Goal: Task Accomplishment & Management: Use online tool/utility

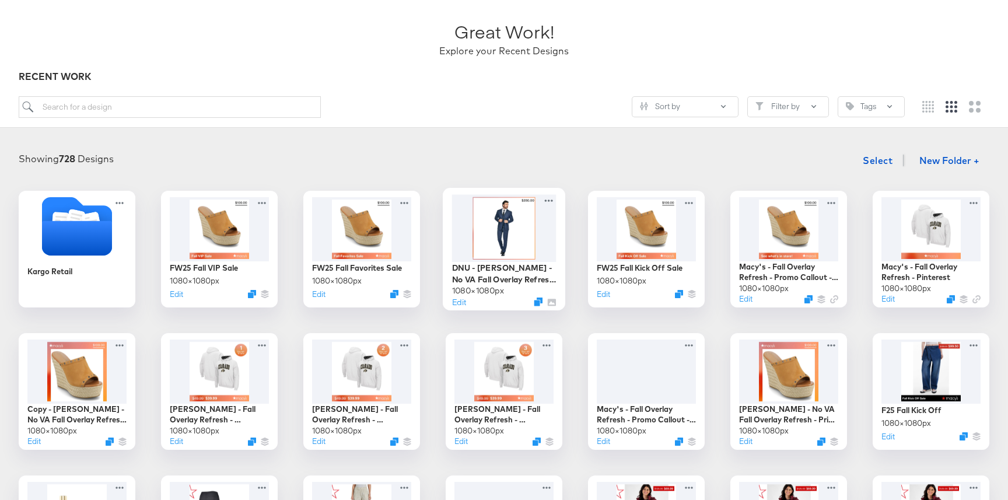
scroll to position [86, 0]
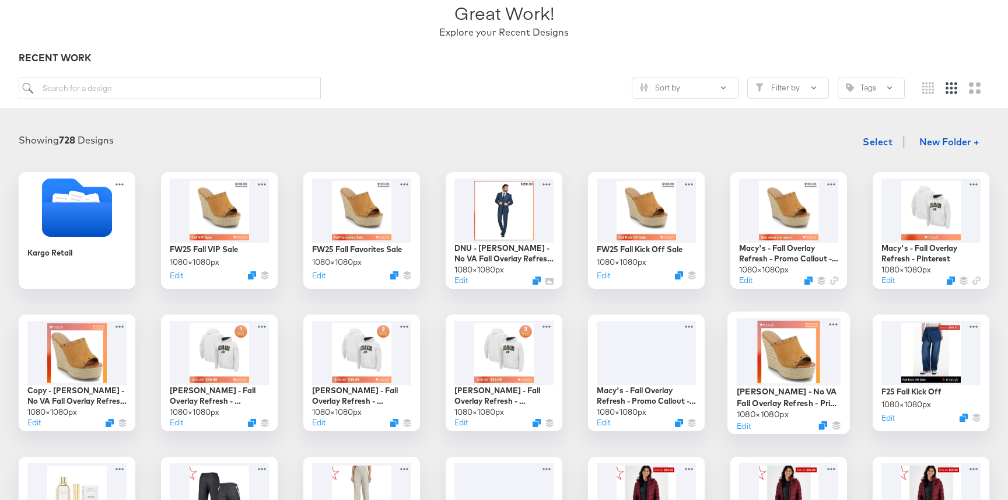
click at [755, 355] on div at bounding box center [789, 352] width 104 height 68
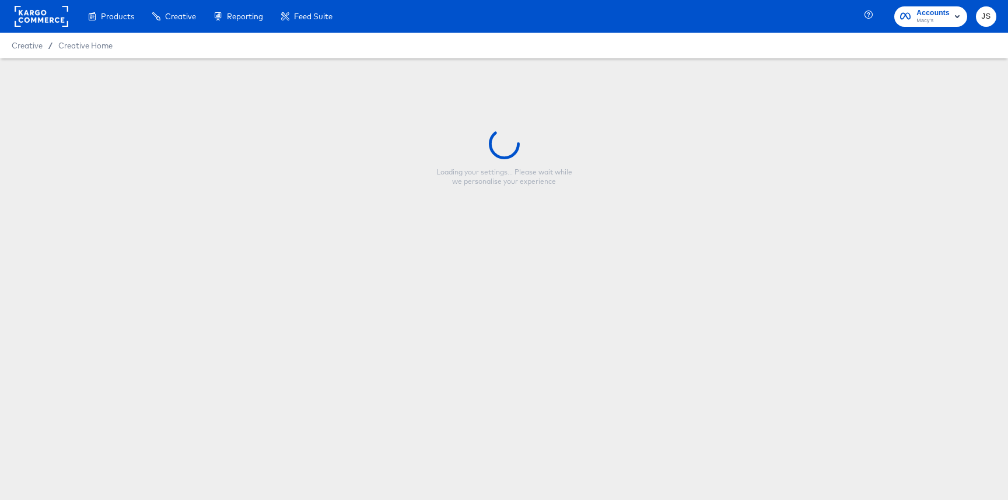
type input "Macy's - No VA Fall Overlay Refresh - Price Strike / Full Price"
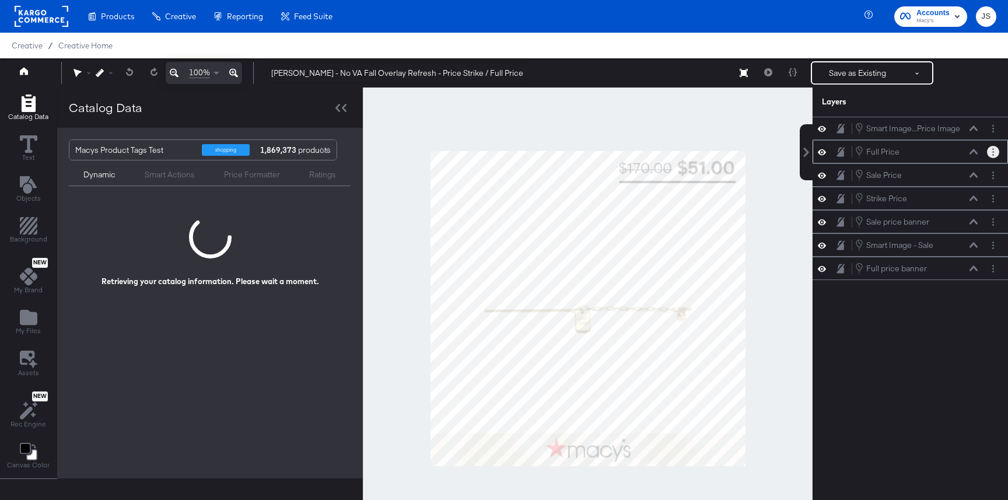
click at [992, 151] on circle "Layer Options" at bounding box center [993, 152] width 2 height 2
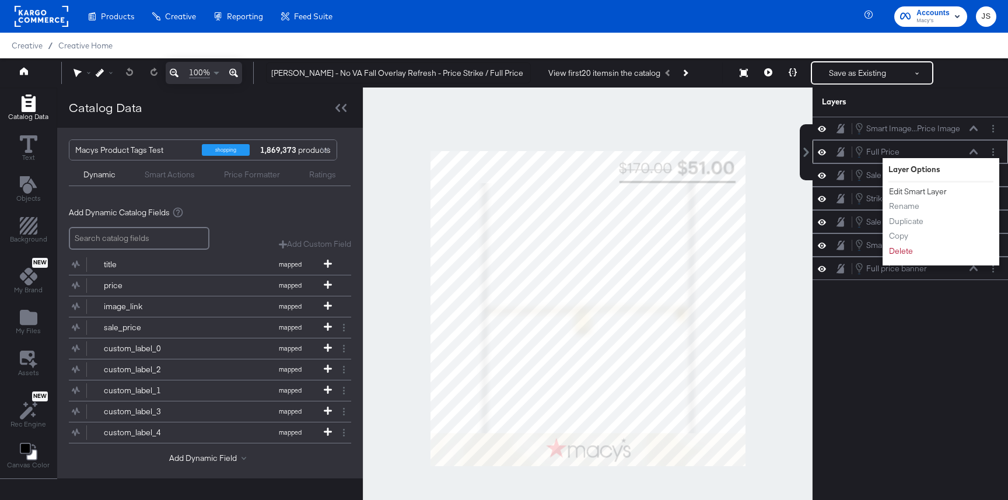
click at [930, 190] on button "Edit Smart Layer" at bounding box center [917, 192] width 59 height 12
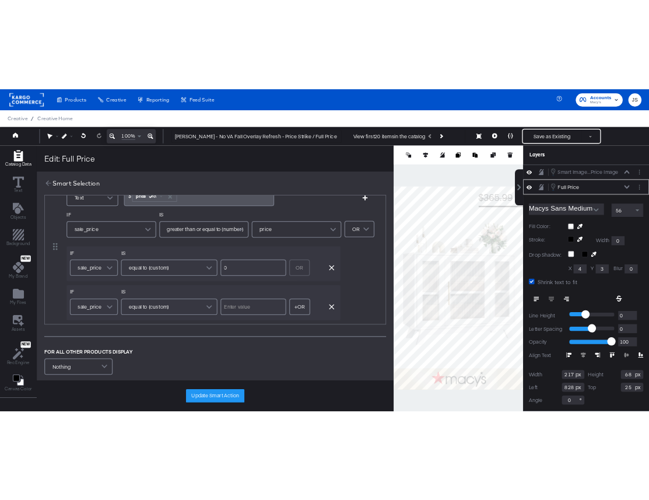
scroll to position [39, 0]
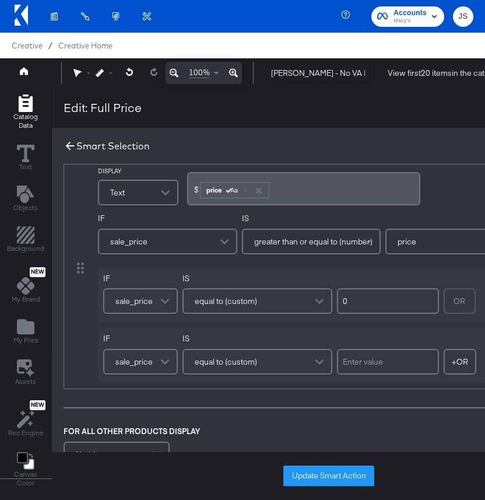
click at [67, 146] on icon at bounding box center [70, 146] width 9 height 9
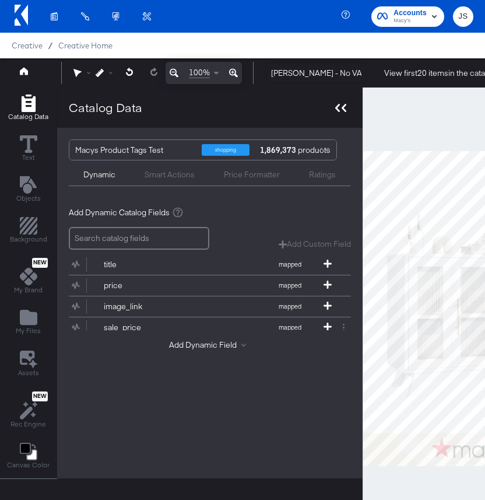
click at [338, 102] on div at bounding box center [341, 107] width 20 height 17
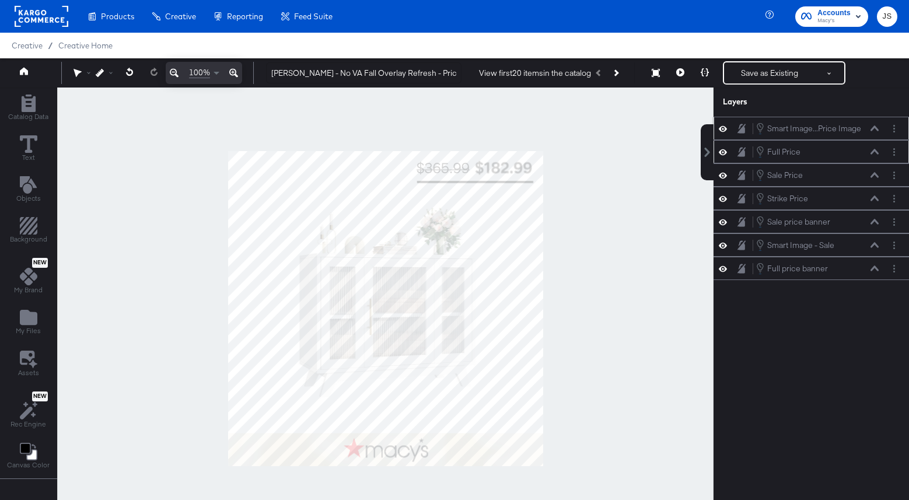
click at [723, 131] on icon at bounding box center [723, 128] width 8 height 6
click at [723, 131] on icon at bounding box center [723, 129] width 8 height 8
click at [724, 151] on icon at bounding box center [723, 152] width 8 height 10
click at [724, 151] on icon at bounding box center [723, 152] width 8 height 8
click at [678, 71] on icon at bounding box center [680, 72] width 8 height 8
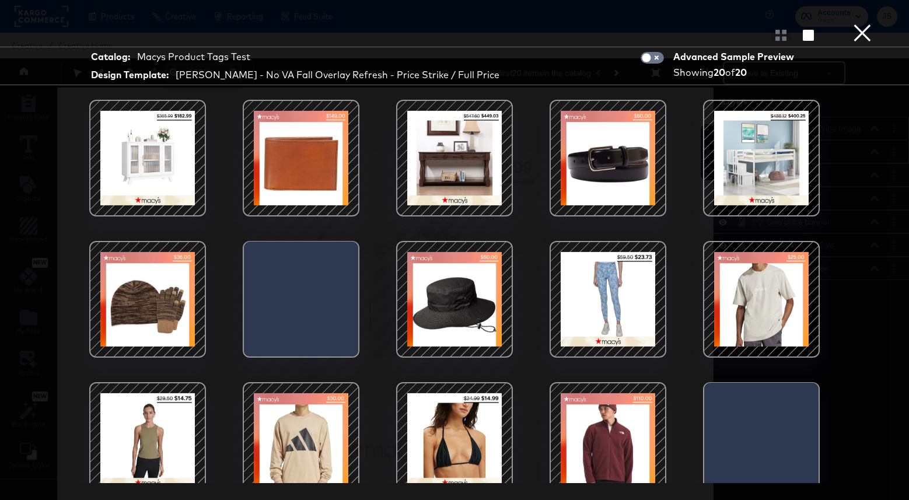
click at [327, 154] on div at bounding box center [300, 158] width 99 height 99
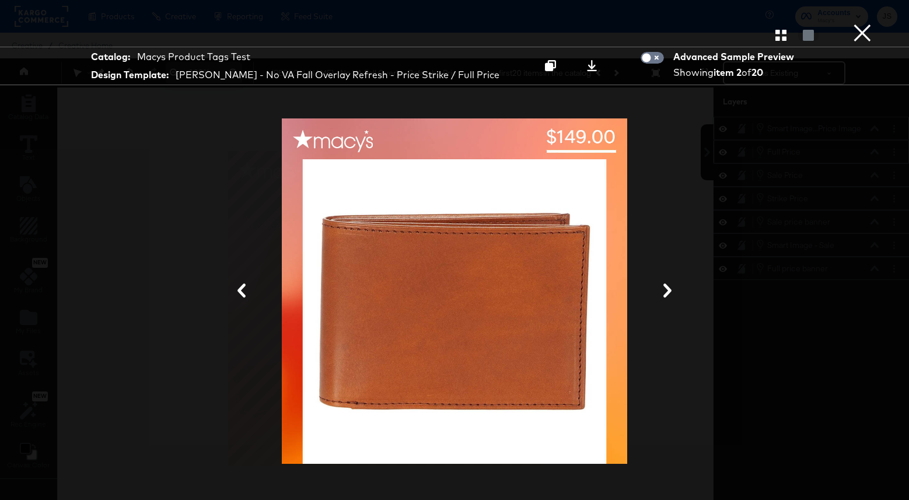
click at [872, 23] on button "×" at bounding box center [862, 11] width 23 height 23
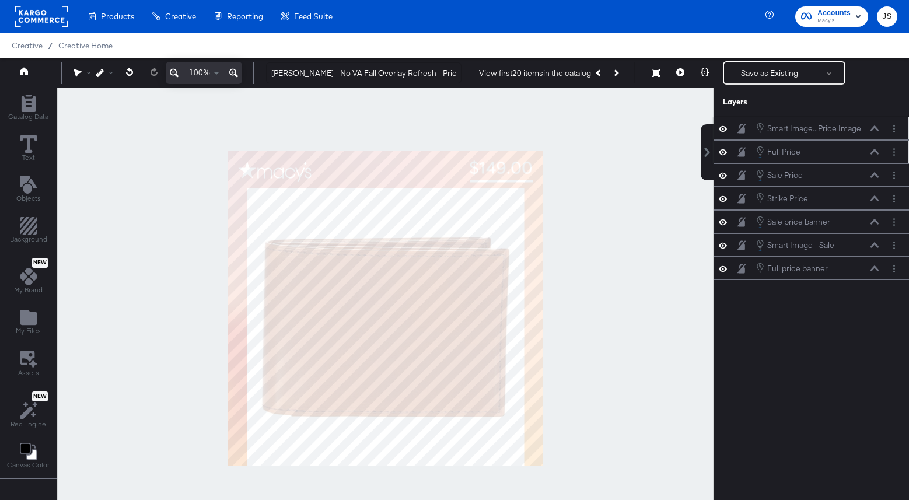
click at [727, 156] on button at bounding box center [722, 151] width 9 height 11
click at [727, 156] on div "Full Price Full Price" at bounding box center [811, 151] width 186 height 13
click at [719, 152] on icon at bounding box center [723, 152] width 8 height 8
click at [723, 130] on icon at bounding box center [723, 129] width 8 height 10
click at [723, 148] on icon at bounding box center [723, 152] width 8 height 10
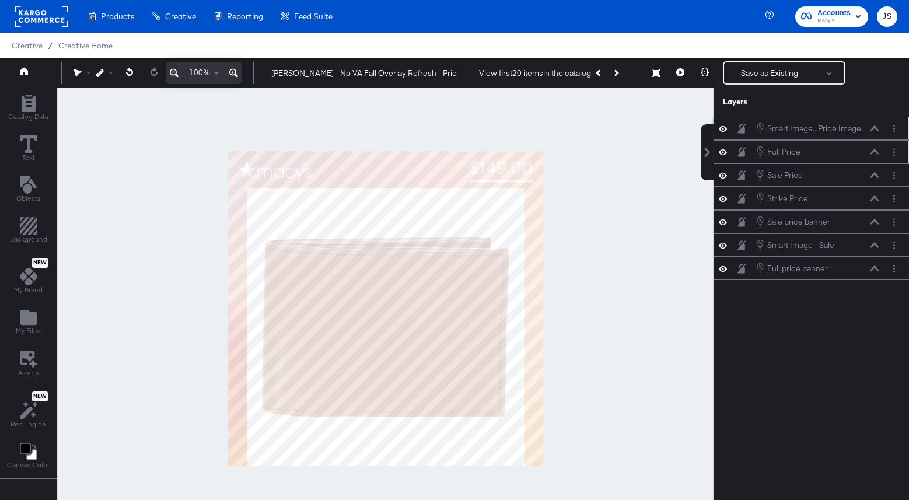
click at [723, 148] on button at bounding box center [722, 151] width 9 height 11
click at [891, 151] on button "Layer Options" at bounding box center [894, 152] width 12 height 12
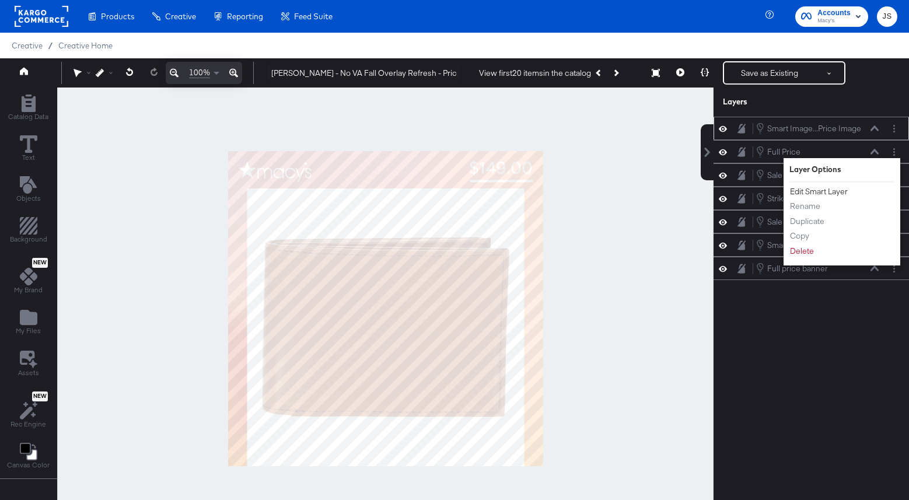
click at [840, 190] on button "Edit Smart Layer" at bounding box center [818, 192] width 59 height 12
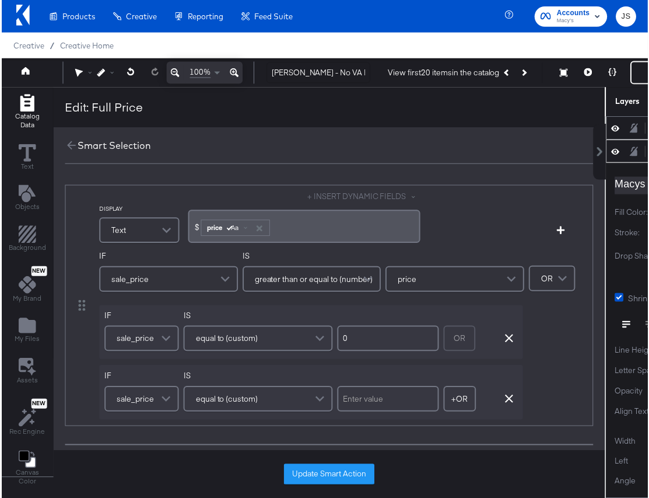
scroll to position [115, 0]
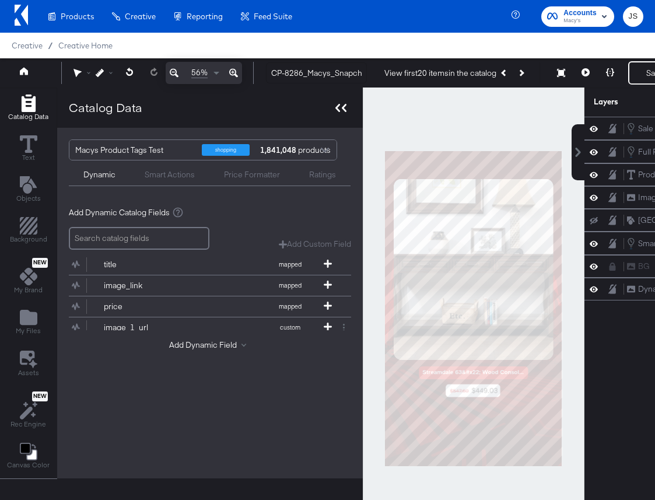
click at [335, 110] on icon at bounding box center [340, 108] width 11 height 8
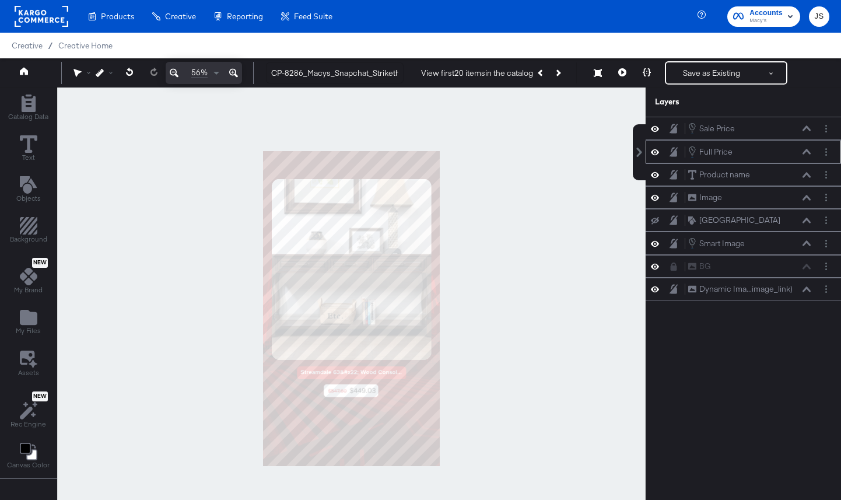
click at [656, 155] on icon at bounding box center [655, 152] width 8 height 10
click at [656, 155] on icon at bounding box center [655, 152] width 8 height 8
click at [829, 158] on div "Full Price Full Price" at bounding box center [743, 151] width 195 height 23
click at [828, 155] on button "Layer Options" at bounding box center [826, 152] width 12 height 12
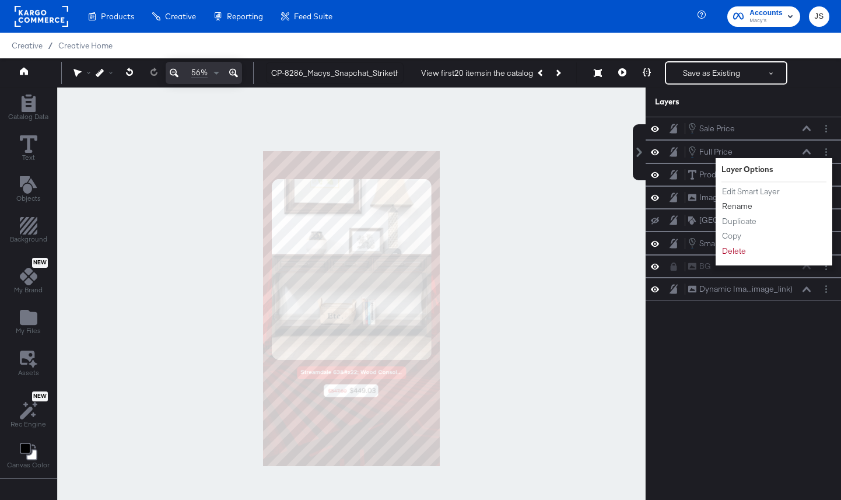
click at [746, 201] on button "Rename" at bounding box center [738, 206] width 32 height 12
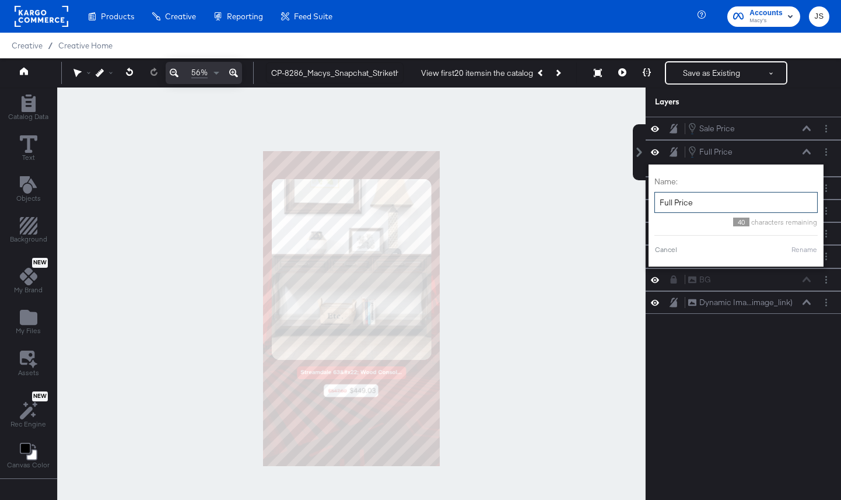
click at [721, 202] on input "Full Price" at bounding box center [736, 203] width 163 height 22
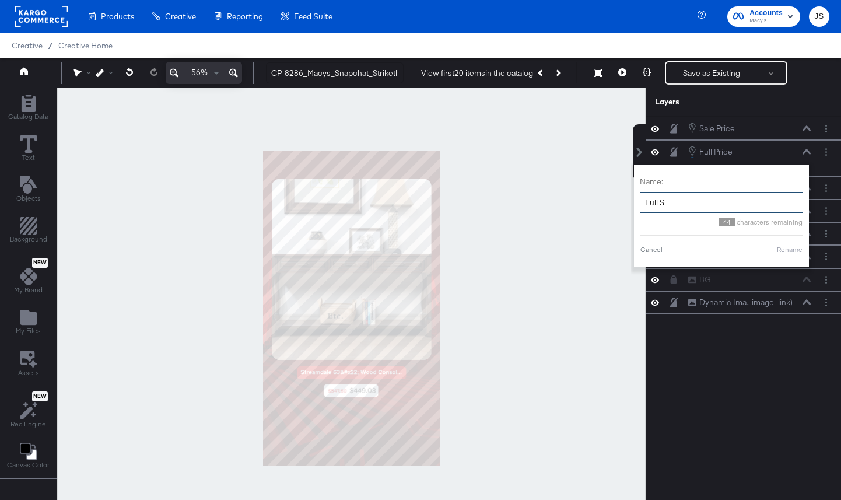
click at [717, 204] on input "Full S" at bounding box center [721, 203] width 163 height 22
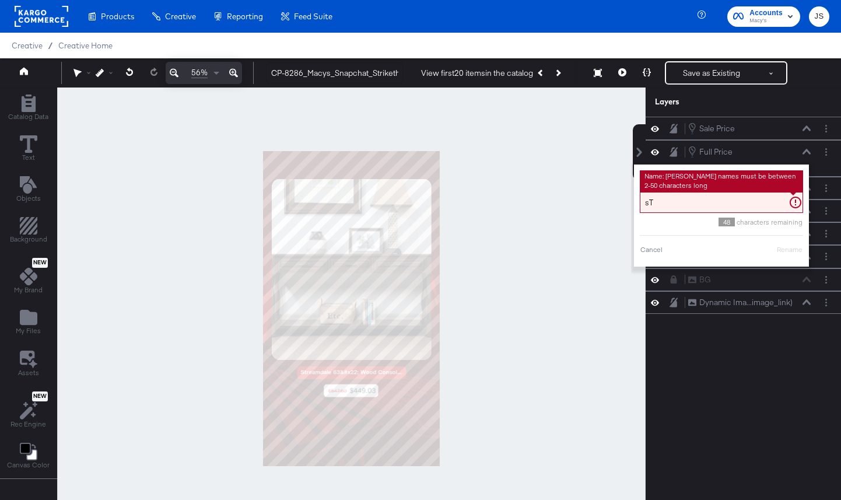
type input "s"
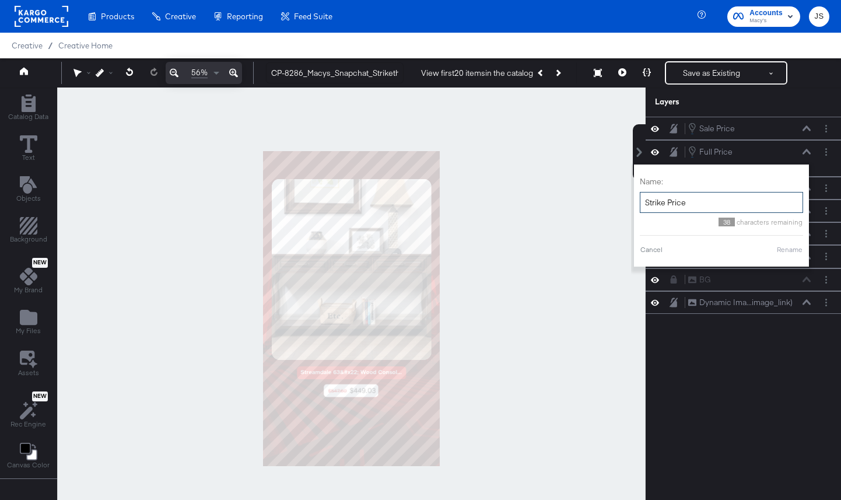
click at [793, 256] on div "Name: Strike Price 38 characters remaining Cancel Rename" at bounding box center [721, 215] width 163 height 90
type input "Strike Price"
click at [788, 245] on button "Rename" at bounding box center [789, 249] width 27 height 11
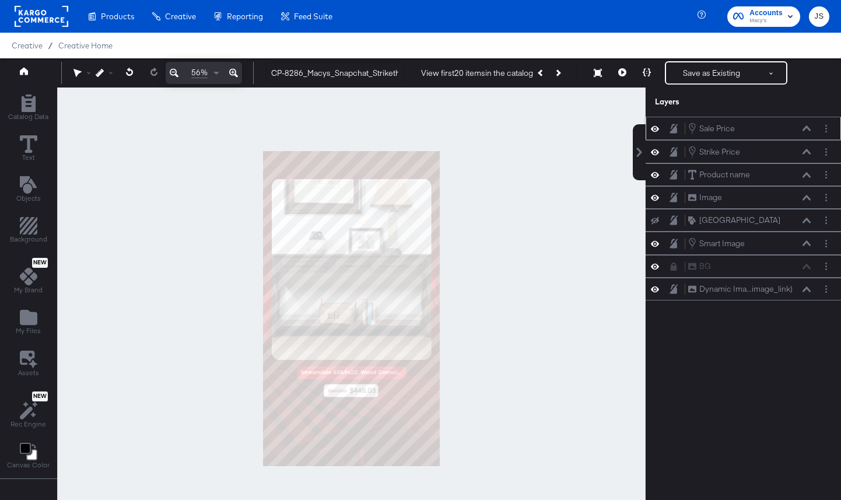
click at [654, 125] on icon at bounding box center [655, 129] width 8 height 10
click at [654, 125] on icon at bounding box center [655, 129] width 8 height 8
click at [824, 127] on button "Layer Options" at bounding box center [826, 129] width 12 height 12
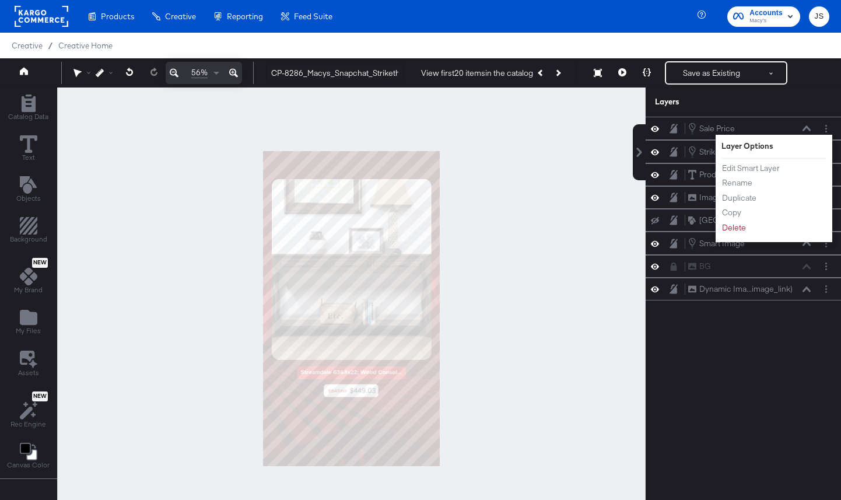
click at [800, 108] on div "Layers" at bounding box center [743, 102] width 195 height 29
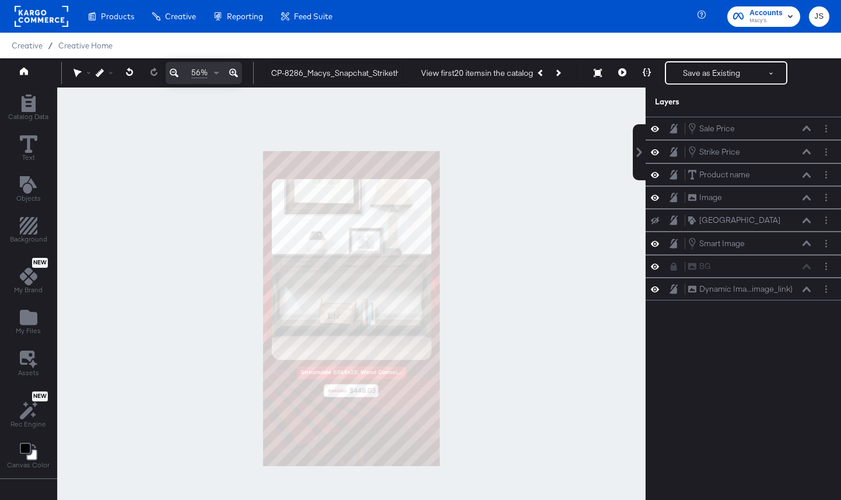
click at [658, 126] on icon at bounding box center [655, 129] width 8 height 10
click at [658, 126] on icon at bounding box center [655, 129] width 8 height 8
click at [825, 131] on circle "Layer Options" at bounding box center [826, 132] width 2 height 2
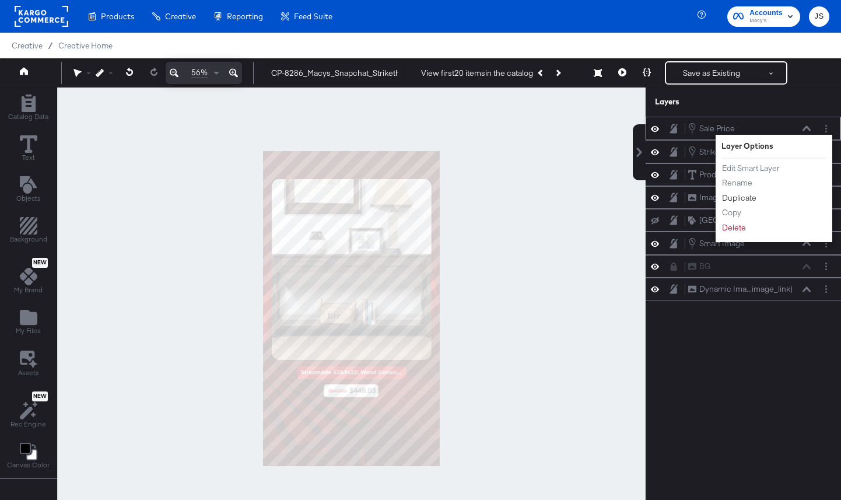
click at [748, 194] on button "Duplicate" at bounding box center [740, 198] width 36 height 12
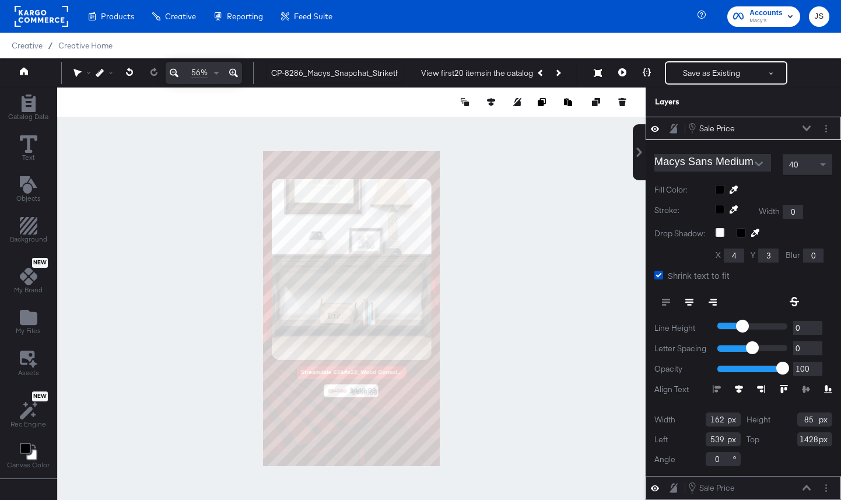
click at [805, 129] on icon at bounding box center [807, 127] width 8 height 5
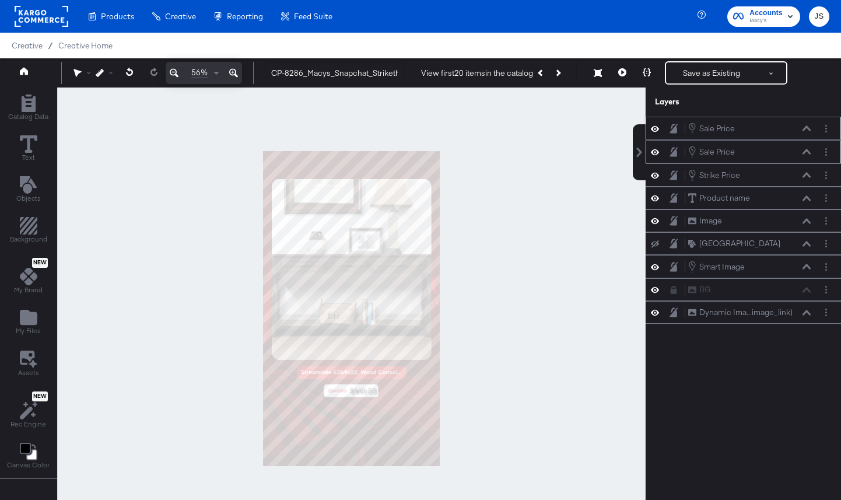
click at [655, 125] on icon at bounding box center [655, 129] width 8 height 10
click at [655, 125] on icon at bounding box center [655, 129] width 8 height 8
click at [655, 125] on icon at bounding box center [655, 129] width 8 height 10
click at [824, 132] on button "Layer Options" at bounding box center [826, 129] width 12 height 12
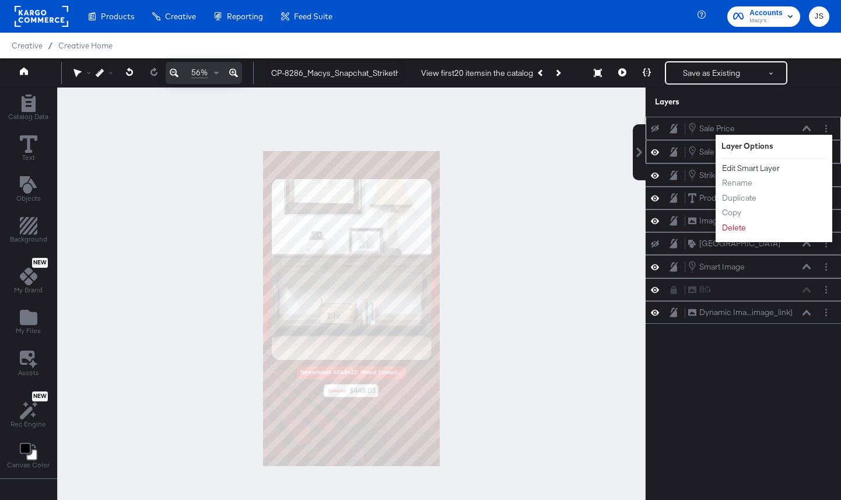
click at [763, 166] on button "Edit Smart Layer" at bounding box center [751, 168] width 59 height 12
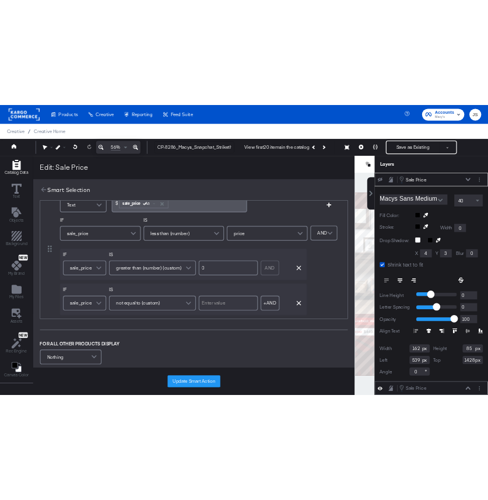
scroll to position [82, 0]
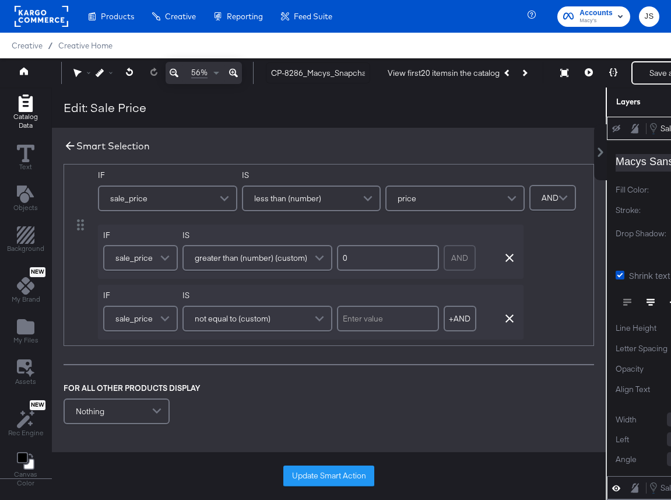
click at [66, 142] on icon at bounding box center [70, 145] width 13 height 13
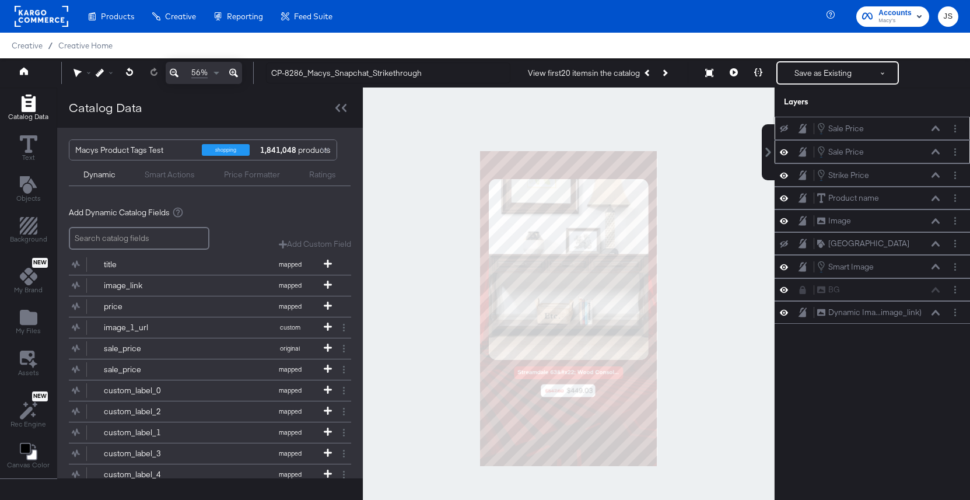
click at [779, 149] on div at bounding box center [787, 151] width 16 height 11
click at [781, 152] on icon at bounding box center [784, 152] width 8 height 6
click at [781, 152] on icon at bounding box center [784, 152] width 8 height 8
click at [953, 131] on button "Layer Options" at bounding box center [955, 129] width 12 height 12
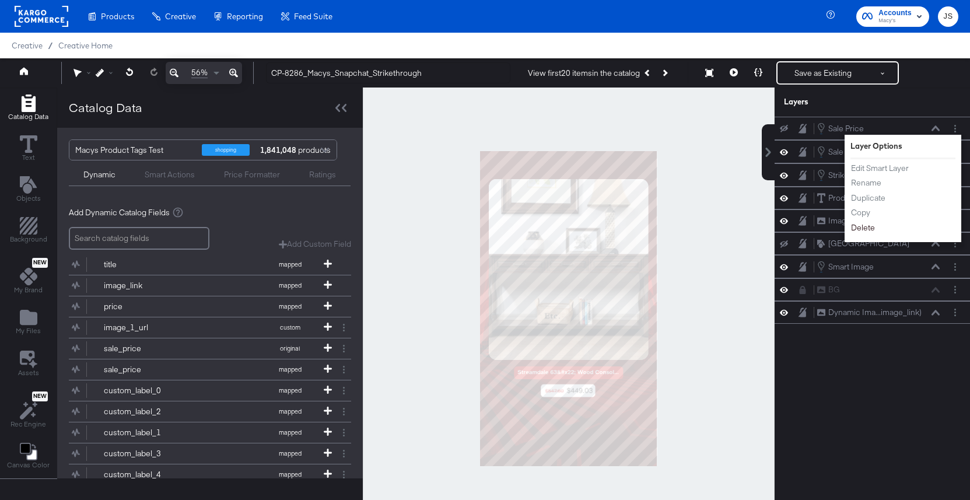
click at [870, 226] on button "Delete" at bounding box center [863, 228] width 25 height 12
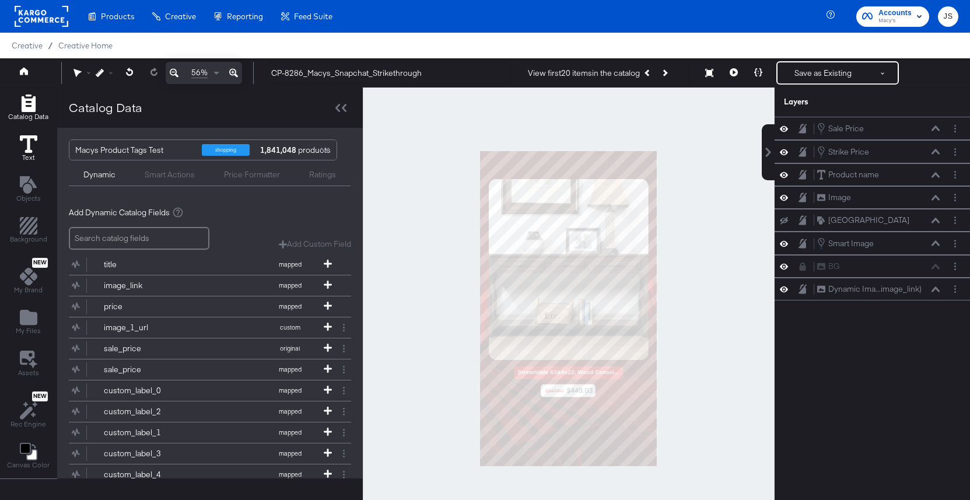
click at [33, 142] on icon at bounding box center [29, 144] width 18 height 18
click at [139, 171] on div "Smart Actions" at bounding box center [169, 173] width 79 height 14
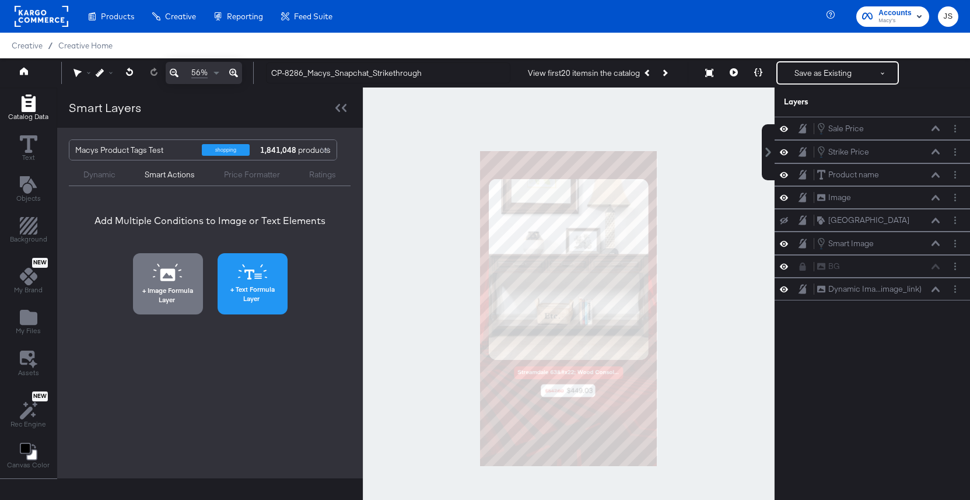
click at [243, 277] on icon at bounding box center [252, 272] width 29 height 16
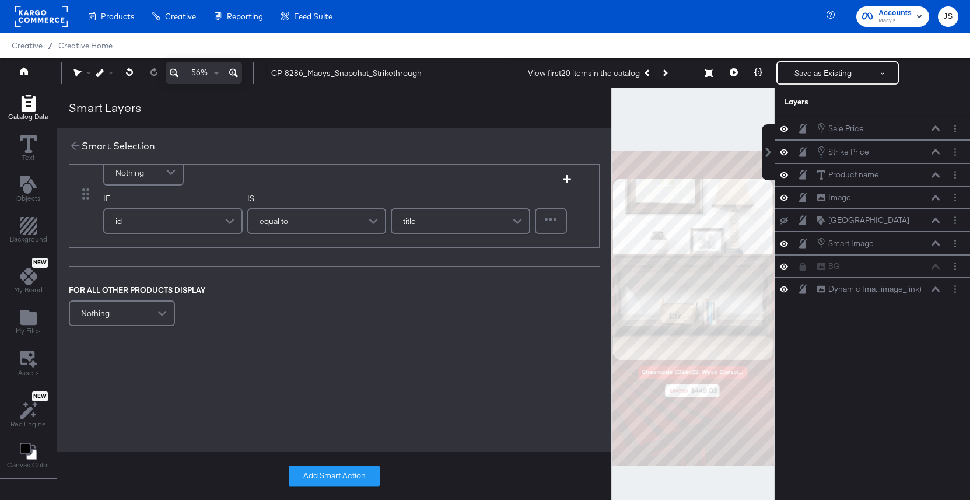
click at [124, 188] on div "DISPLAY Nothing" at bounding box center [143, 166] width 81 height 41
click at [124, 183] on span "Nothing" at bounding box center [130, 173] width 29 height 20
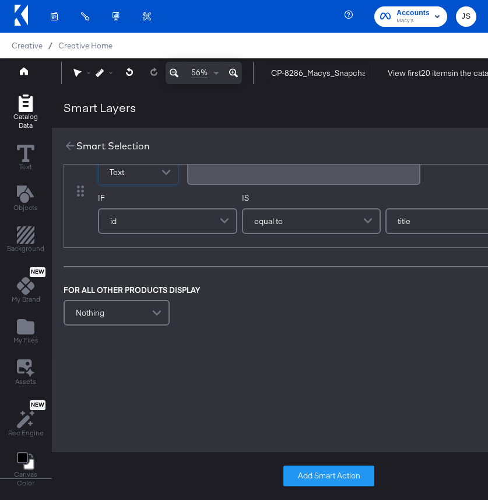
click at [225, 188] on div "﻿" at bounding box center [303, 172] width 233 height 32
click at [225, 185] on div "﻿" at bounding box center [303, 172] width 233 height 26
click at [348, 152] on button "+ INSERT DYNAMIC FIELDS" at bounding box center [363, 146] width 113 height 11
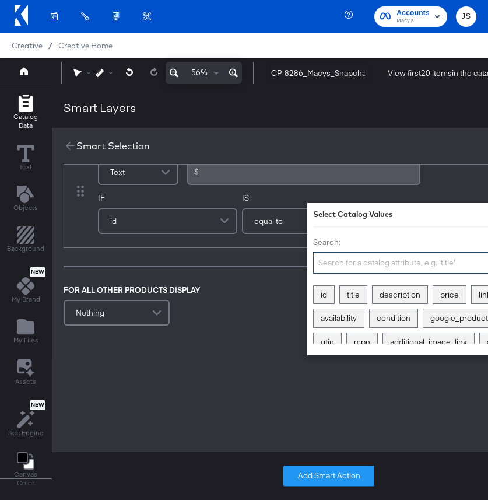
click at [341, 271] on input "Search:" at bounding box center [453, 263] width 280 height 22
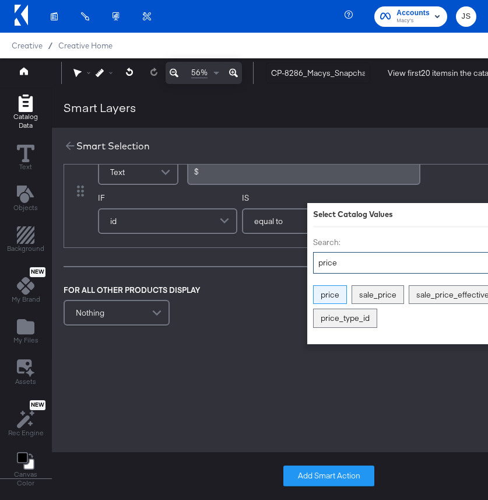
type input "price"
click at [331, 299] on div "price" at bounding box center [330, 295] width 33 height 18
click at [245, 174] on div "Aa" at bounding box center [235, 169] width 27 height 9
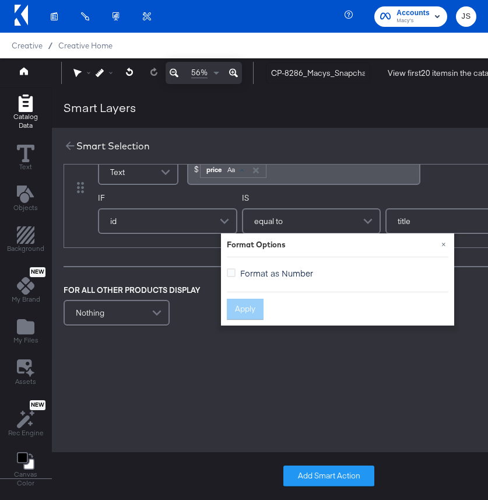
click at [235, 268] on label "Format as Number" at bounding box center [272, 273] width 91 height 12
click at [0, 0] on input "Format as Number" at bounding box center [0, 0] width 0 height 0
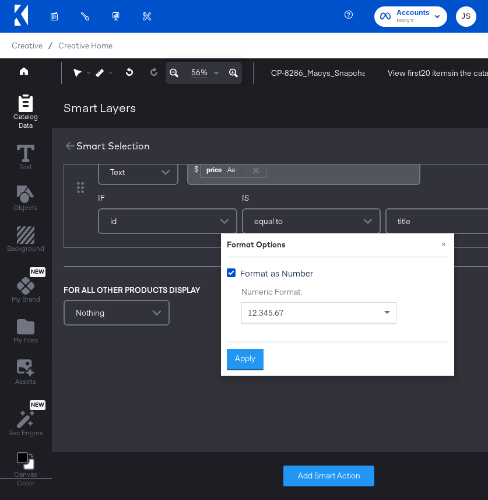
click at [196, 233] on div "id" at bounding box center [167, 220] width 137 height 23
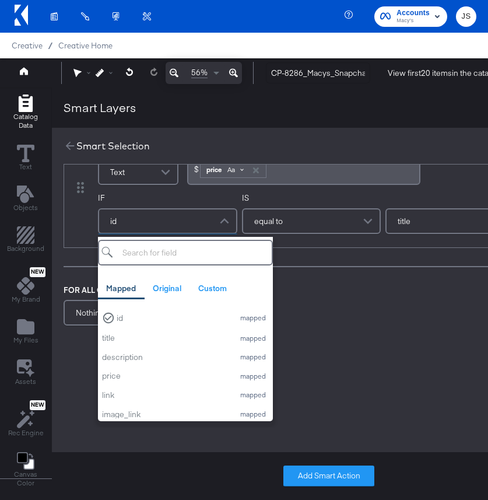
click at [237, 174] on div "Aa" at bounding box center [235, 169] width 27 height 9
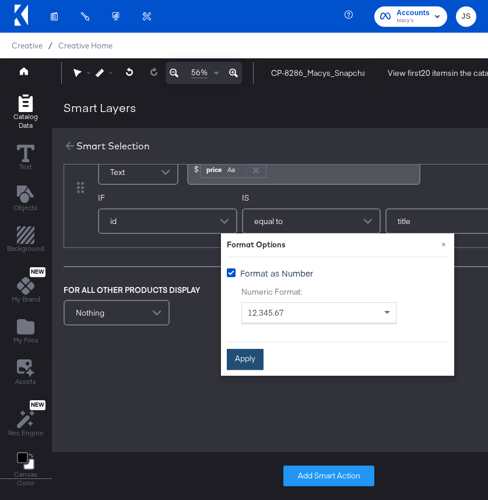
click at [246, 355] on button "Apply" at bounding box center [245, 359] width 37 height 21
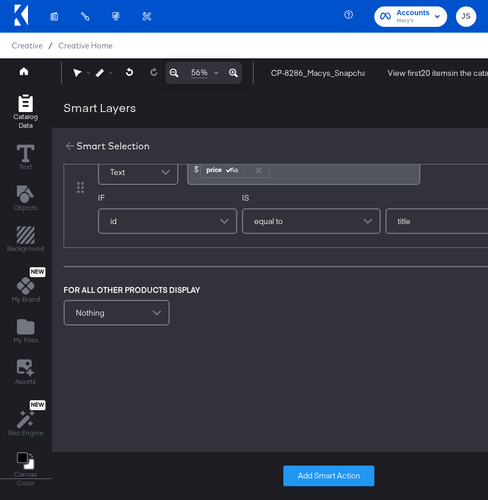
click at [215, 233] on div "id" at bounding box center [167, 220] width 137 height 23
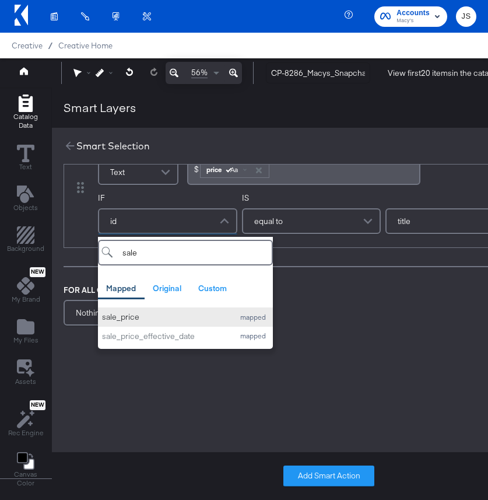
type input "sale"
click at [144, 323] on div "sale_price" at bounding box center [165, 317] width 126 height 11
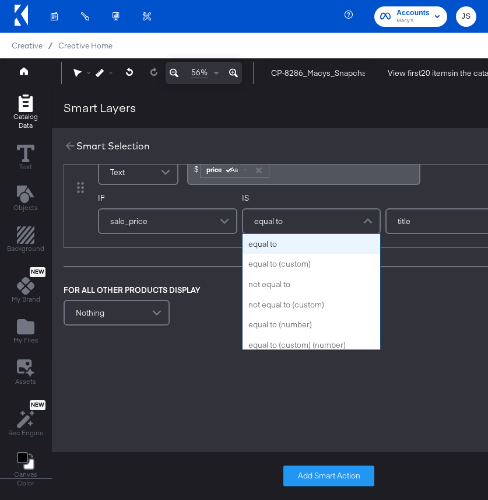
click at [291, 233] on div "equal to" at bounding box center [311, 220] width 137 height 23
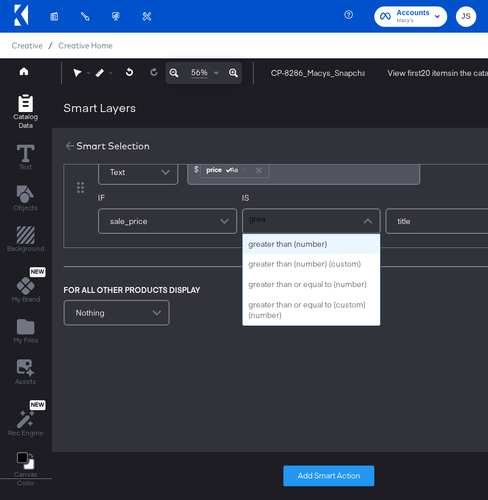
type input "great"
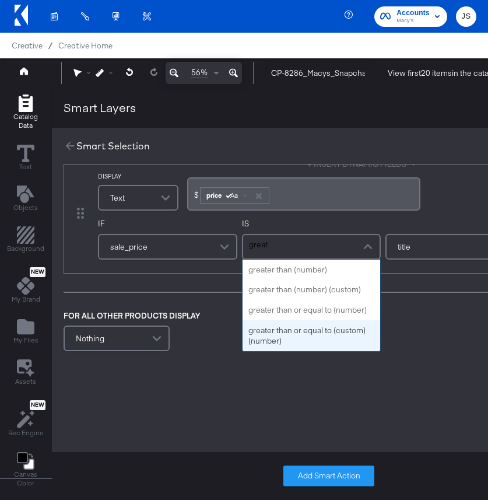
scroll to position [34, 0]
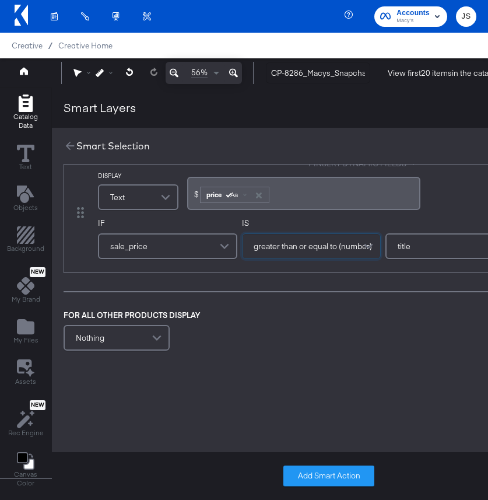
click at [448, 242] on div "title" at bounding box center [455, 246] width 139 height 26
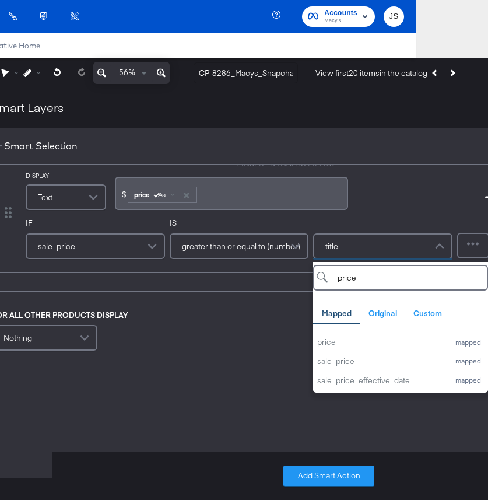
type input "price"
click at [369, 328] on div "price Mapped Original Custom Add a field from your catalog to use in your desig…" at bounding box center [400, 326] width 175 height 128
click at [366, 331] on div "price Mapped Original Custom Add a field from your catalog to use in your desig…" at bounding box center [400, 326] width 175 height 128
click at [347, 338] on div "price" at bounding box center [380, 342] width 126 height 11
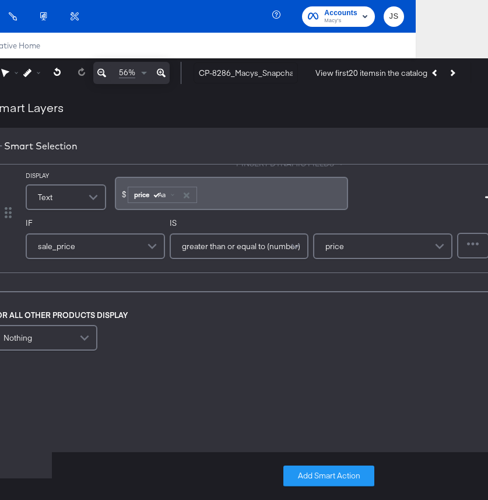
click at [477, 249] on div at bounding box center [474, 245] width 30 height 23
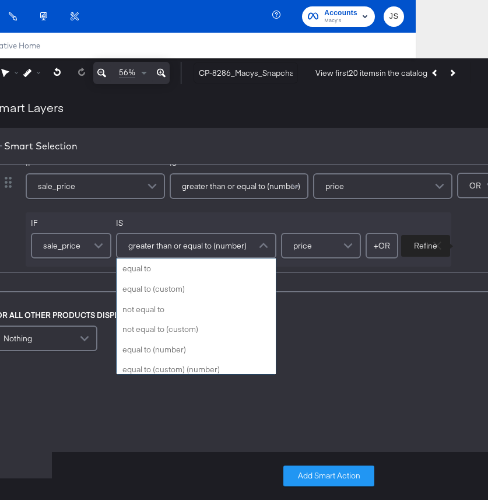
click at [165, 253] on span "greater than or equal to (number)" at bounding box center [187, 246] width 118 height 20
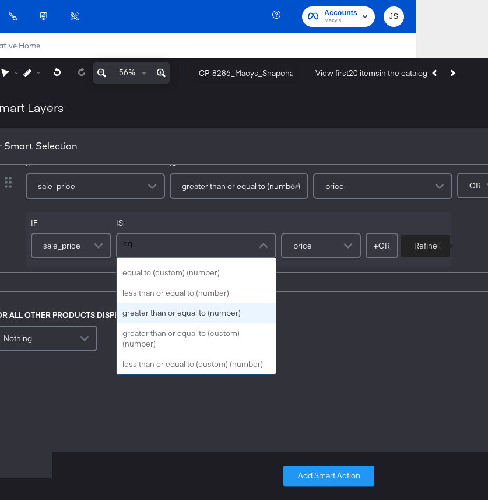
scroll to position [97, 0]
type input "equal"
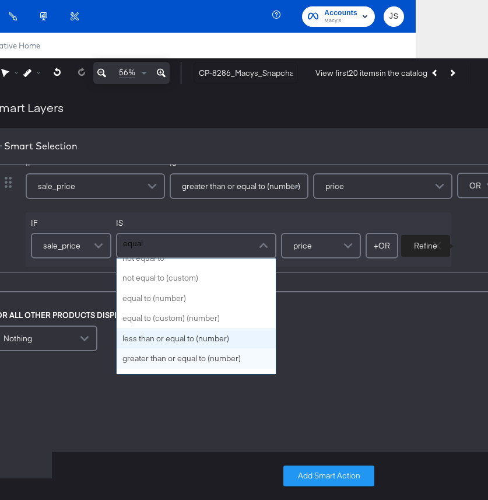
scroll to position [44, 0]
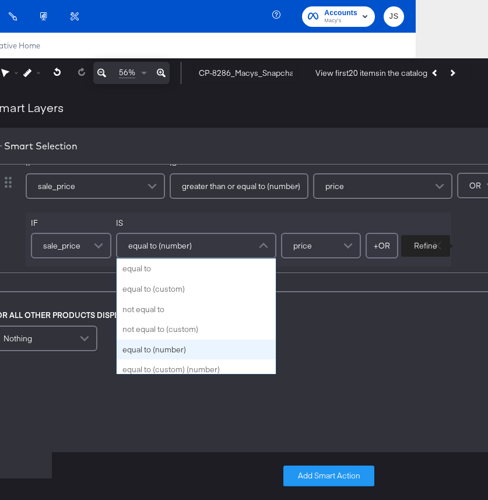
click at [198, 247] on div "equal to (number)" at bounding box center [196, 245] width 158 height 23
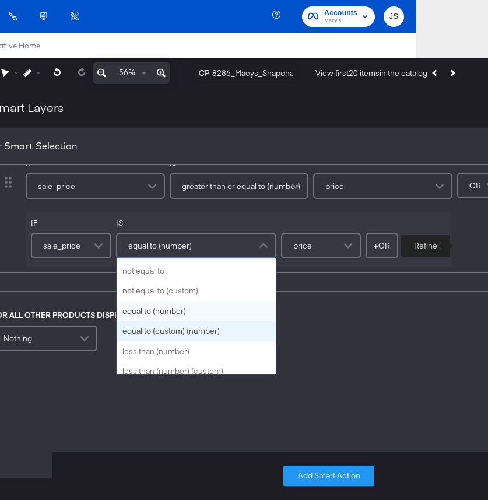
scroll to position [21, 0]
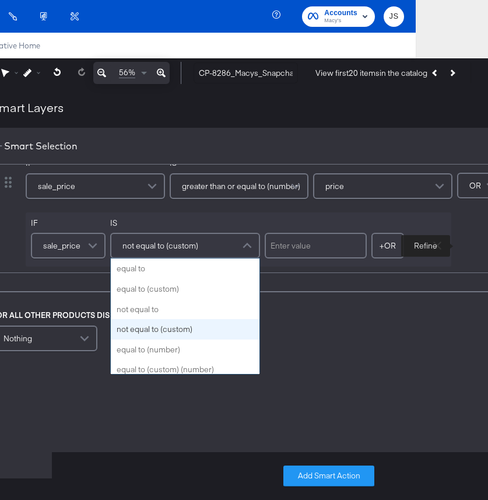
click at [193, 251] on span "not equal to (custom)" at bounding box center [161, 246] width 76 height 20
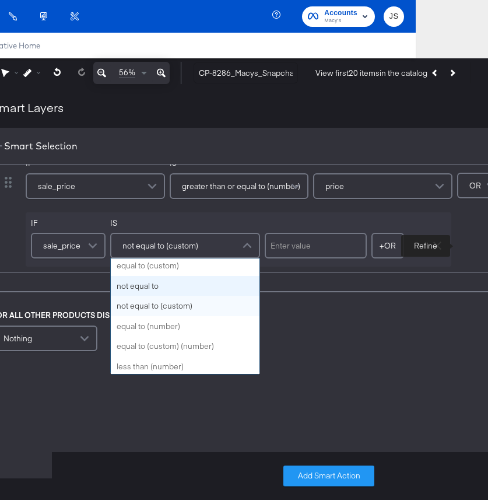
scroll to position [0, 0]
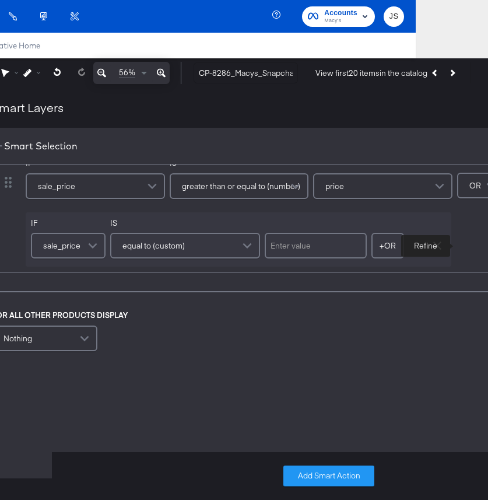
click at [327, 253] on input "text" at bounding box center [316, 246] width 102 height 26
type input "0"
click at [324, 212] on div "IF sale_price IS equal to (custom) 0 + OR Add OR Condition Remove Condition" at bounding box center [239, 239] width 426 height 55
click at [394, 246] on button "+ OR" at bounding box center [388, 246] width 33 height 26
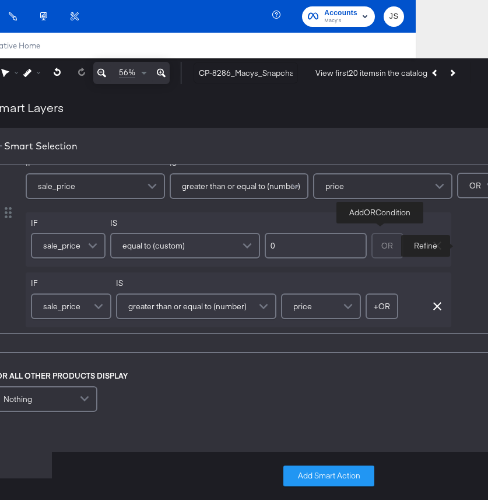
scroll to position [155, 0]
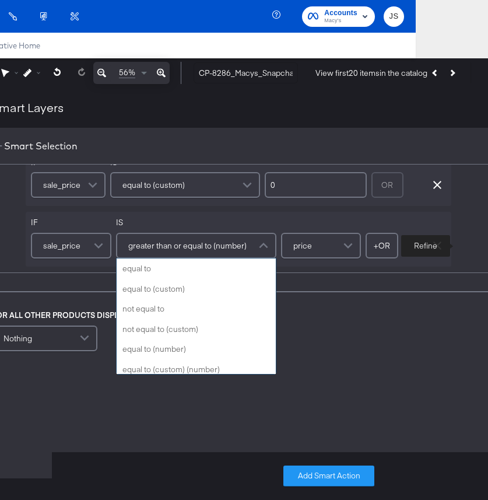
click at [200, 255] on span "greater than or equal to (number)" at bounding box center [187, 246] width 118 height 20
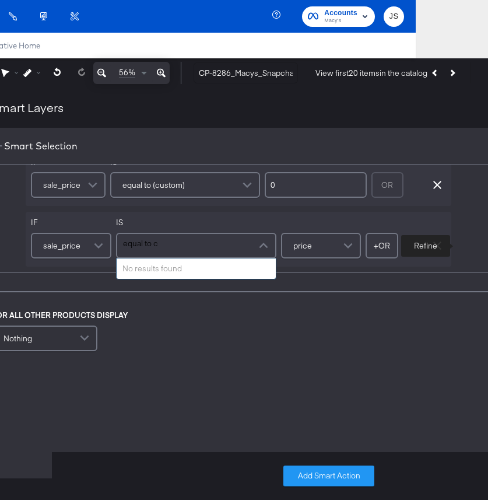
scroll to position [0, 0]
type input "equal to"
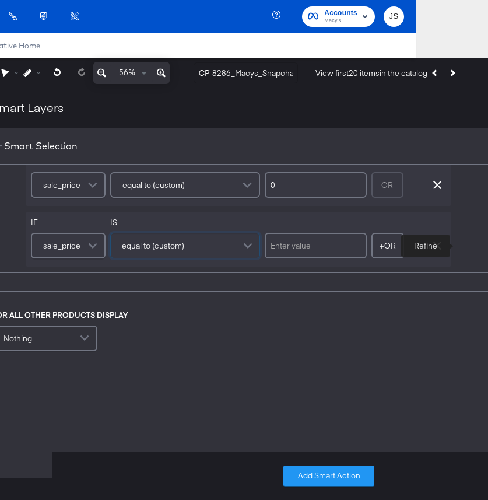
click at [324, 220] on div "IF sale_price IS equal to (custom) + OR Add OR Condition Remove Condition" at bounding box center [239, 239] width 426 height 55
click at [188, 347] on div "FOR ALL OTHER PRODUCTS DISPLAY Nothing" at bounding box center [256, 332] width 531 height 44
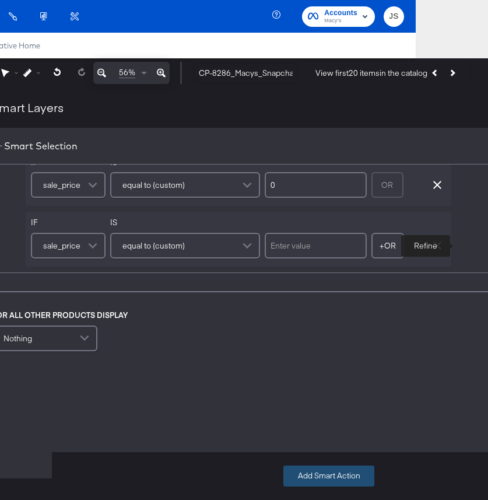
click at [365, 484] on button "Add Smart Action" at bounding box center [329, 476] width 91 height 21
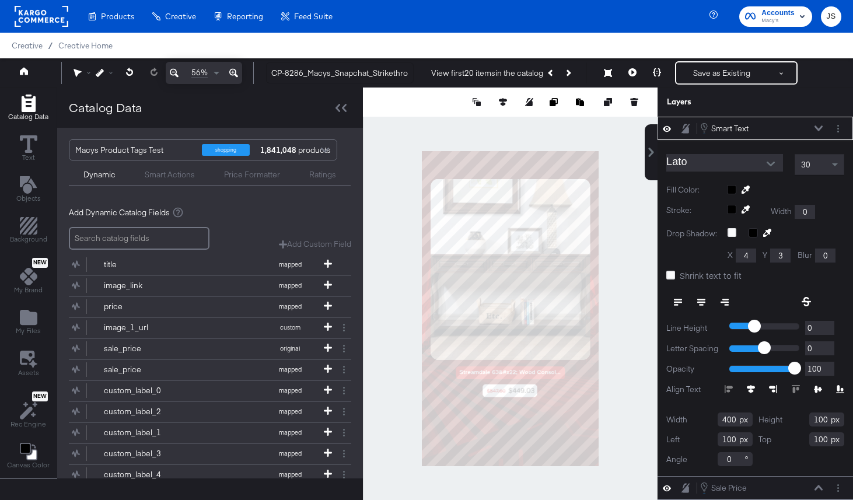
type input "366"
type input "1059"
click at [572, 76] on button "Next Product" at bounding box center [567, 72] width 16 height 21
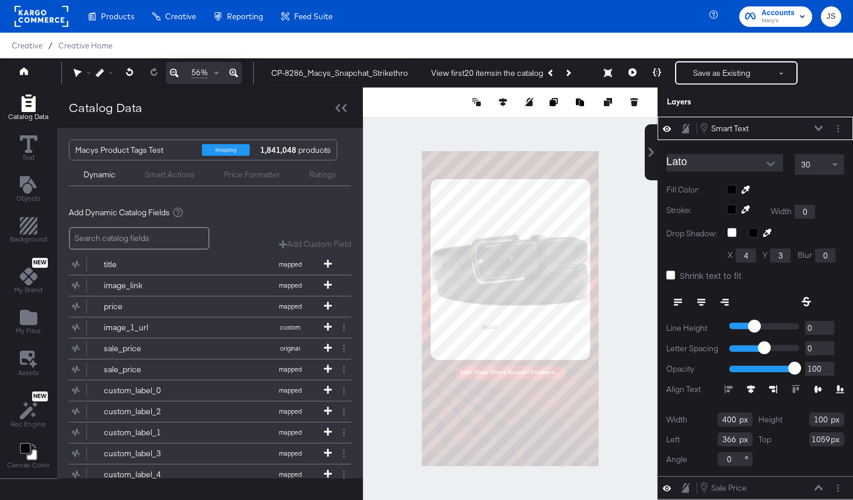
click at [704, 305] on icon at bounding box center [701, 302] width 8 height 8
click at [837, 131] on circle "Layer Options" at bounding box center [838, 132] width 2 height 2
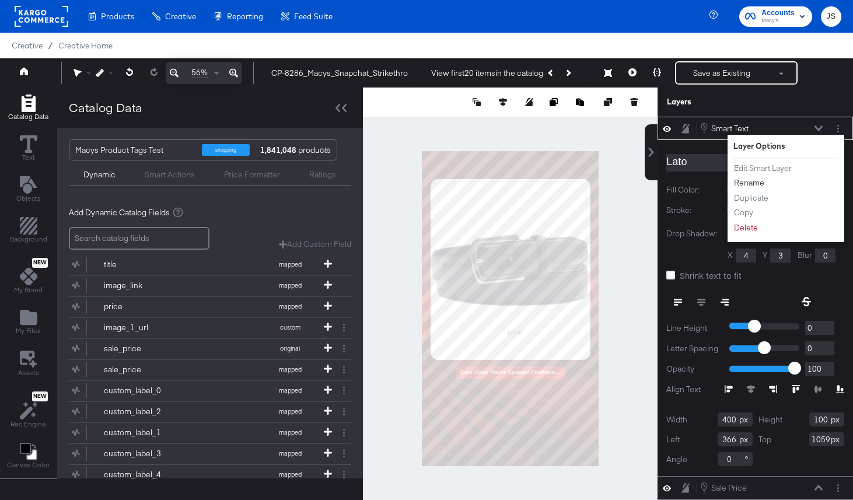
click at [753, 181] on button "Rename" at bounding box center [749, 183] width 32 height 12
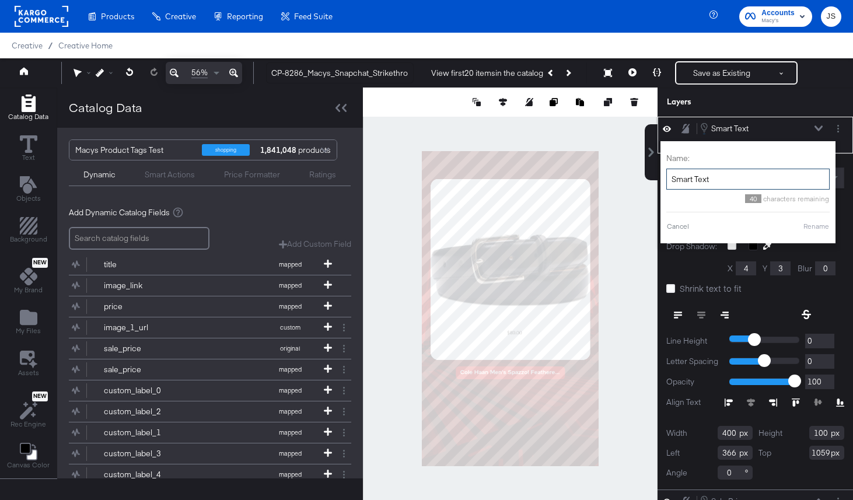
click at [737, 179] on input "Smart Text" at bounding box center [747, 180] width 163 height 22
click at [738, 181] on input "Smart Text" at bounding box center [747, 180] width 163 height 22
click at [738, 183] on input "Smart Text" at bounding box center [747, 180] width 163 height 22
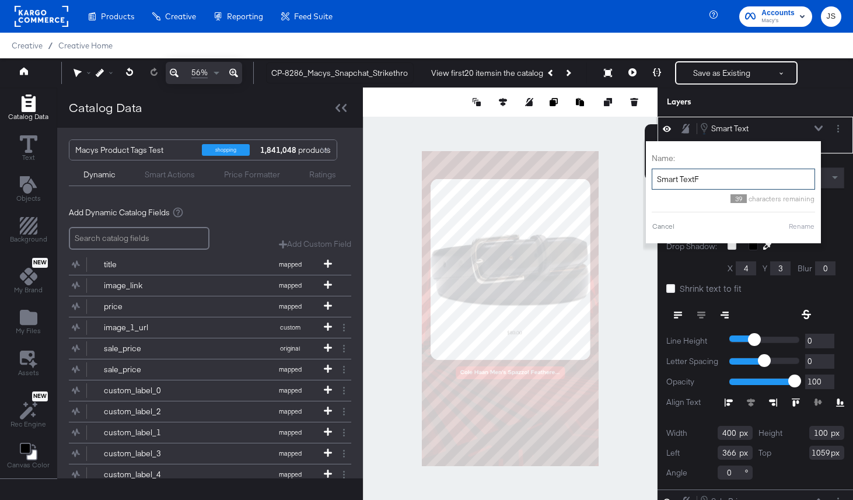
click at [738, 183] on input "Smart TextF" at bounding box center [733, 180] width 163 height 22
type input "Full Price"
click at [809, 223] on button "Rename" at bounding box center [801, 226] width 27 height 11
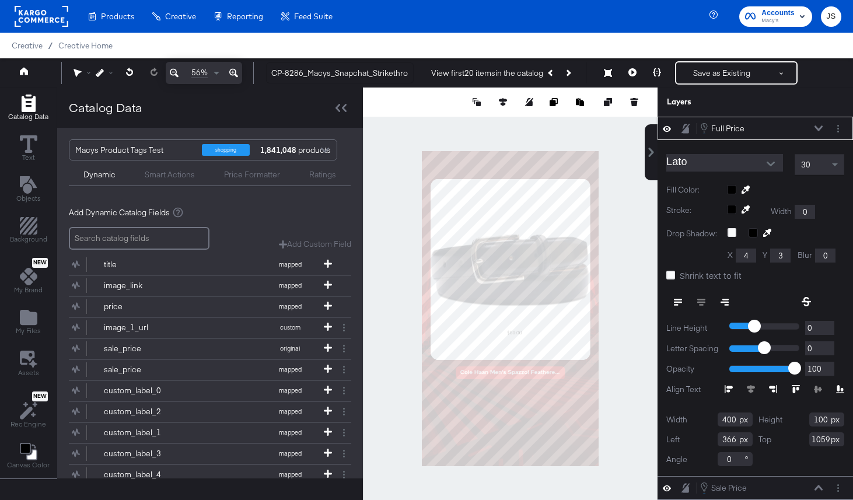
click at [670, 130] on icon at bounding box center [667, 129] width 8 height 10
click at [818, 130] on icon at bounding box center [818, 127] width 8 height 5
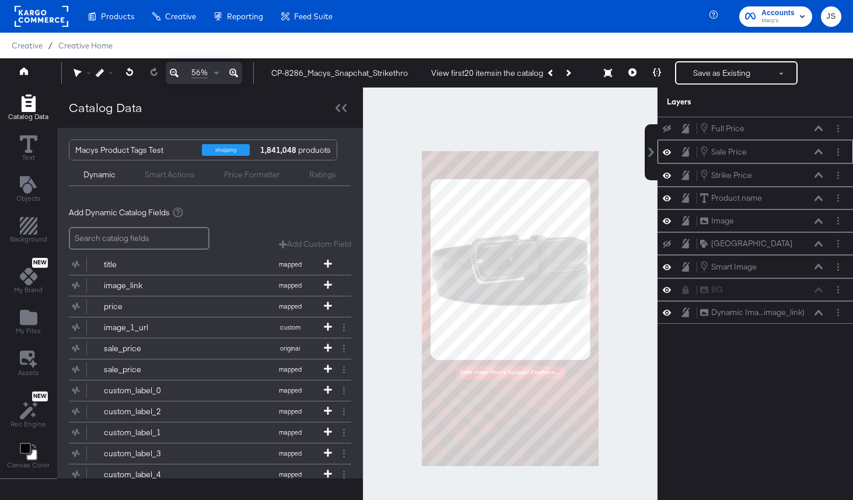
click at [820, 151] on icon at bounding box center [818, 151] width 8 height 5
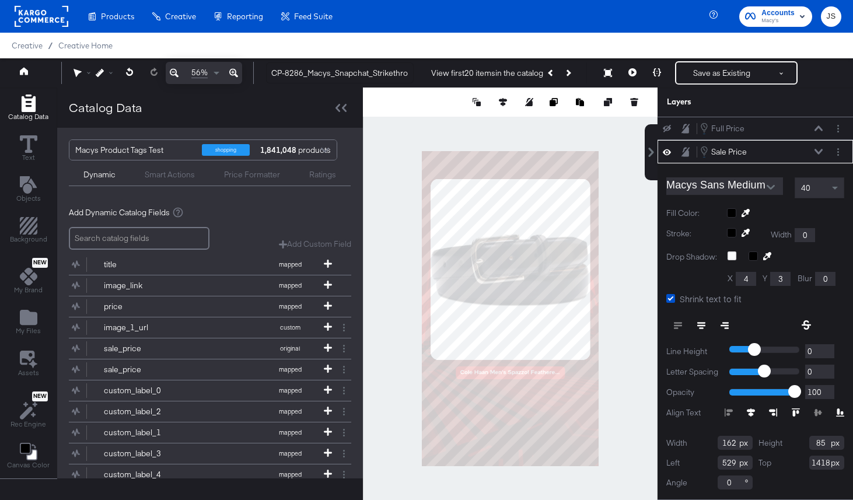
click at [820, 151] on icon at bounding box center [818, 152] width 8 height 6
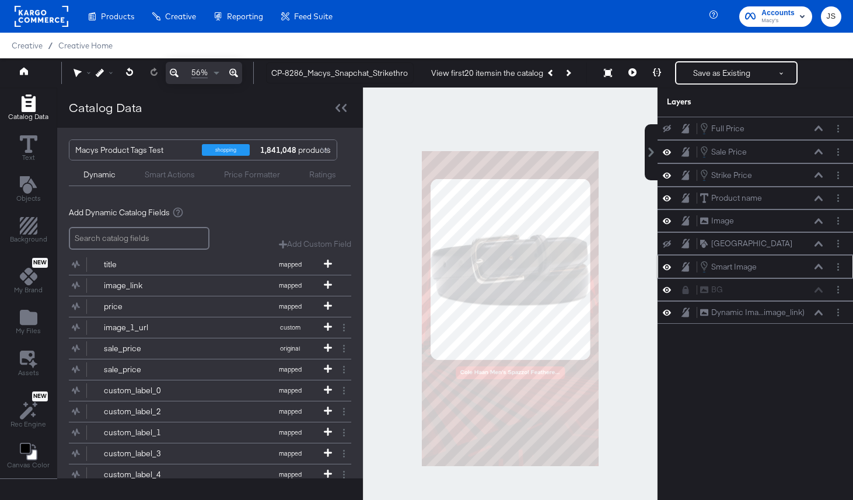
click at [668, 268] on icon at bounding box center [667, 267] width 8 height 10
click at [668, 268] on icon at bounding box center [667, 267] width 8 height 8
click at [819, 266] on icon at bounding box center [818, 266] width 8 height 5
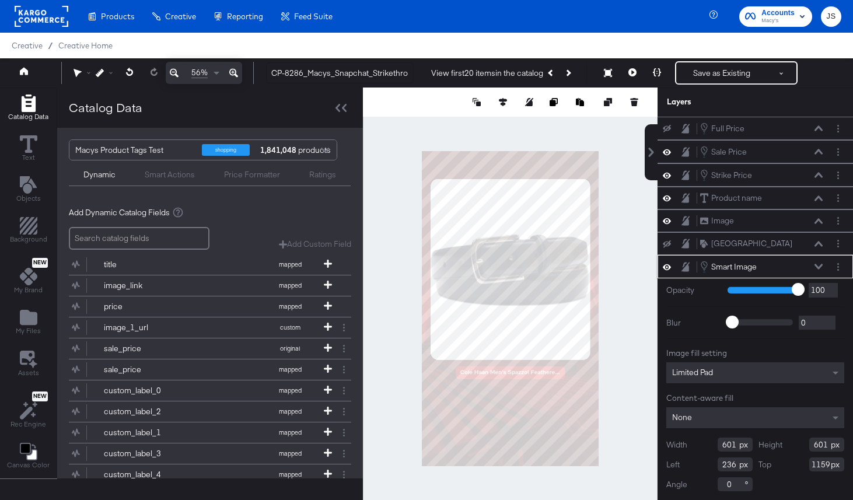
scroll to position [1, 0]
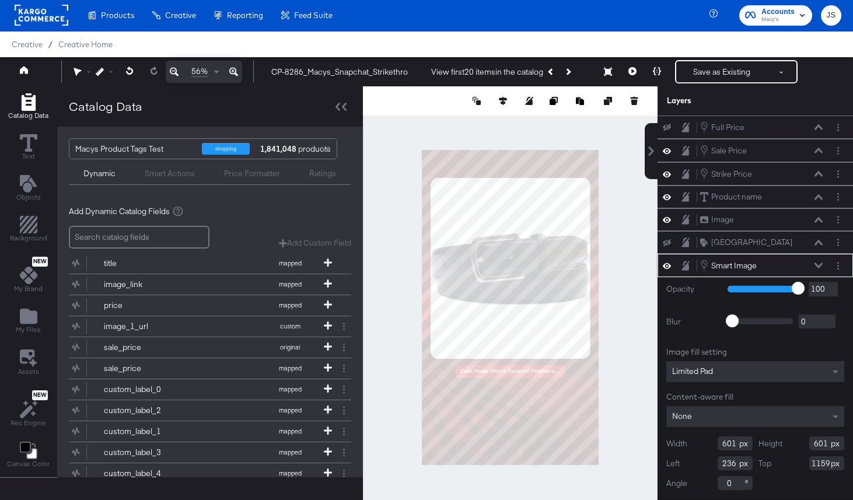
click at [819, 266] on icon at bounding box center [818, 265] width 8 height 5
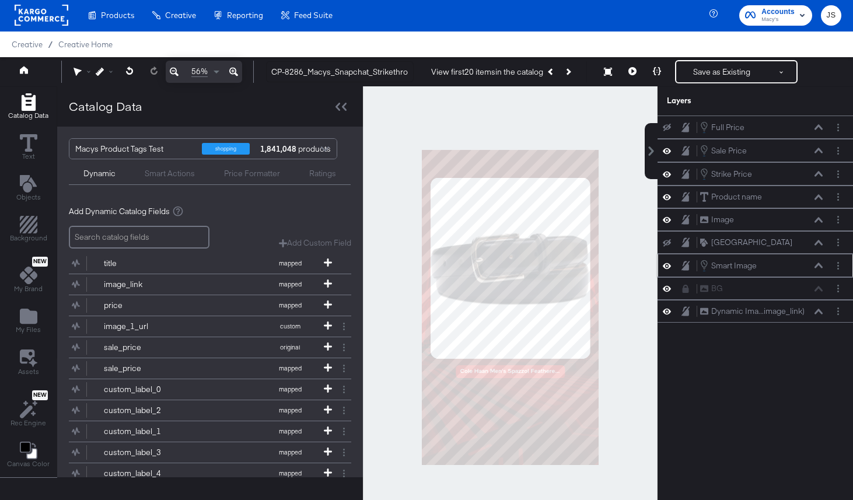
click at [846, 265] on div at bounding box center [840, 266] width 16 height 12
click at [841, 264] on button "Layer Options" at bounding box center [838, 266] width 12 height 12
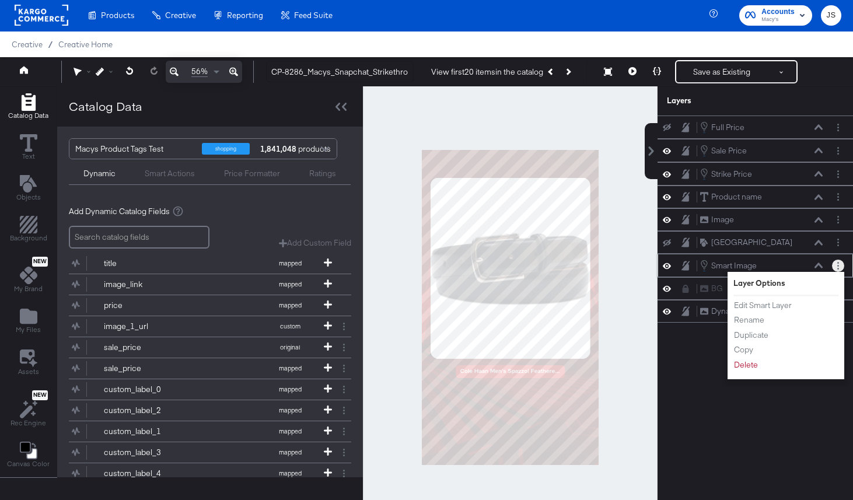
click at [732, 306] on div "Layer Options Edit Smart Layer Rename Duplicate Copy Delete" at bounding box center [785, 325] width 117 height 107
click at [744, 306] on button "Edit Smart Layer" at bounding box center [762, 305] width 59 height 12
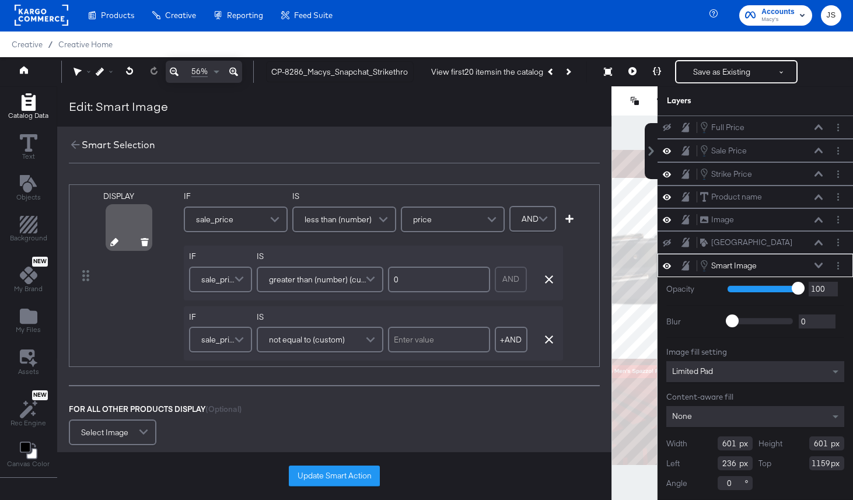
click at [116, 243] on icon at bounding box center [114, 242] width 8 height 8
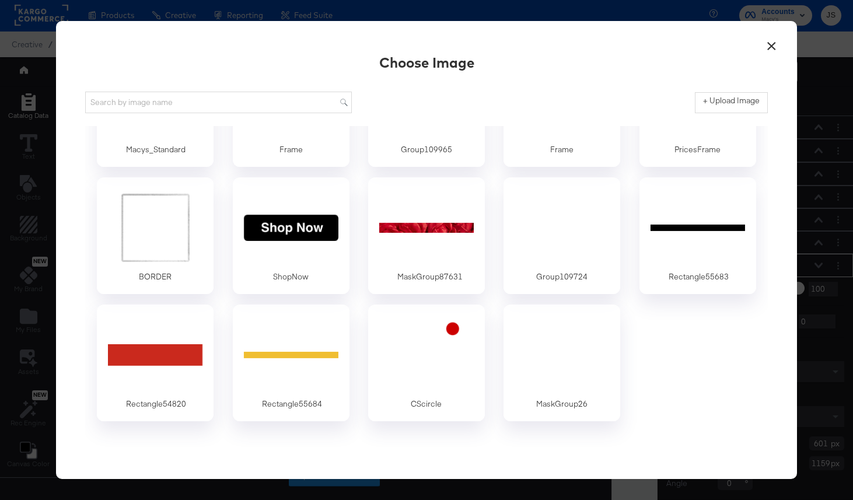
scroll to position [1158, 0]
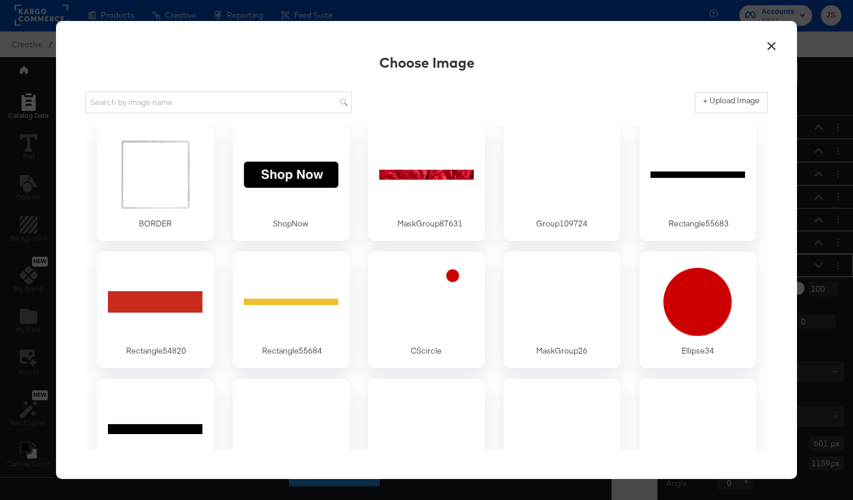
click at [767, 46] on button "×" at bounding box center [771, 43] width 21 height 21
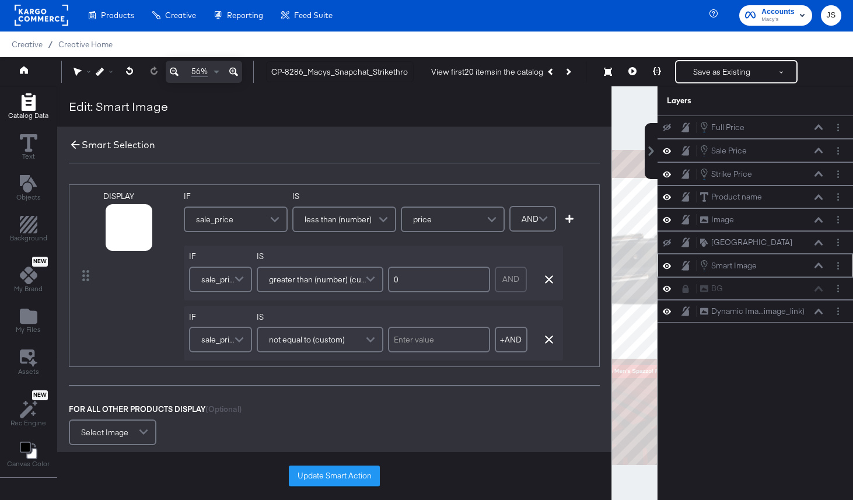
click at [79, 138] on icon at bounding box center [75, 144] width 13 height 13
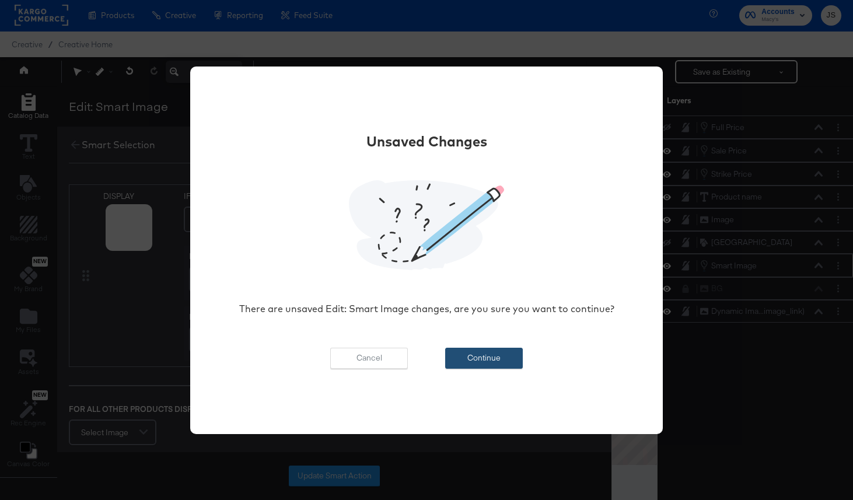
click at [468, 353] on button "Continue" at bounding box center [484, 358] width 78 height 21
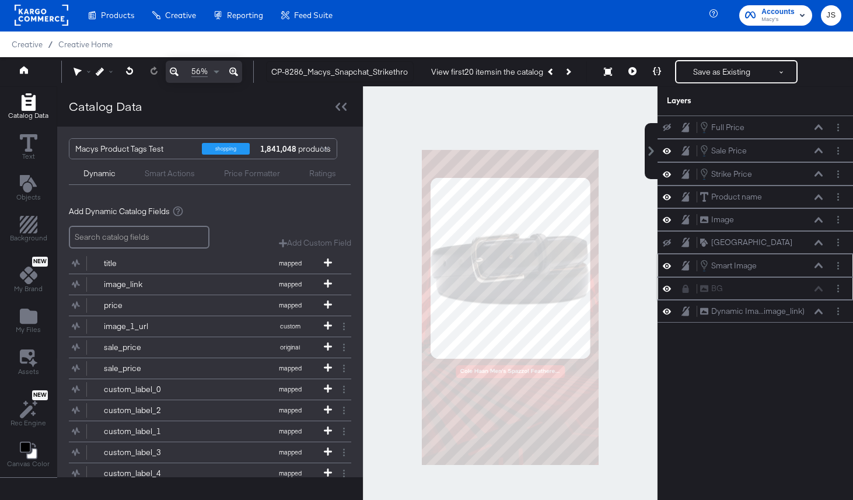
click at [668, 286] on icon at bounding box center [667, 289] width 8 height 6
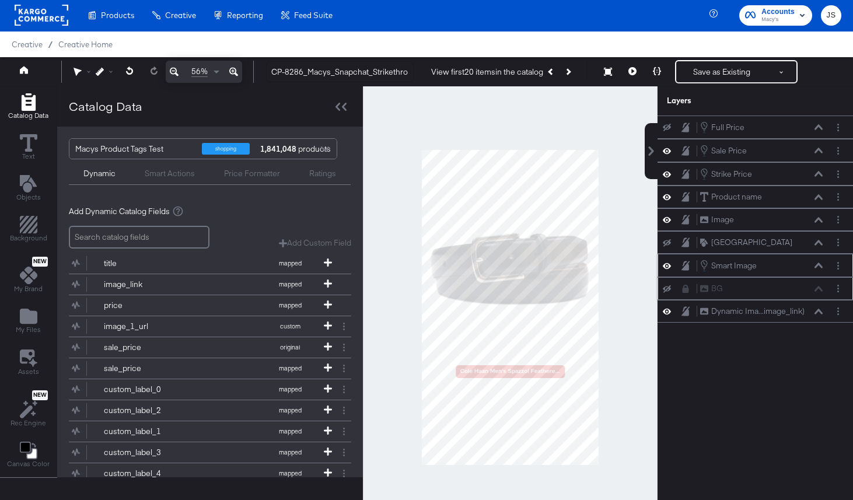
click at [668, 286] on icon at bounding box center [667, 289] width 8 height 8
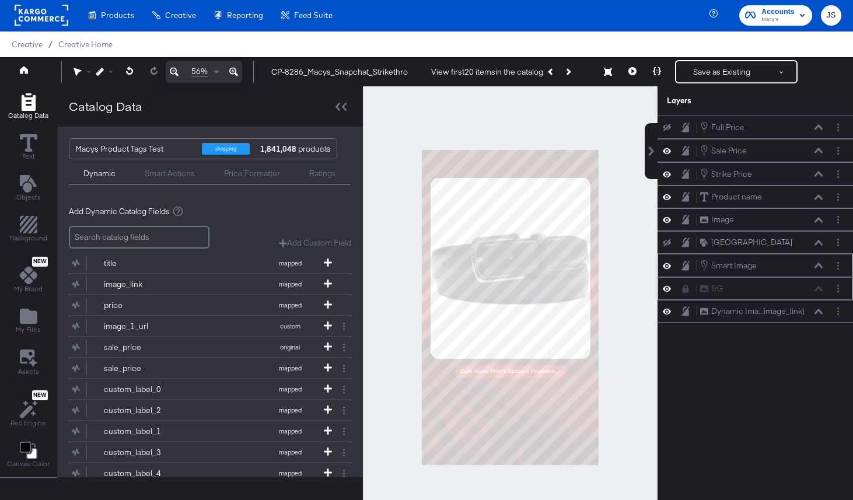
click at [668, 286] on icon at bounding box center [667, 289] width 8 height 6
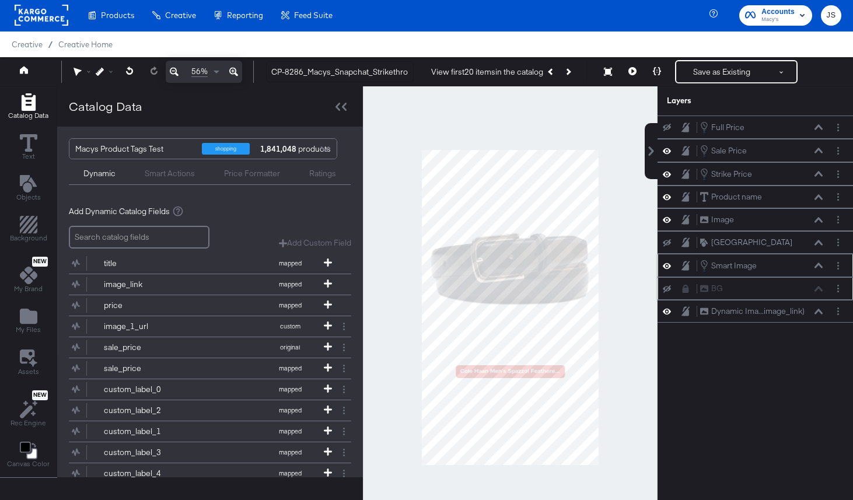
click at [668, 286] on icon at bounding box center [667, 289] width 8 height 8
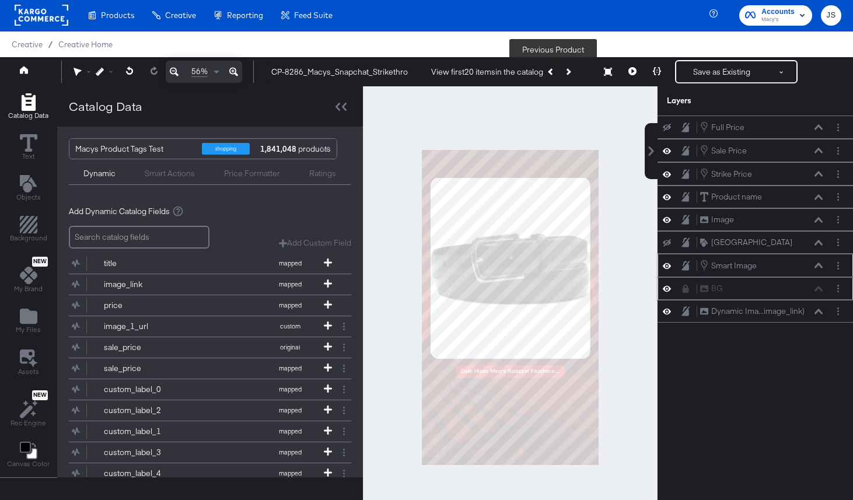
click at [552, 68] on button "Previous Product" at bounding box center [551, 71] width 16 height 21
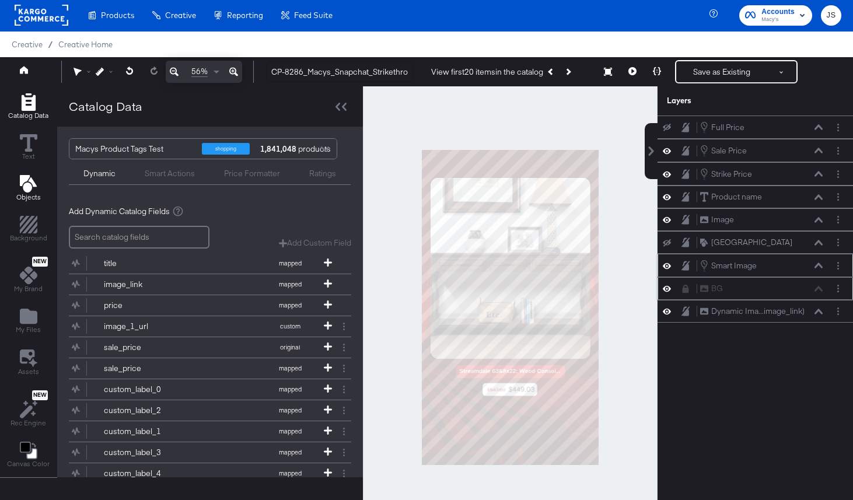
click at [32, 190] on icon "Add Text" at bounding box center [29, 184] width 18 height 18
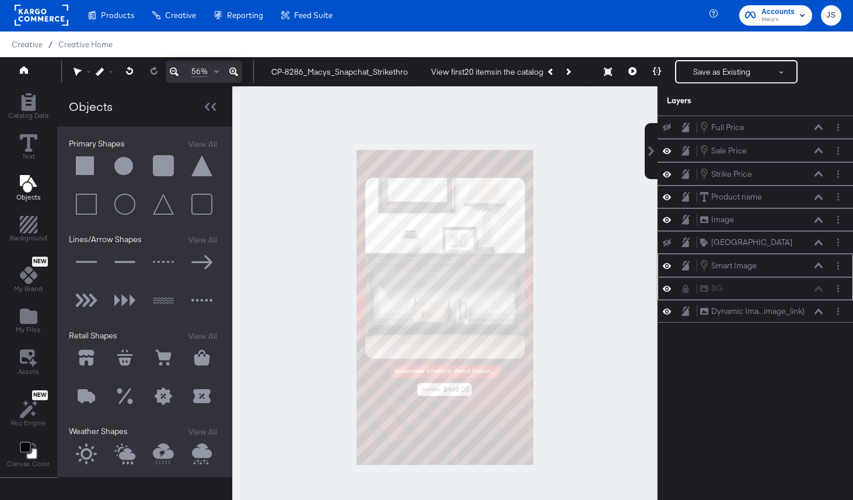
click at [161, 167] on button at bounding box center [163, 166] width 35 height 35
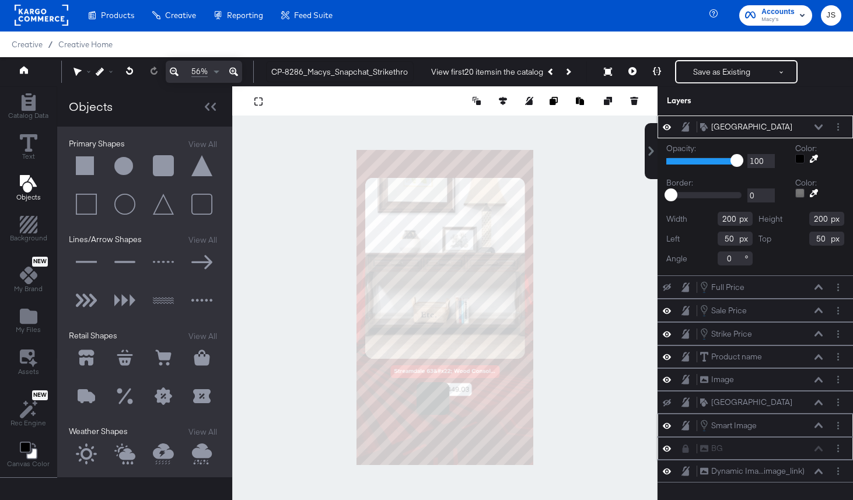
type input "366"
type input "1418"
type input "332"
type input "84"
click at [569, 379] on div at bounding box center [444, 307] width 425 height 442
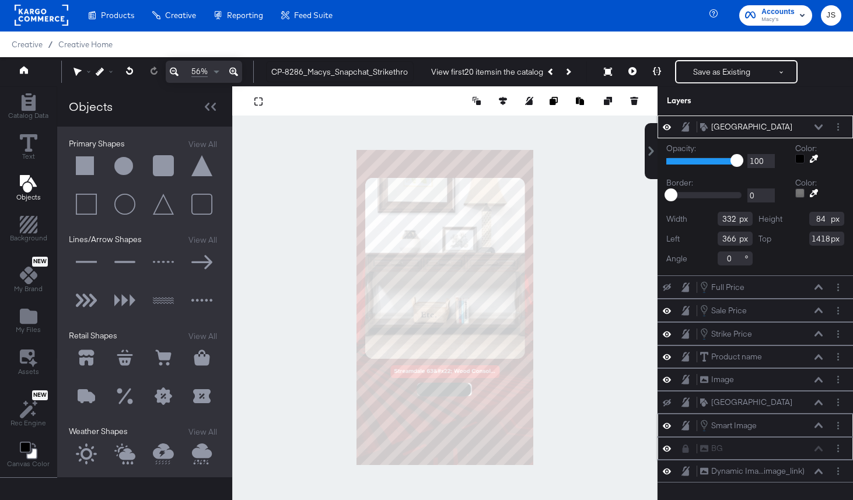
type input "367"
click at [615, 356] on div at bounding box center [444, 307] width 425 height 442
type input "343"
type input "355"
click at [601, 335] on div at bounding box center [444, 307] width 425 height 442
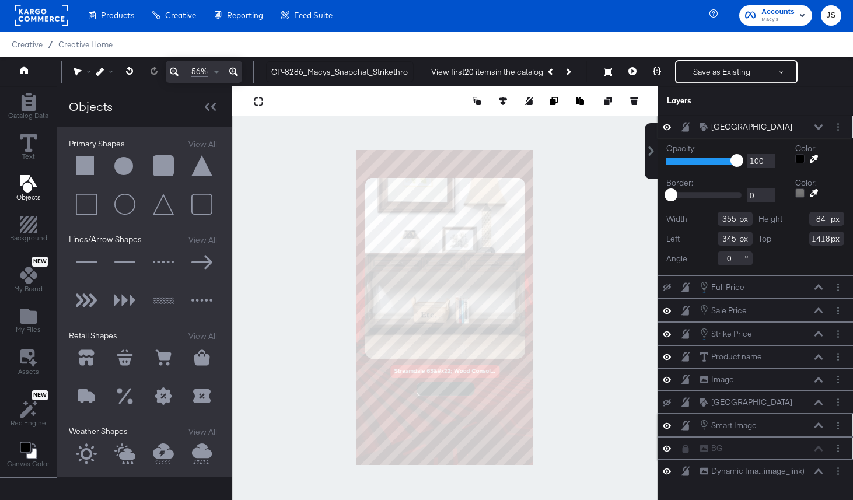
type input "366"
type input "1422"
click at [502, 103] on icon at bounding box center [503, 101] width 8 height 8
click at [411, 125] on button at bounding box center [417, 123] width 12 height 12
type input "363"
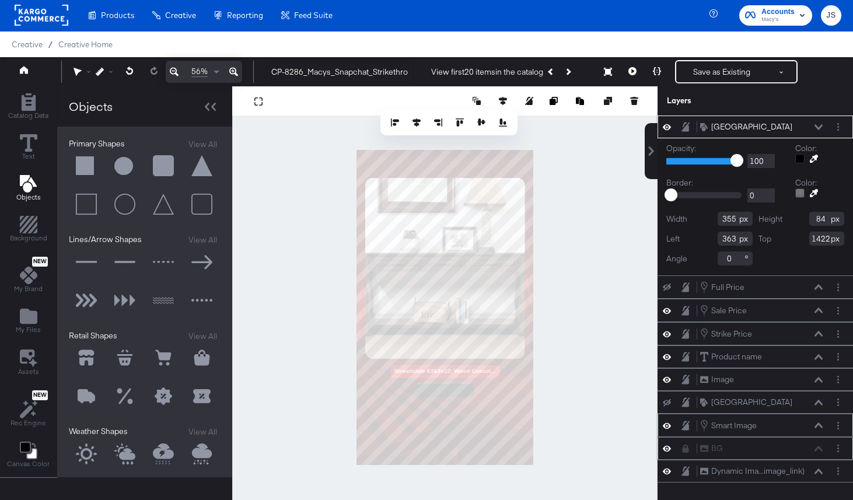
click at [587, 365] on div at bounding box center [444, 307] width 425 height 442
drag, startPoint x: 738, startPoint y: 163, endPoint x: 712, endPoint y: 166, distance: 25.8
click at [712, 166] on div "1 100 100" at bounding box center [730, 161] width 129 height 15
type input "92"
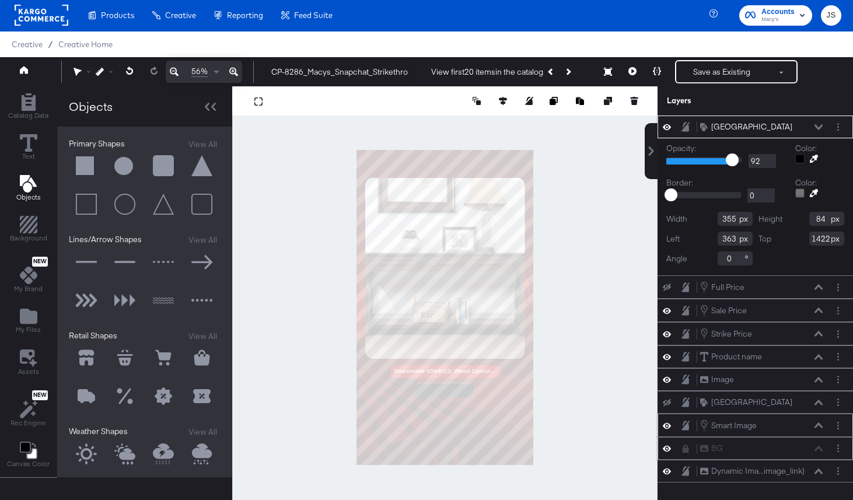
type input "91"
type input "90"
type input "87"
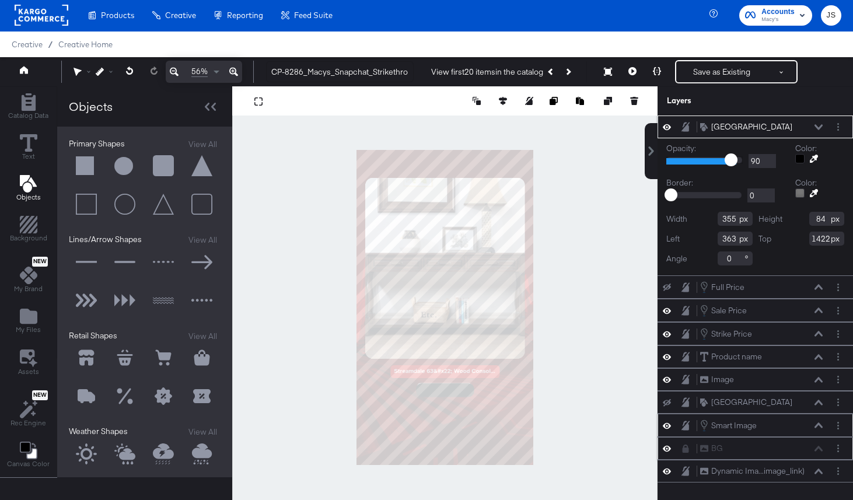
type input "87"
type input "86"
type input "84"
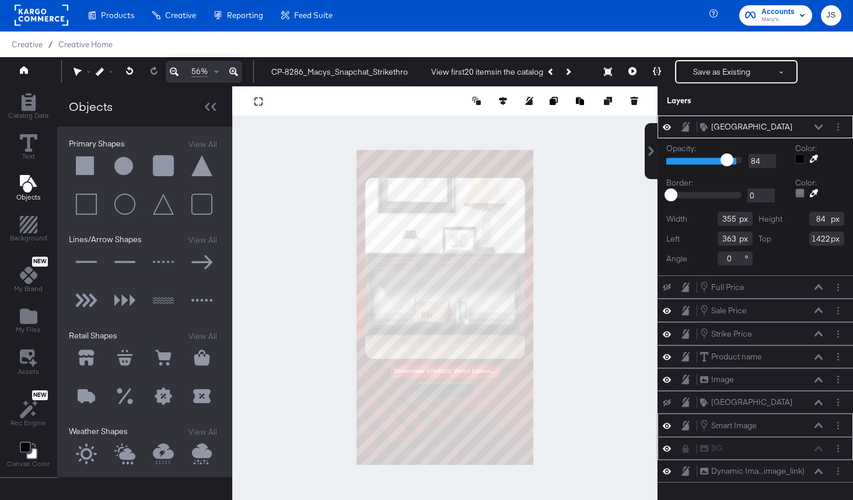
type input "83"
type input "81"
type input "79"
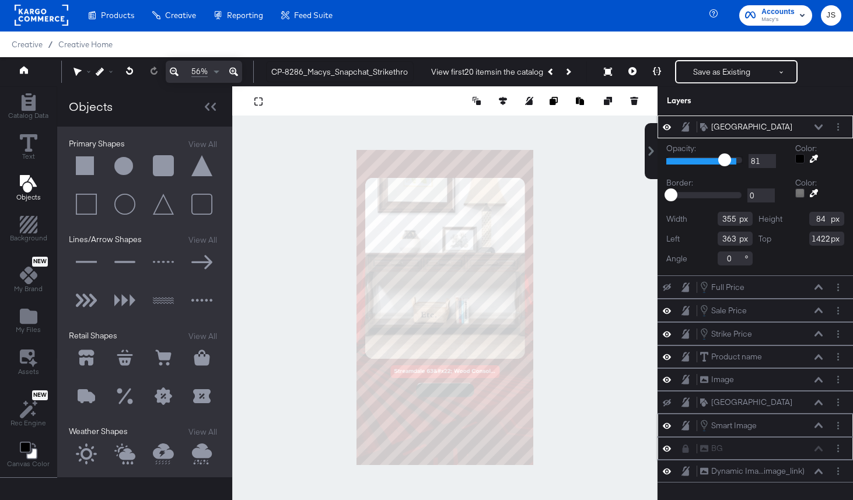
type input "79"
type input "77"
type input "73"
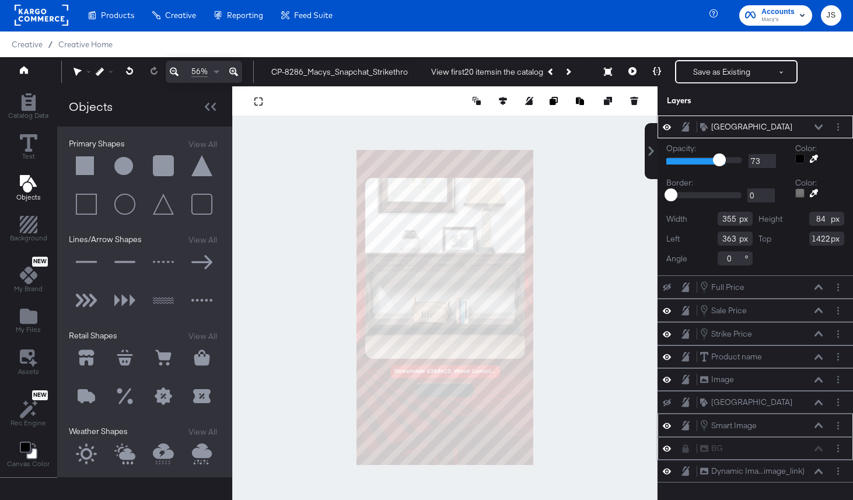
type input "70"
type input "68"
type input "66"
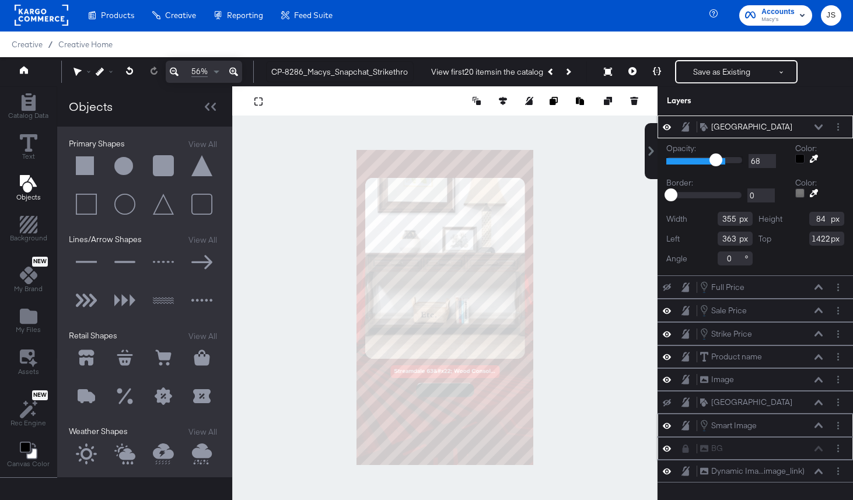
type input "66"
type input "65"
type input "64"
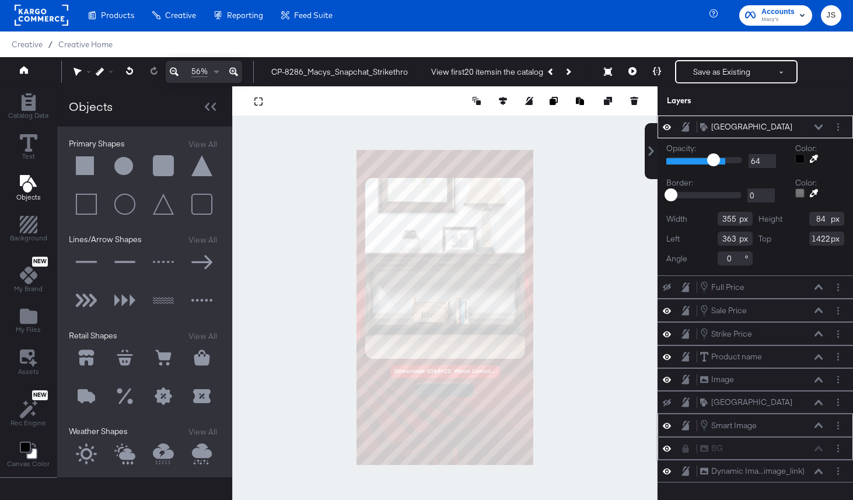
type input "63"
type input "62"
type input "61"
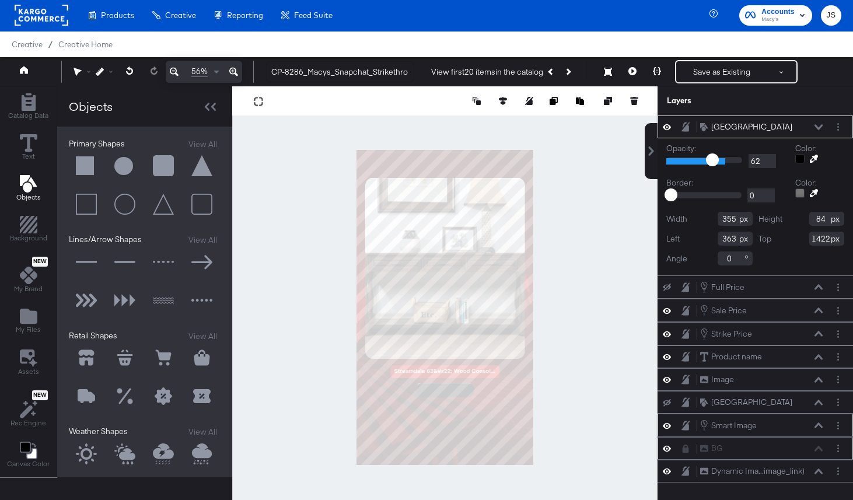
type input "61"
type input "60"
type input "59"
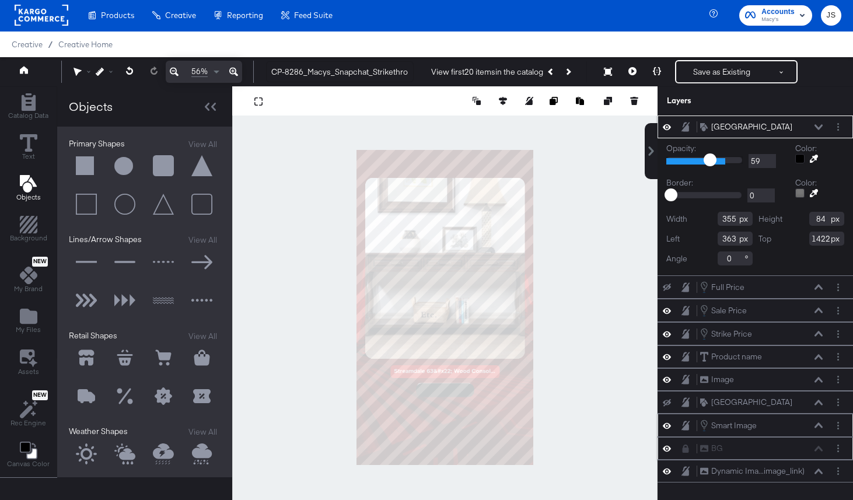
drag, startPoint x: 732, startPoint y: 159, endPoint x: 709, endPoint y: 159, distance: 22.2
type input "59"
click at [709, 159] on input "range" at bounding box center [704, 160] width 76 height 8
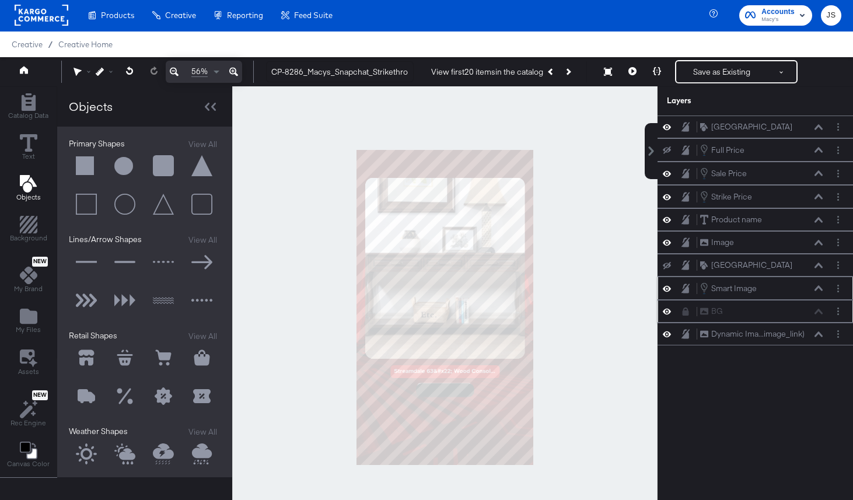
click at [620, 264] on div at bounding box center [444, 307] width 425 height 442
click at [816, 131] on div "Rounded Square Rounded Square" at bounding box center [761, 127] width 124 height 12
click at [816, 129] on icon at bounding box center [818, 127] width 8 height 6
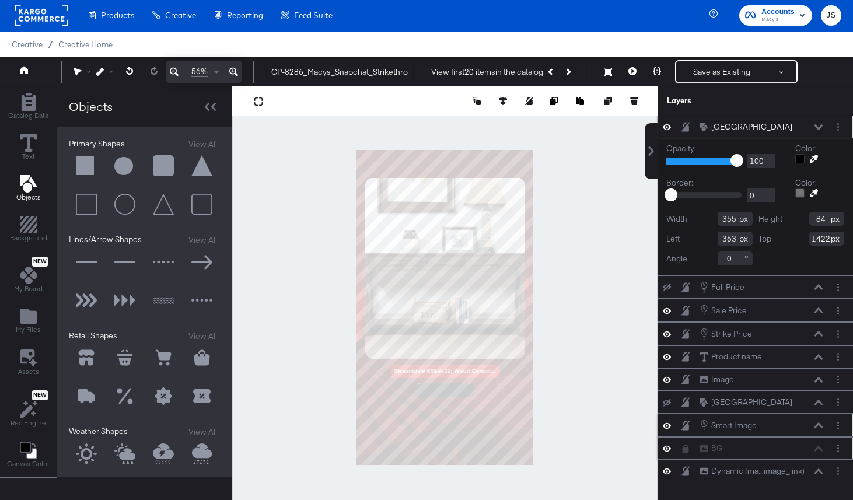
click at [736, 165] on div at bounding box center [703, 161] width 75 height 11
type input "98"
type input "97"
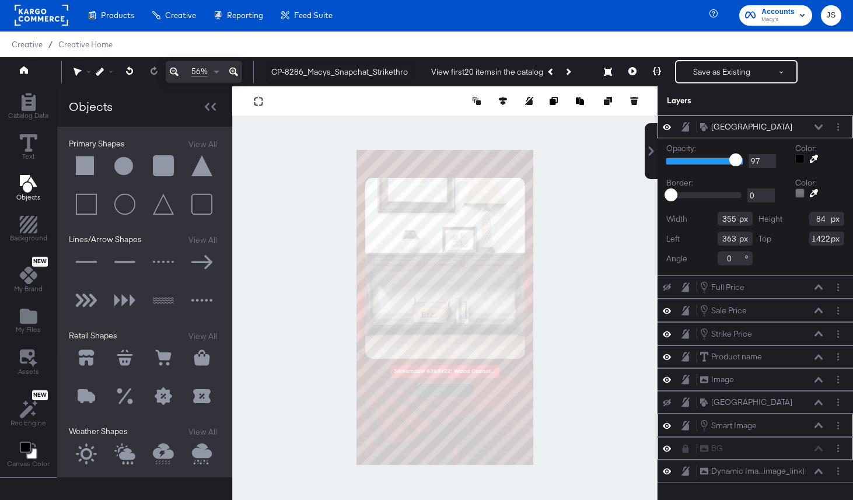
type input "96"
type input "95"
type input "93"
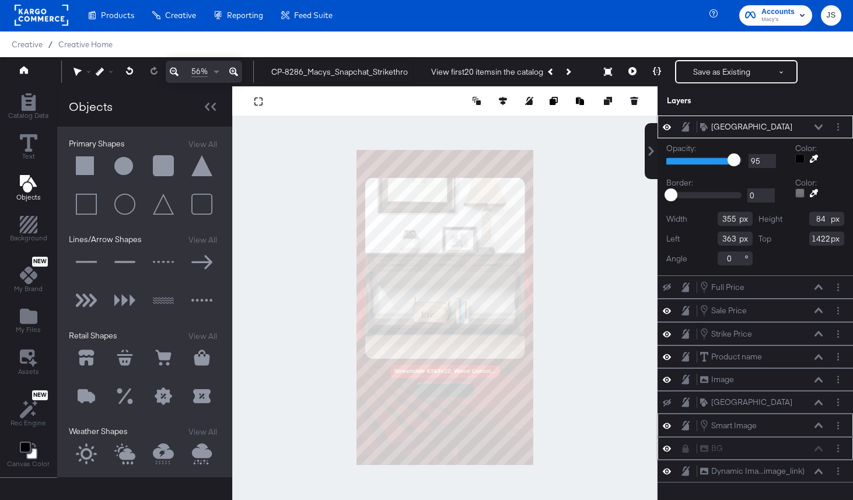
type input "93"
type input "92"
type input "90"
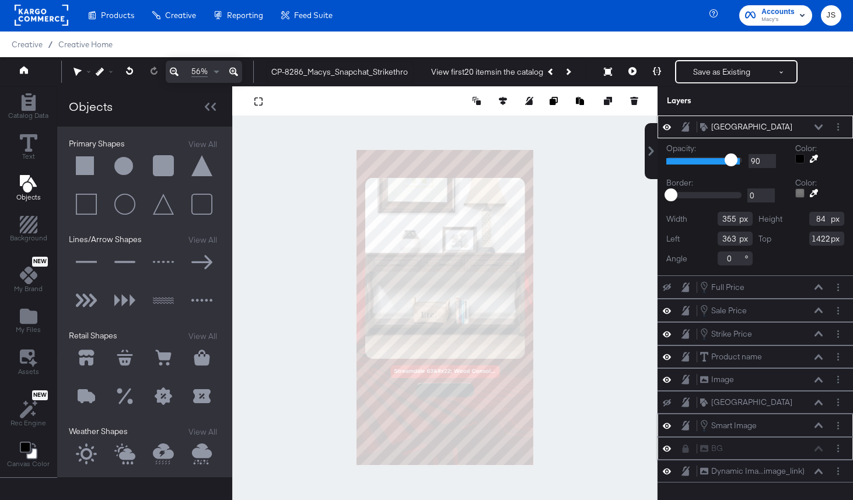
type input "89"
type input "88"
type input "87"
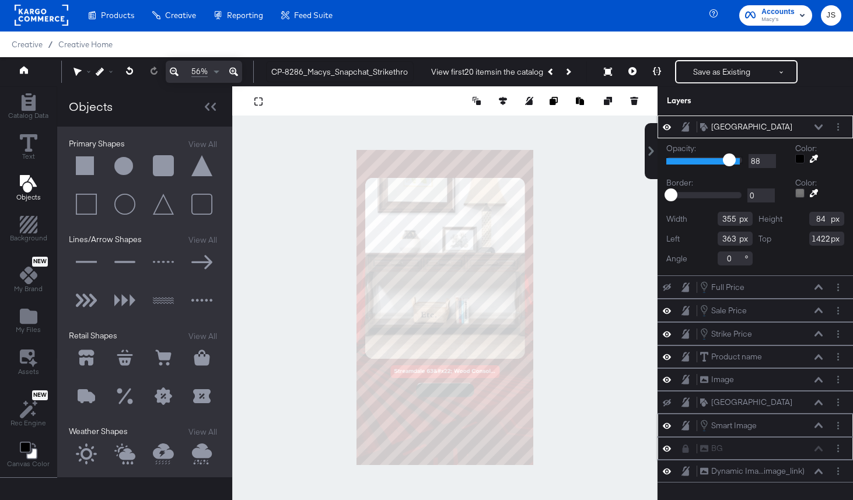
type input "87"
type input "85"
type input "84"
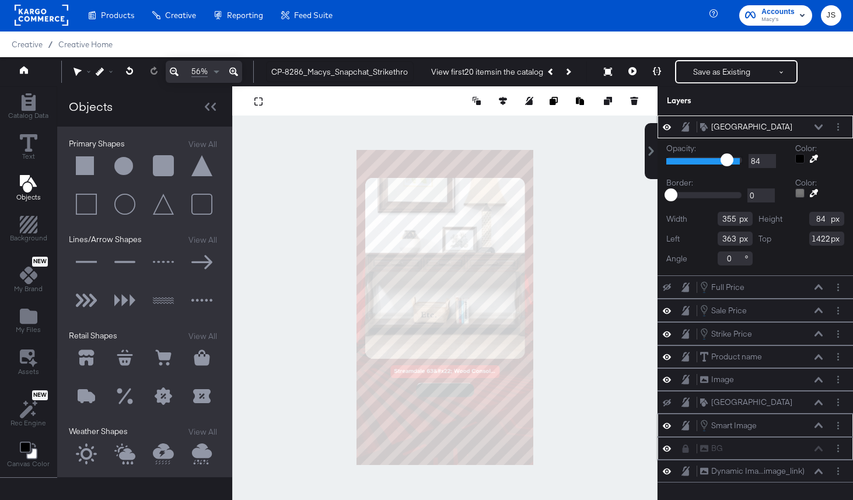
type input "83"
type input "82"
type input "81"
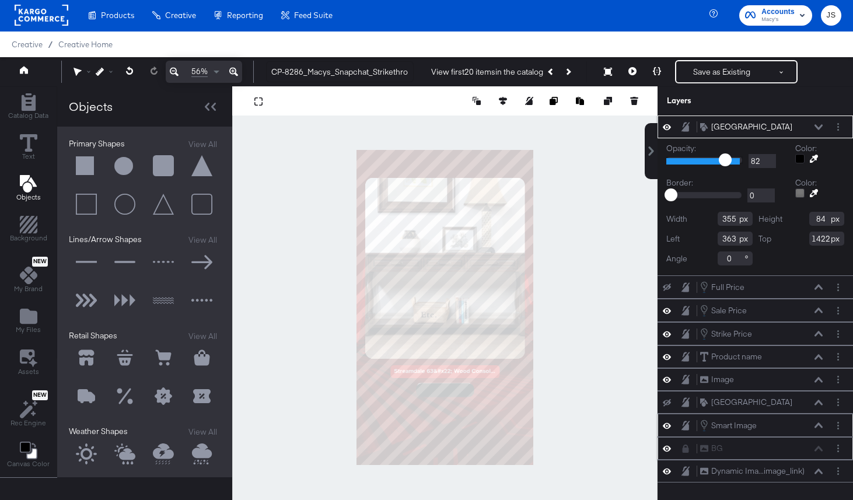
type input "81"
type input "80"
type input "78"
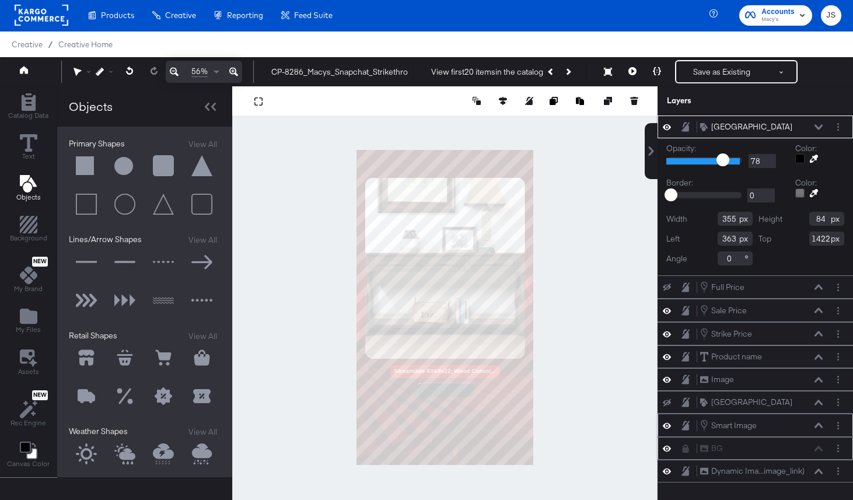
type input "77"
type input "76"
type input "75"
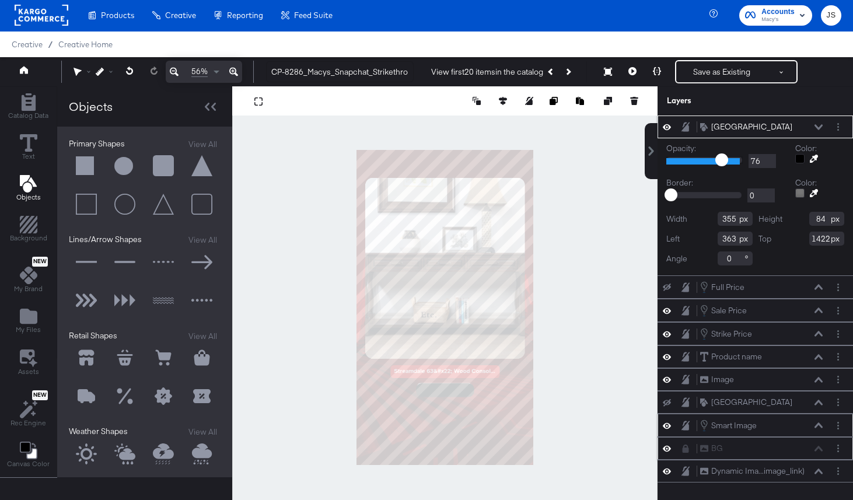
type input "75"
type input "74"
type input "73"
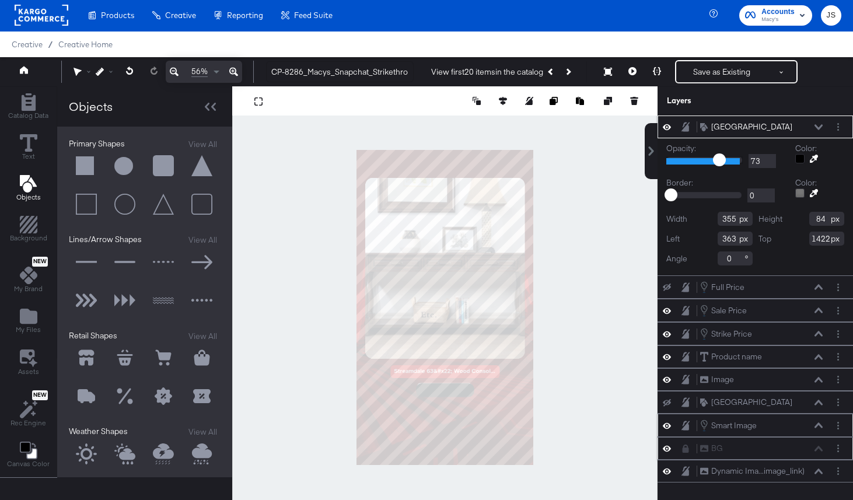
type input "72"
type input "71"
type input "70"
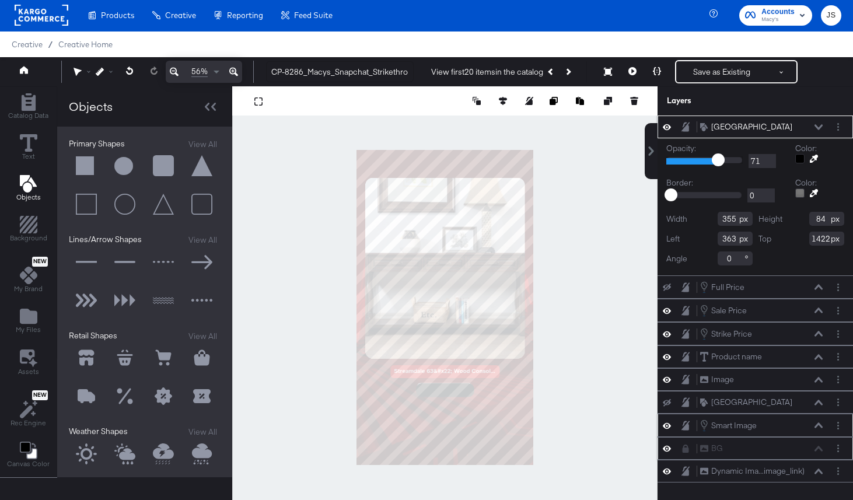
type input "70"
type input "69"
type input "68"
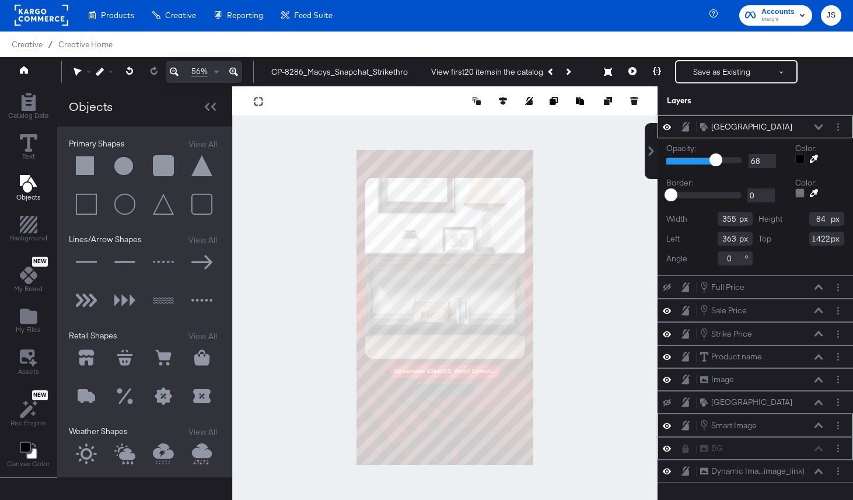
drag, startPoint x: 736, startPoint y: 162, endPoint x: 715, endPoint y: 163, distance: 20.5
type input "68"
click at [715, 163] on input "range" at bounding box center [704, 160] width 76 height 8
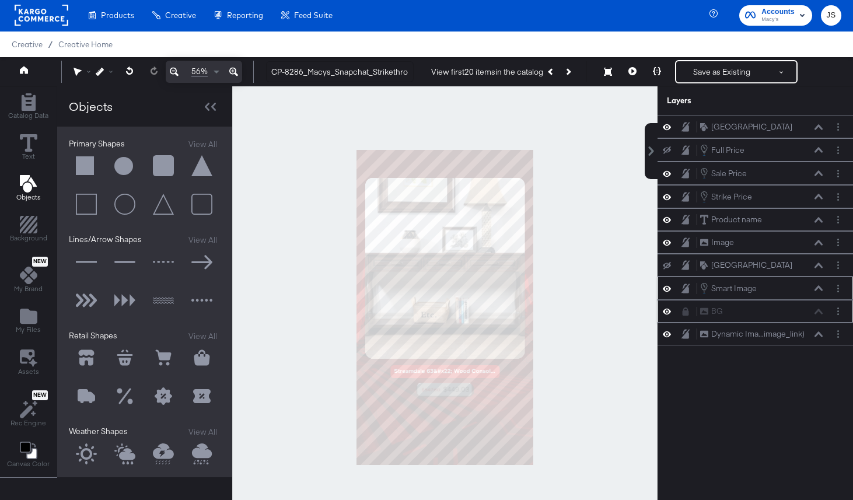
click at [541, 313] on div at bounding box center [444, 307] width 425 height 442
click at [817, 130] on button at bounding box center [818, 127] width 9 height 7
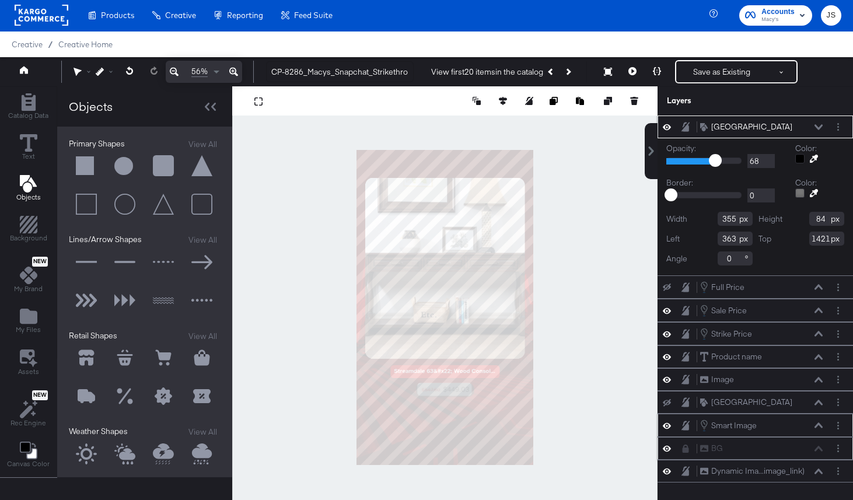
type input "1420"
click at [571, 424] on div at bounding box center [444, 307] width 425 height 442
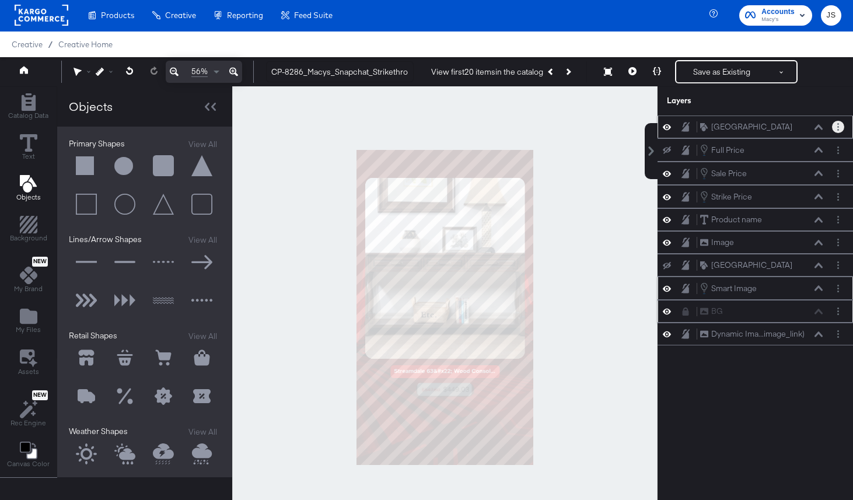
click at [836, 124] on button "Layer Options" at bounding box center [838, 127] width 12 height 12
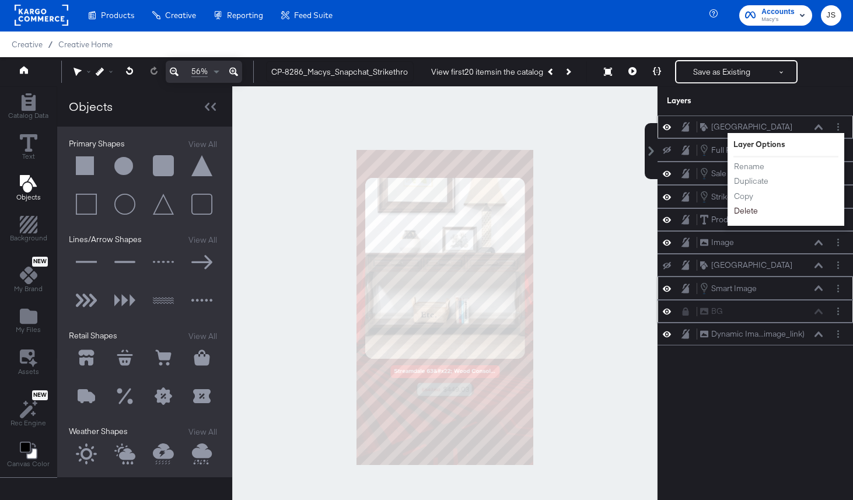
click at [747, 208] on button "Delete" at bounding box center [745, 211] width 25 height 12
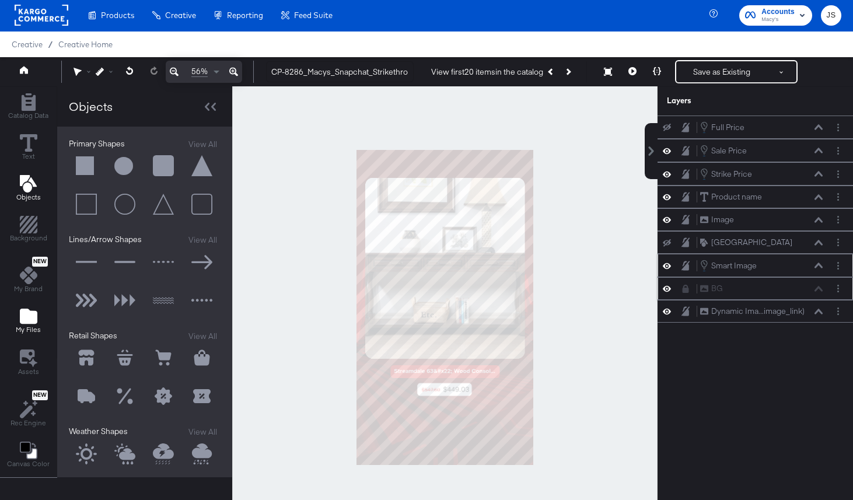
click at [23, 312] on icon "Add Files" at bounding box center [29, 316] width 18 height 15
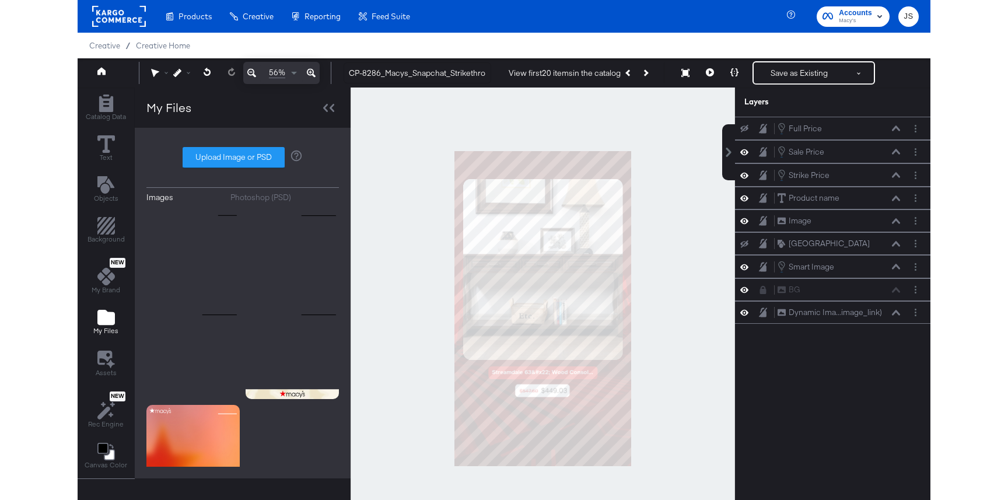
scroll to position [1, 0]
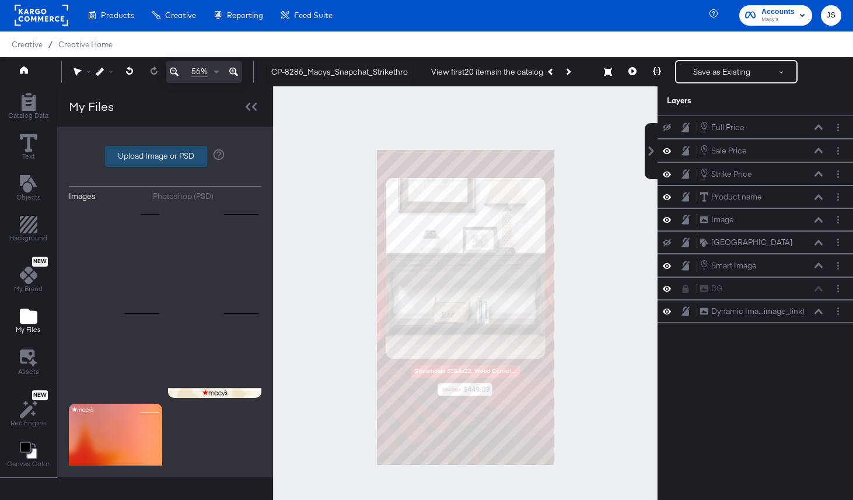
click at [153, 163] on label "Upload Image or PSD" at bounding box center [156, 156] width 101 height 20
click at [165, 156] on input "Upload Image or PSD" at bounding box center [165, 156] width 0 height 0
type input "C:\fakepath\Rectangle 1932.png"
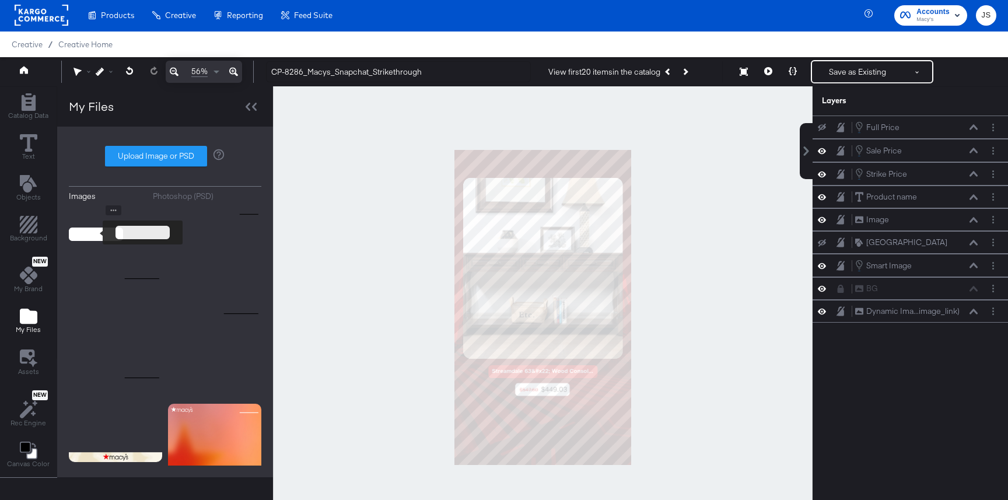
click at [101, 240] on img at bounding box center [96, 234] width 54 height 58
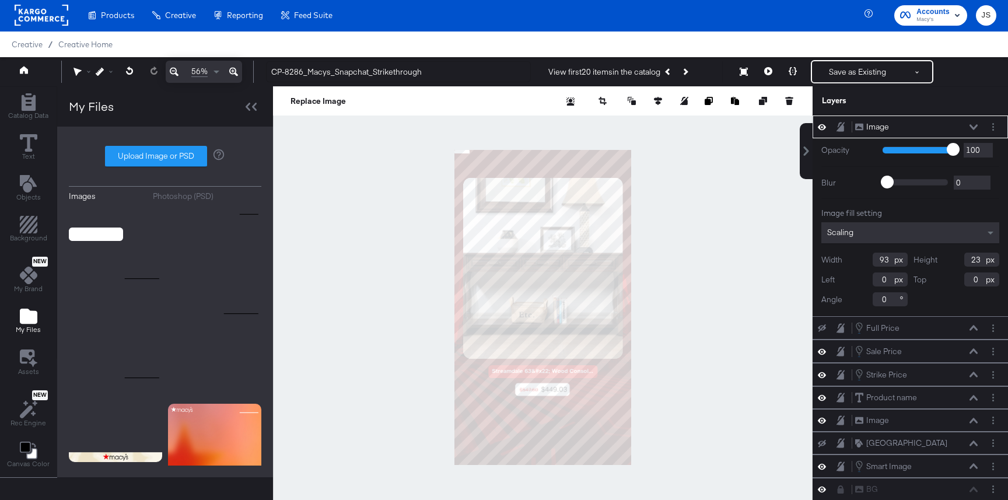
click at [733, 166] on div at bounding box center [543, 307] width 540 height 442
type input "520"
type input "1458"
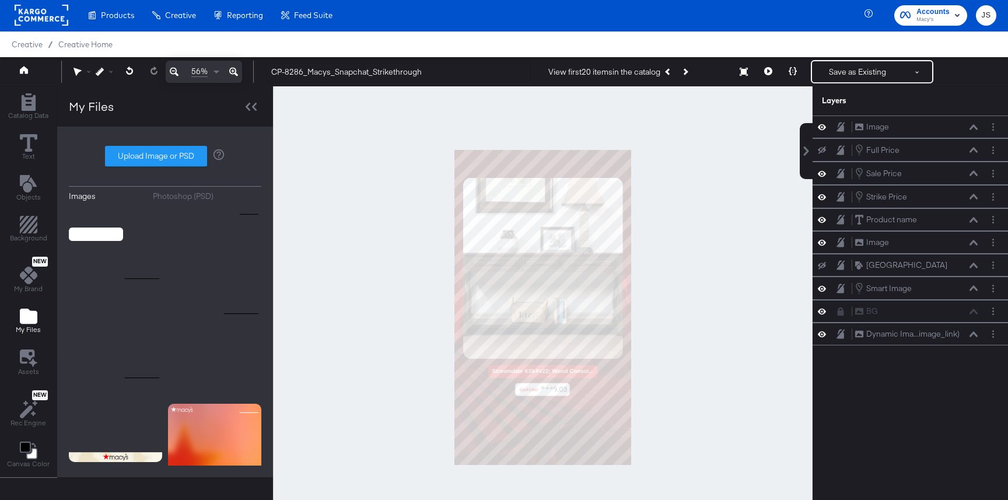
click at [697, 321] on div at bounding box center [543, 307] width 540 height 442
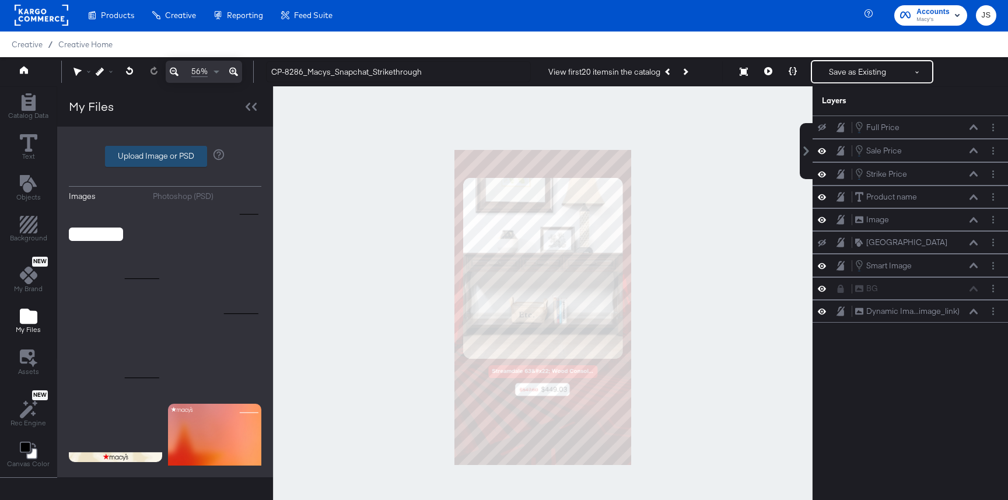
click at [140, 165] on label "Upload Image or PSD" at bounding box center [156, 156] width 101 height 20
click at [165, 156] on input "Upload Image or PSD" at bounding box center [165, 156] width 0 height 0
type input "C:\fakepath\Frame 2.png"
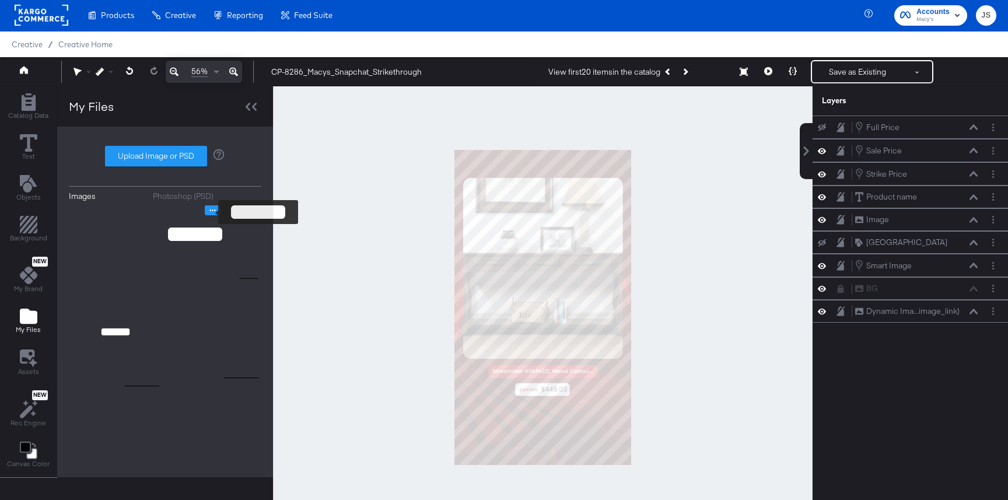
click at [211, 212] on icon "Image Options" at bounding box center [212, 210] width 9 height 9
click at [239, 167] on div "Images Photoshop (PSD) Upload Image or PSD Delete" at bounding box center [165, 301] width 193 height 327
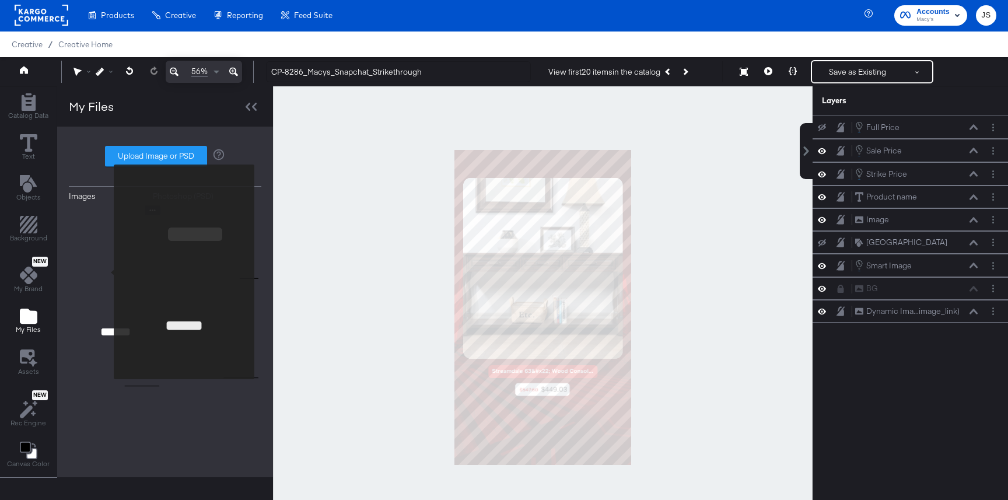
click at [106, 271] on img at bounding box center [115, 288] width 93 height 166
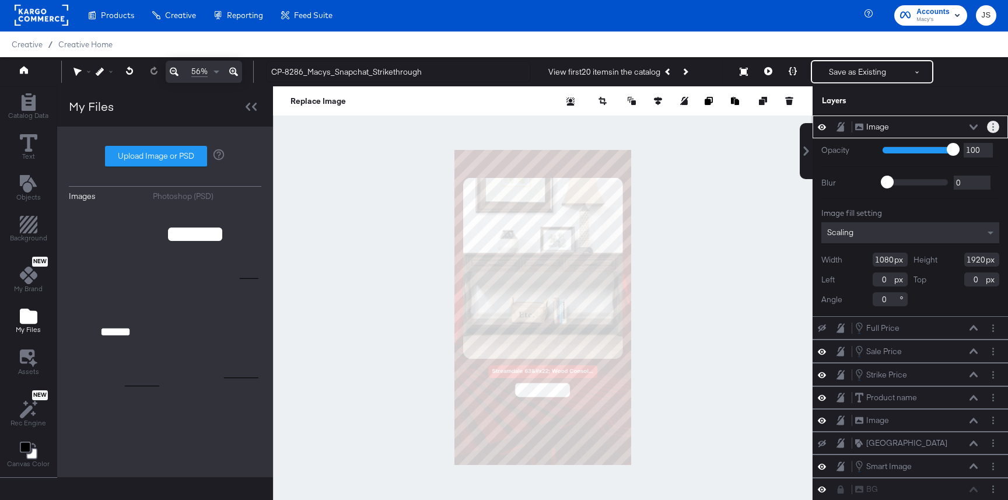
click at [852, 129] on button "Layer Options" at bounding box center [993, 127] width 12 height 12
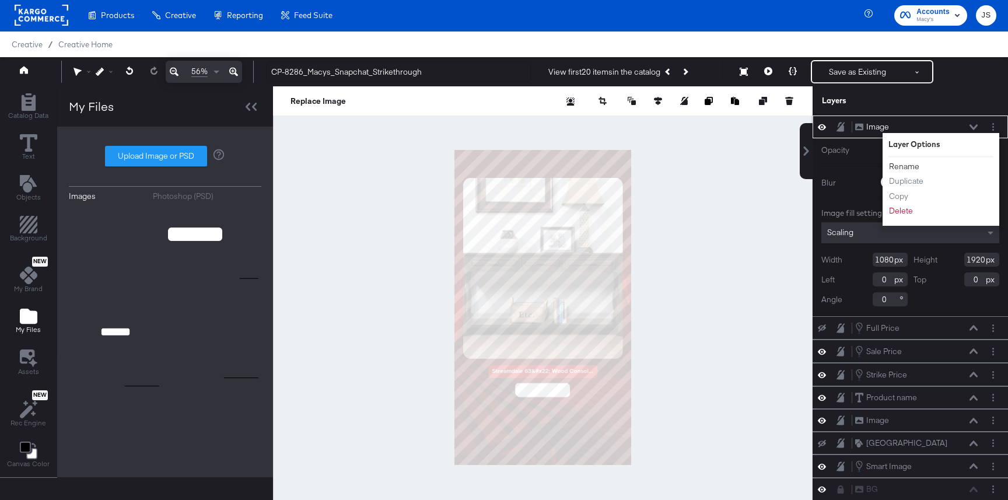
click at [852, 162] on button "Rename" at bounding box center [904, 166] width 32 height 12
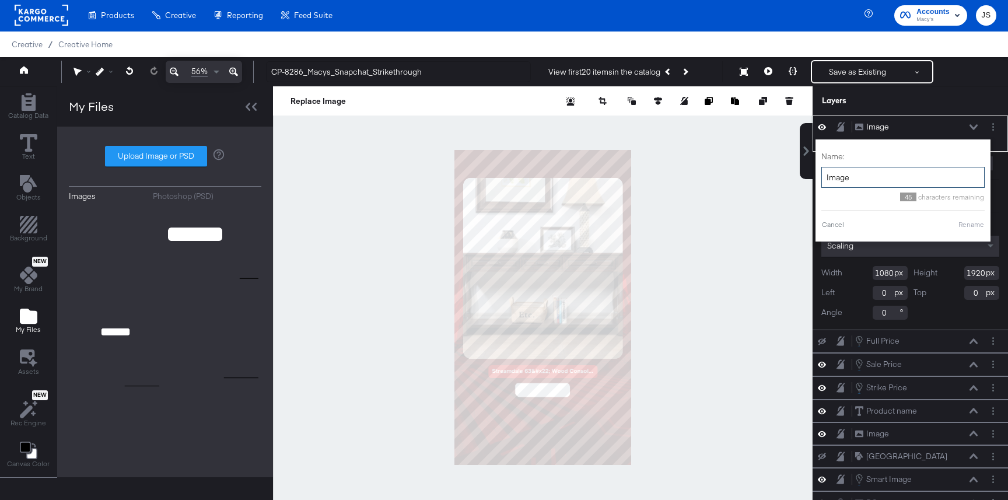
click at [852, 172] on input "Image" at bounding box center [902, 178] width 163 height 22
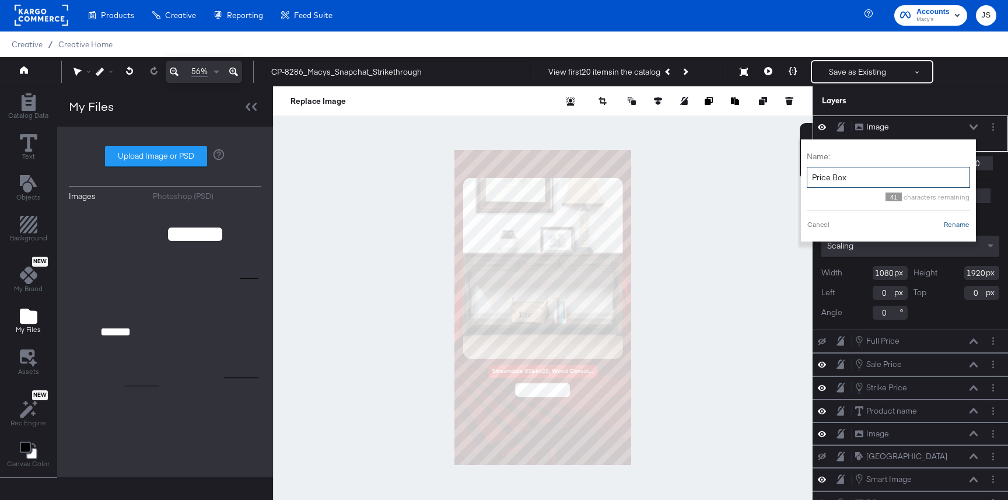
type input "Price Box"
click at [852, 226] on button "Rename" at bounding box center [956, 224] width 27 height 11
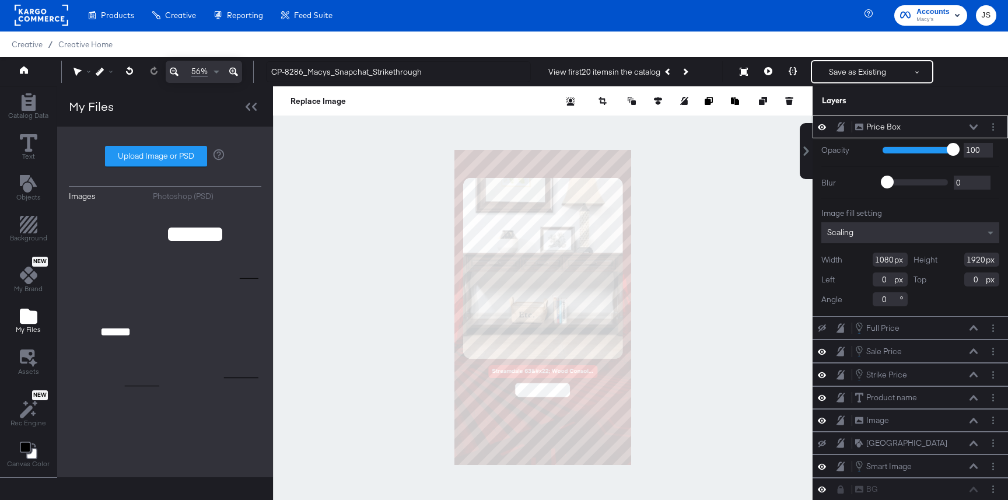
click at [852, 127] on div "Price Box Price Box" at bounding box center [920, 127] width 130 height 12
click at [852, 125] on icon at bounding box center [974, 127] width 8 height 6
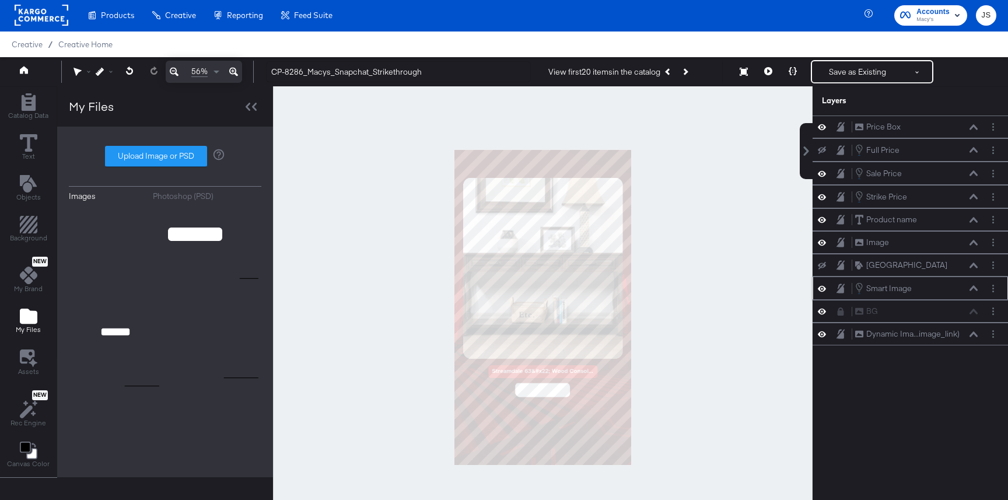
click at [821, 286] on icon at bounding box center [822, 289] width 8 height 10
drag, startPoint x: 936, startPoint y: 127, endPoint x: 933, endPoint y: 267, distance: 140.0
click at [852, 267] on div "Price Box Price Box" at bounding box center [914, 263] width 124 height 12
drag, startPoint x: 933, startPoint y: 267, endPoint x: 930, endPoint y: 242, distance: 25.3
click at [852, 242] on div "Price Box Price Box" at bounding box center [913, 244] width 124 height 12
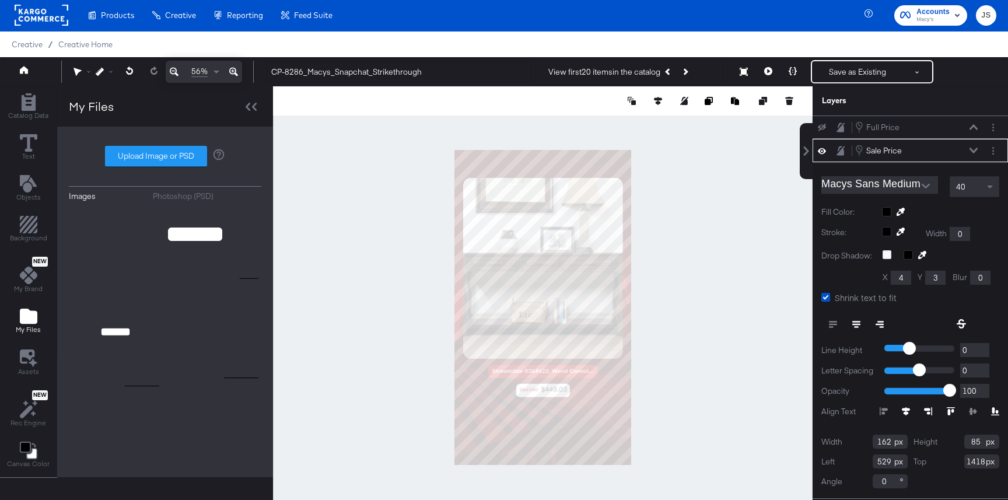
click at [674, 349] on div at bounding box center [543, 307] width 540 height 442
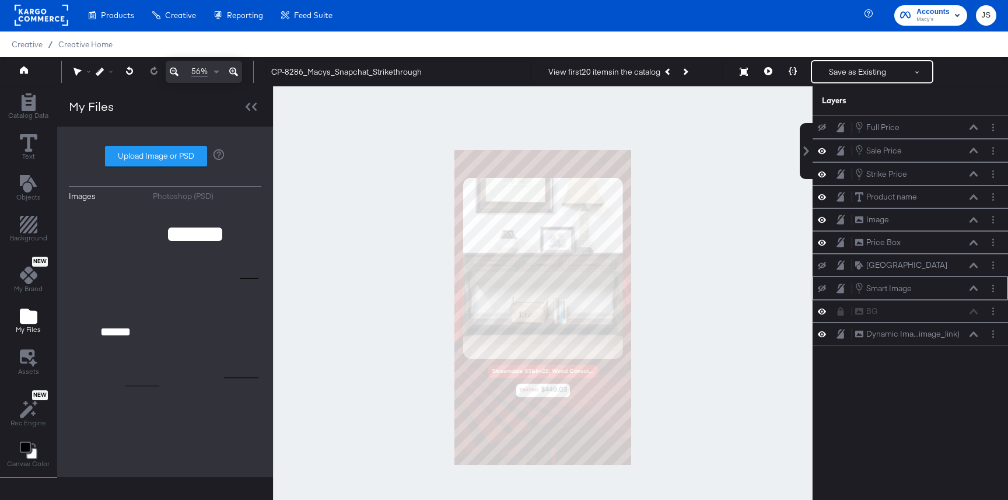
click at [852, 286] on icon at bounding box center [974, 287] width 8 height 5
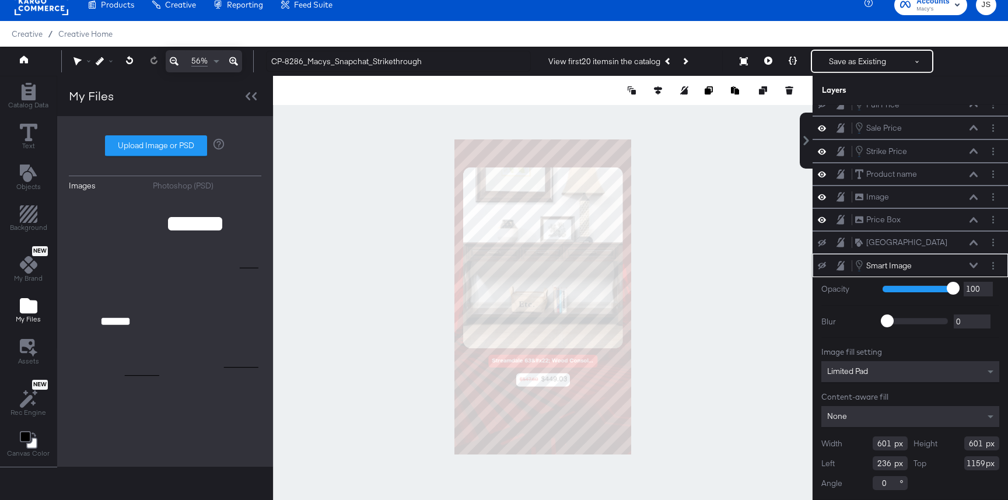
click at [852, 265] on icon at bounding box center [974, 266] width 8 height 6
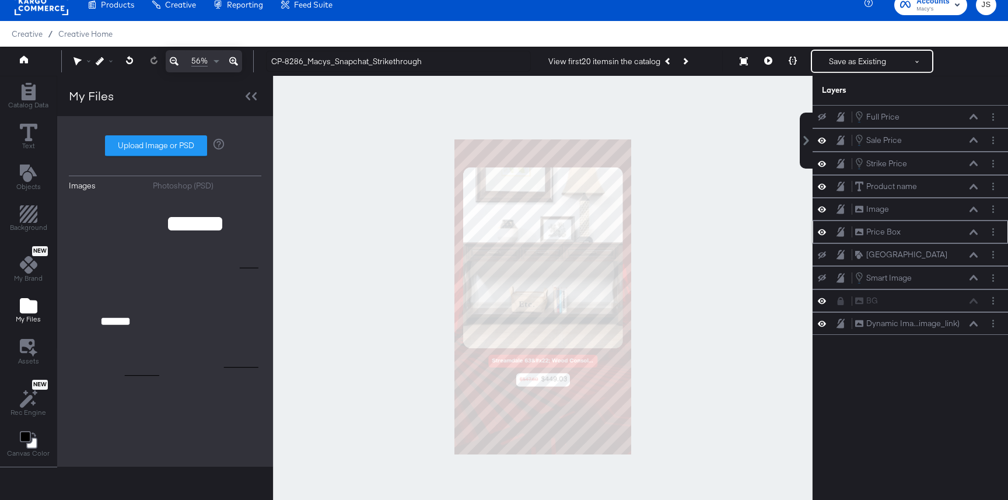
click at [852, 232] on icon at bounding box center [974, 232] width 8 height 6
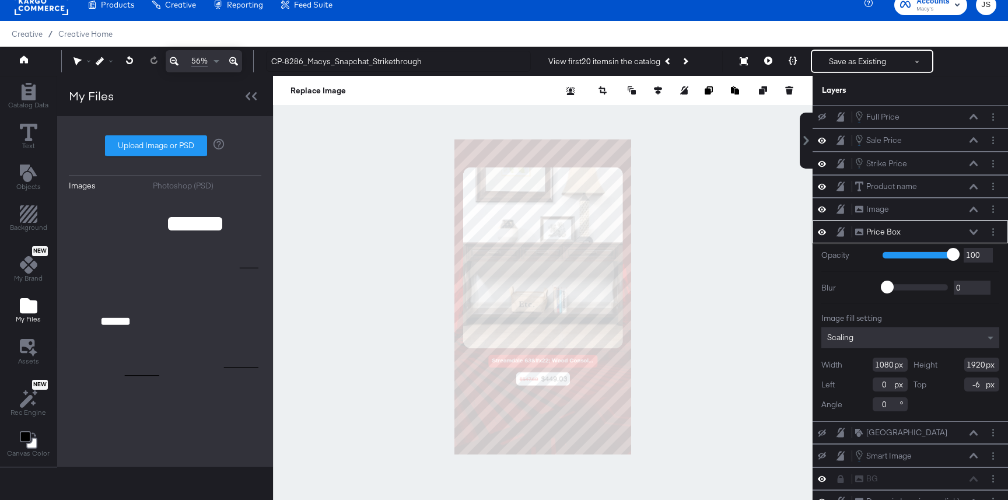
type input "-5"
click at [782, 326] on div at bounding box center [543, 297] width 540 height 442
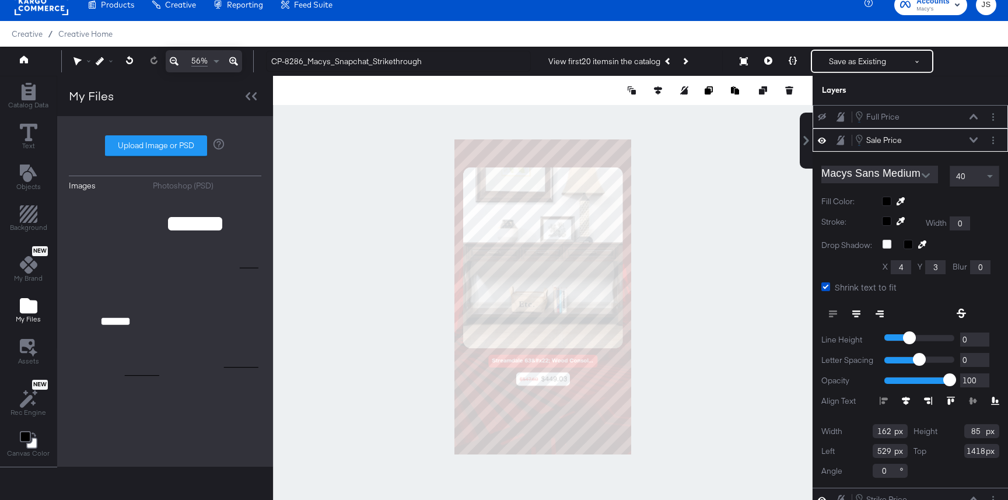
click at [852, 114] on icon at bounding box center [974, 116] width 8 height 5
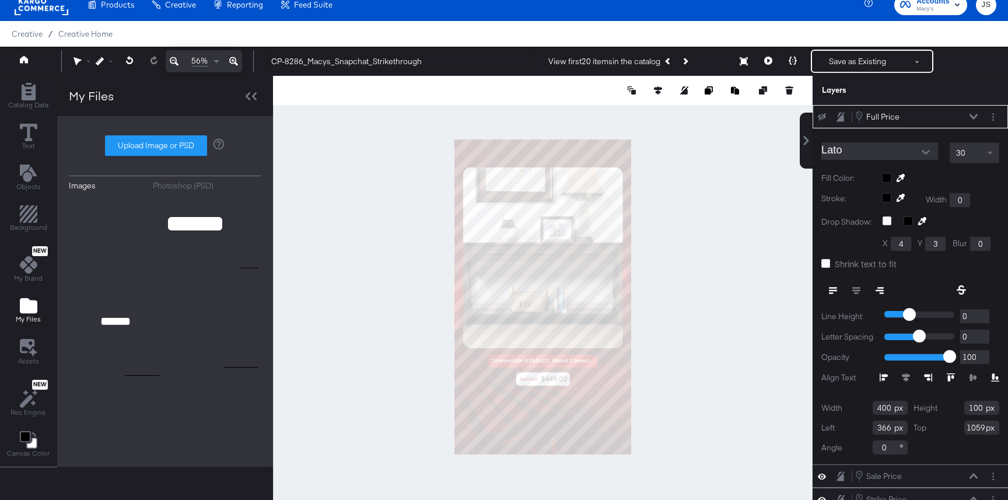
click at [852, 149] on span at bounding box center [991, 153] width 15 height 20
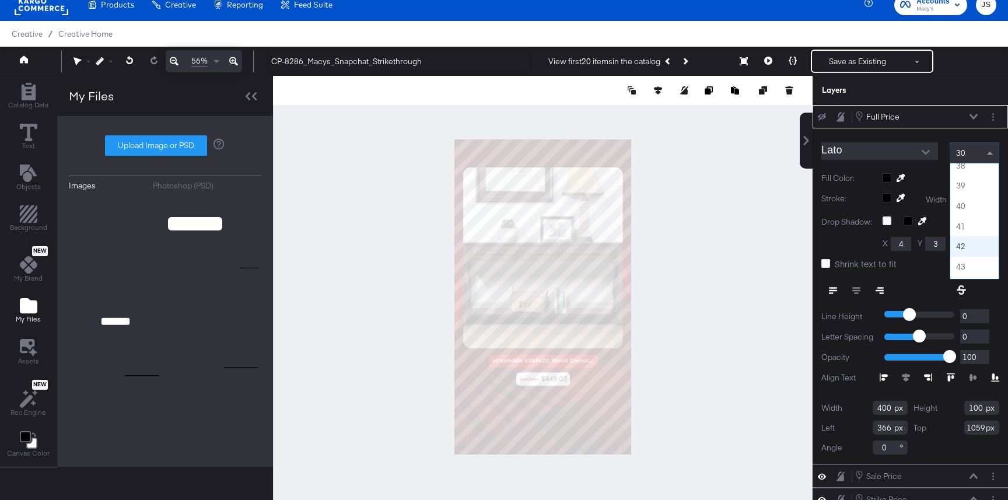
scroll to position [761, 0]
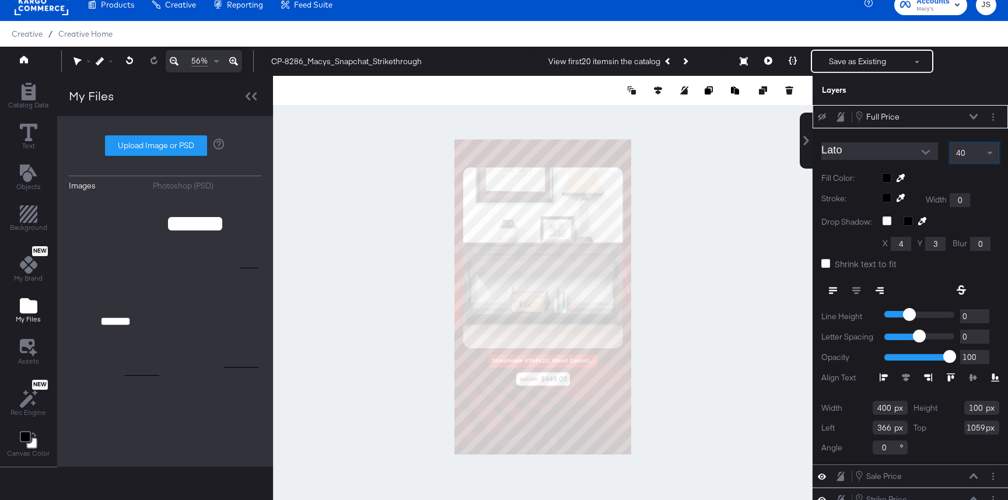
click at [852, 156] on button "Open" at bounding box center [926, 153] width 18 height 18
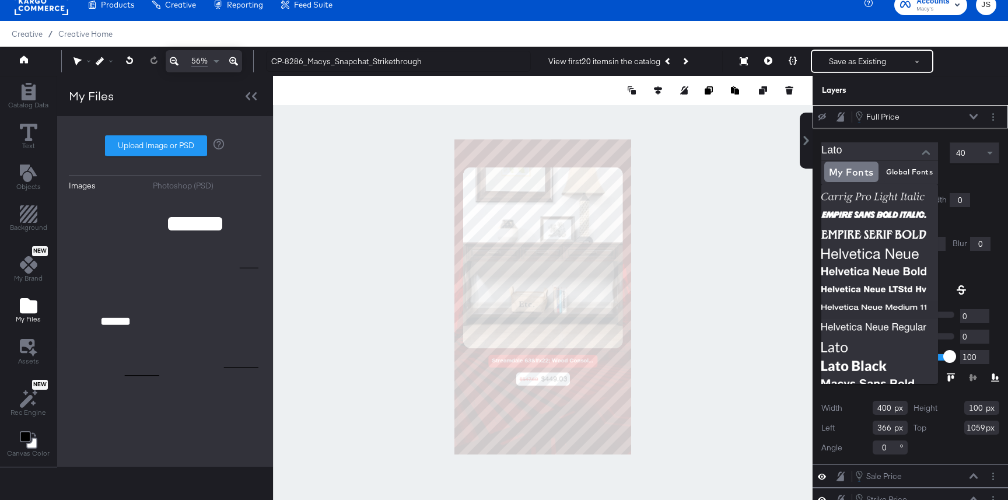
scroll to position [201, 0]
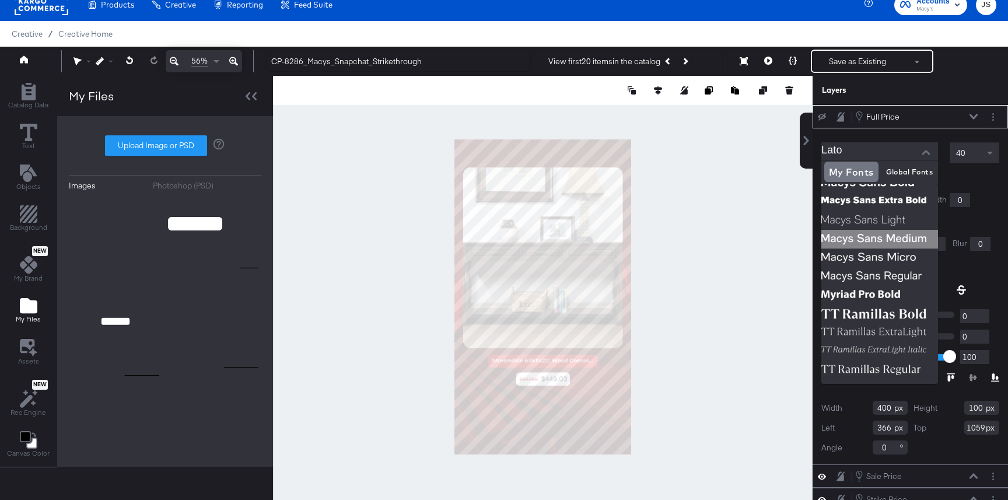
click at [852, 243] on img at bounding box center [879, 239] width 117 height 19
type input "Macys Sans Medium"
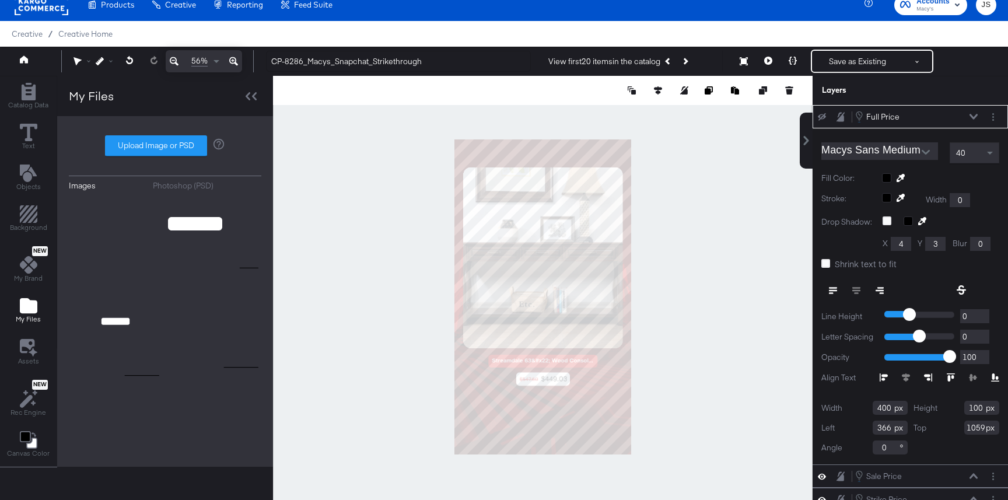
click at [823, 120] on icon at bounding box center [822, 117] width 8 height 8
click at [685, 64] on button "Next Product" at bounding box center [685, 61] width 16 height 21
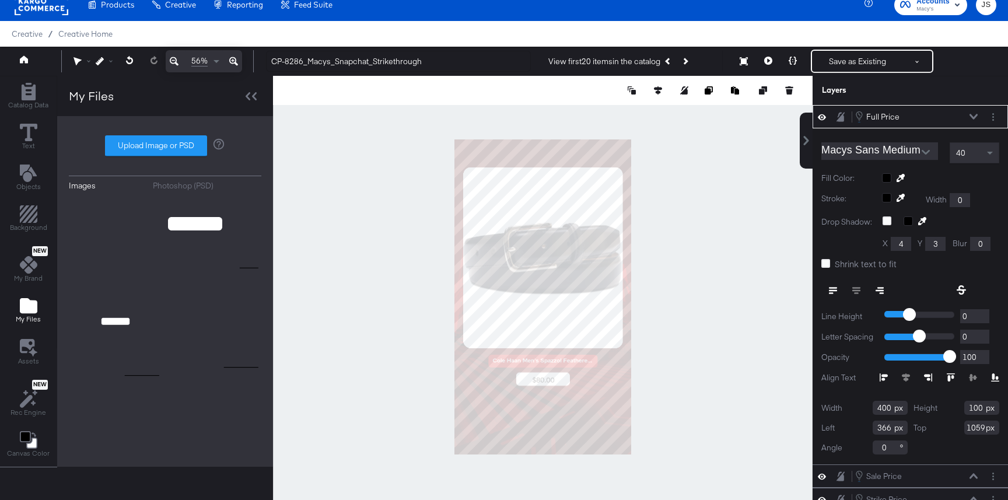
type input "345"
type input "1418"
click at [825, 261] on icon at bounding box center [825, 263] width 9 height 9
click at [0, 0] on input "Shrink text to fit" at bounding box center [0, 0] width 0 height 0
type input "215"
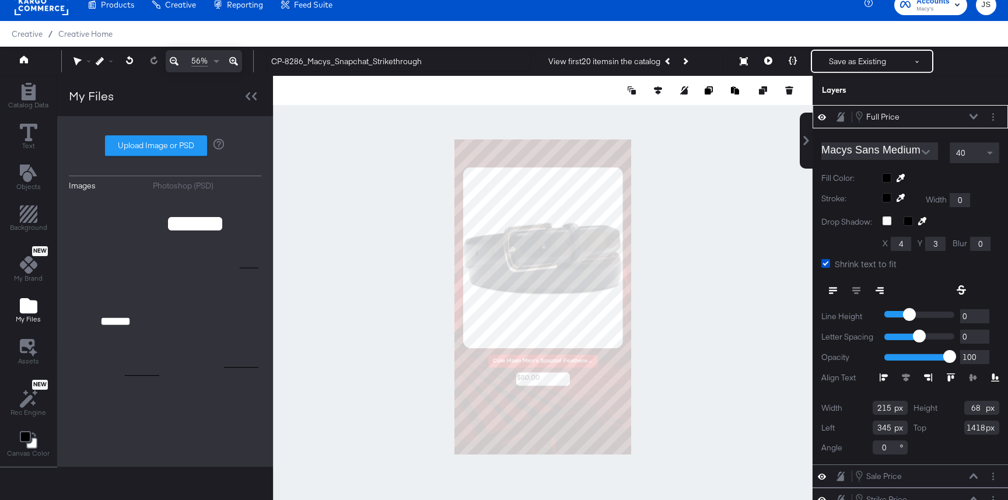
type input "100"
type input "437"
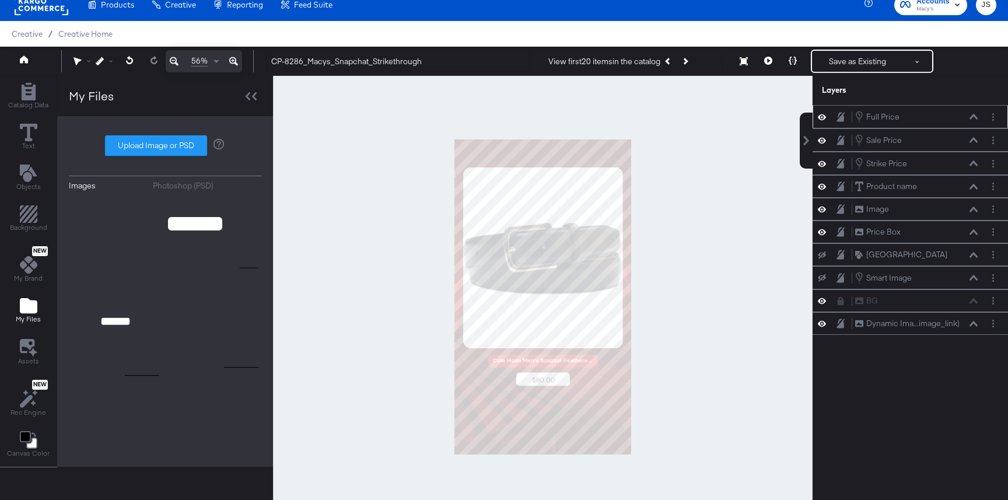
click at [756, 329] on div at bounding box center [543, 297] width 540 height 442
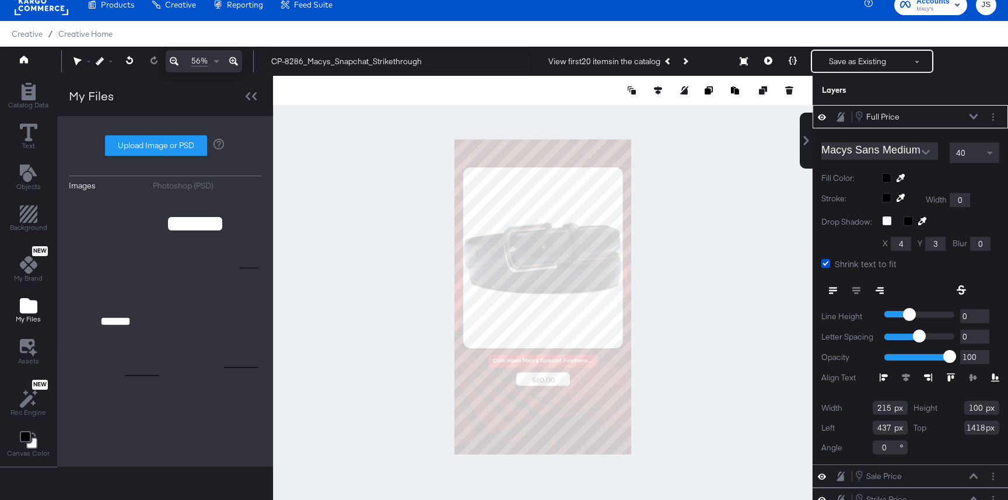
type input "79"
click at [705, 375] on div at bounding box center [543, 297] width 540 height 442
type input "1421"
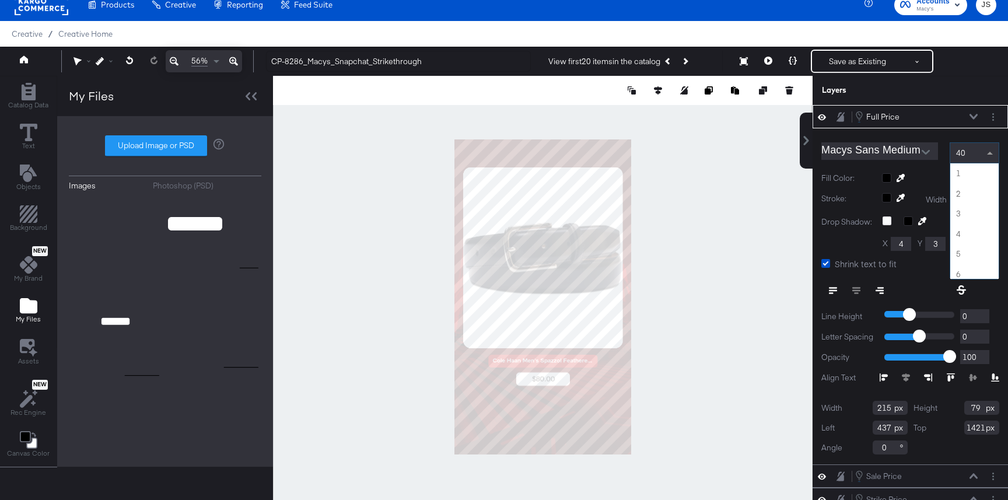
click at [852, 152] on div "40" at bounding box center [974, 153] width 48 height 20
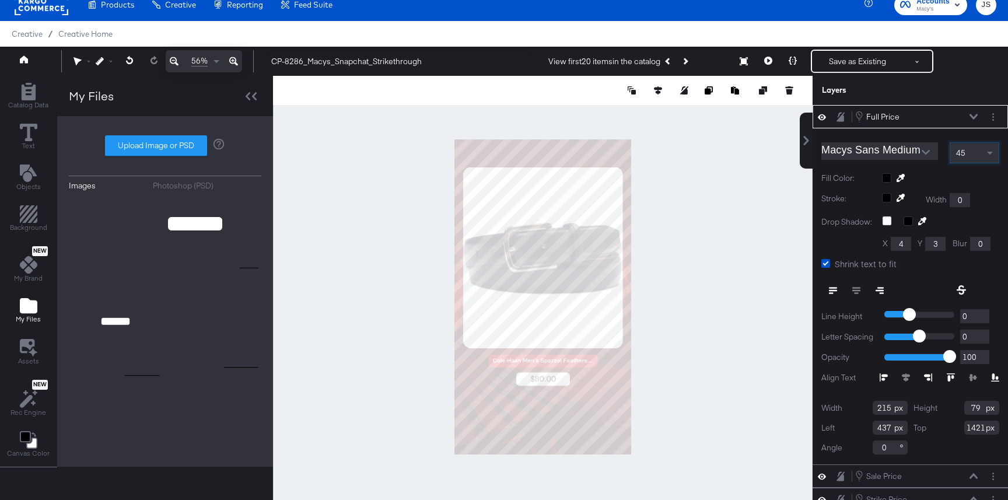
click at [695, 315] on div at bounding box center [543, 297] width 540 height 442
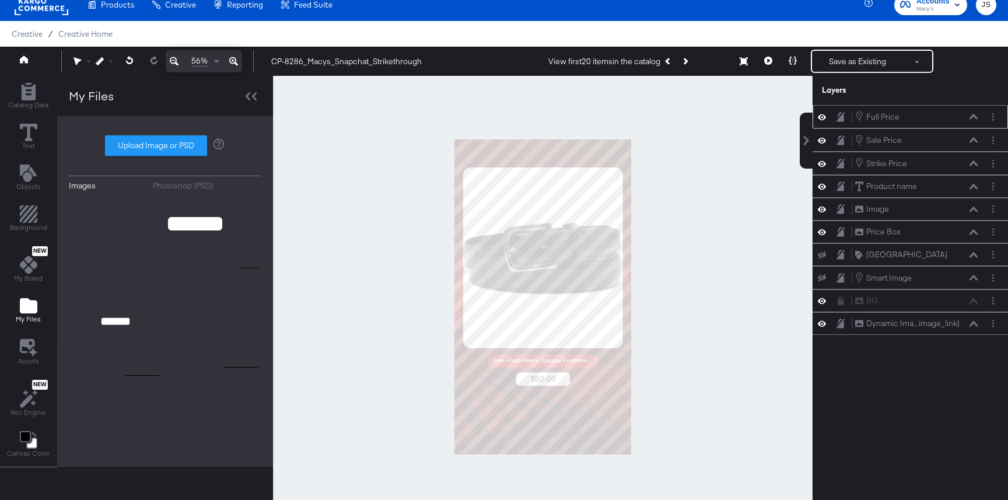
click at [852, 116] on icon at bounding box center [974, 117] width 8 height 6
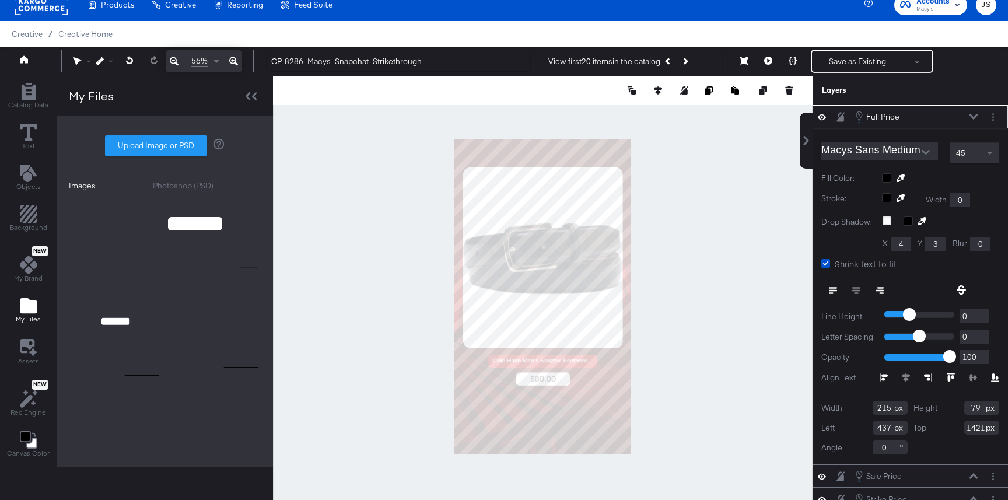
type input "1422"
click at [718, 314] on div at bounding box center [543, 297] width 540 height 442
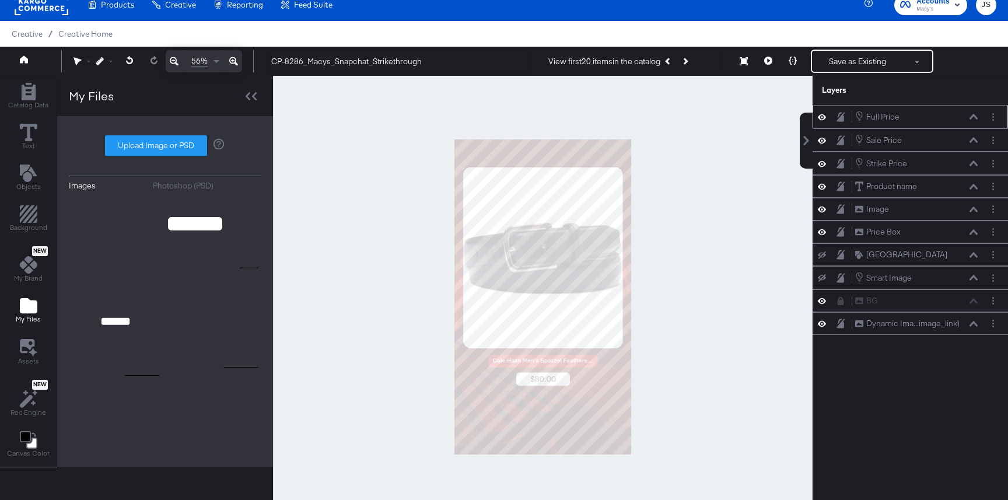
click at [852, 123] on div "Full Price Full Price" at bounding box center [910, 116] width 195 height 23
click at [852, 111] on div "Full Price Full Price" at bounding box center [920, 116] width 130 height 13
click at [852, 112] on div "Full Price Full Price" at bounding box center [917, 116] width 124 height 13
click at [852, 118] on icon at bounding box center [974, 117] width 8 height 6
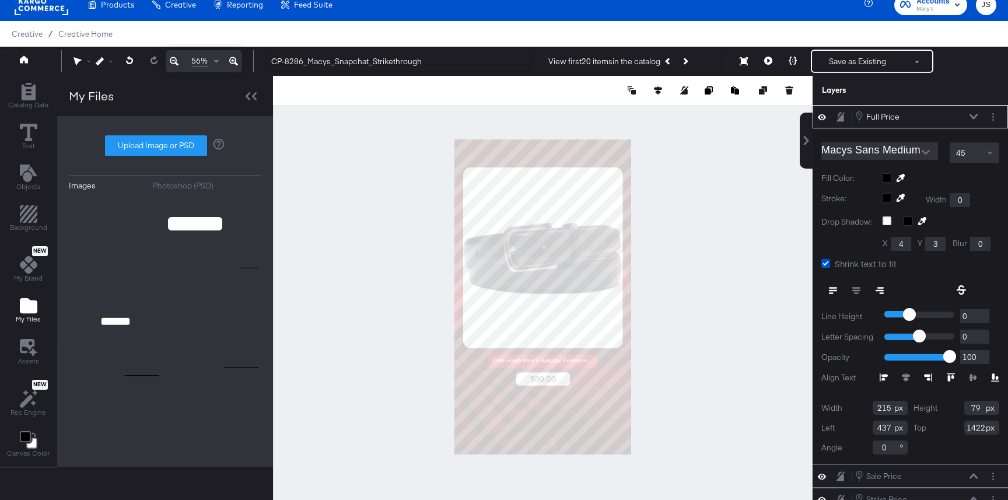
click at [852, 157] on span at bounding box center [991, 153] width 15 height 20
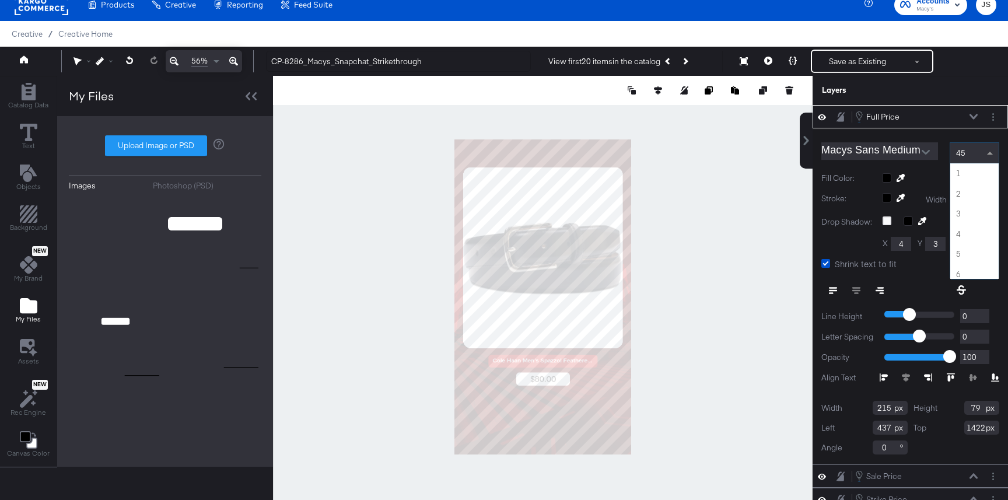
scroll to position [887, 0]
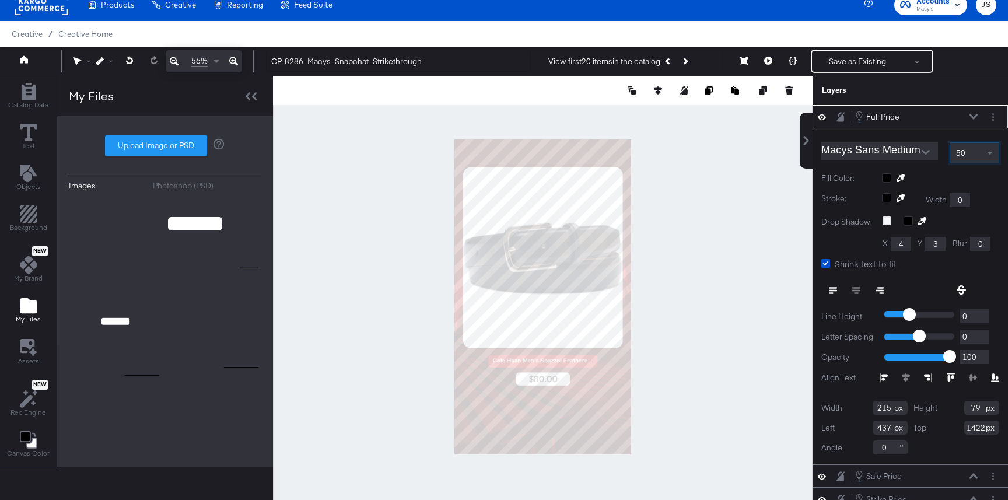
click at [713, 340] on div at bounding box center [543, 297] width 540 height 442
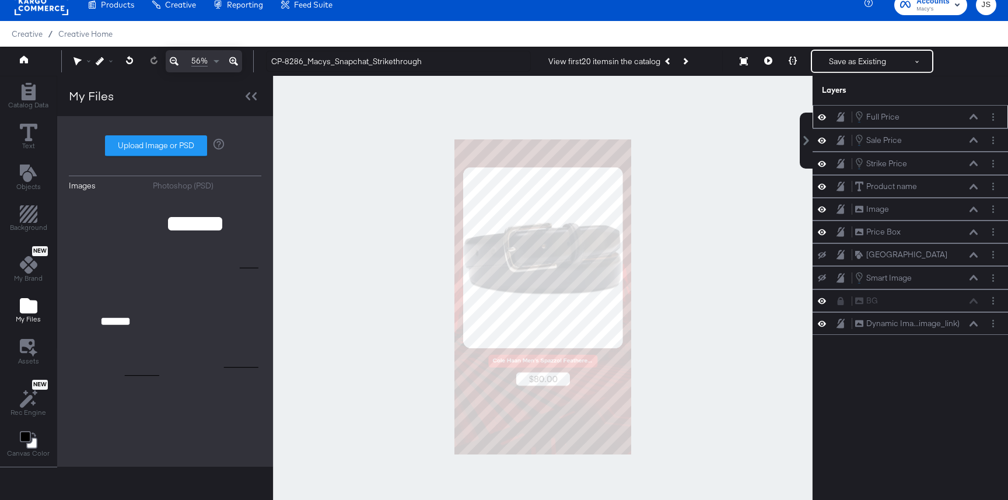
click at [852, 116] on icon at bounding box center [974, 116] width 8 height 5
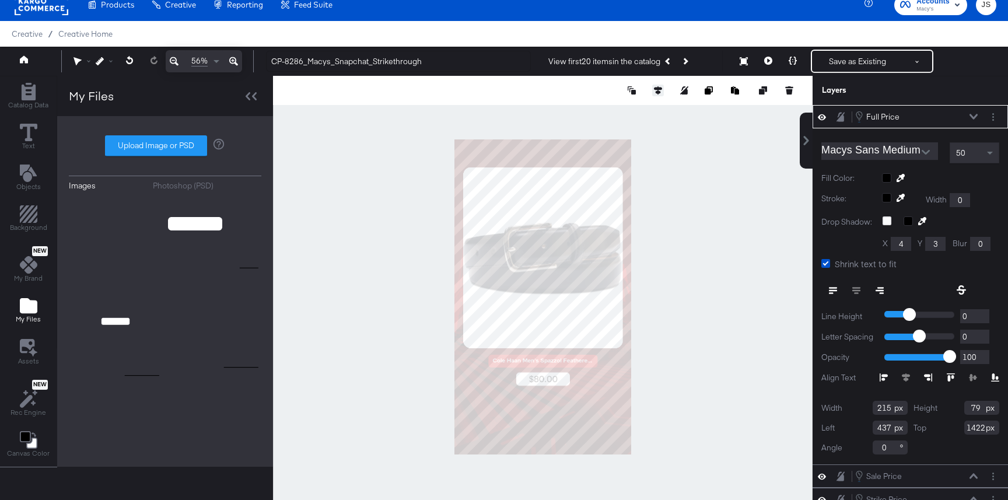
click at [655, 94] on icon at bounding box center [658, 90] width 8 height 8
click at [568, 109] on icon at bounding box center [572, 112] width 8 height 8
type input "433"
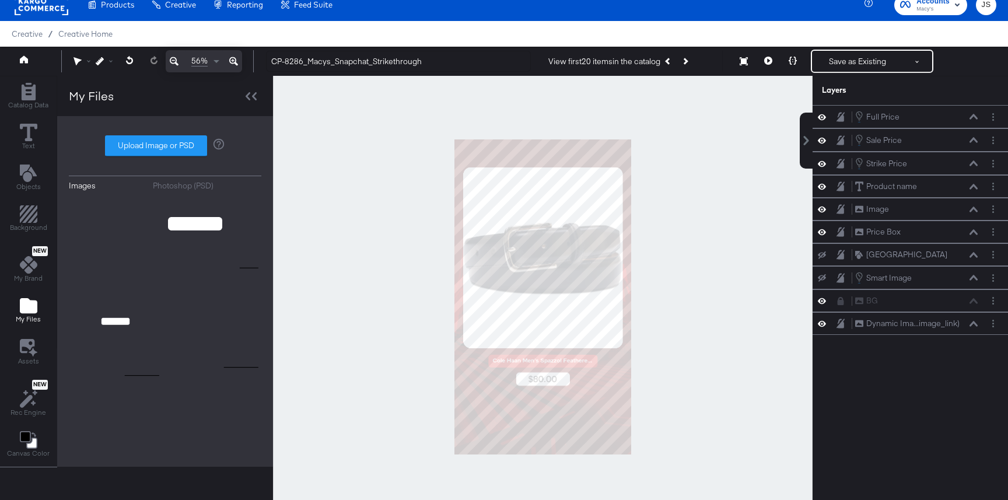
click at [695, 278] on div at bounding box center [543, 297] width 540 height 442
click at [767, 67] on button at bounding box center [768, 61] width 25 height 23
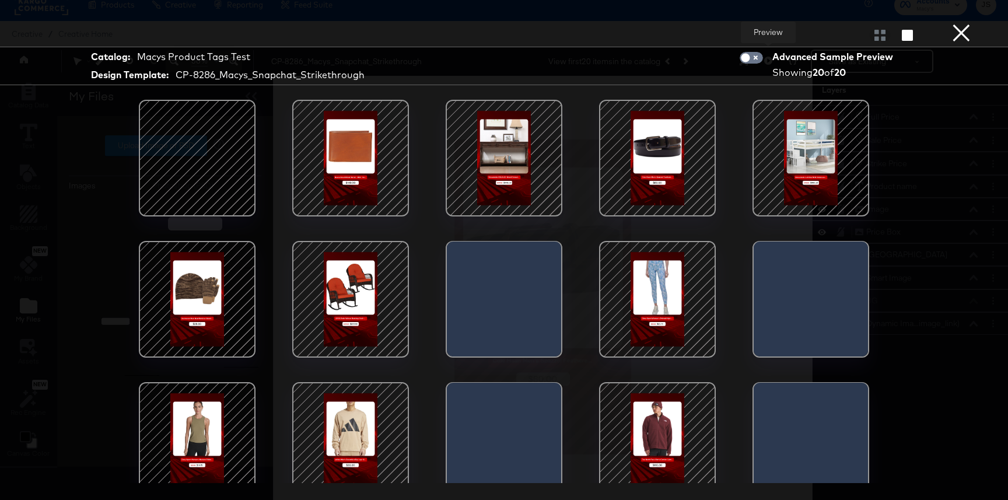
click at [503, 176] on div at bounding box center [503, 158] width 99 height 99
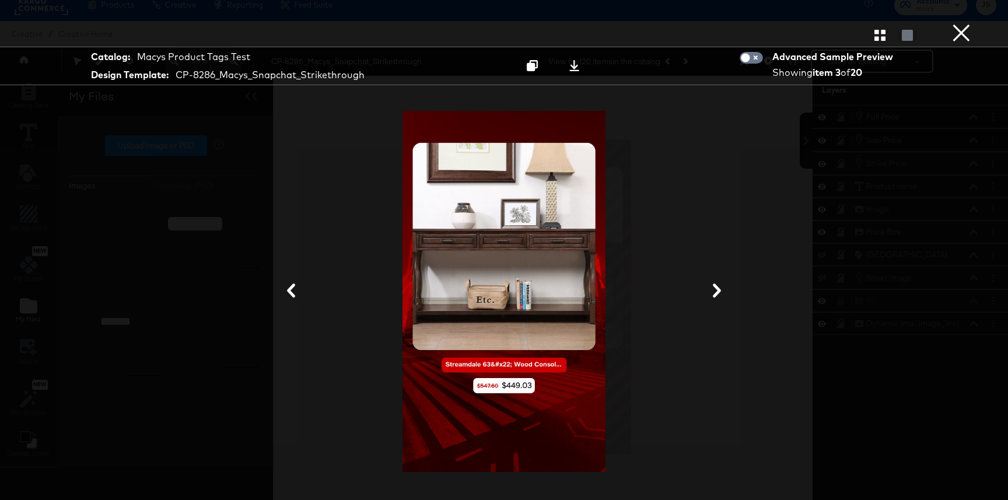
click at [716, 292] on icon at bounding box center [717, 291] width 14 height 14
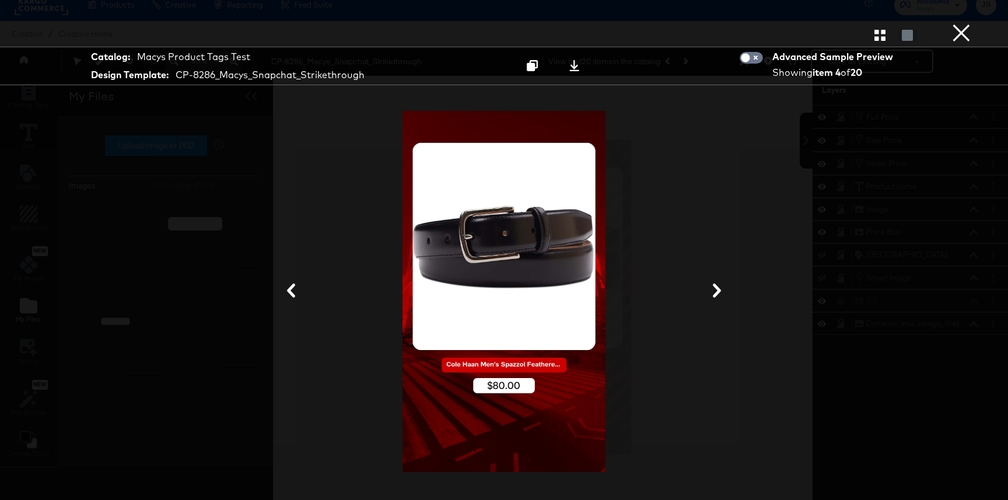
click at [299, 285] on button at bounding box center [291, 292] width 30 height 22
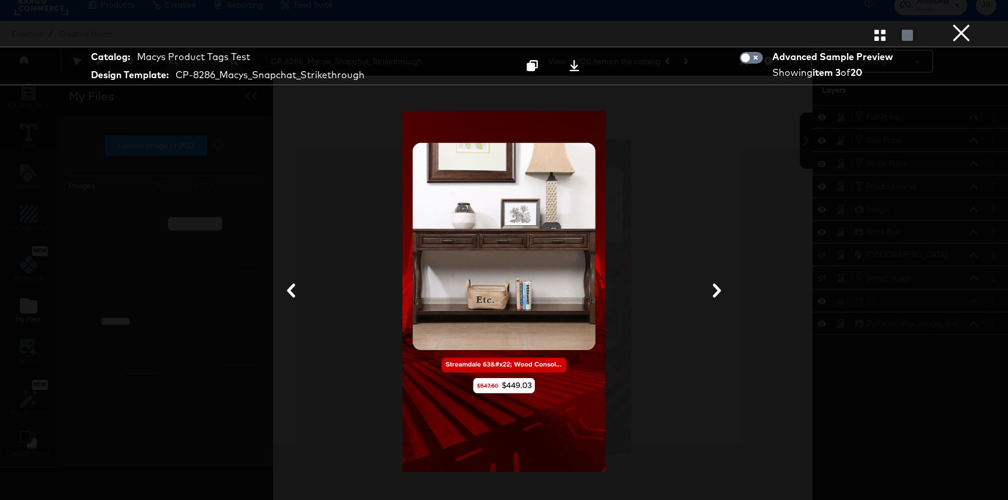
click at [714, 293] on icon at bounding box center [717, 291] width 14 height 14
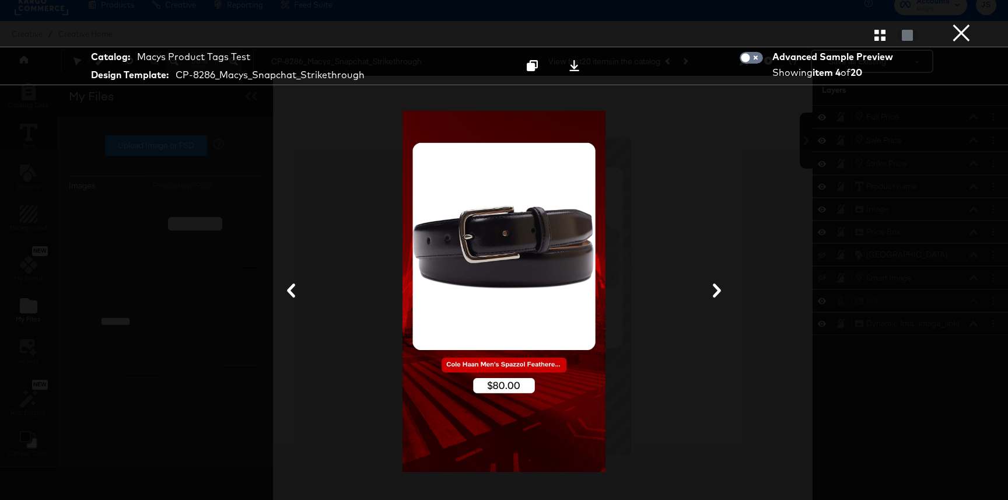
click at [714, 293] on icon at bounding box center [717, 291] width 14 height 14
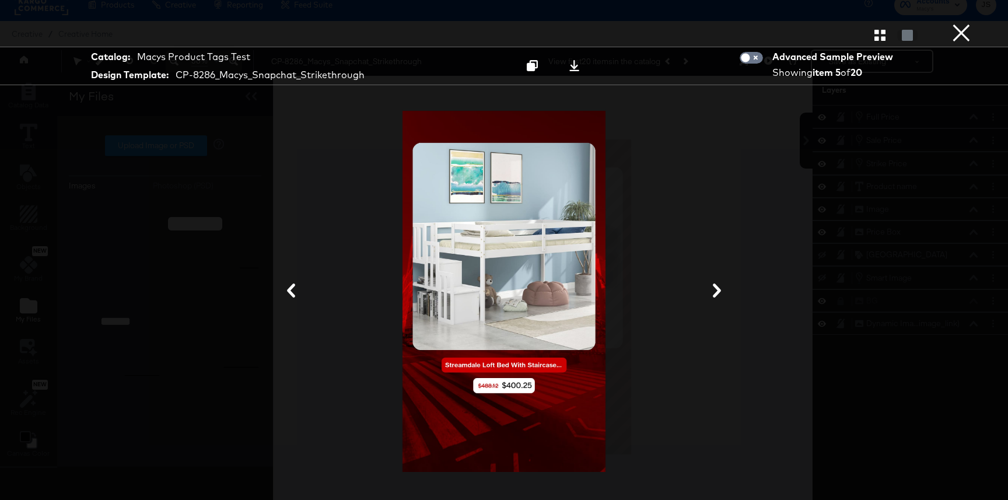
click at [714, 293] on icon at bounding box center [717, 291] width 14 height 14
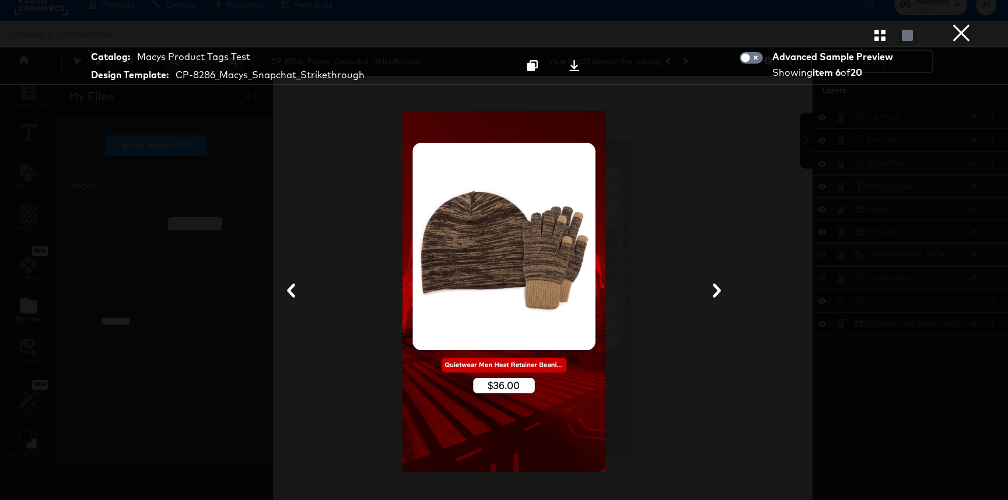
click at [714, 293] on icon at bounding box center [717, 291] width 14 height 14
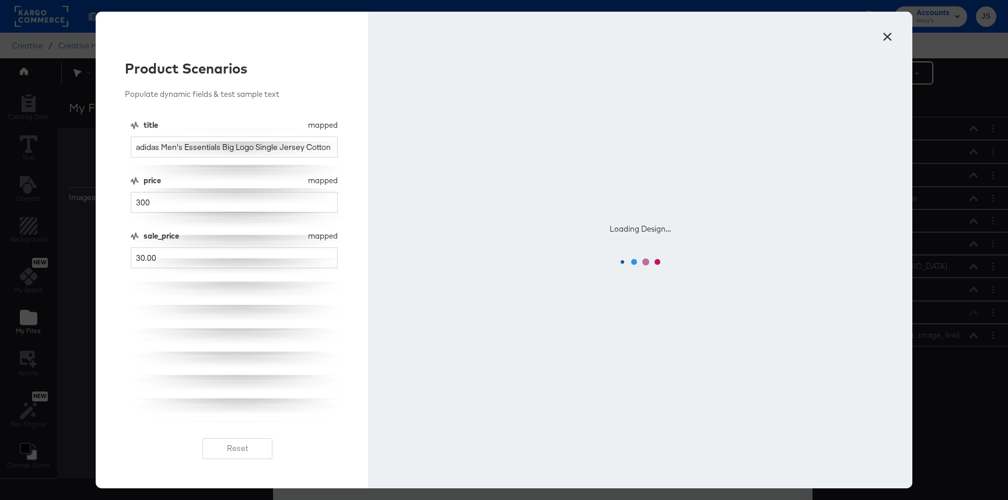
scroll to position [12, 0]
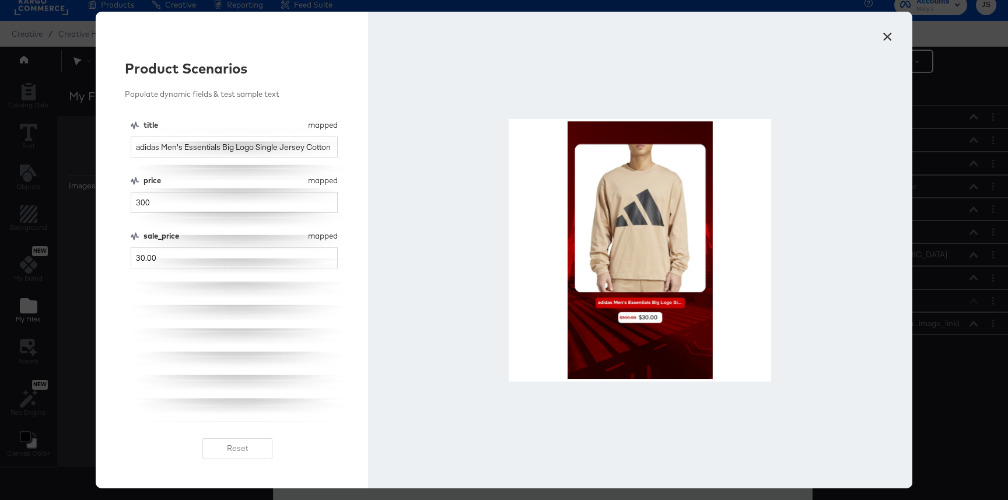
type input "300"
drag, startPoint x: 177, startPoint y: 256, endPoint x: 59, endPoint y: 255, distance: 118.4
click at [59, 255] on div "× Product Scenarios Populate dynamic fields & test sample text title mapped tit…" at bounding box center [504, 250] width 1008 height 500
type input "3000"
click at [170, 199] on input "300" at bounding box center [234, 203] width 207 height 22
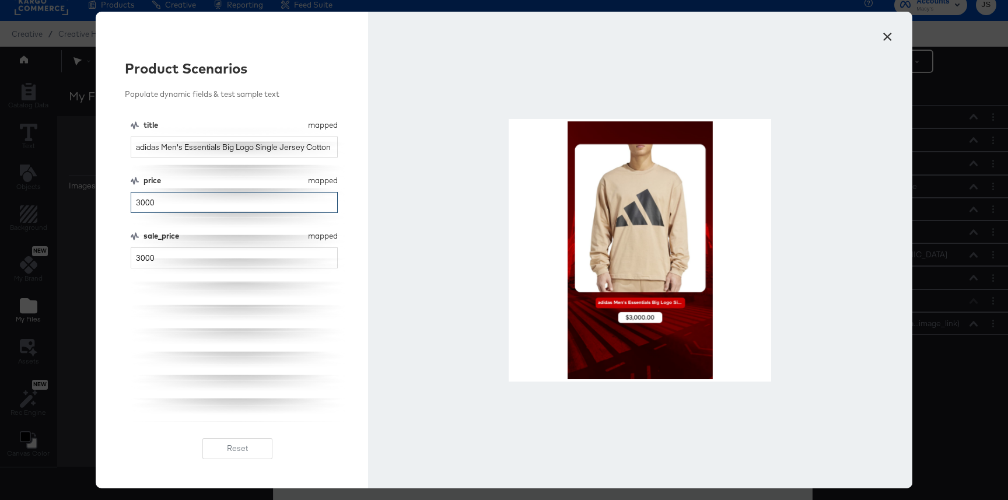
type input "3000"
click at [886, 41] on button "×" at bounding box center [887, 33] width 21 height 21
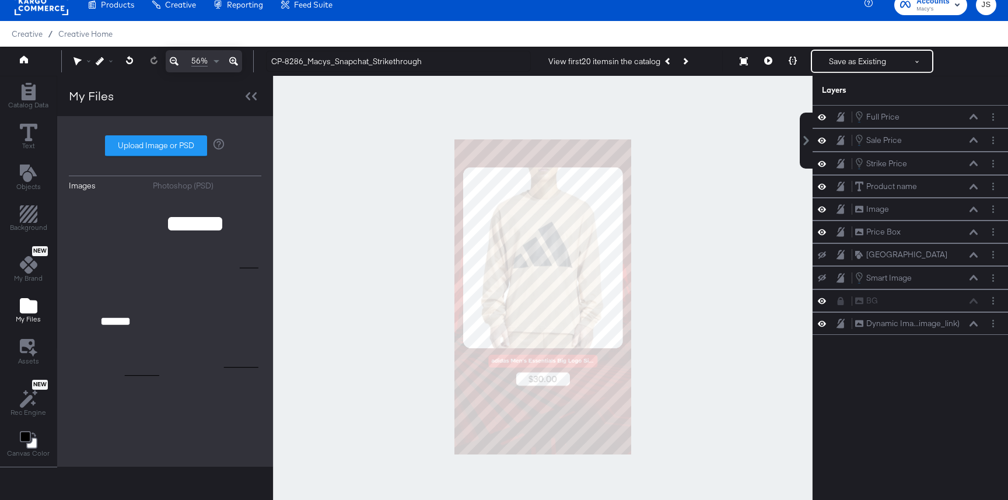
click at [715, 370] on div at bounding box center [543, 297] width 540 height 442
click at [769, 61] on icon at bounding box center [768, 61] width 8 height 8
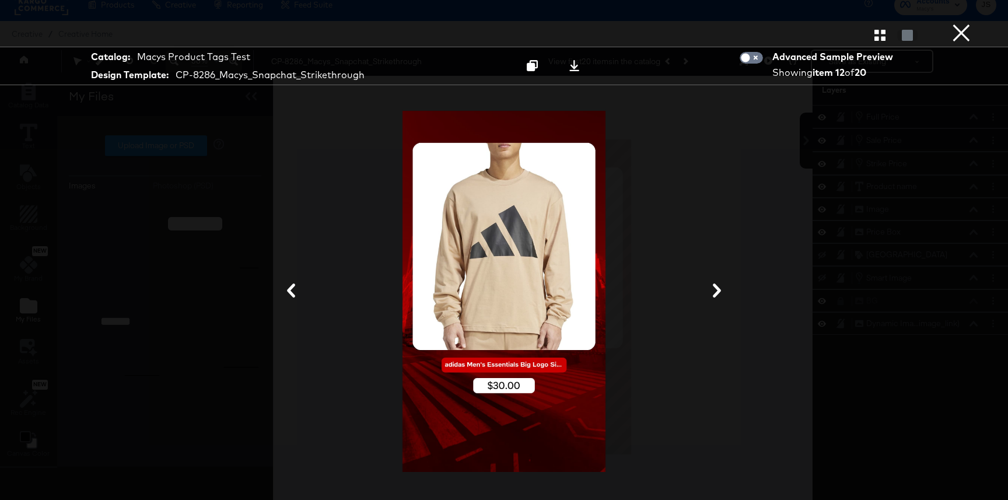
click at [874, 33] on icon "button" at bounding box center [879, 35] width 11 height 11
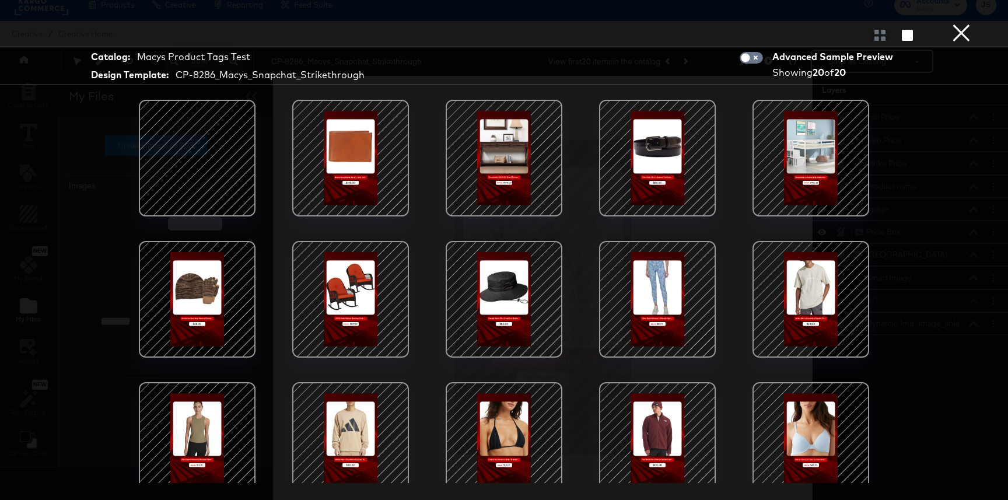
click at [500, 166] on div at bounding box center [503, 158] width 99 height 99
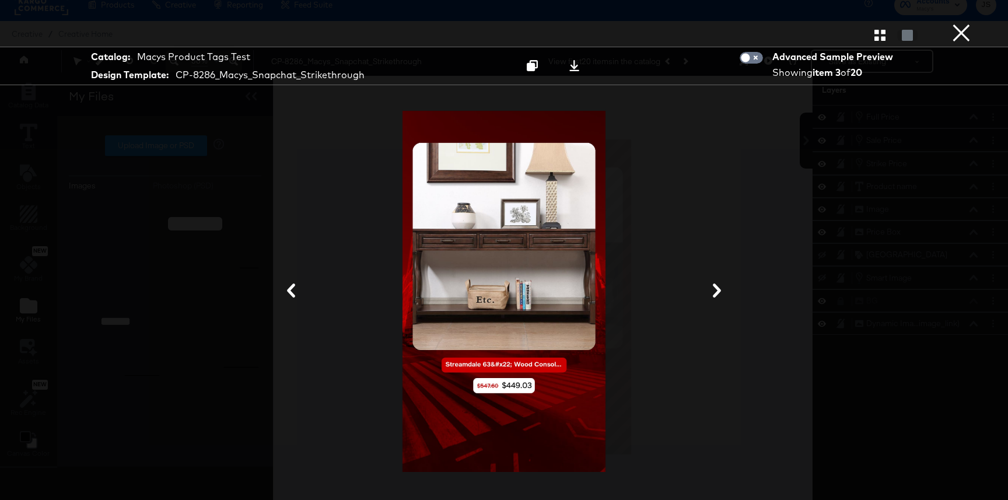
click at [960, 23] on button "×" at bounding box center [961, 11] width 23 height 23
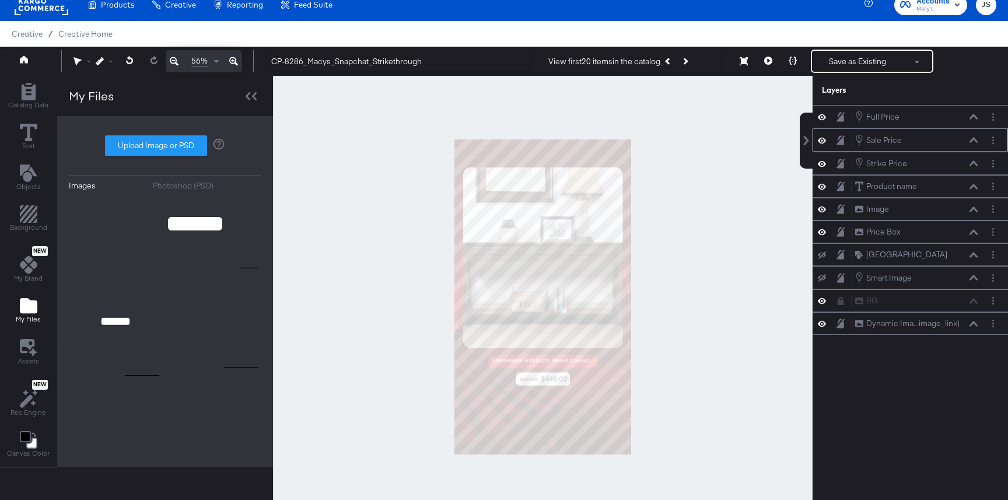
click at [821, 144] on icon at bounding box center [822, 140] width 8 height 10
click at [821, 144] on button at bounding box center [821, 139] width 9 height 9
click at [972, 141] on icon at bounding box center [974, 139] width 8 height 5
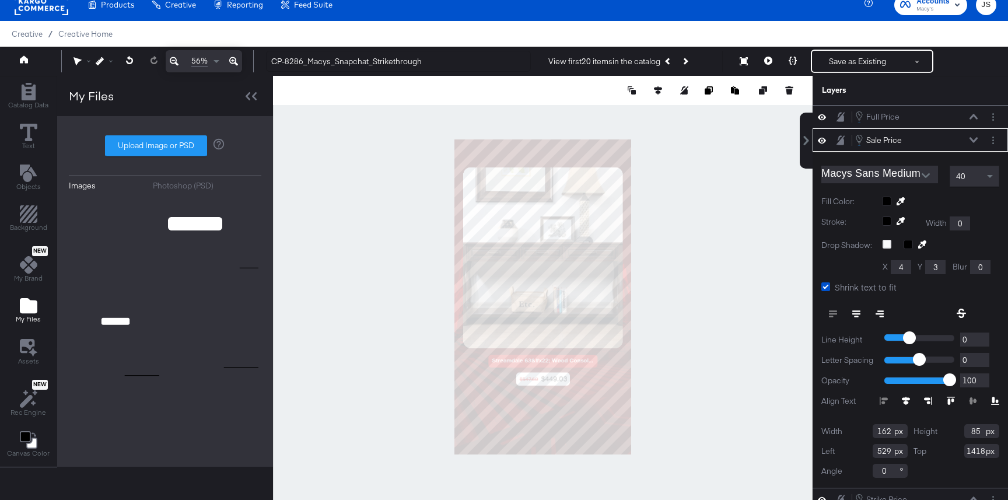
click at [881, 307] on button at bounding box center [879, 313] width 23 height 21
type input "526"
click at [661, 445] on div at bounding box center [543, 297] width 540 height 442
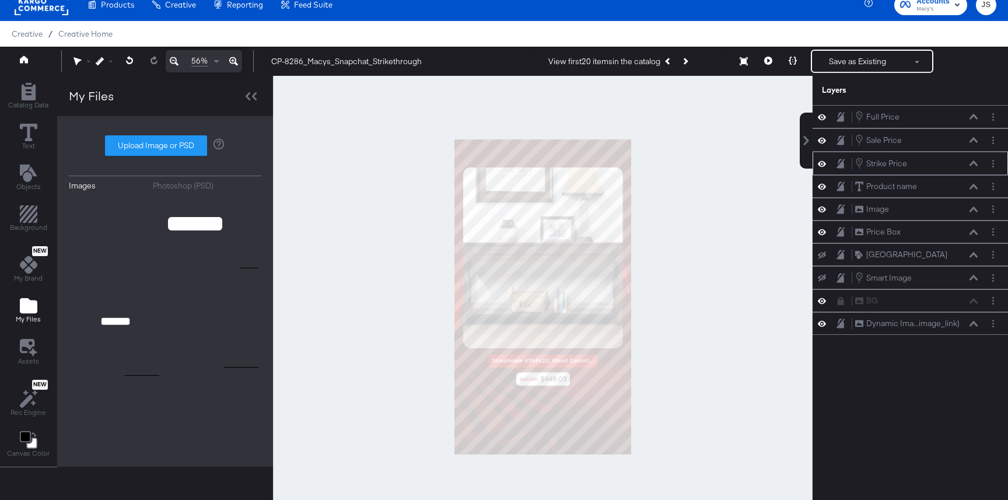
click at [972, 160] on button at bounding box center [973, 163] width 9 height 7
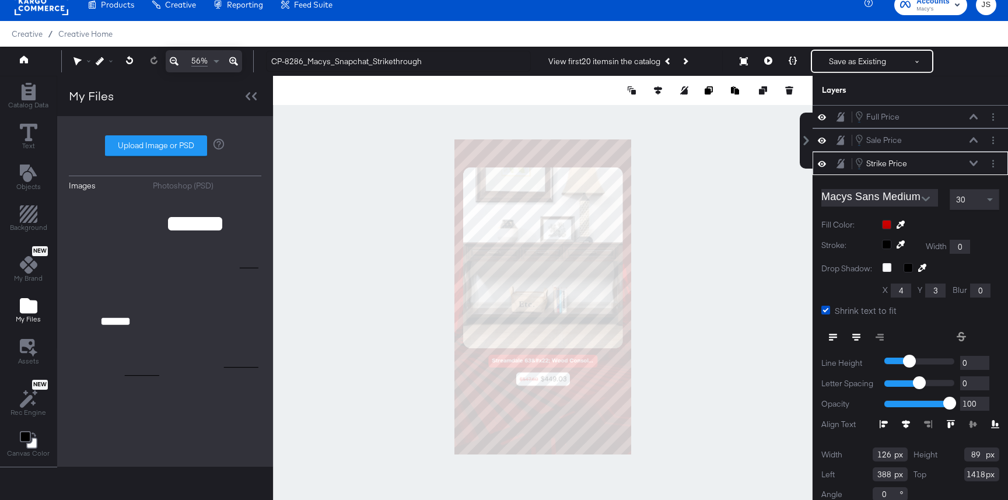
scroll to position [11, 0]
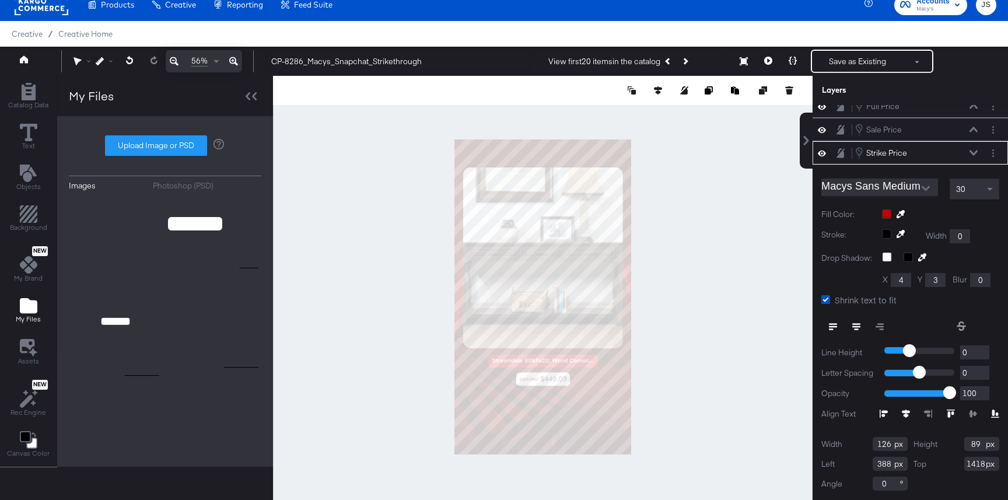
click at [830, 319] on button at bounding box center [832, 326] width 23 height 21
type input "391"
click at [762, 398] on div at bounding box center [543, 297] width 540 height 442
type input "395"
click at [814, 300] on div "Macys Sans Medium 30 Fill Color: Stroke: Width 0 Drop Shadow: X 4 Y 3 Blur 0 Sh…" at bounding box center [910, 333] width 195 height 336
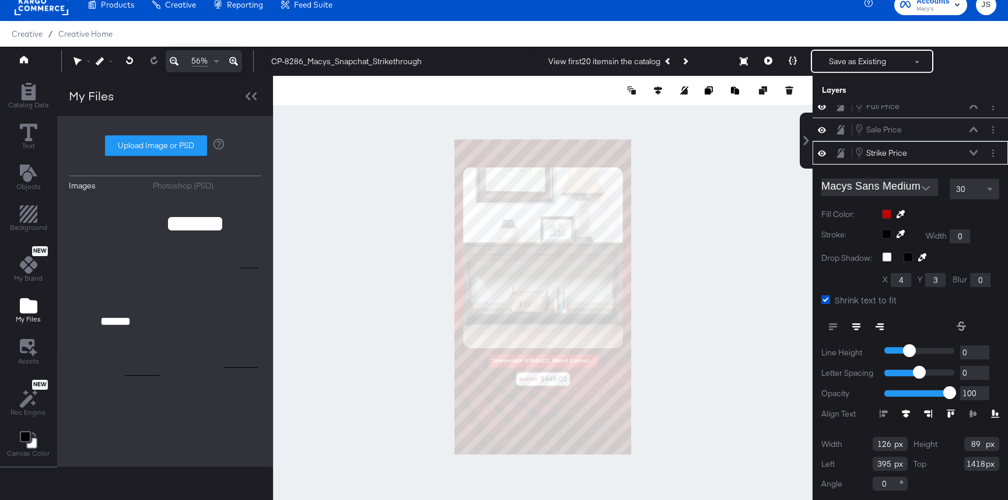
click at [725, 354] on div at bounding box center [543, 297] width 540 height 442
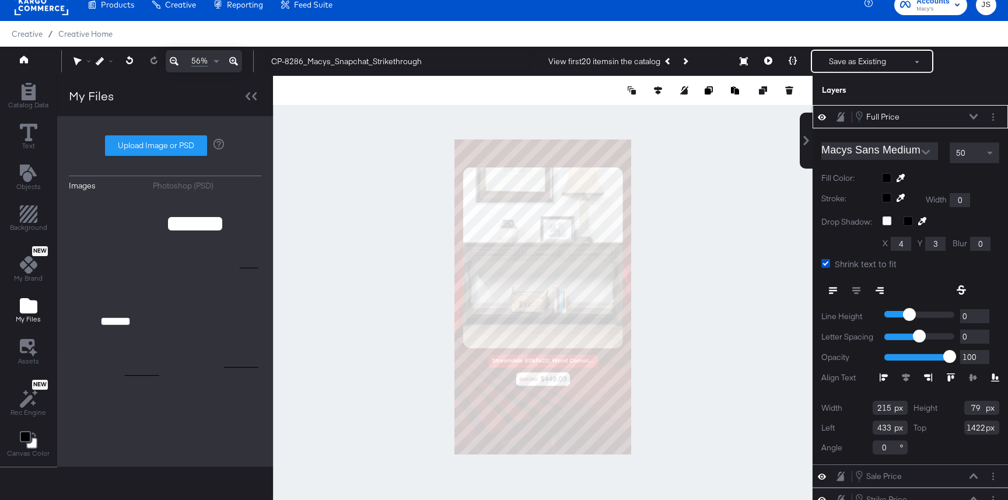
click at [975, 115] on icon at bounding box center [974, 117] width 8 height 6
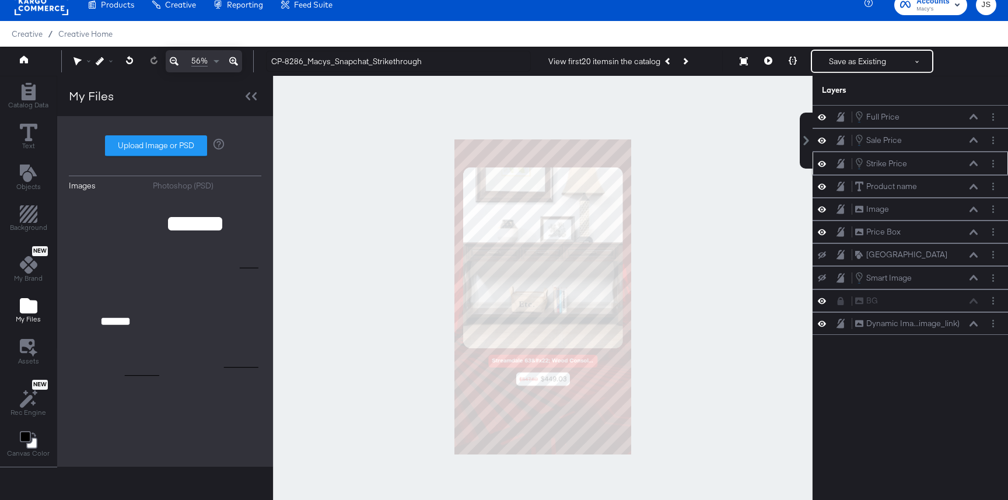
click at [974, 163] on icon at bounding box center [974, 162] width 8 height 5
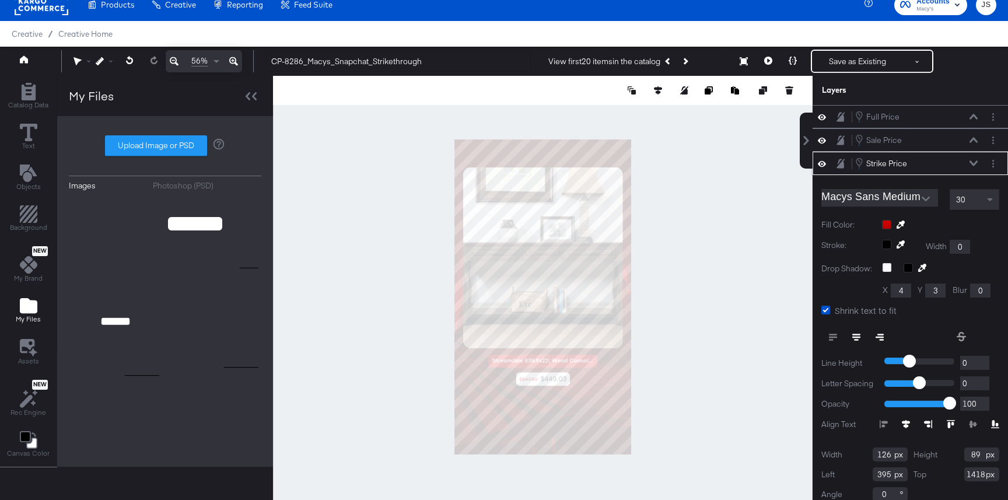
scroll to position [11, 0]
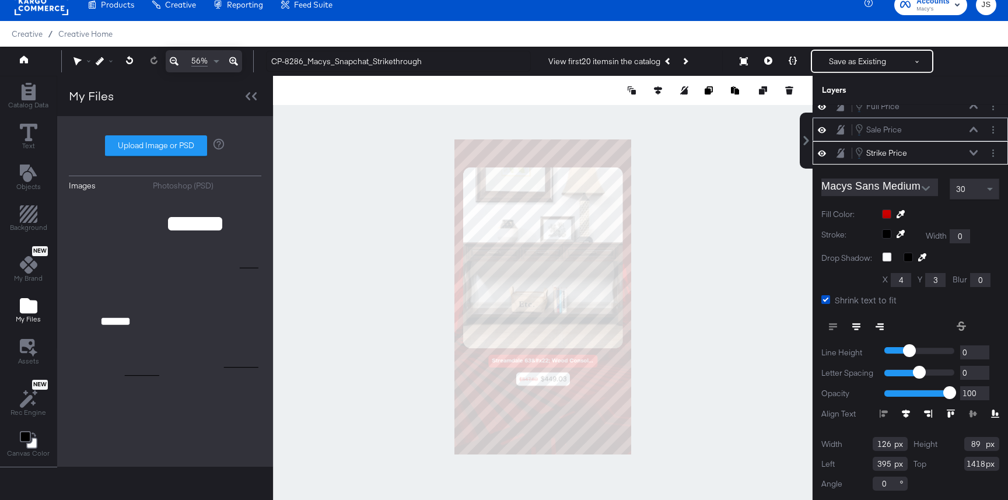
click at [974, 128] on icon at bounding box center [974, 129] width 8 height 5
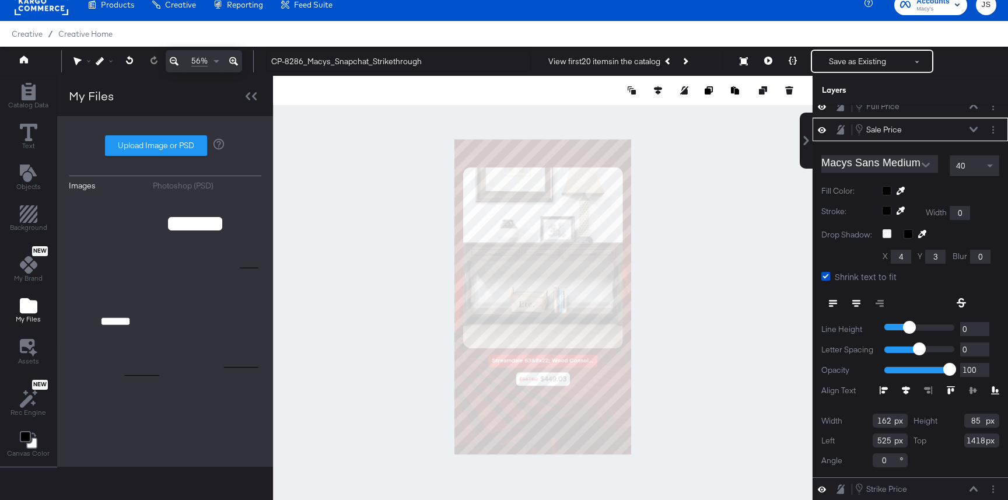
type input "524"
click at [775, 276] on div at bounding box center [543, 297] width 540 height 442
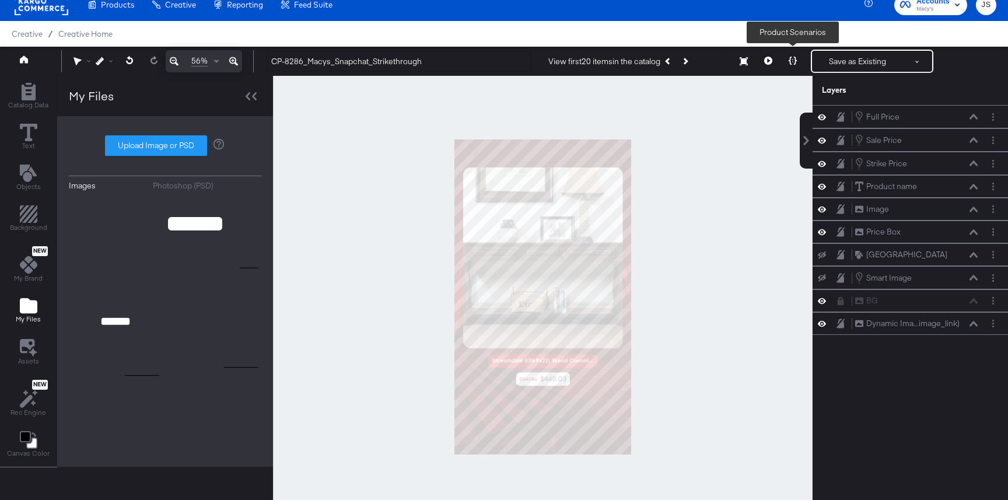
click at [765, 62] on icon at bounding box center [768, 61] width 8 height 8
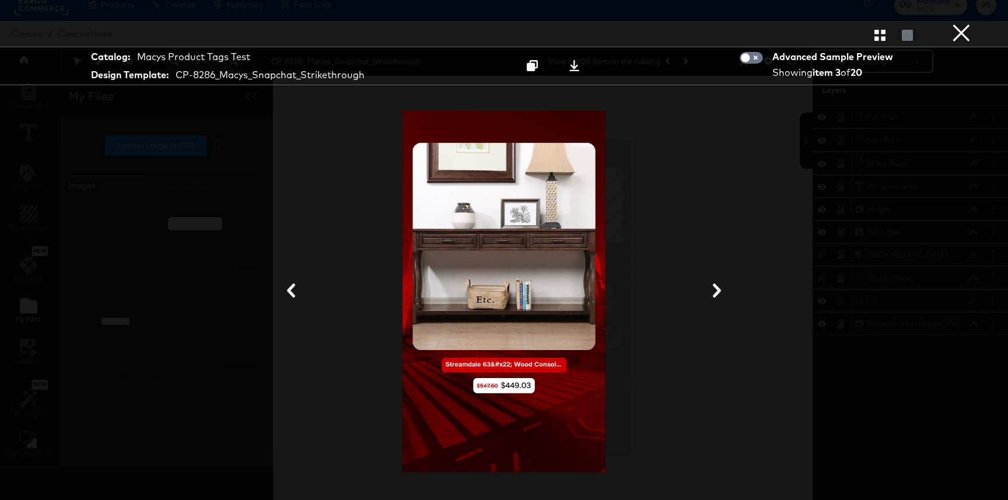
click at [715, 290] on icon at bounding box center [717, 291] width 14 height 14
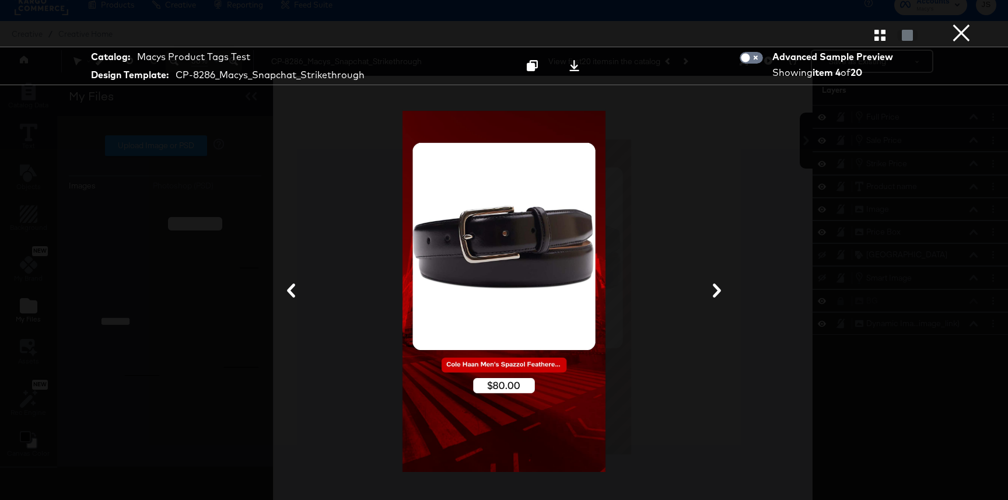
click at [959, 23] on button "×" at bounding box center [961, 11] width 23 height 23
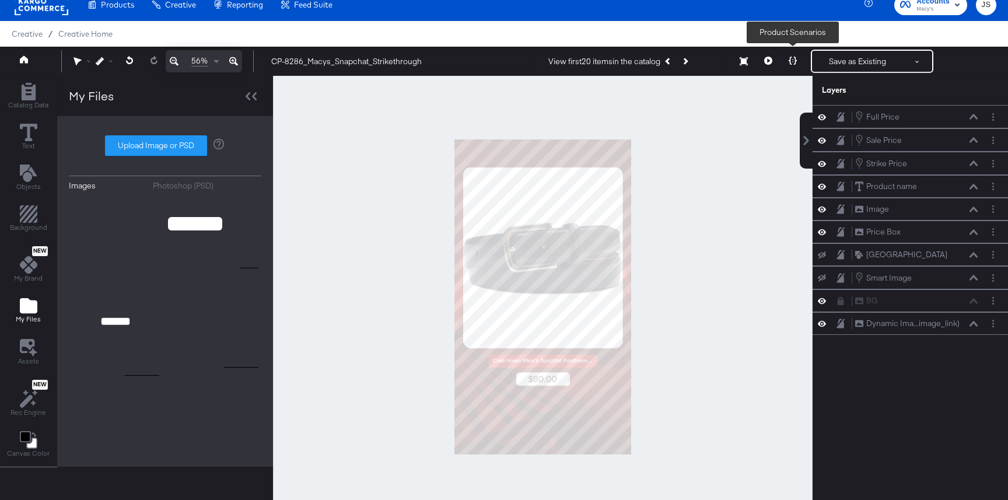
click at [784, 67] on button at bounding box center [793, 61] width 25 height 23
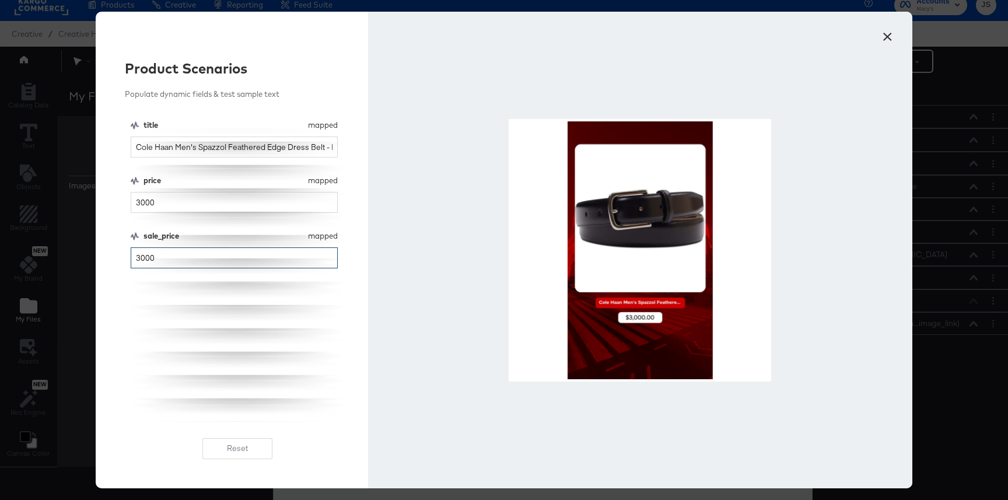
drag, startPoint x: 170, startPoint y: 257, endPoint x: 100, endPoint y: 257, distance: 70.6
click at [100, 257] on div "Product Scenarios Populate dynamic fields & test sample text title mapped title…" at bounding box center [232, 250] width 272 height 477
type input "300"
drag, startPoint x: 163, startPoint y: 198, endPoint x: 147, endPoint y: 200, distance: 16.4
click at [147, 200] on input "3000" at bounding box center [234, 203] width 207 height 22
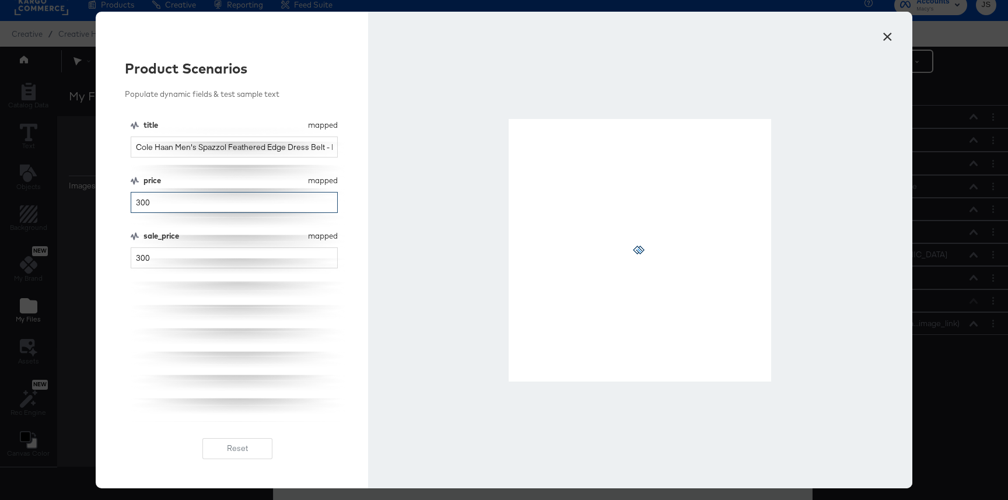
type input "300"
click at [167, 264] on input "300" at bounding box center [234, 258] width 207 height 22
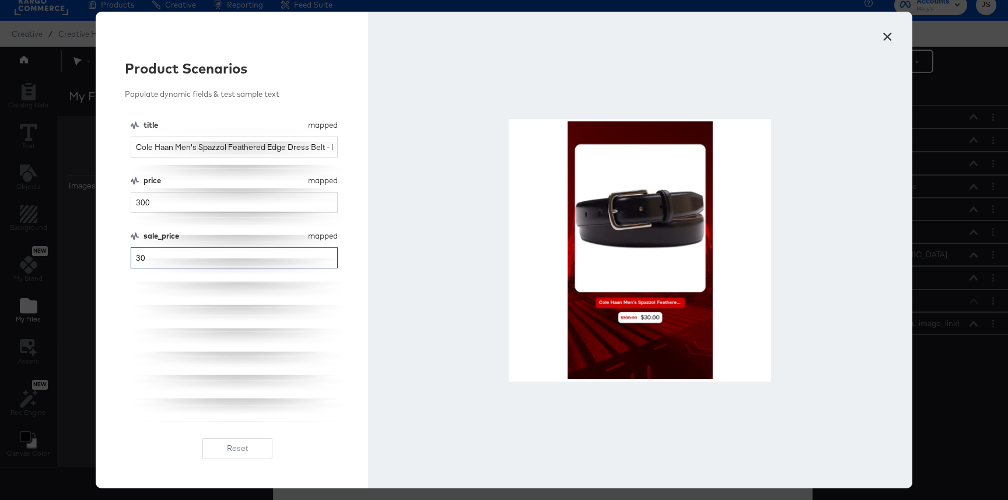
type input "30"
click at [242, 198] on input "300" at bounding box center [234, 203] width 207 height 22
type input "30"
click at [217, 252] on input "30" at bounding box center [234, 258] width 207 height 22
click at [221, 257] on input "30" at bounding box center [234, 258] width 207 height 22
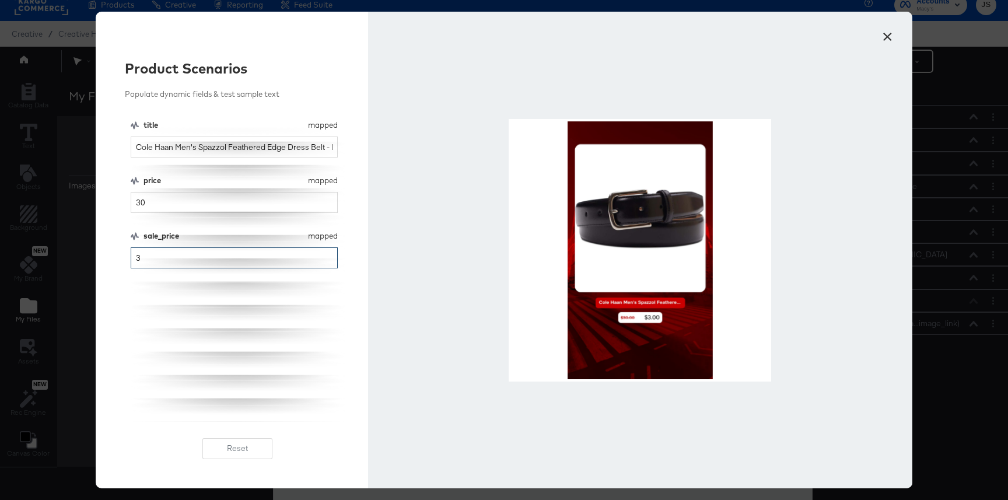
type input "3"
click at [888, 40] on button "×" at bounding box center [887, 33] width 21 height 21
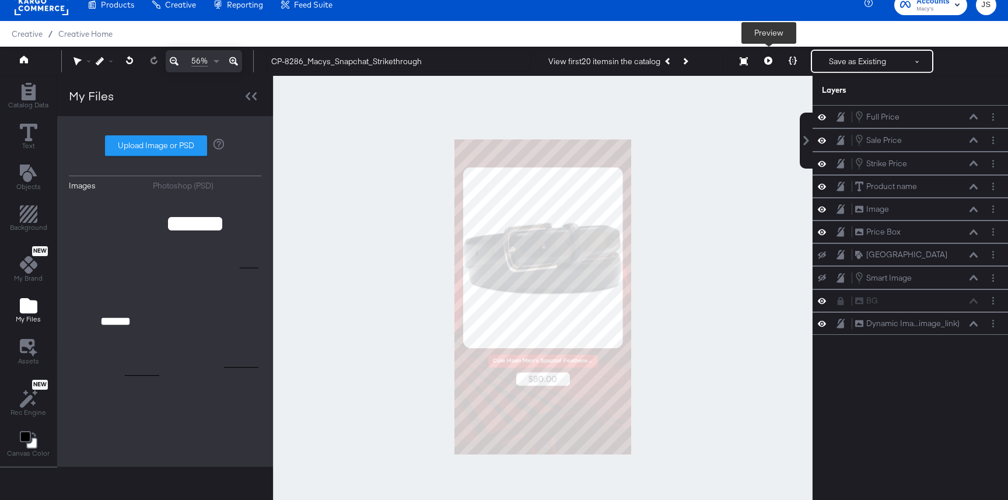
click at [769, 64] on icon at bounding box center [768, 61] width 8 height 8
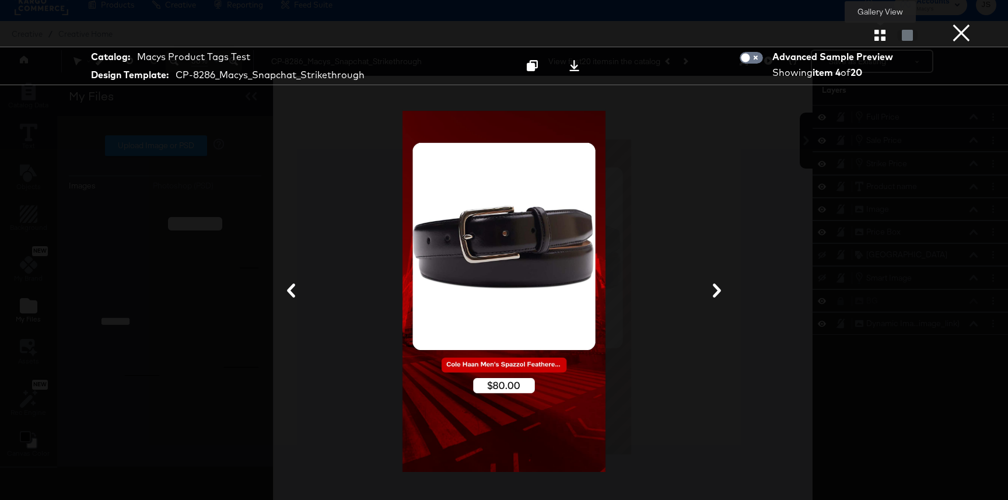
click at [883, 39] on icon "button" at bounding box center [879, 35] width 11 height 11
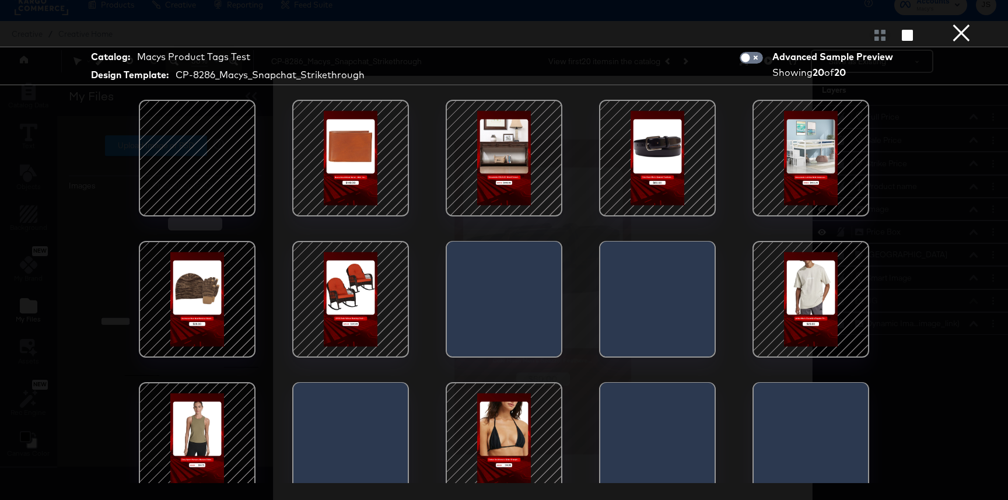
click at [958, 23] on button "×" at bounding box center [961, 11] width 23 height 23
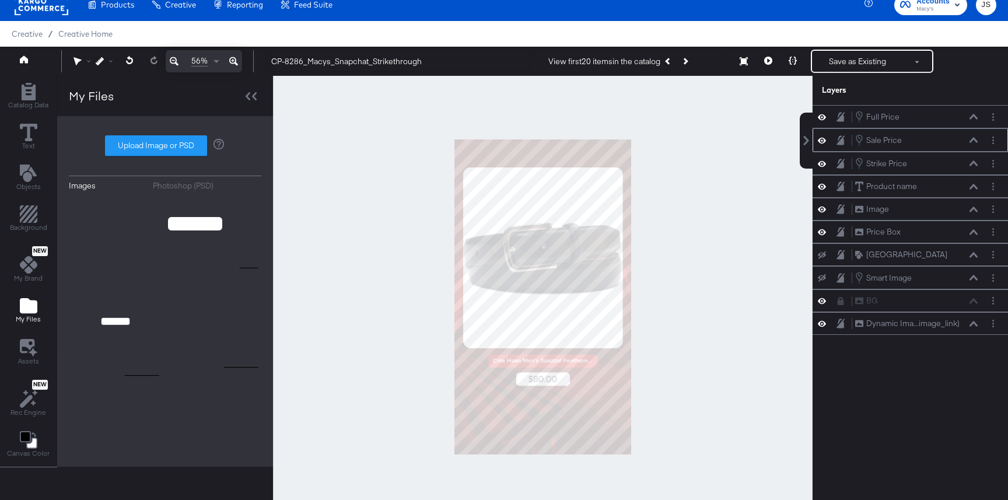
click at [972, 141] on icon at bounding box center [974, 139] width 8 height 5
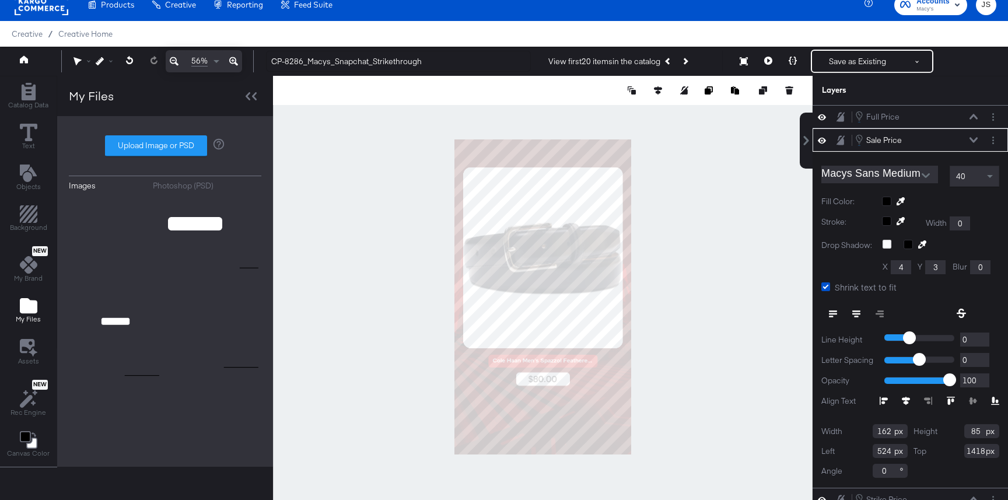
click at [836, 311] on icon at bounding box center [833, 310] width 8 height 1
click at [771, 54] on button at bounding box center [768, 61] width 25 height 23
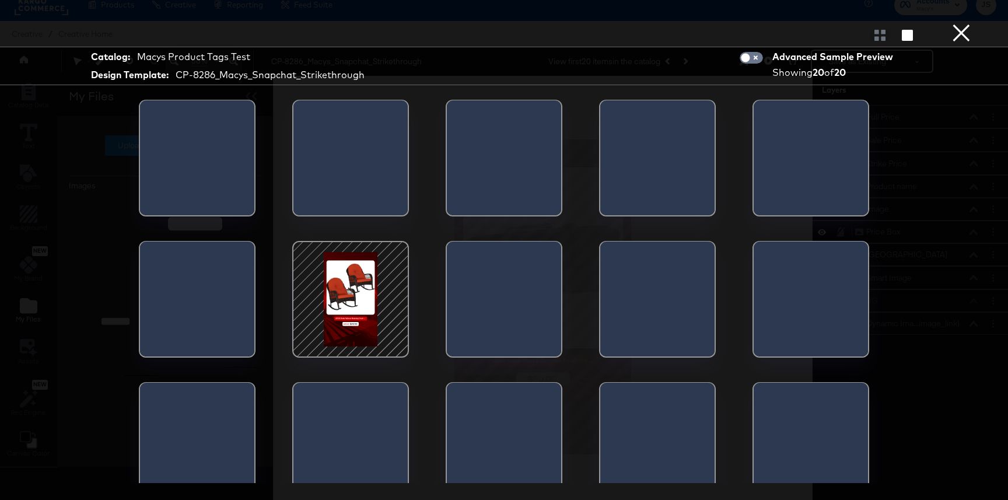
click at [350, 313] on div at bounding box center [350, 299] width 99 height 99
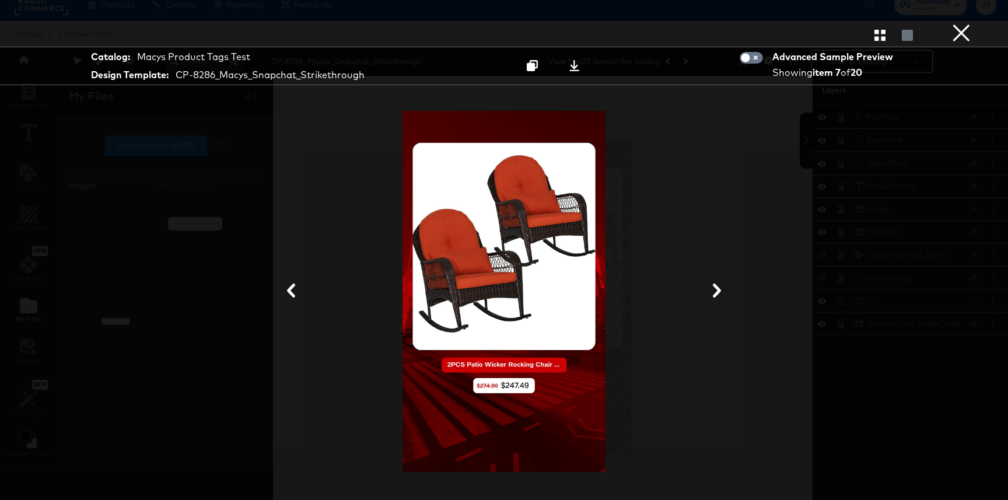
click at [966, 23] on button "×" at bounding box center [961, 11] width 23 height 23
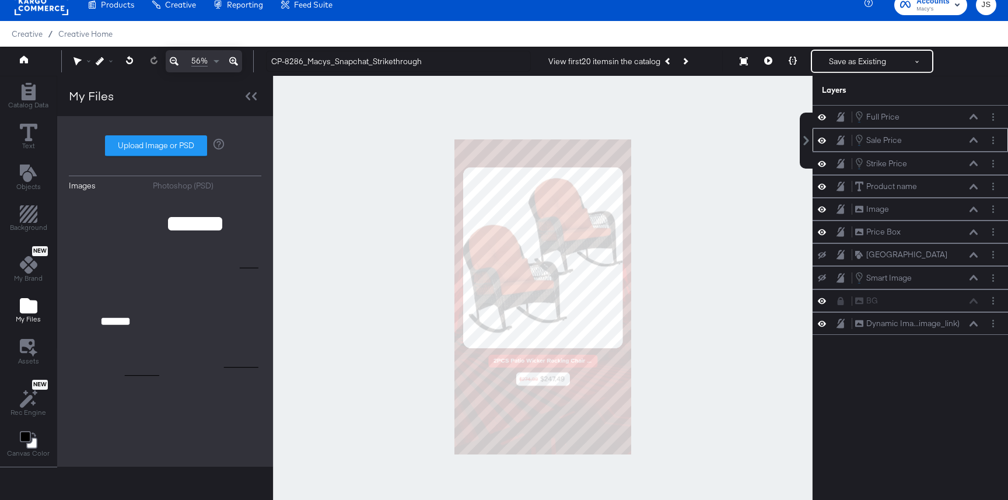
click at [969, 142] on div "Sale Price Sale Price" at bounding box center [917, 140] width 124 height 13
click at [974, 141] on icon at bounding box center [974, 140] width 8 height 6
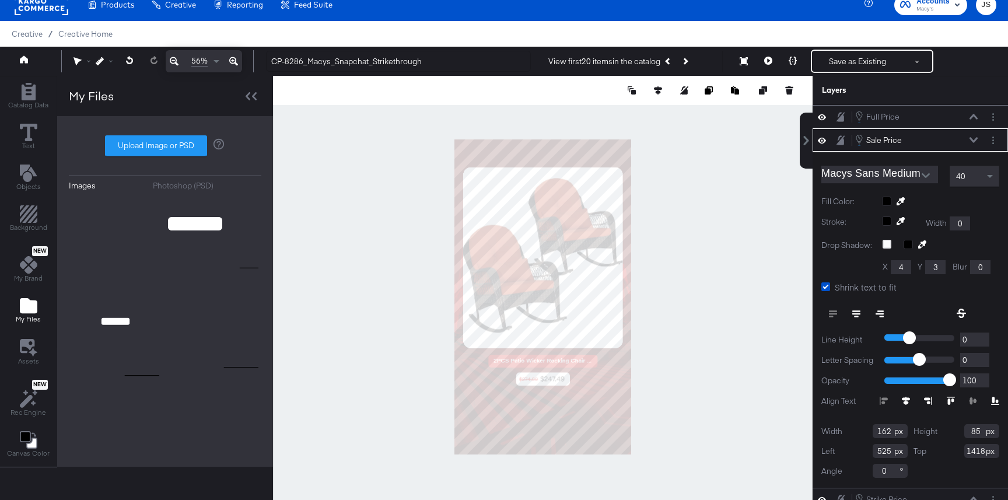
type input "526"
click at [973, 139] on icon at bounding box center [974, 140] width 8 height 6
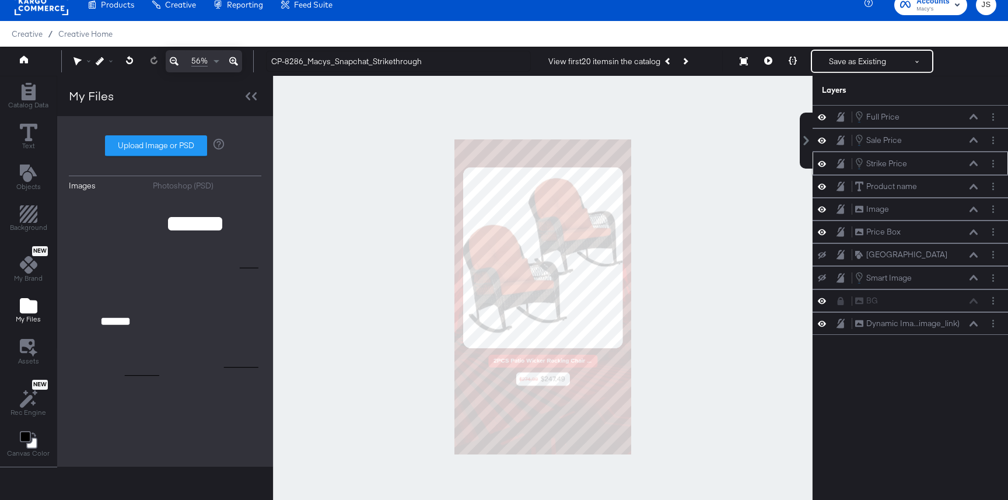
click at [975, 162] on icon at bounding box center [974, 162] width 8 height 5
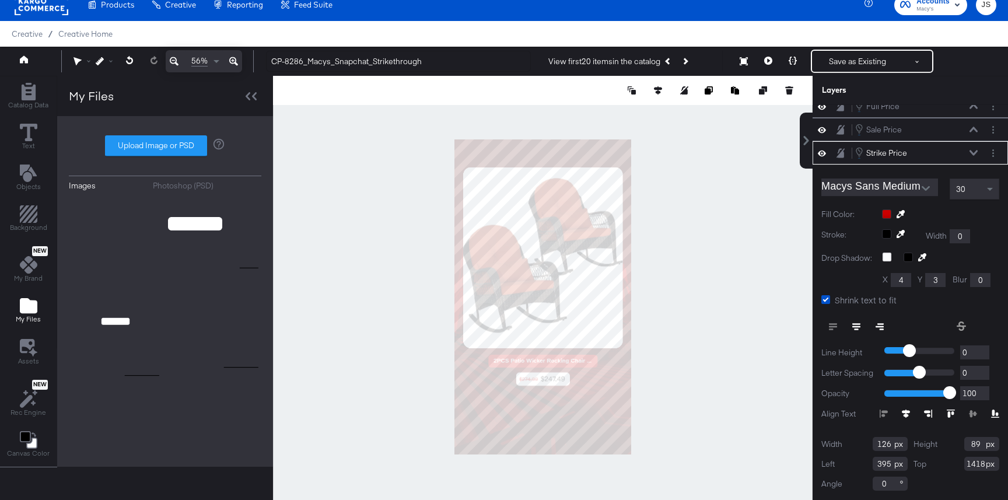
click at [878, 325] on icon at bounding box center [880, 327] width 8 height 8
type input "393"
click at [772, 394] on div at bounding box center [543, 297] width 540 height 442
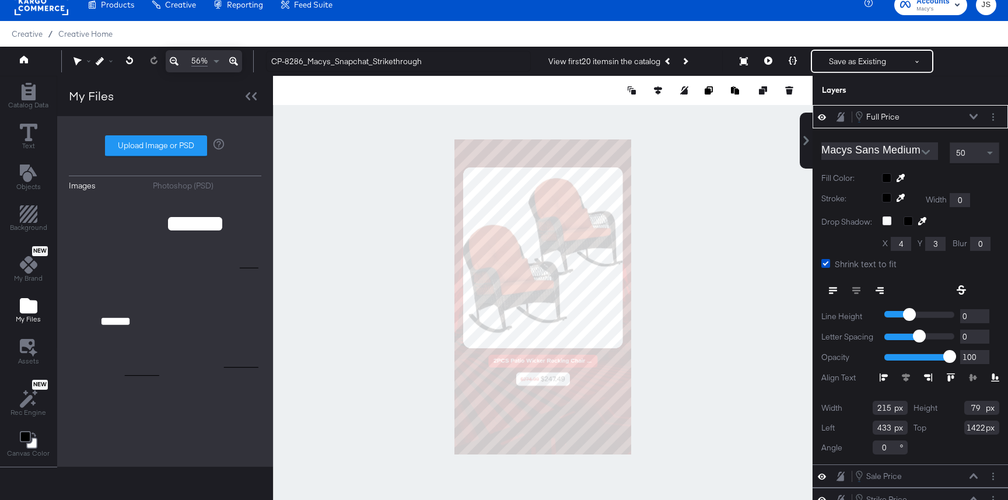
click at [964, 117] on div "Full Price Full Price" at bounding box center [917, 116] width 124 height 13
click at [972, 117] on icon at bounding box center [974, 116] width 8 height 5
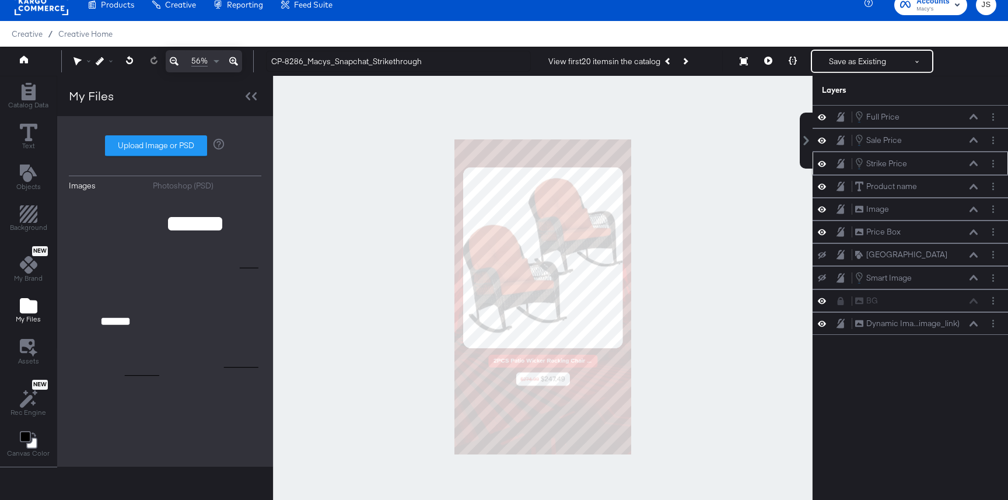
click at [972, 162] on icon at bounding box center [974, 163] width 8 height 6
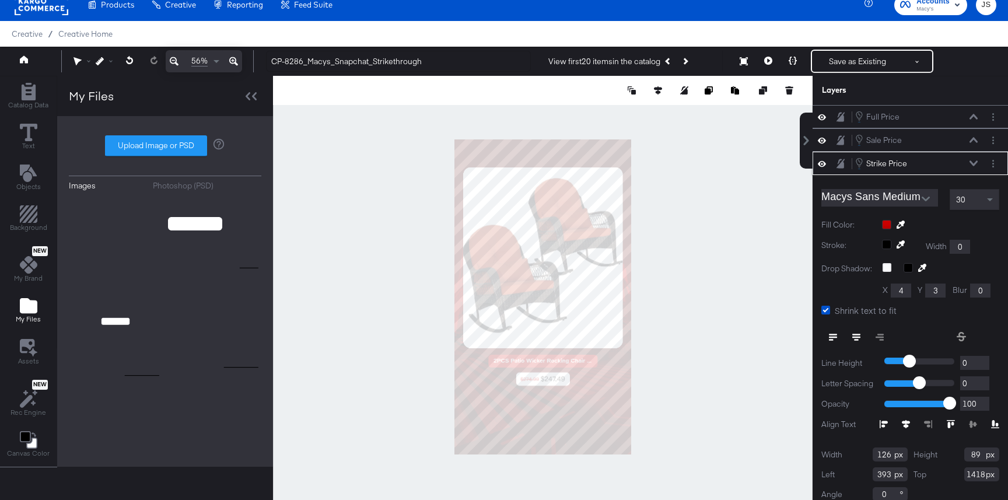
scroll to position [11, 0]
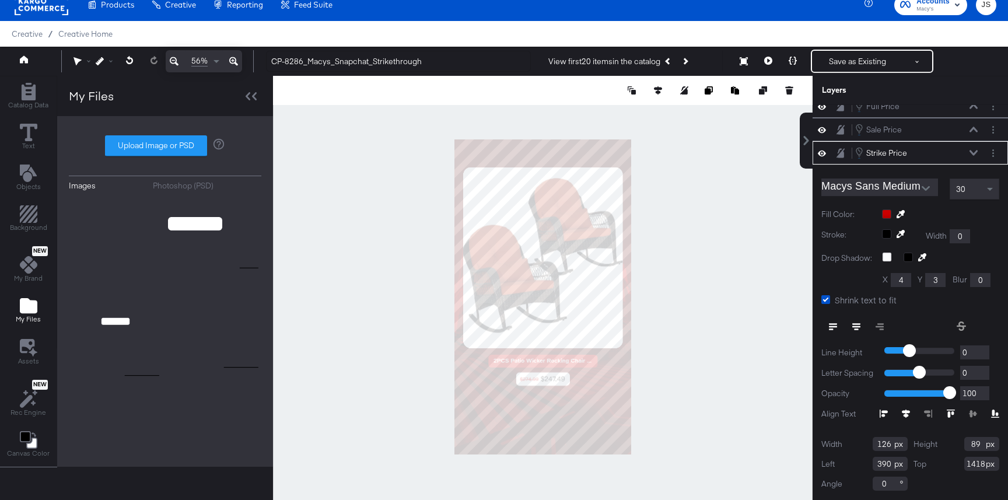
type input "389"
click at [779, 331] on div at bounding box center [543, 297] width 540 height 442
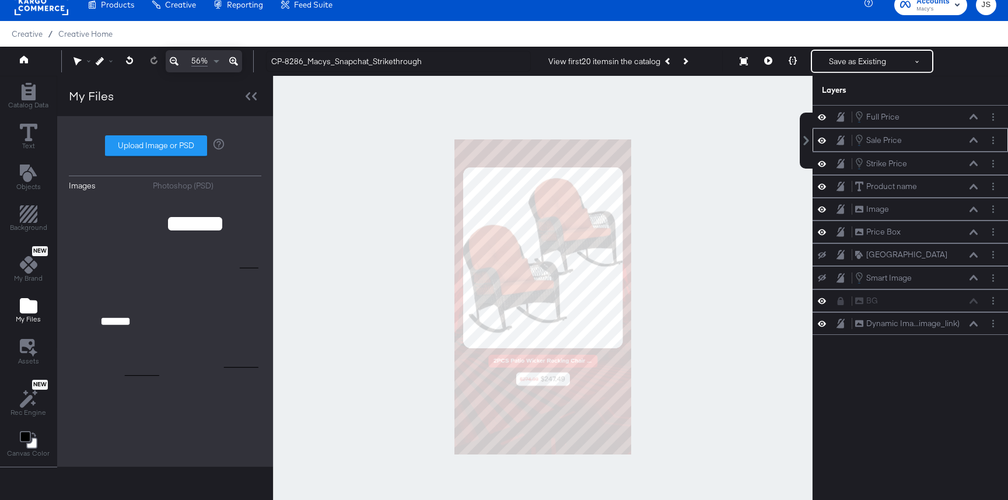
click at [971, 142] on icon at bounding box center [974, 139] width 8 height 5
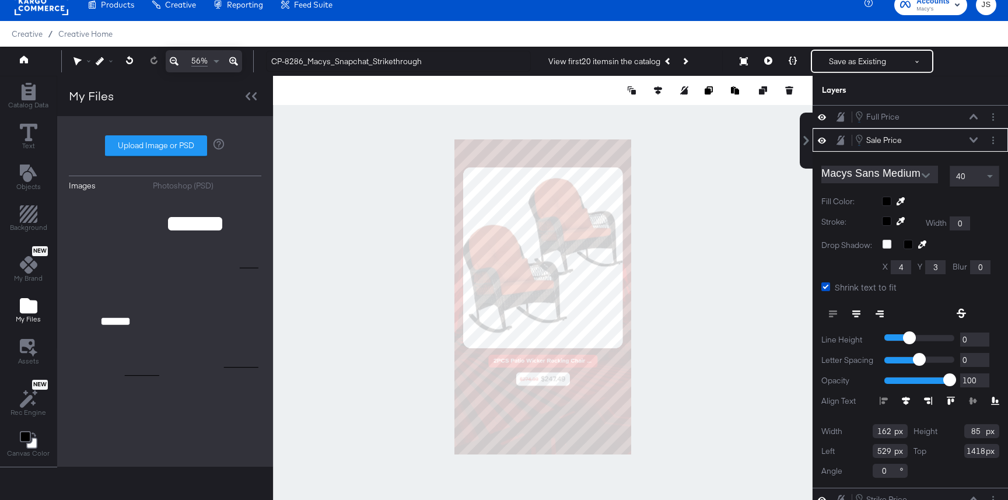
type input "530"
click at [748, 267] on div at bounding box center [543, 297] width 540 height 442
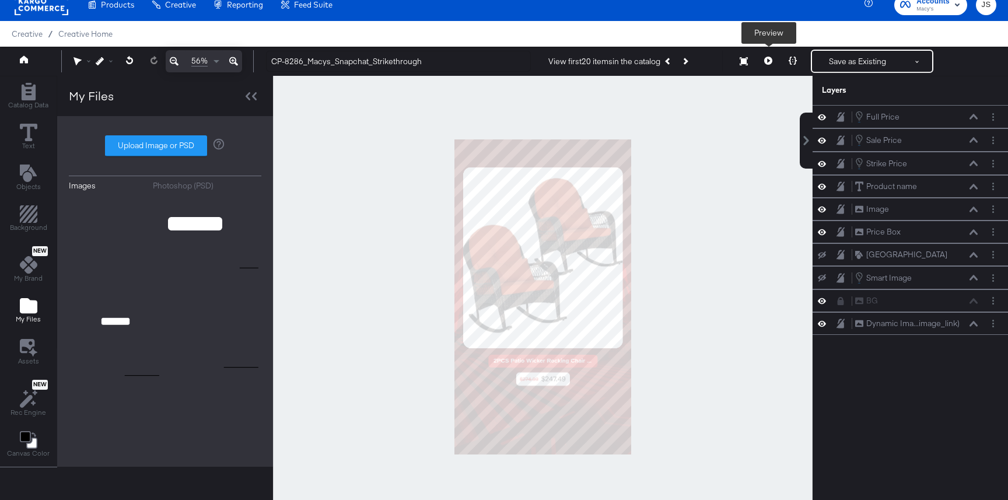
click at [768, 62] on icon at bounding box center [768, 61] width 8 height 8
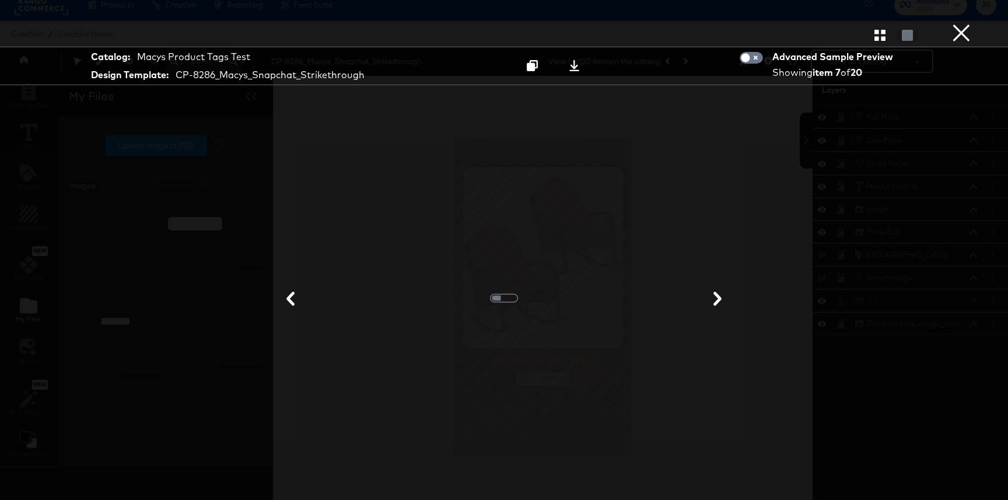
click at [968, 23] on button "×" at bounding box center [961, 11] width 23 height 23
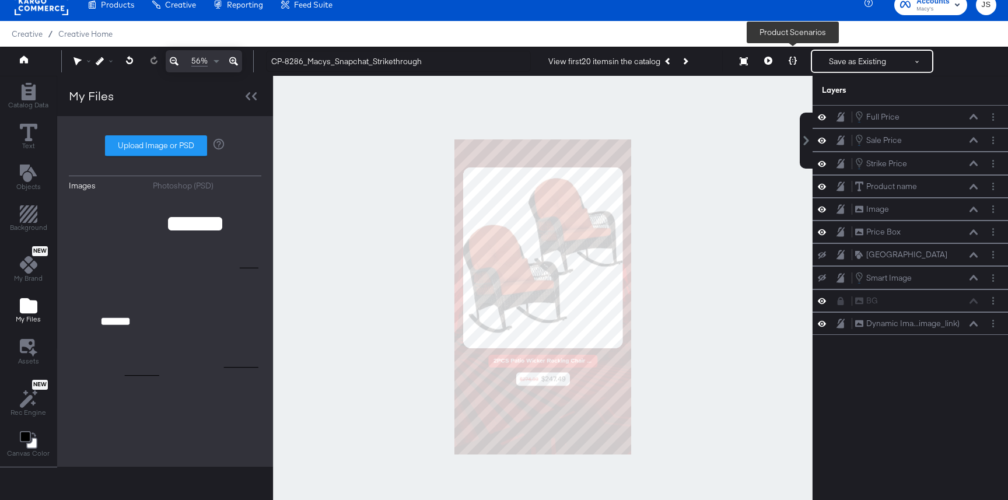
click at [797, 65] on button at bounding box center [793, 61] width 25 height 23
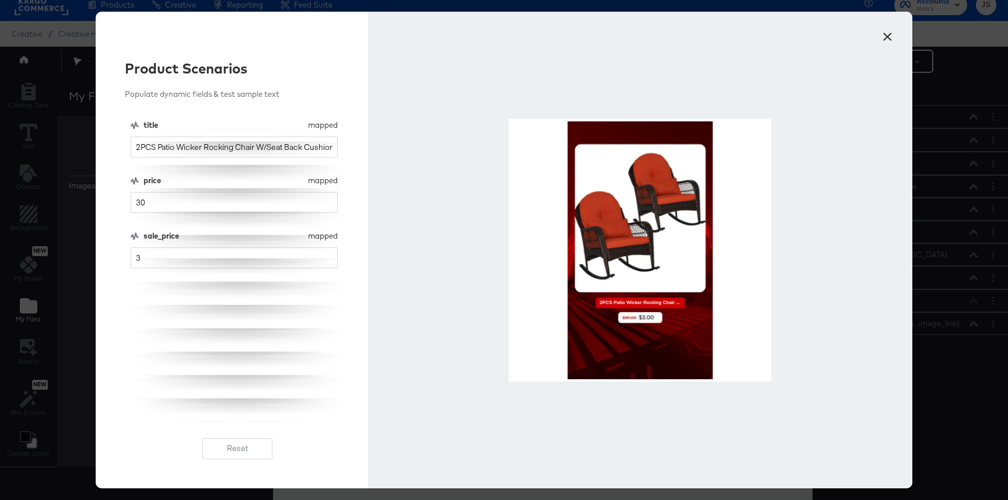
click at [894, 36] on button "×" at bounding box center [887, 33] width 21 height 21
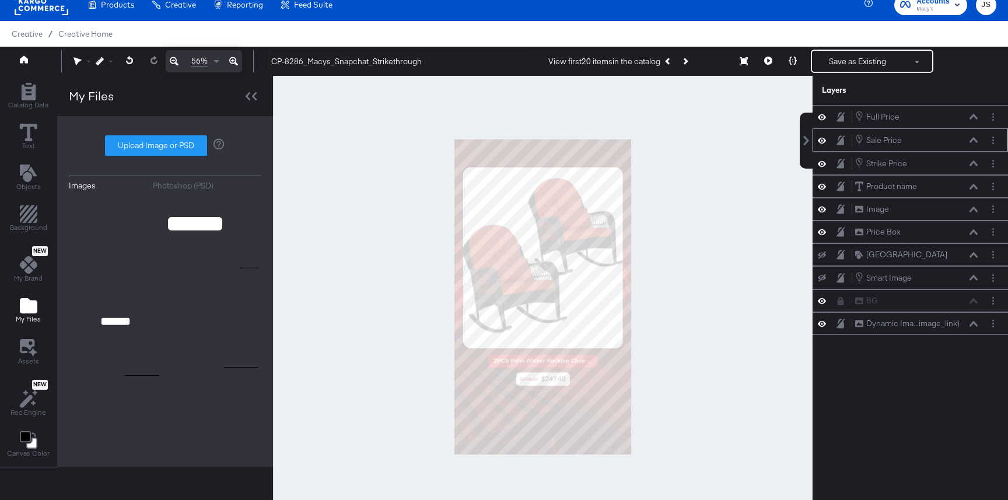
click at [974, 138] on icon at bounding box center [974, 139] width 8 height 5
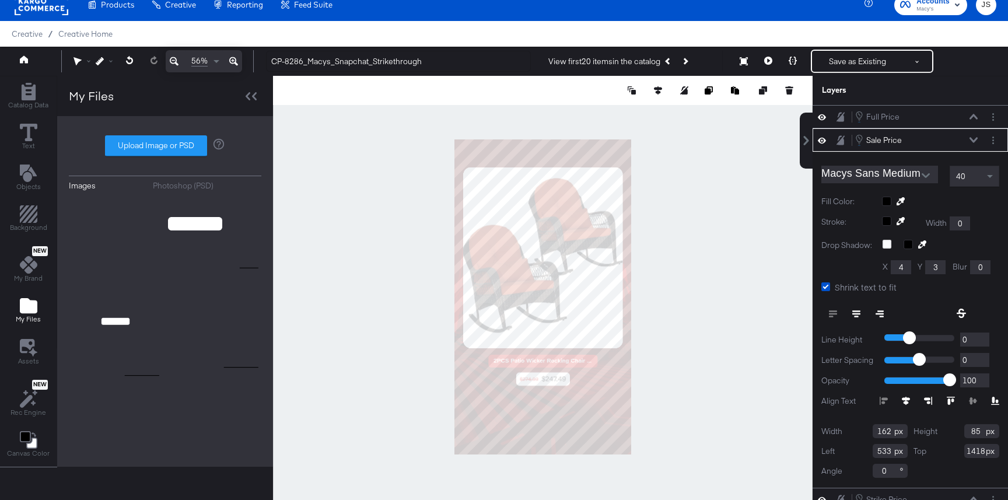
type input "534"
click at [723, 350] on div at bounding box center [543, 297] width 540 height 442
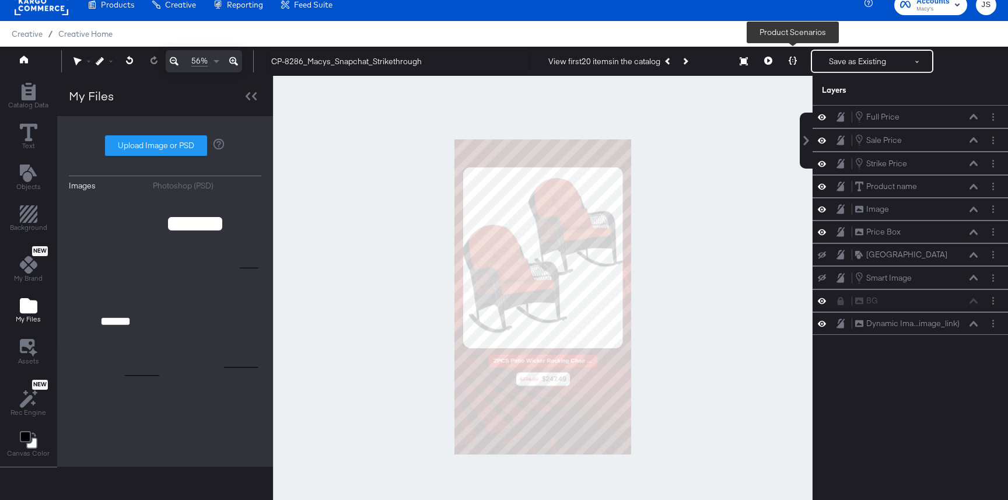
click at [791, 58] on icon at bounding box center [793, 61] width 8 height 8
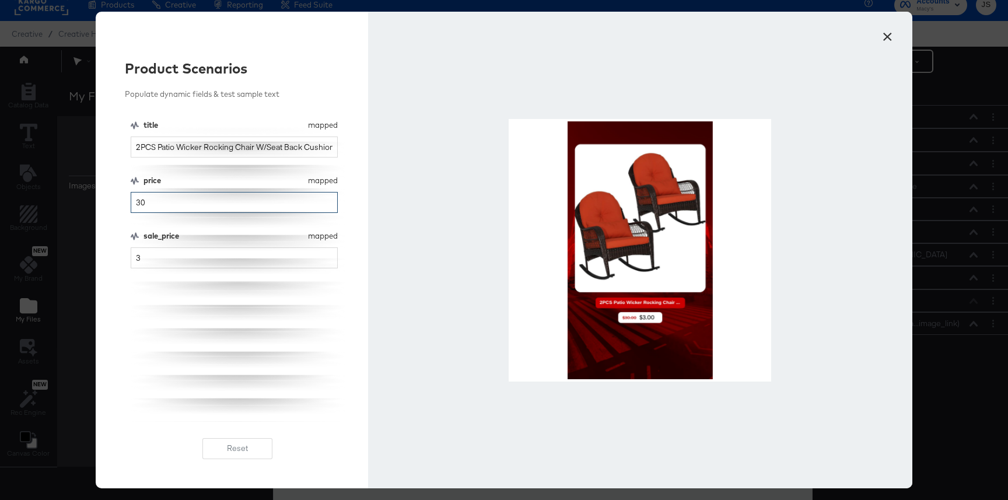
click at [169, 202] on input "30" at bounding box center [234, 203] width 207 height 22
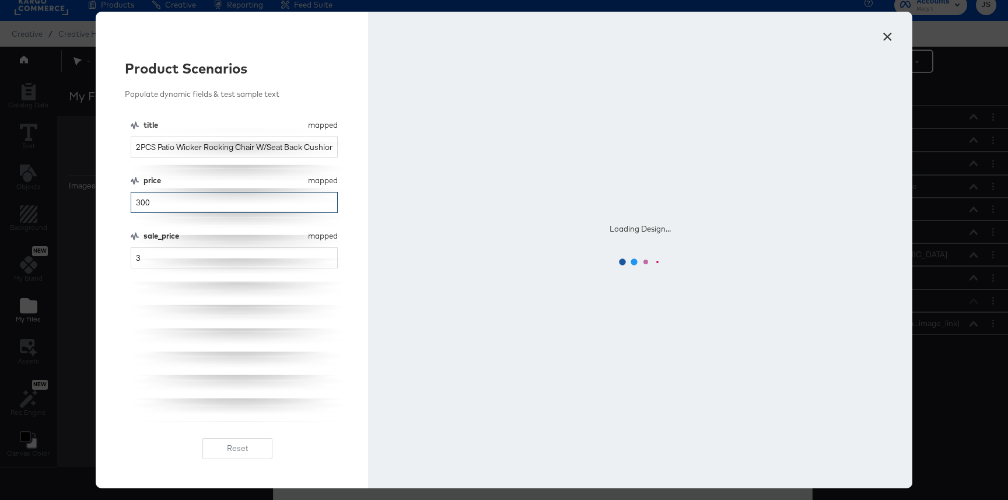
type input "300"
click at [152, 256] on input "3" at bounding box center [234, 258] width 207 height 22
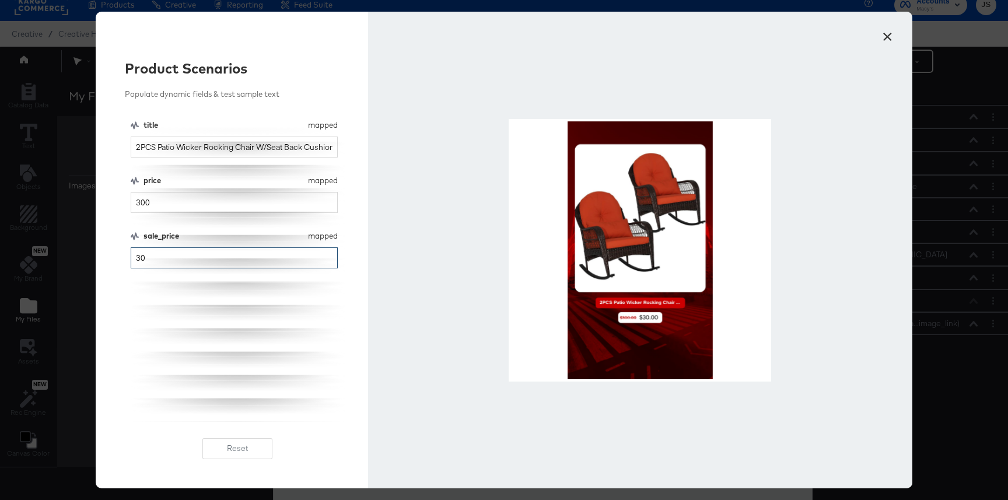
type input "30"
click at [181, 206] on input "300" at bounding box center [234, 203] width 207 height 22
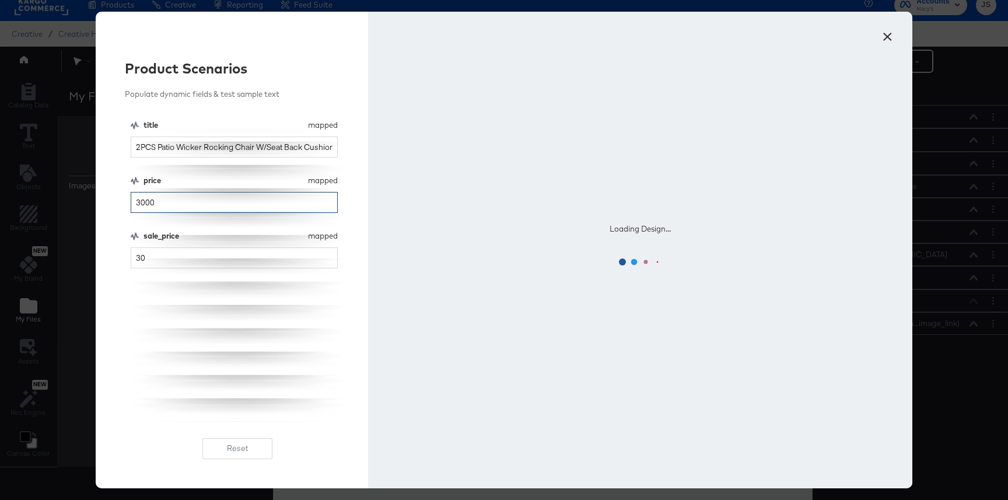
type input "3000"
click at [174, 247] on input "30" at bounding box center [234, 258] width 207 height 22
click at [175, 257] on input "30" at bounding box center [234, 258] width 207 height 22
type input "300"
click at [172, 345] on div "title mapped title 2PCS Patio Wicker Rocking Chair W/Seat Back Cushions & Lumba…" at bounding box center [238, 271] width 214 height 302
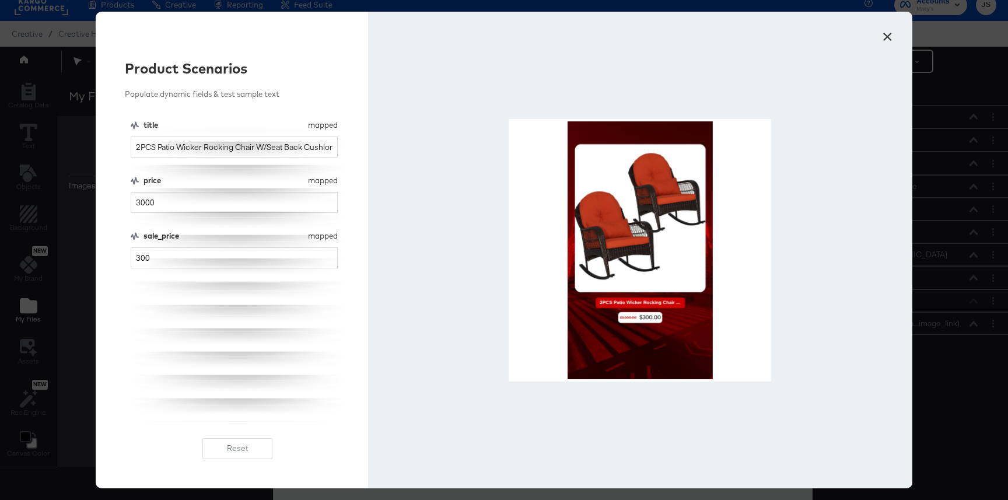
click at [888, 43] on button "×" at bounding box center [887, 33] width 21 height 21
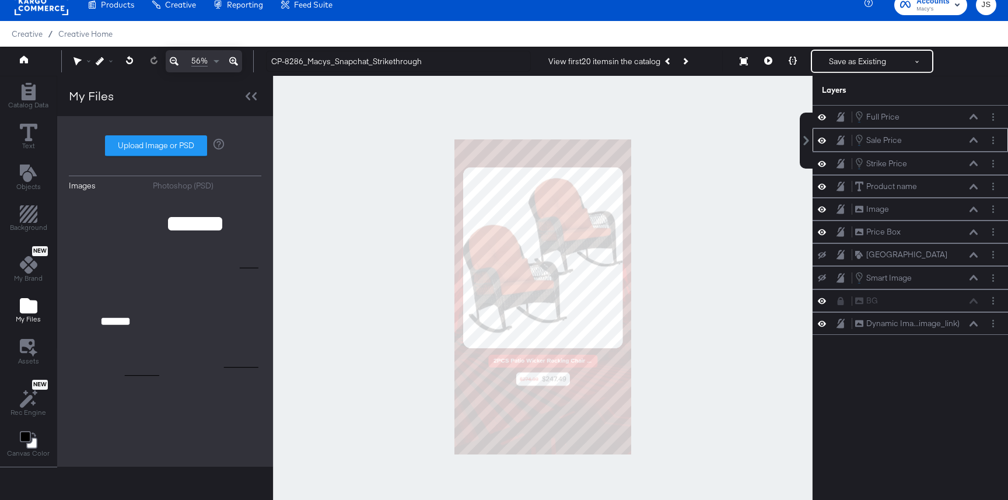
click at [972, 137] on icon at bounding box center [974, 140] width 8 height 6
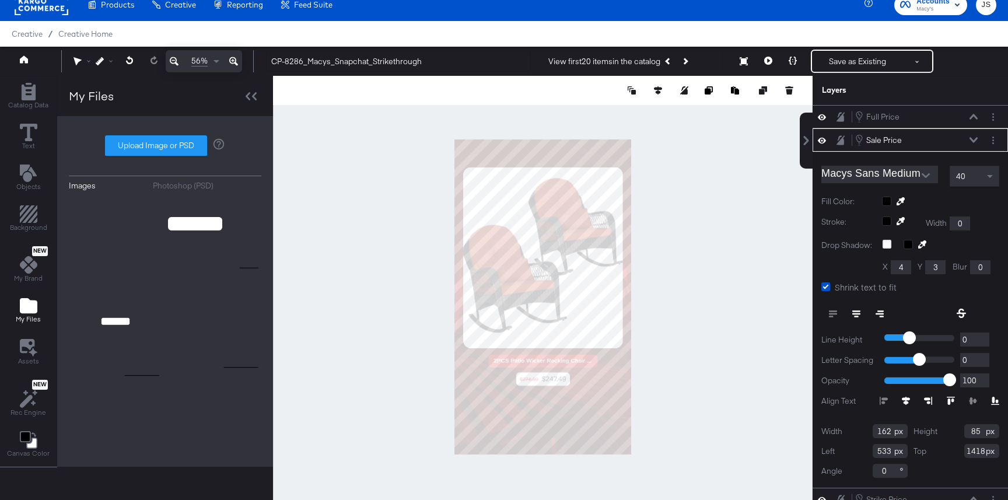
type input "532"
click at [974, 115] on icon at bounding box center [974, 116] width 8 height 5
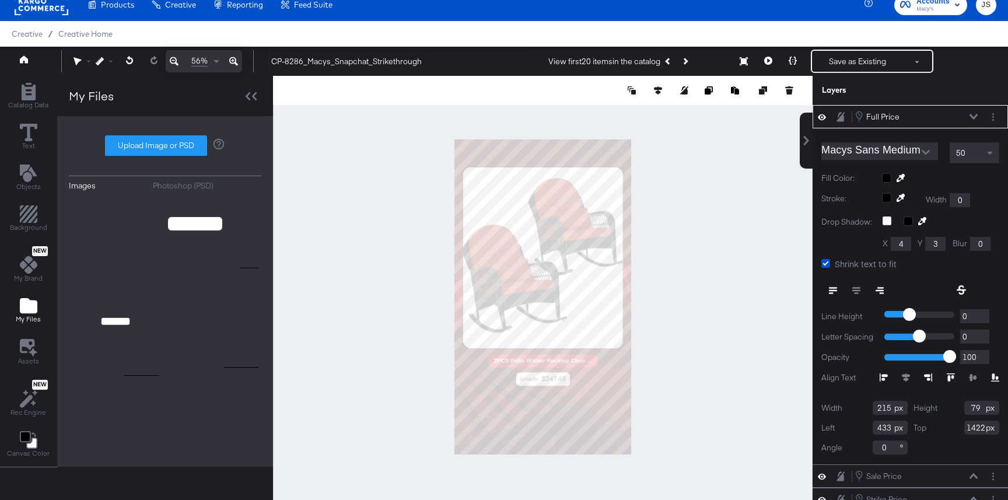
click at [973, 113] on div "Full Price Full Price" at bounding box center [917, 116] width 124 height 13
click at [971, 113] on div "Full Price Full Price" at bounding box center [917, 116] width 124 height 13
click at [977, 109] on div "Full Price Full Price" at bounding box center [910, 116] width 195 height 23
click at [974, 114] on icon at bounding box center [974, 117] width 8 height 6
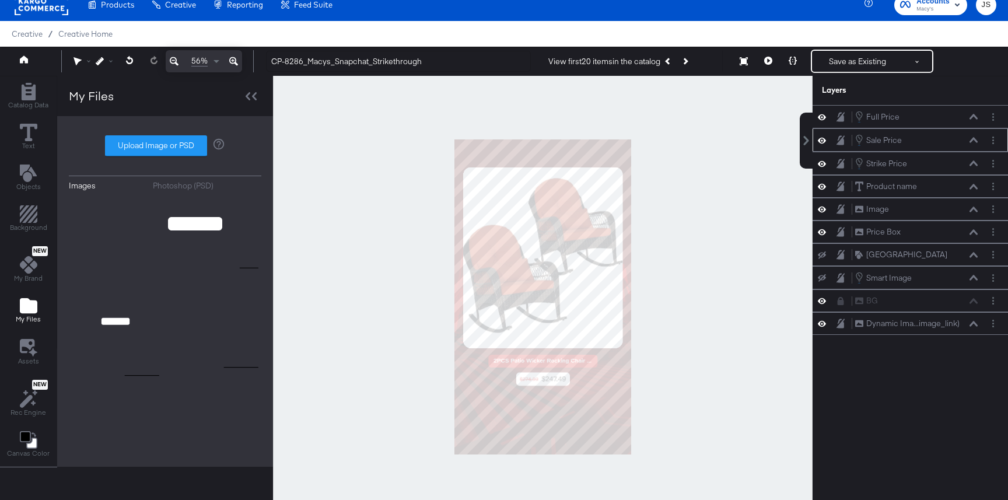
click at [973, 138] on icon at bounding box center [974, 140] width 8 height 6
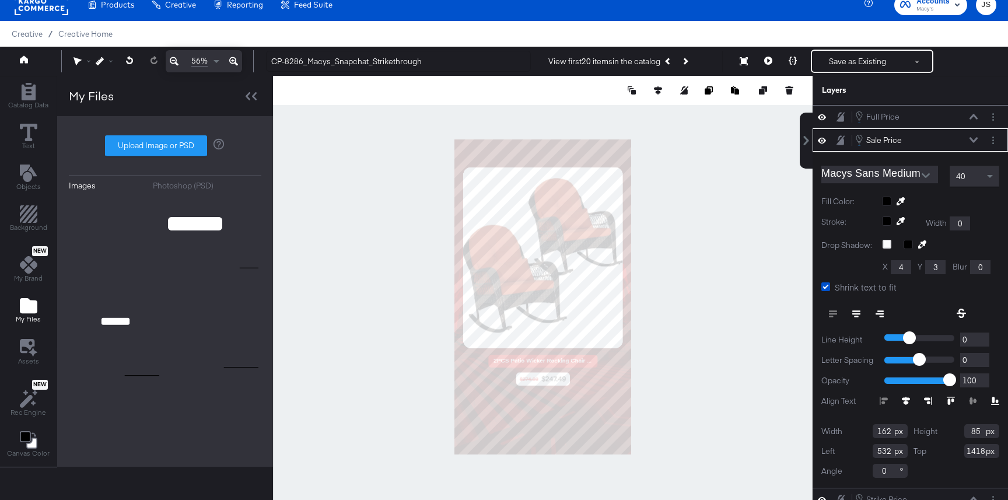
click at [973, 138] on icon at bounding box center [974, 140] width 8 height 6
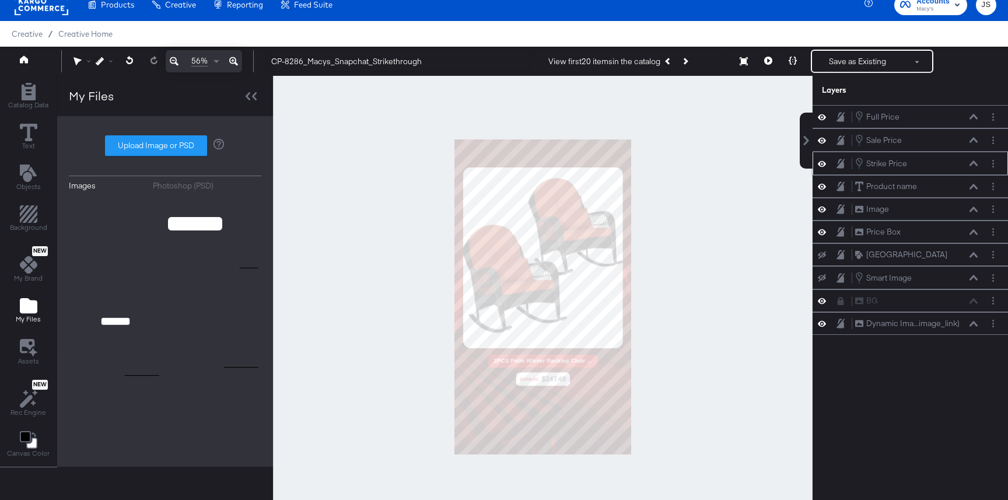
click at [974, 165] on icon at bounding box center [974, 163] width 8 height 6
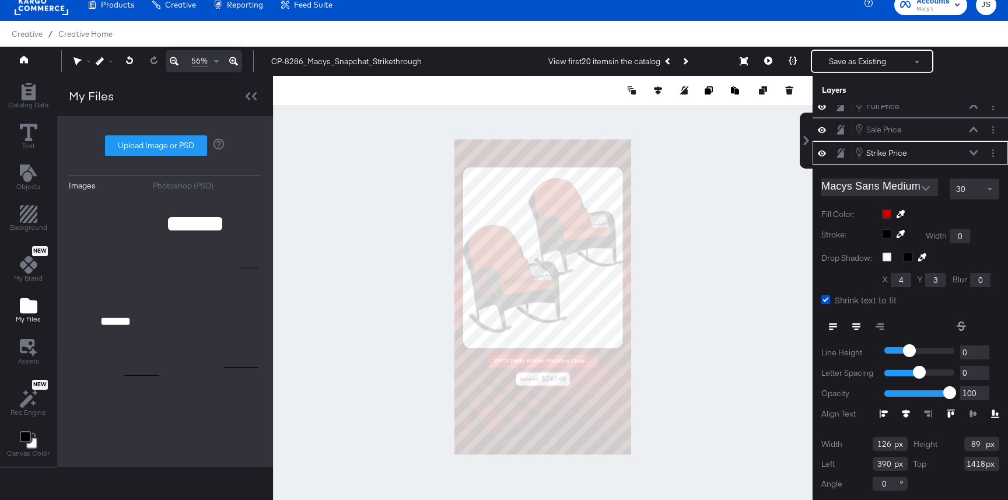
type input "391"
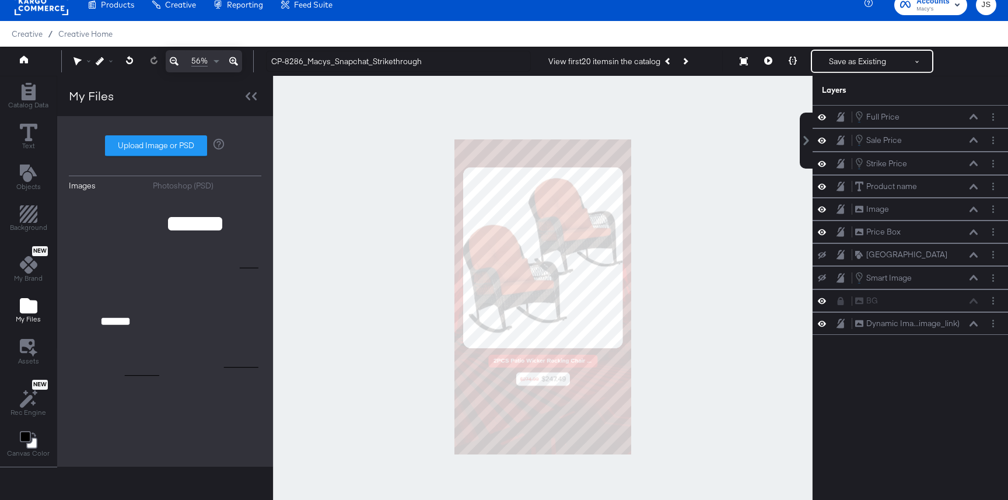
click at [760, 320] on div at bounding box center [543, 297] width 540 height 442
click at [794, 61] on icon at bounding box center [793, 61] width 8 height 8
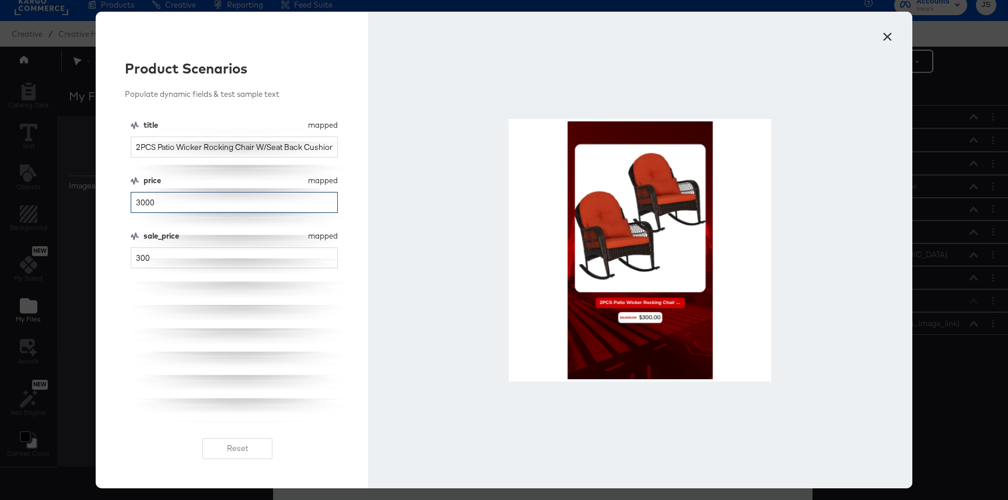
click at [185, 204] on input "3000" at bounding box center [234, 203] width 207 height 22
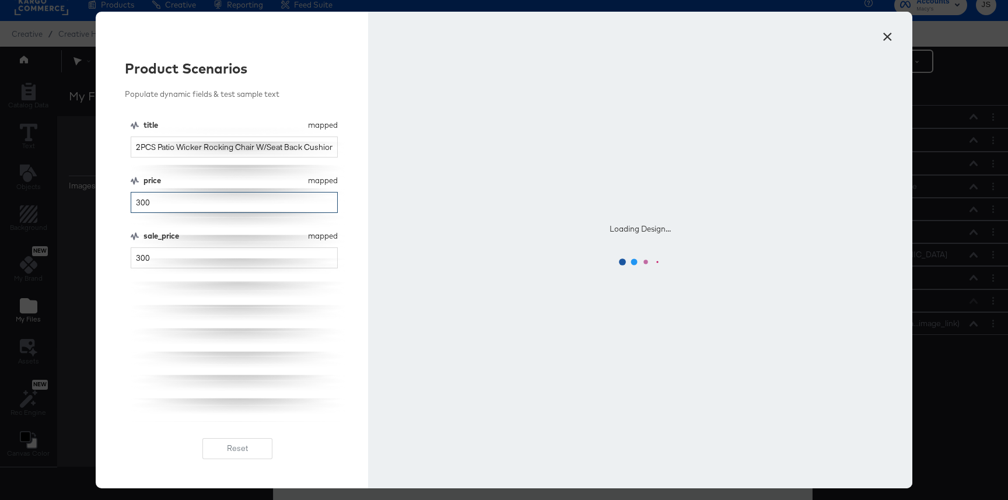
type input "300"
click at [165, 269] on div "title mapped title 2PCS Patio Wicker Rocking Chair W/Seat Back Cushions & Lumba…" at bounding box center [238, 271] width 214 height 302
click at [163, 264] on input "300" at bounding box center [234, 258] width 207 height 22
type input "30"
click at [156, 330] on div "title mapped title 2PCS Patio Wicker Rocking Chair W/Seat Back Cushions & Lumba…" at bounding box center [238, 271] width 214 height 302
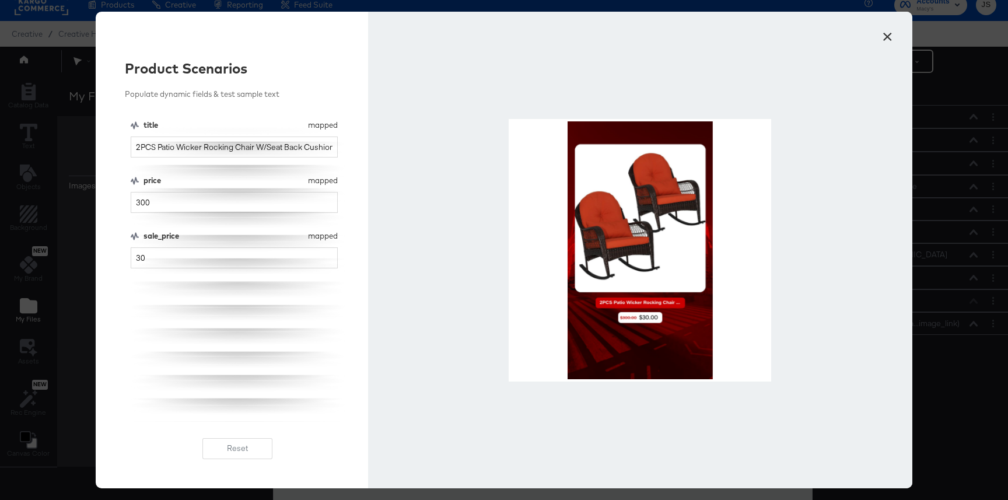
click at [883, 42] on button "×" at bounding box center [887, 33] width 21 height 21
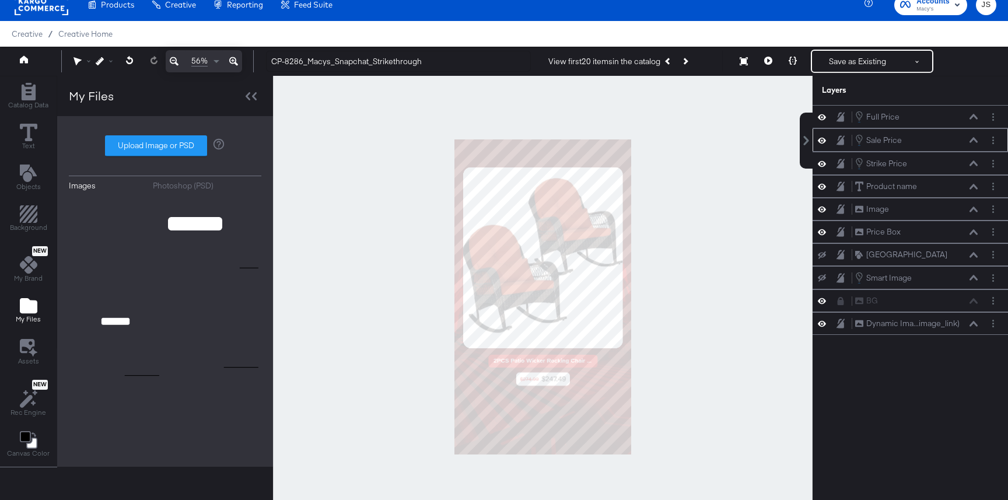
click at [971, 144] on div "Sale Price Sale Price" at bounding box center [917, 140] width 124 height 13
click at [970, 139] on button at bounding box center [973, 140] width 9 height 7
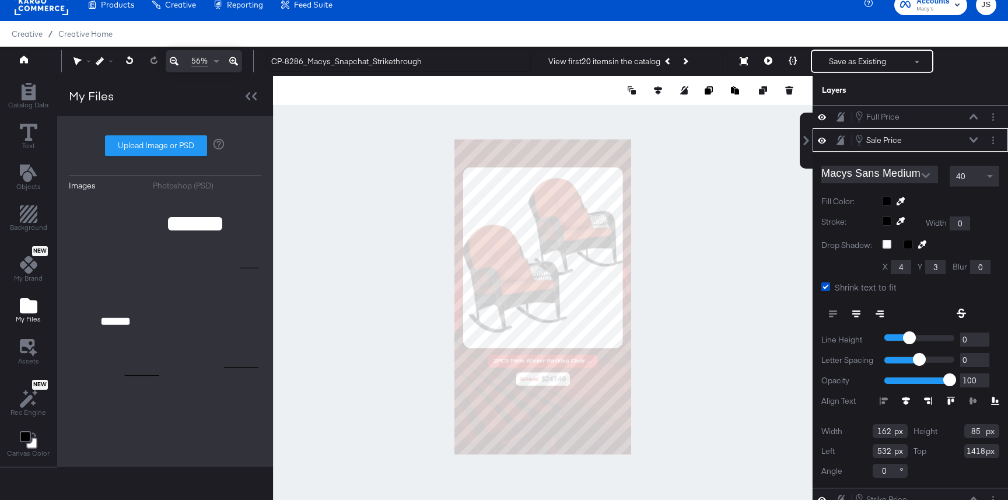
type input "533"
click at [735, 291] on div at bounding box center [543, 297] width 540 height 442
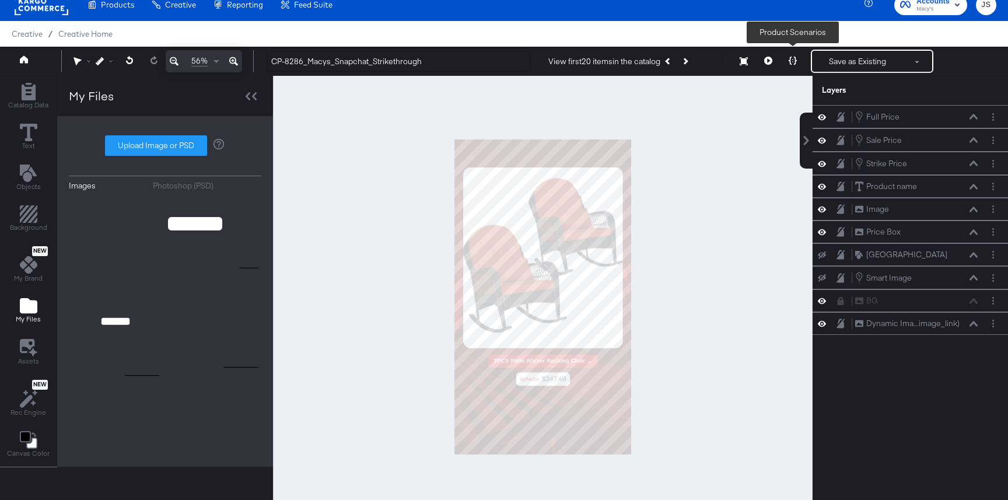
click at [797, 57] on button at bounding box center [793, 61] width 25 height 23
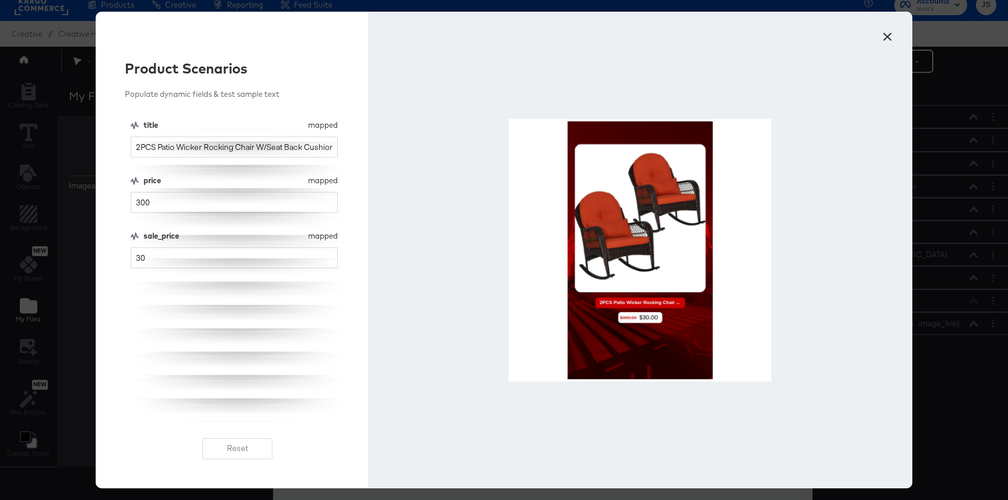
click at [897, 27] on button "×" at bounding box center [887, 33] width 21 height 21
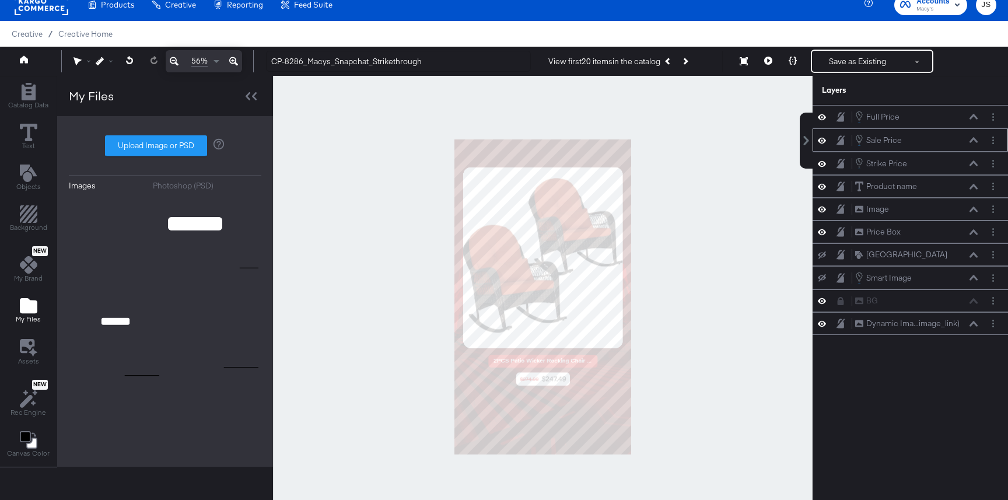
click at [972, 144] on div "Sale Price Sale Price" at bounding box center [917, 140] width 124 height 13
click at [972, 137] on button at bounding box center [973, 140] width 9 height 7
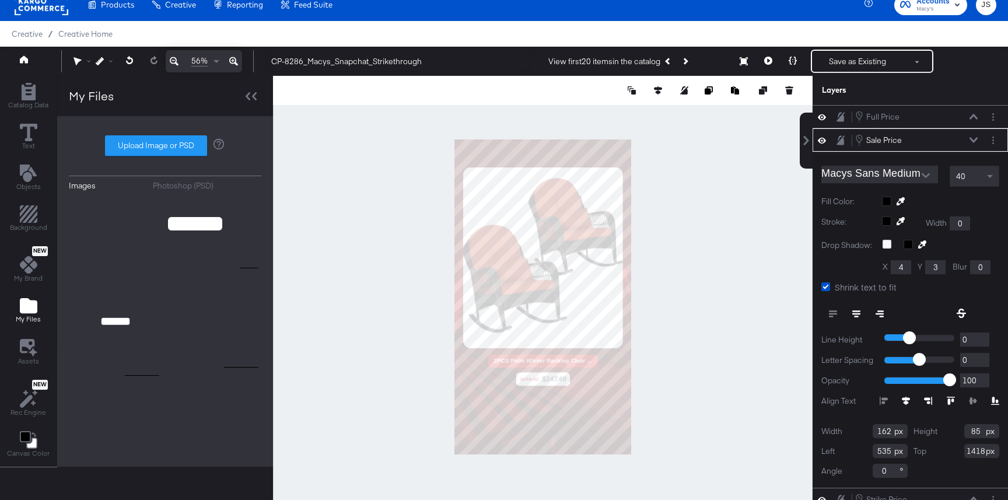
type input "536"
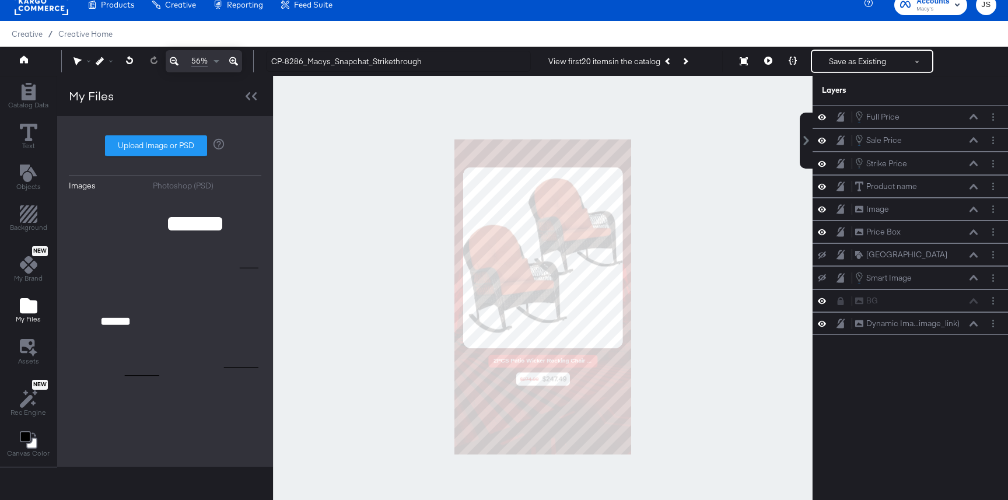
click at [740, 302] on div at bounding box center [543, 297] width 540 height 442
click at [975, 162] on icon at bounding box center [974, 162] width 8 height 5
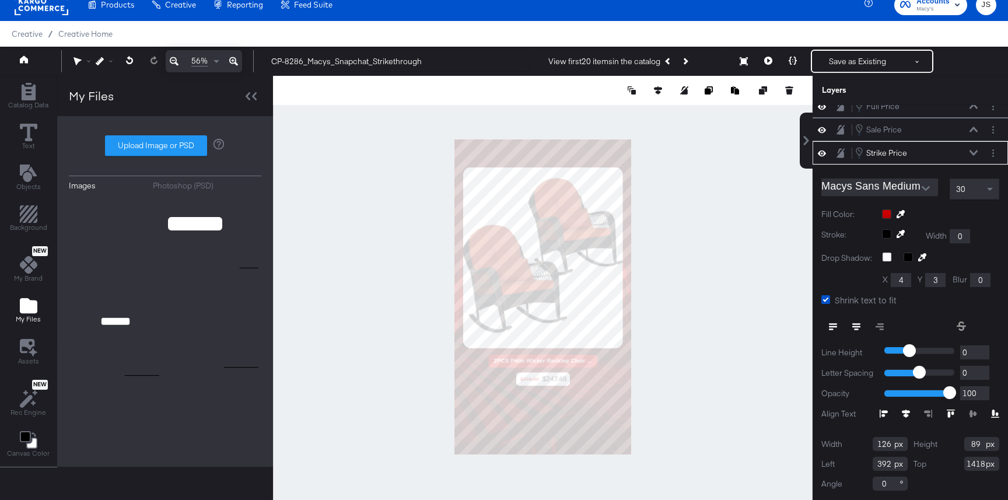
type input "393"
click at [757, 267] on div at bounding box center [543, 297] width 540 height 442
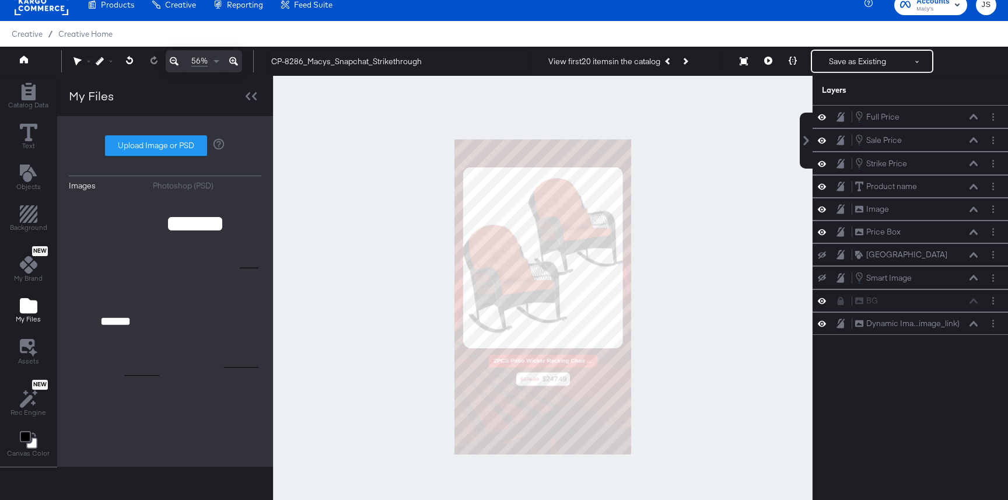
scroll to position [0, 0]
click at [793, 68] on button at bounding box center [793, 61] width 25 height 23
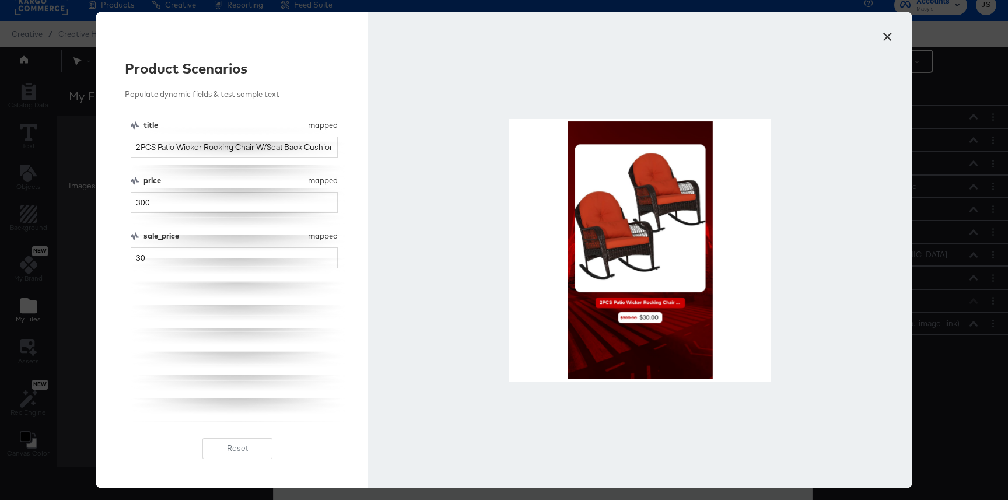
click at [880, 21] on div at bounding box center [640, 250] width 544 height 477
click at [885, 30] on button "×" at bounding box center [887, 33] width 21 height 21
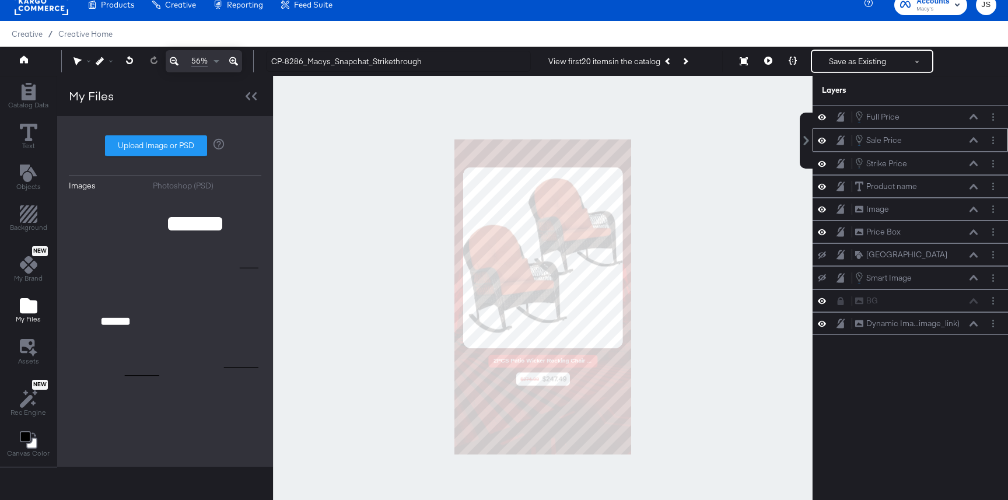
click at [971, 138] on icon at bounding box center [974, 140] width 8 height 6
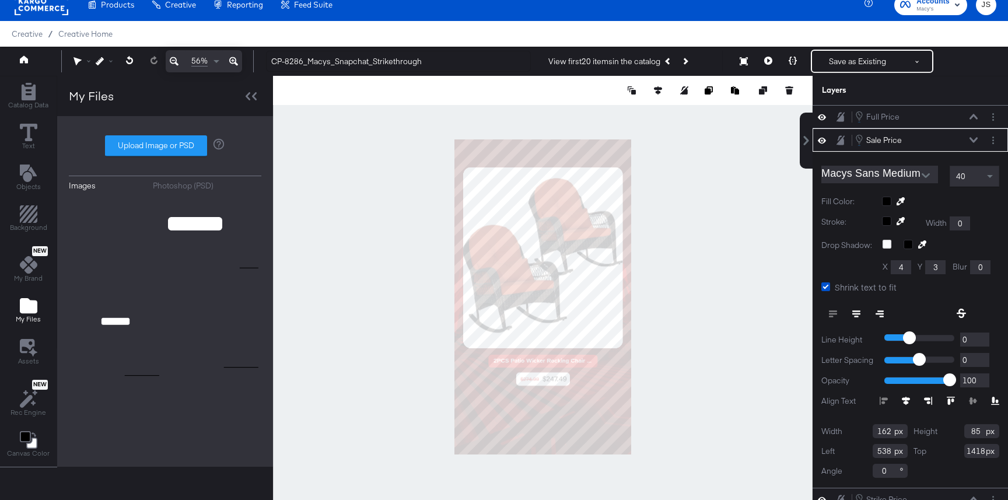
type input "539"
click at [975, 141] on icon at bounding box center [974, 140] width 8 height 6
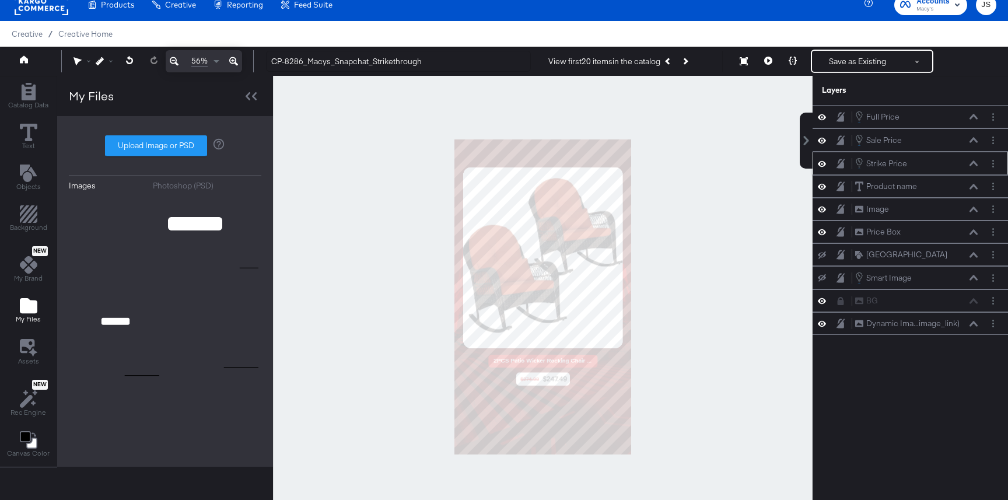
click at [972, 163] on icon at bounding box center [974, 162] width 8 height 5
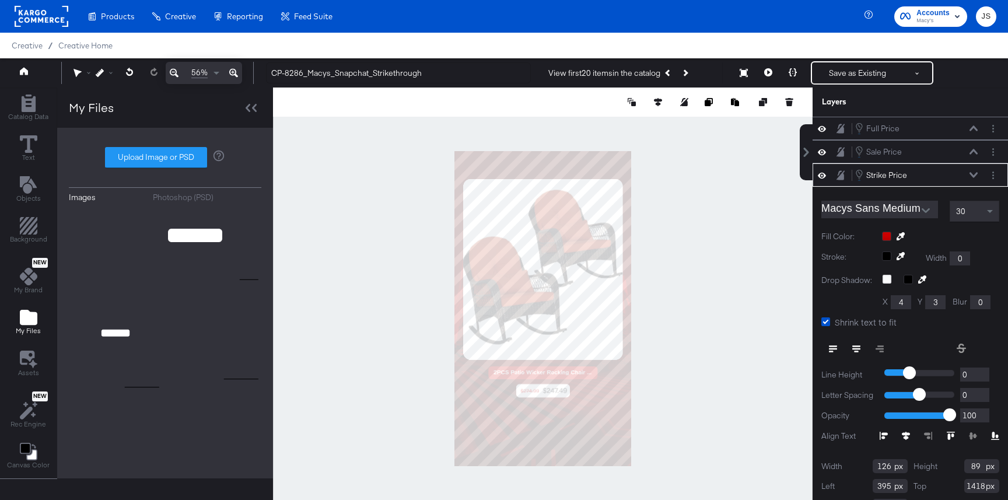
scroll to position [12, 0]
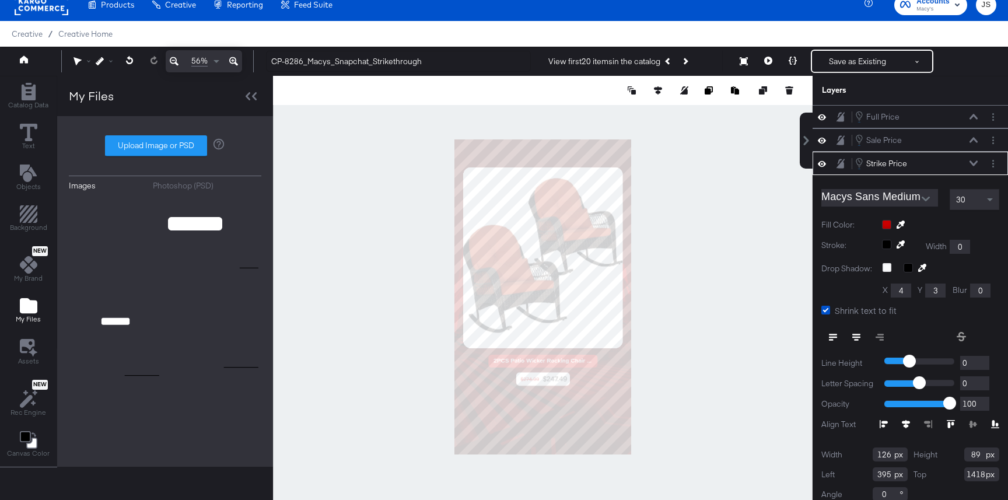
type input "396"
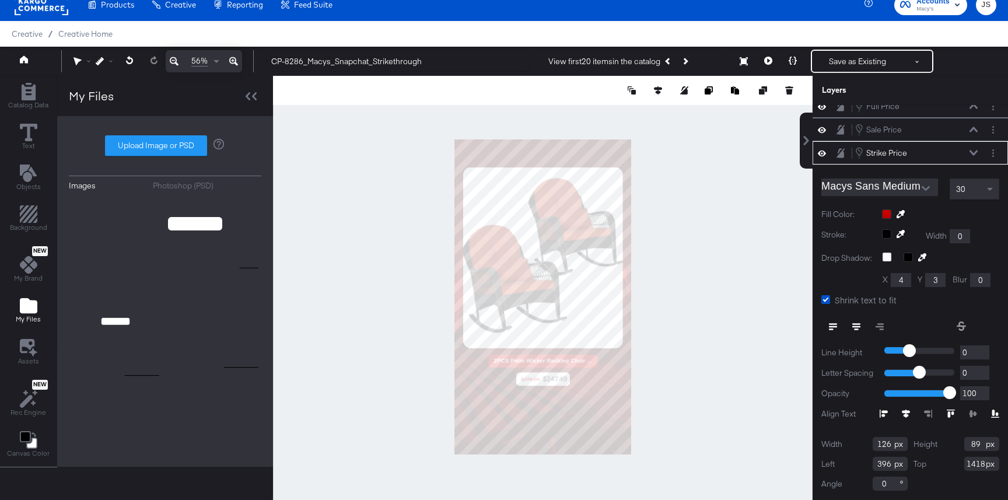
click at [783, 292] on div at bounding box center [543, 297] width 540 height 442
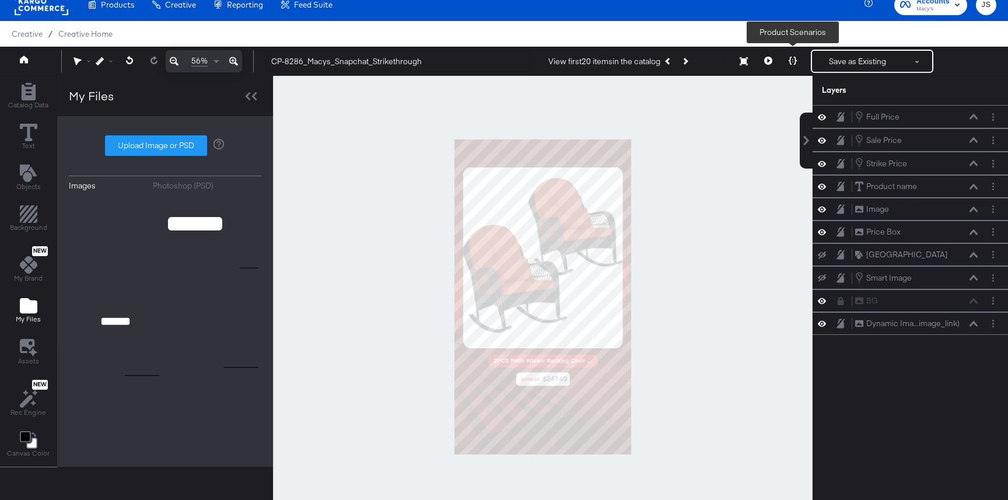
click at [793, 57] on icon at bounding box center [793, 61] width 8 height 8
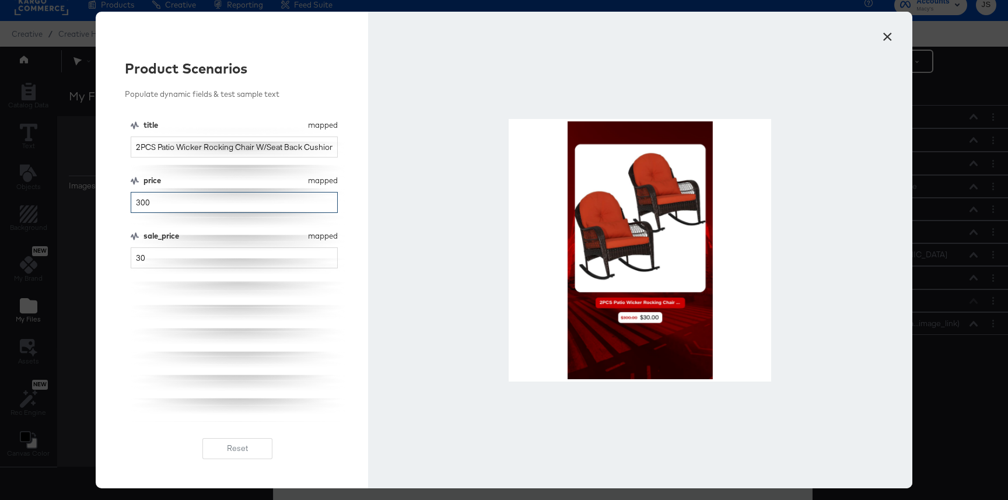
click at [222, 199] on input "300" at bounding box center [234, 203] width 207 height 22
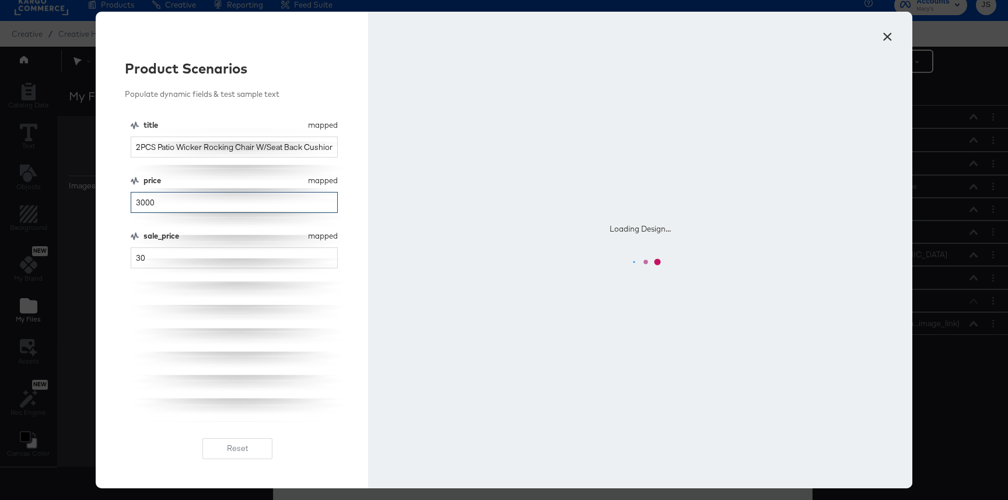
type input "3000"
click at [211, 256] on input "30" at bounding box center [234, 258] width 207 height 22
type input "300"
click at [218, 304] on div "title mapped title 2PCS Patio Wicker Rocking Chair W/Seat Back Cushions & Lumba…" at bounding box center [238, 271] width 214 height 302
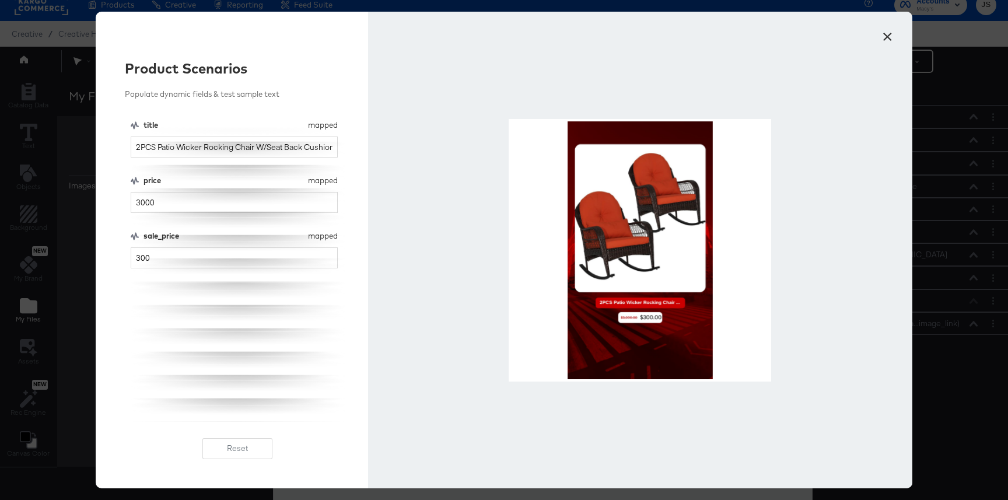
click at [889, 44] on button "×" at bounding box center [887, 33] width 21 height 21
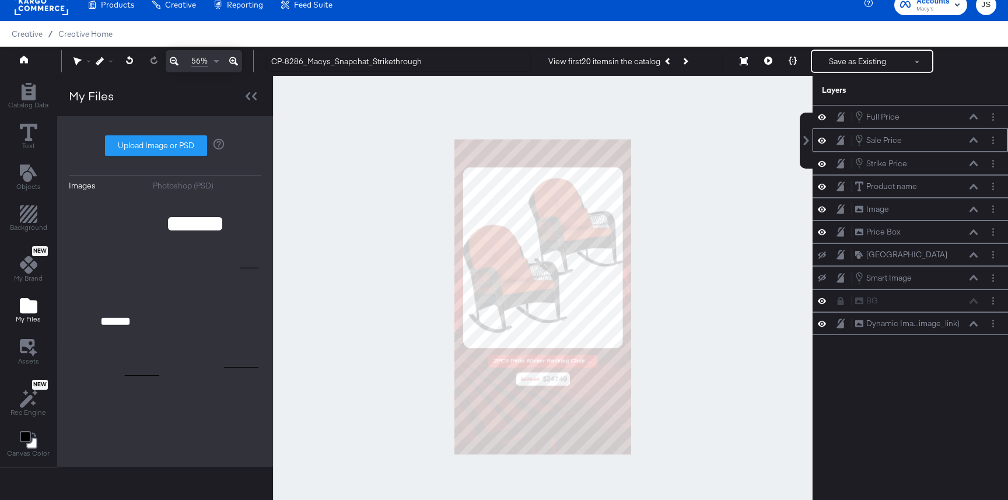
click at [973, 141] on icon at bounding box center [974, 140] width 8 height 6
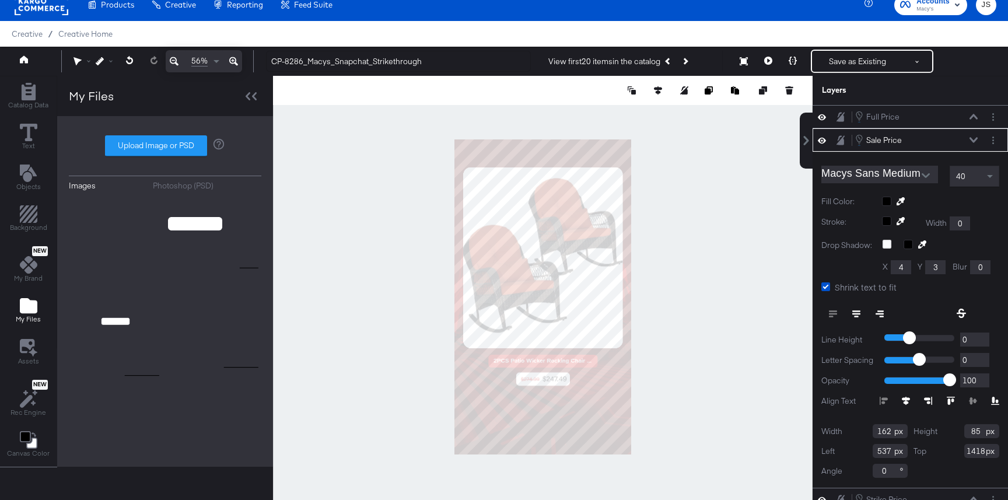
type input "536"
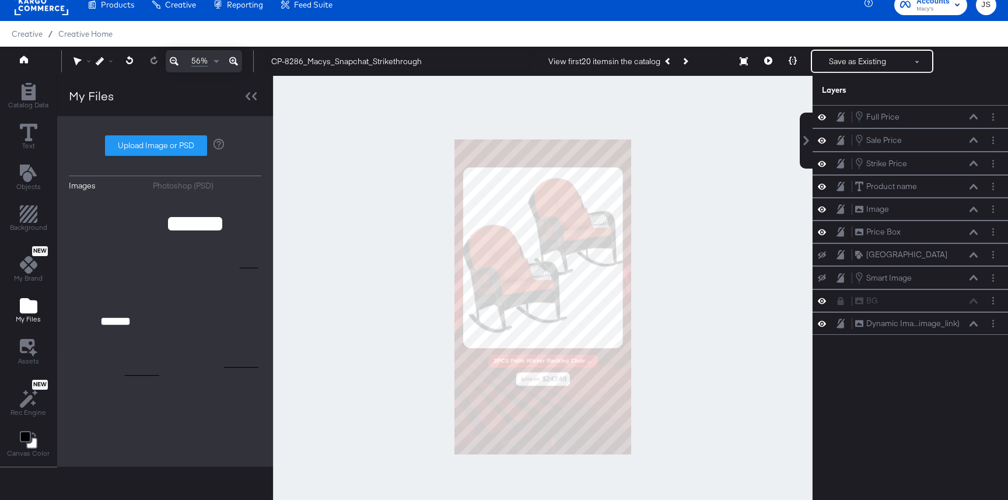
click at [779, 204] on div at bounding box center [543, 297] width 540 height 442
click at [793, 62] on icon at bounding box center [793, 61] width 8 height 8
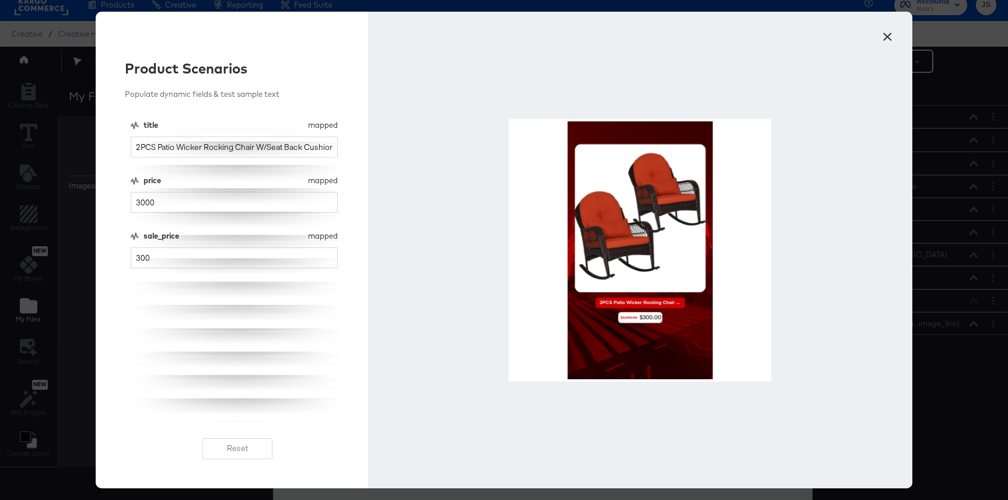
click at [891, 37] on button "×" at bounding box center [887, 33] width 21 height 21
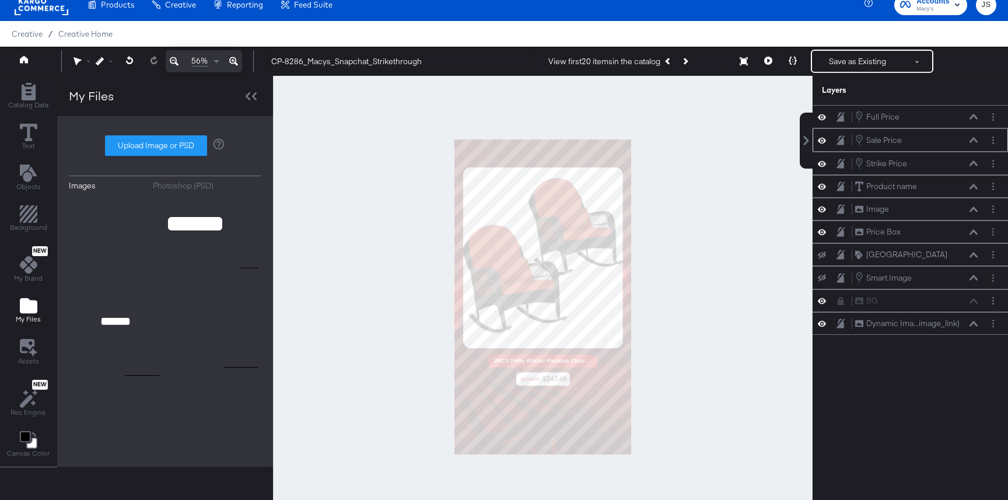
click at [970, 141] on icon at bounding box center [974, 139] width 8 height 5
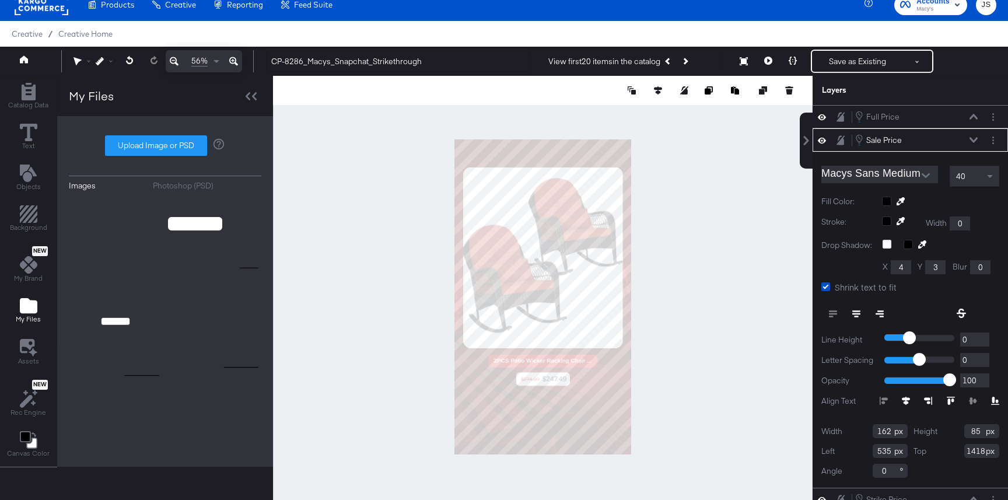
type input "534"
click at [785, 219] on div at bounding box center [543, 297] width 540 height 442
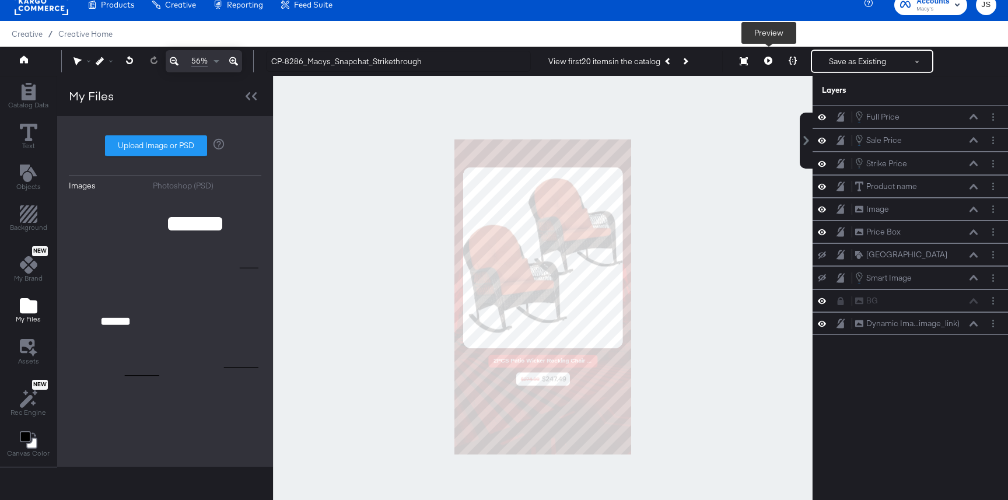
click at [772, 63] on button at bounding box center [768, 61] width 25 height 23
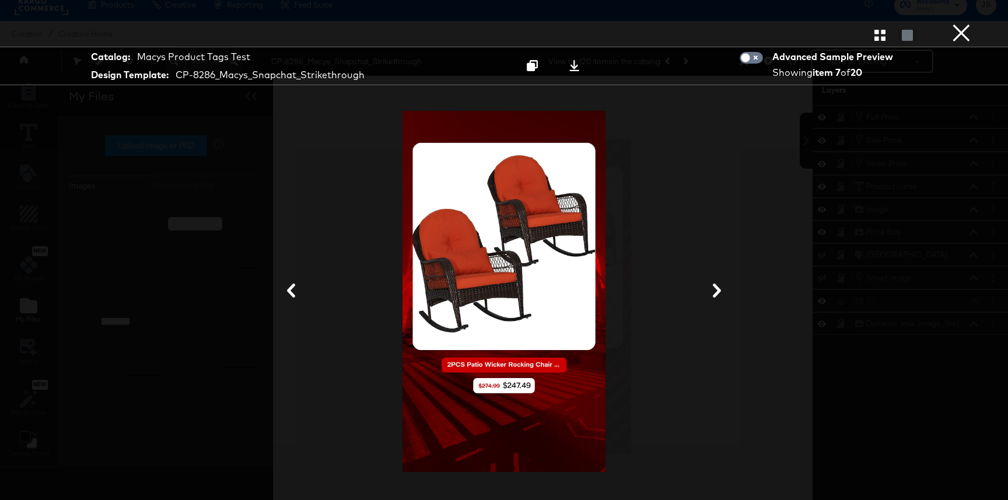
click at [965, 23] on button "×" at bounding box center [961, 11] width 23 height 23
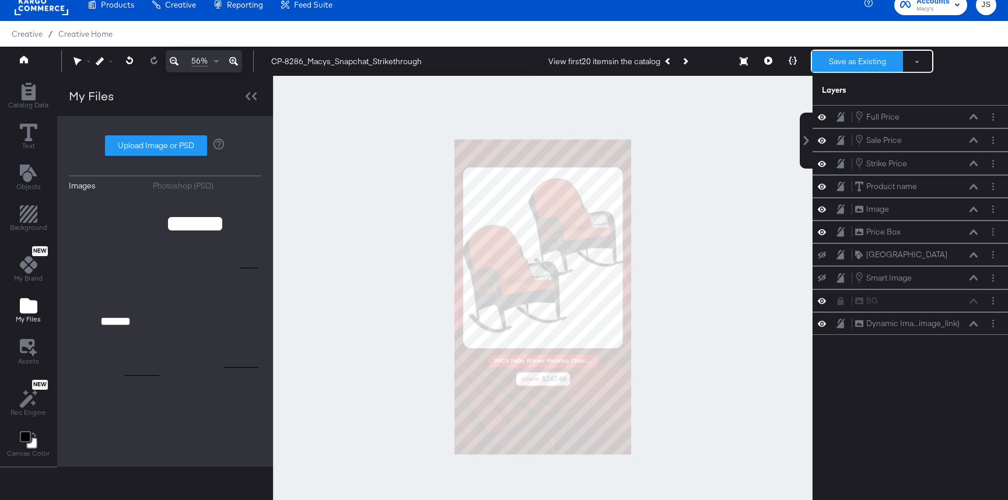
click at [867, 63] on button "Save as Existing" at bounding box center [857, 61] width 91 height 21
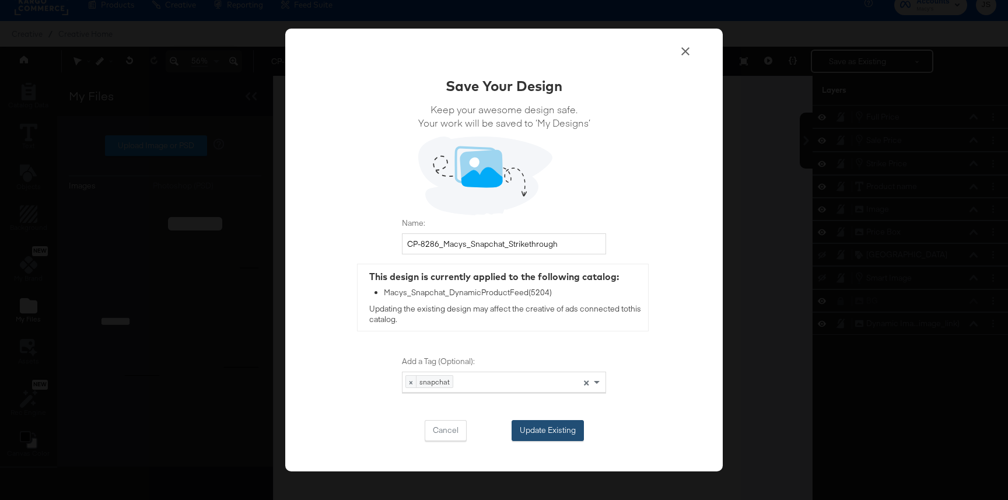
click at [545, 428] on button "Update Existing" at bounding box center [548, 430] width 72 height 21
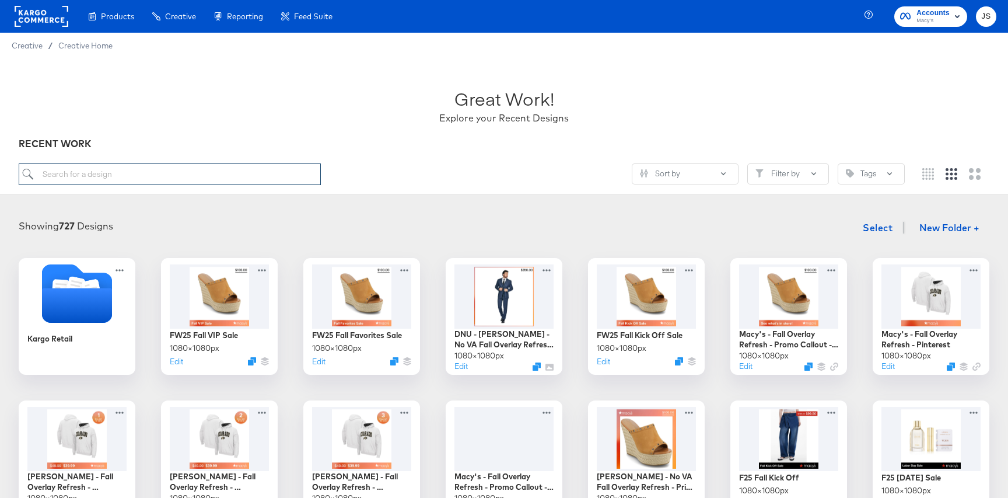
click at [263, 169] on input "search" at bounding box center [170, 174] width 302 height 22
paste input "CP-8286_Macys_Snapchat_Strikethrough"
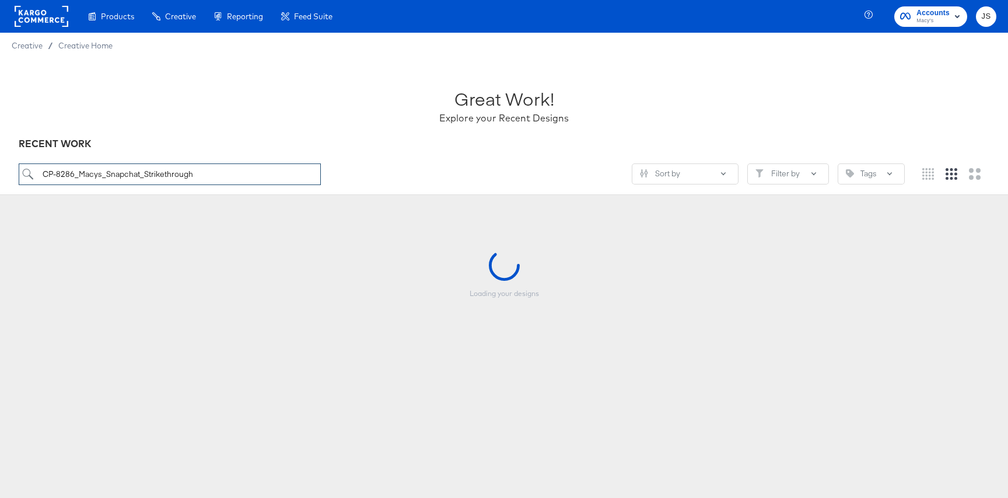
type input "CP-8286_Macys_Snapchat_Strikethrough"
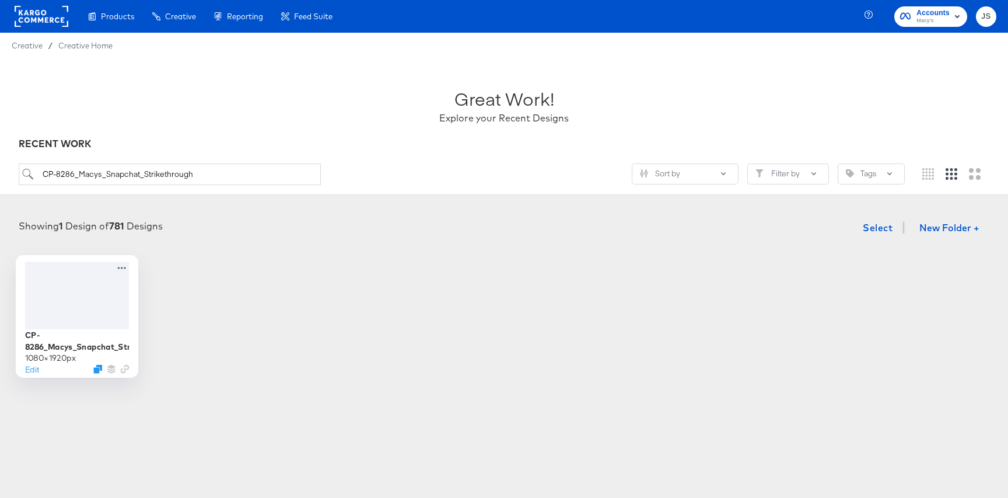
click at [95, 311] on div at bounding box center [77, 294] width 104 height 67
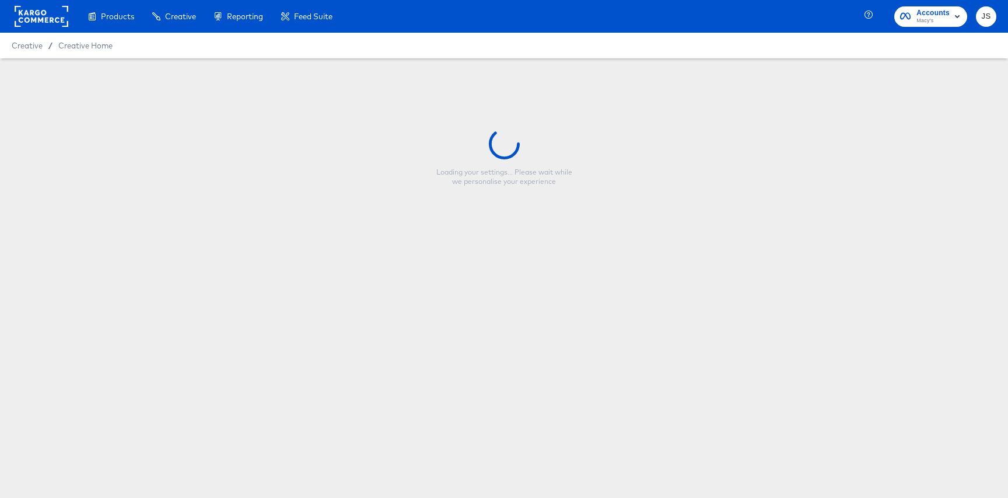
type input "CP-8286_Macys_Snapchat_Strikethrough"
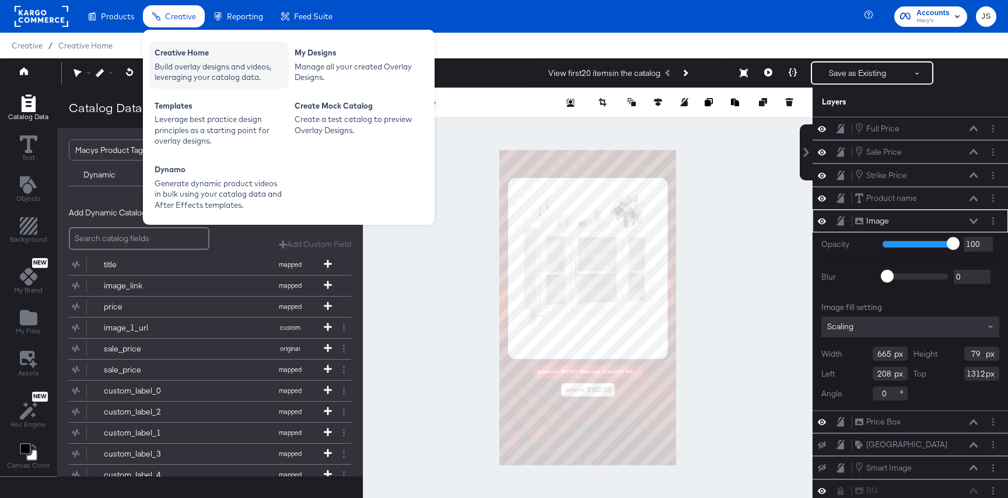
click at [205, 54] on div "Creative Home" at bounding box center [219, 54] width 128 height 14
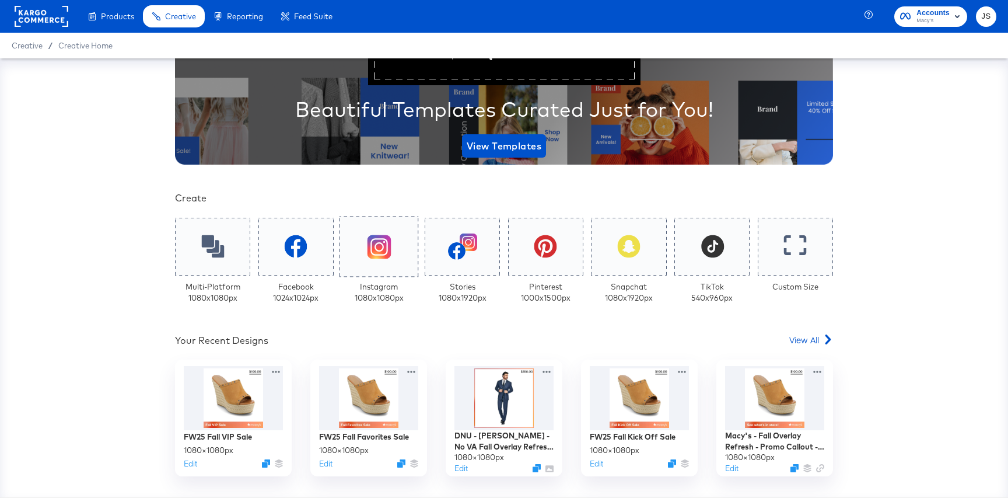
scroll to position [127, 0]
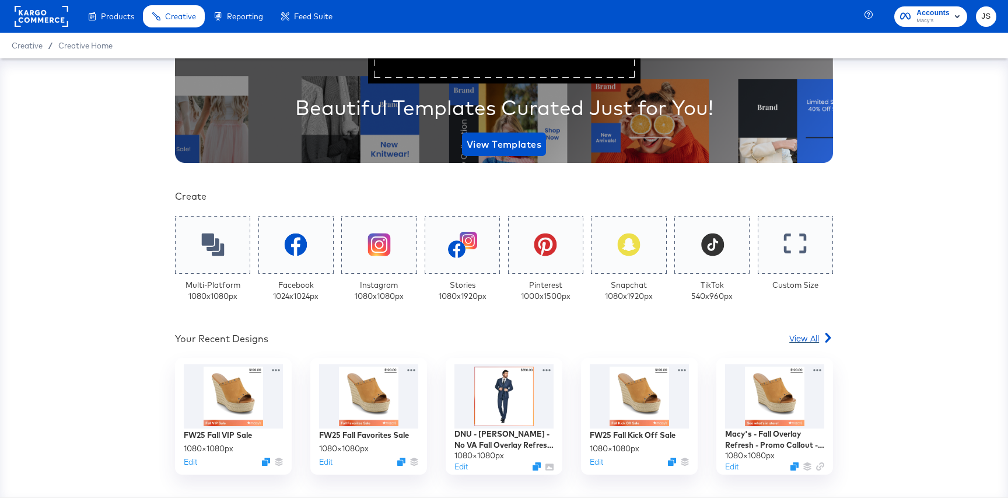
click at [803, 337] on span "View All" at bounding box center [804, 338] width 30 height 12
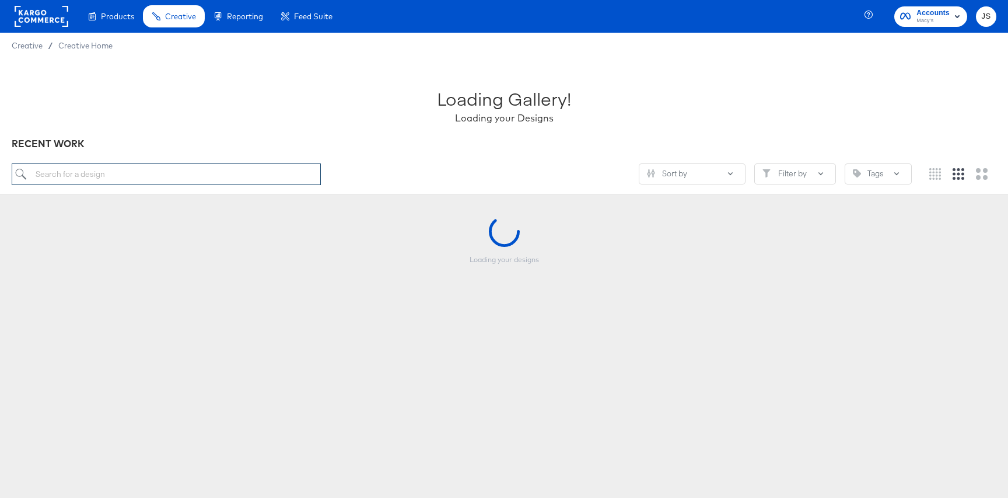
click at [209, 179] on input "search" at bounding box center [166, 174] width 309 height 22
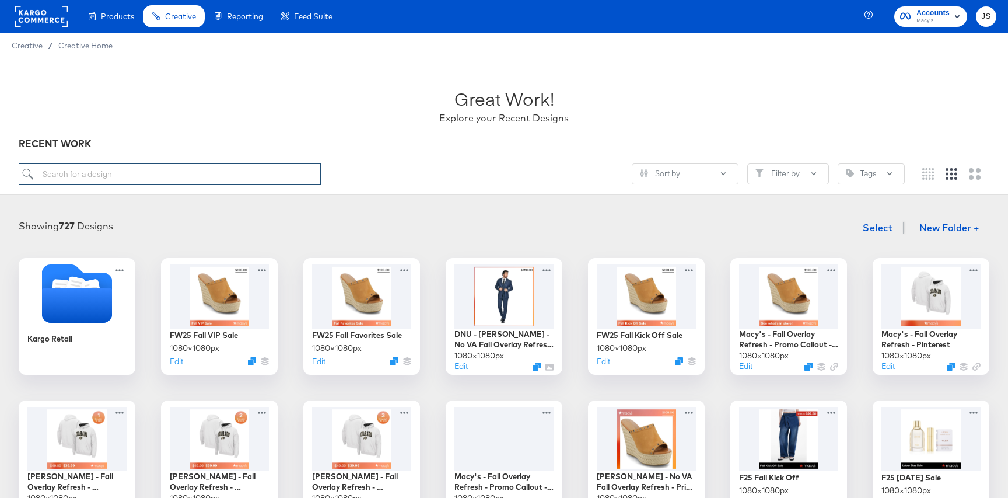
paste input "CP-8286_Macys_Snapchat_Strikethrough"
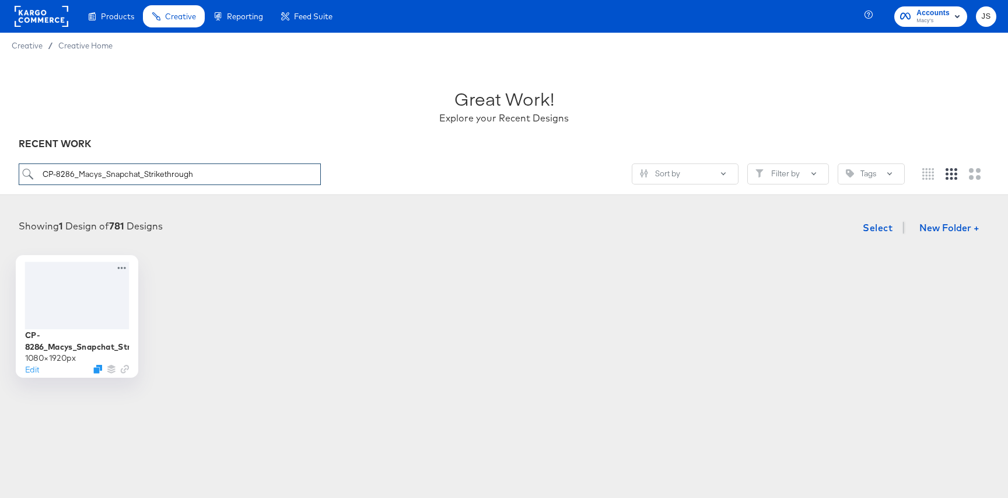
type input "CP-8286_Macys_Snapchat_Strikethrough"
click at [112, 290] on div at bounding box center [77, 294] width 104 height 67
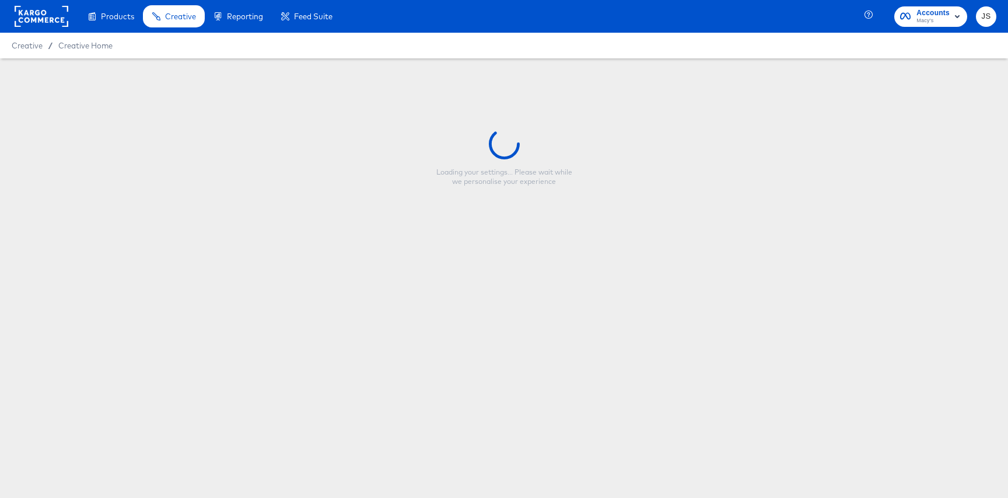
type input "CP-8286_Macys_Snapchat_Strikethrough"
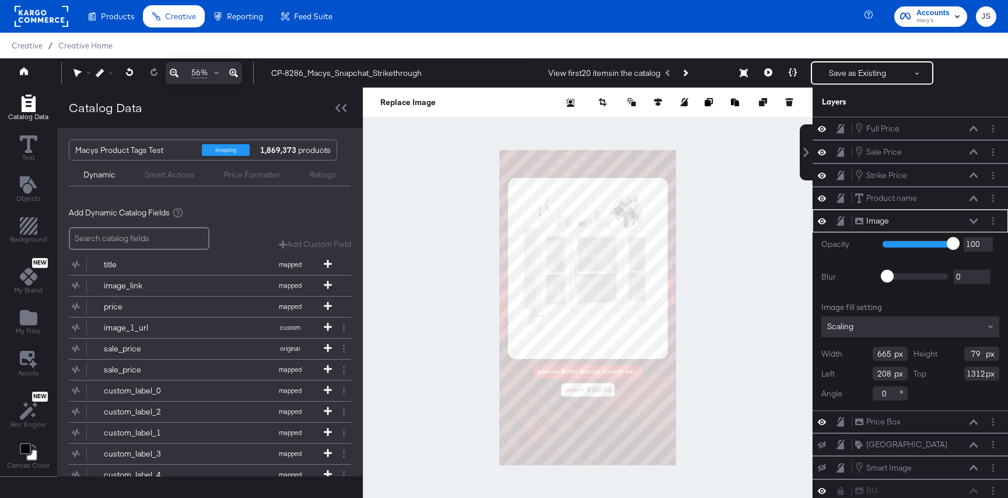
click at [974, 214] on div "Image Image" at bounding box center [910, 220] width 195 height 23
click at [974, 219] on icon at bounding box center [974, 221] width 8 height 6
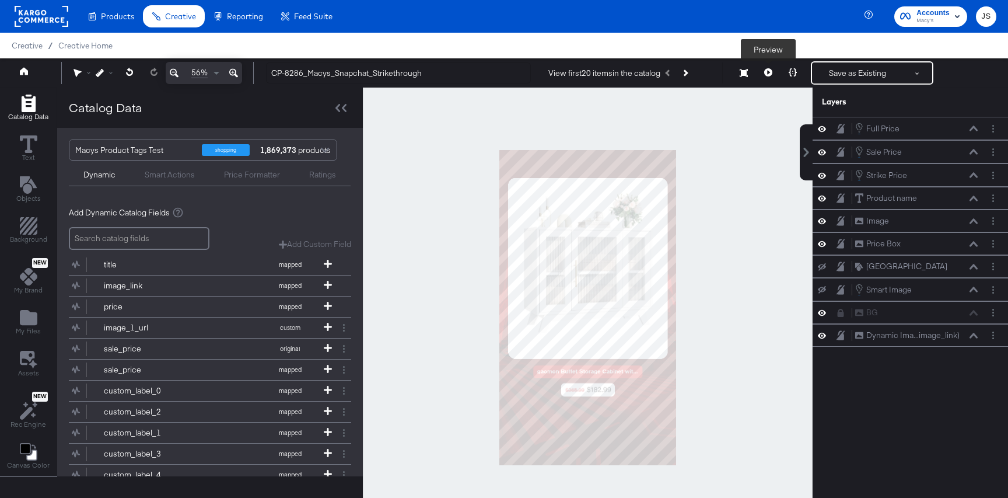
click at [770, 74] on icon at bounding box center [768, 72] width 8 height 8
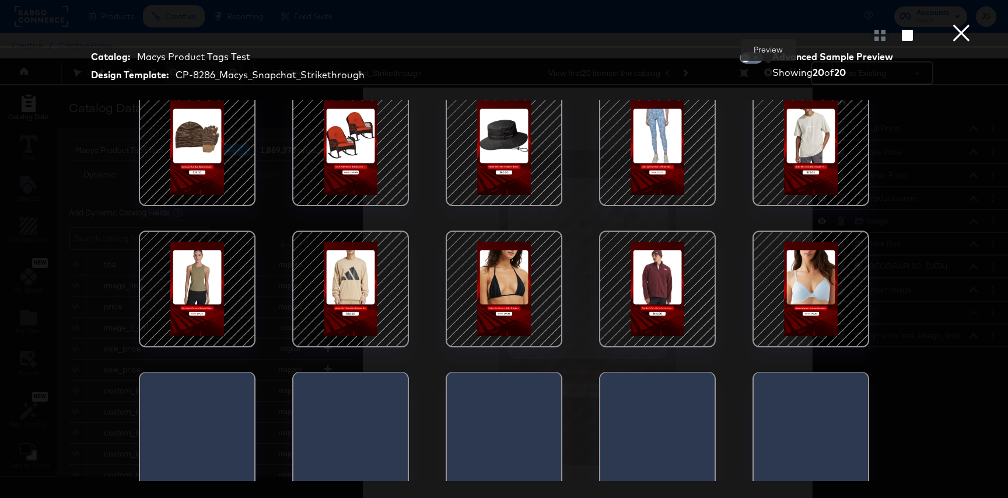
scroll to position [159, 0]
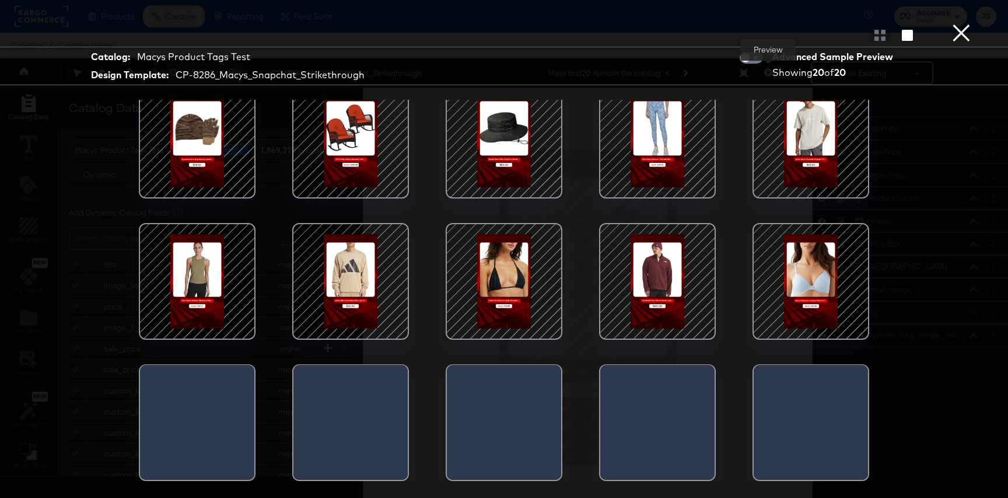
click at [527, 158] on div at bounding box center [503, 139] width 99 height 99
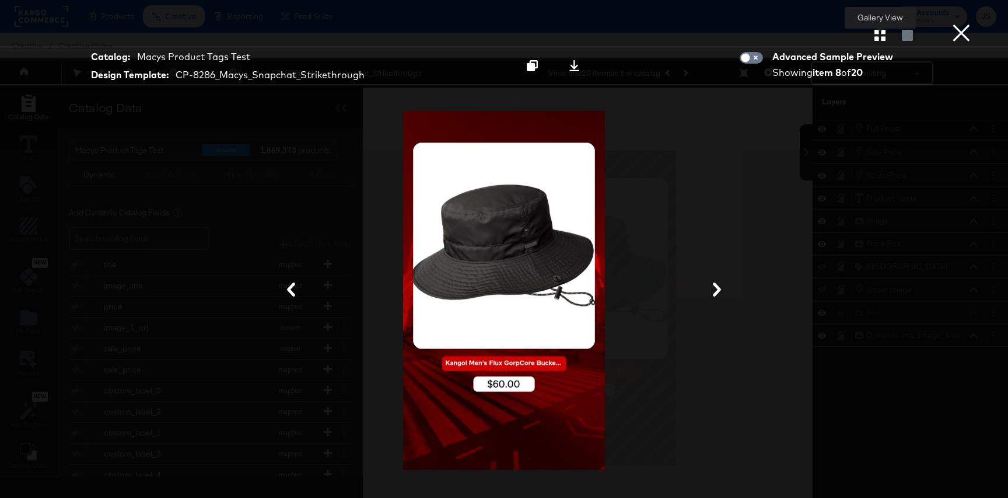
click at [885, 36] on icon "button" at bounding box center [879, 35] width 11 height 11
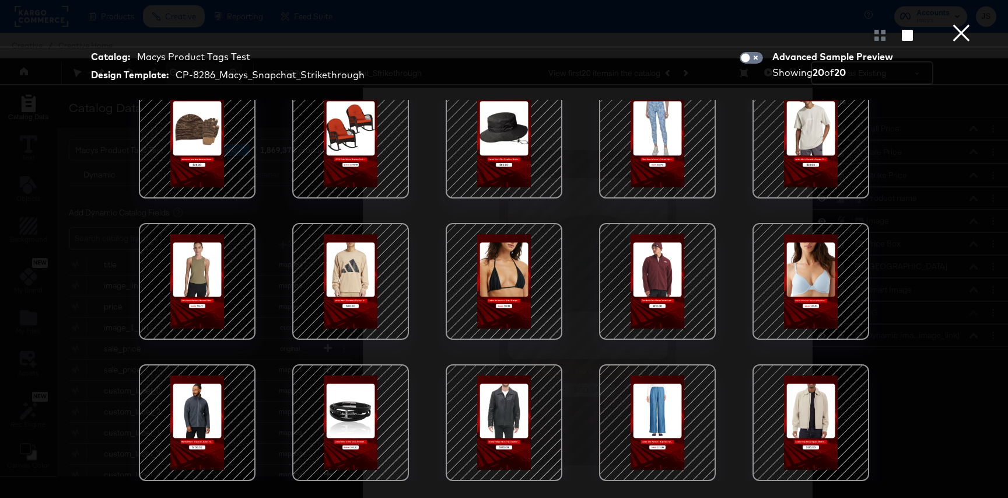
click at [654, 317] on div at bounding box center [657, 281] width 99 height 99
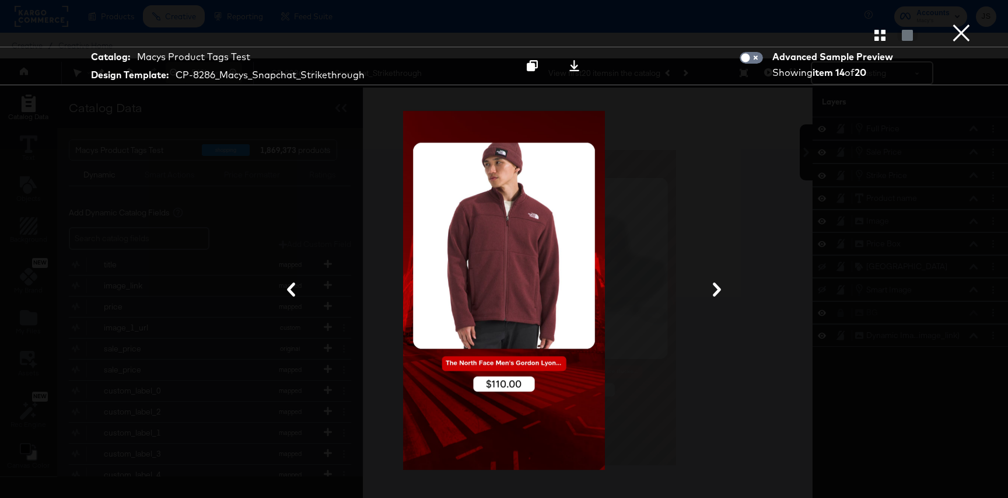
click at [713, 294] on icon at bounding box center [717, 289] width 14 height 14
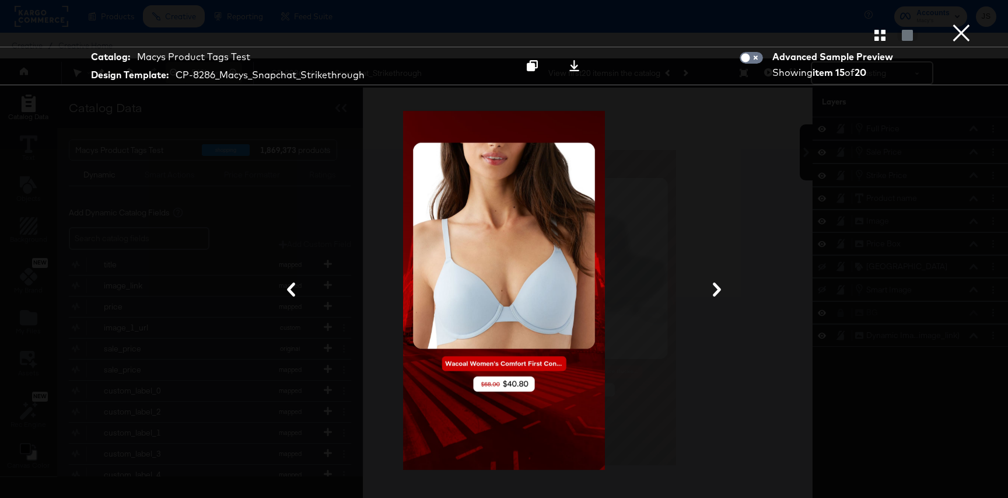
click at [713, 294] on icon at bounding box center [717, 289] width 14 height 14
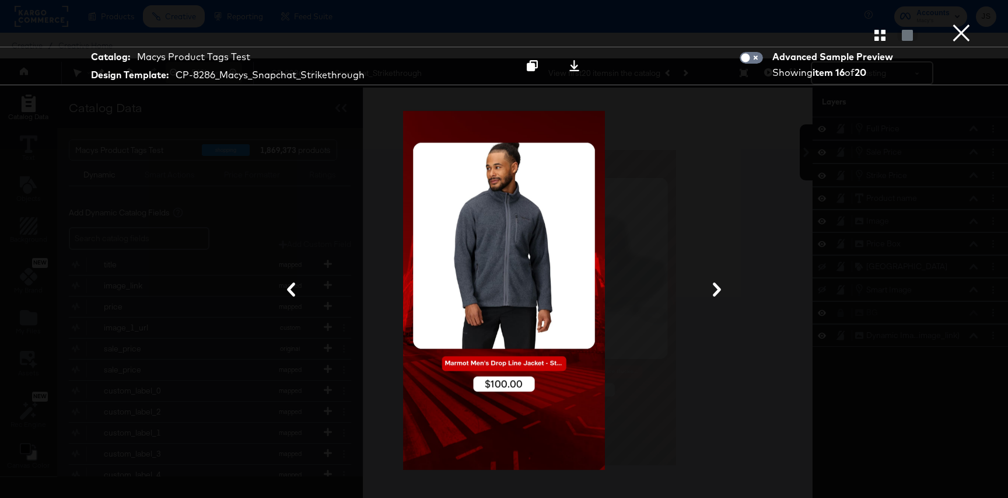
click at [713, 294] on icon at bounding box center [717, 289] width 14 height 14
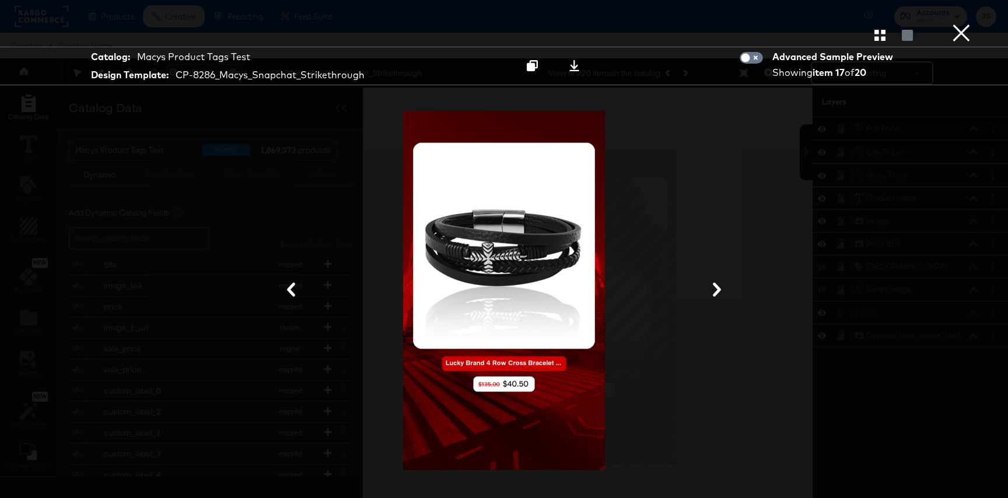
click at [713, 294] on icon at bounding box center [717, 289] width 14 height 14
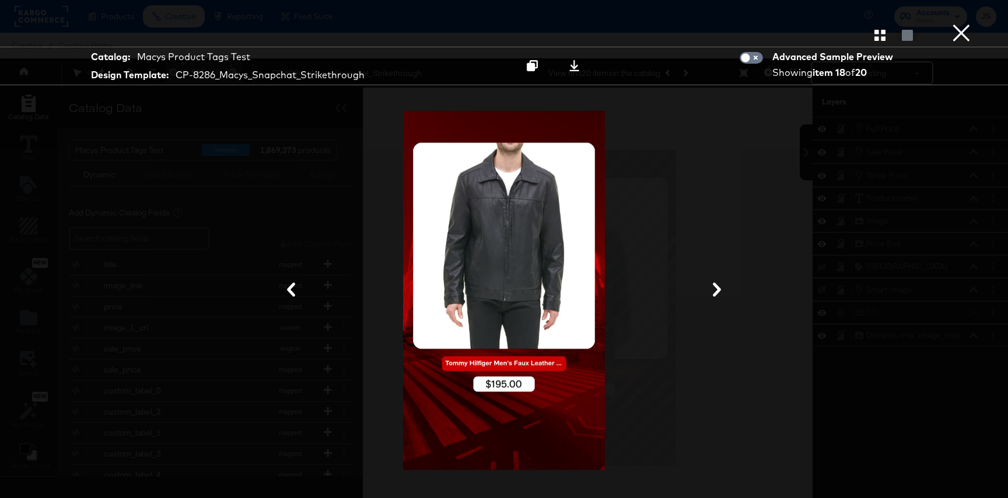
click at [713, 294] on icon at bounding box center [717, 289] width 14 height 14
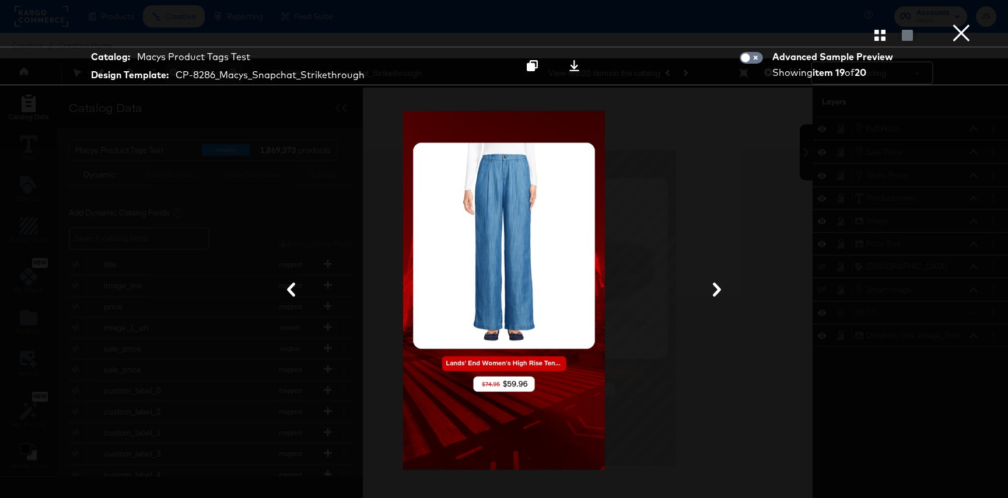
click at [713, 294] on icon at bounding box center [717, 289] width 14 height 14
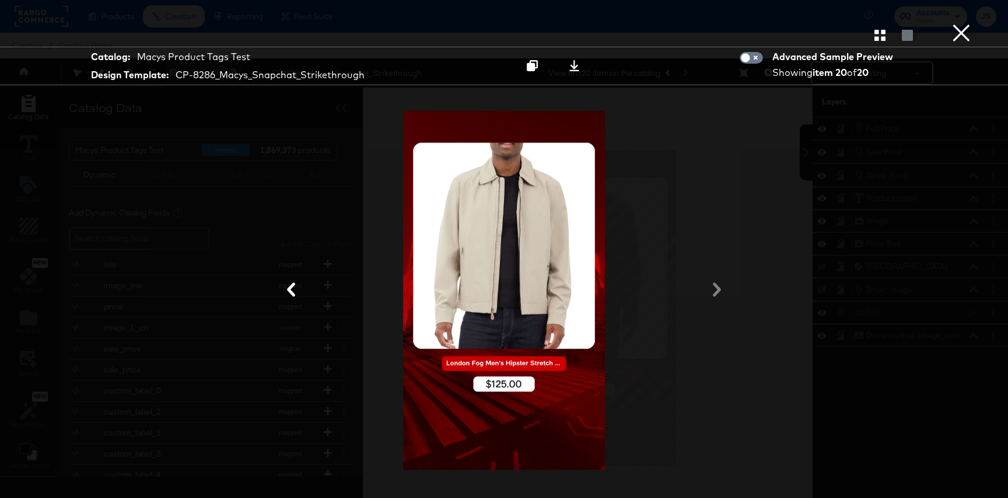
click at [713, 294] on div at bounding box center [504, 290] width 875 height 381
click at [717, 293] on div at bounding box center [504, 290] width 875 height 381
click at [887, 34] on button "button" at bounding box center [880, 35] width 20 height 11
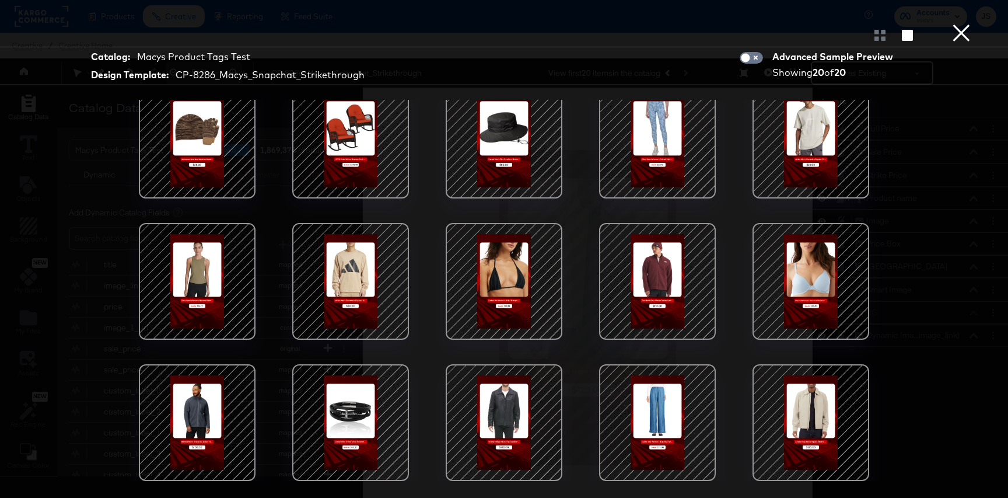
click at [663, 457] on div at bounding box center [657, 422] width 99 height 99
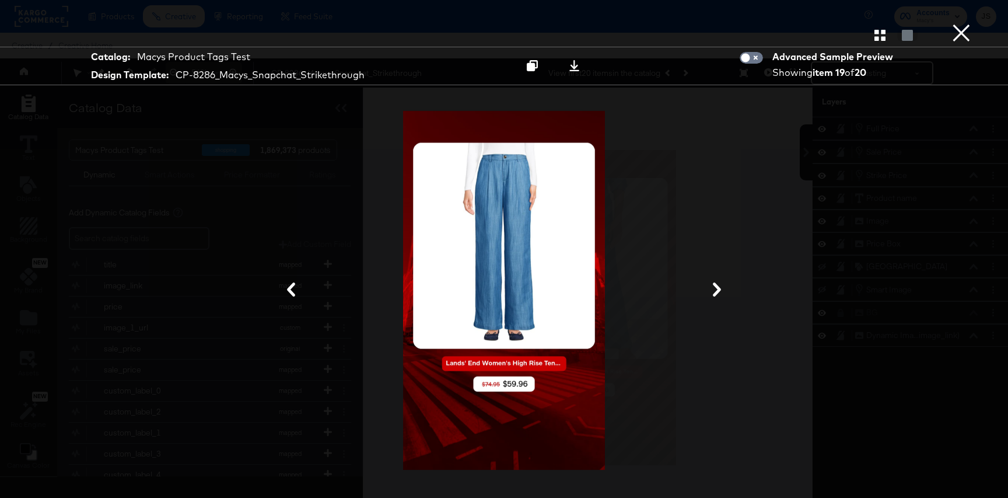
click at [288, 287] on icon at bounding box center [291, 289] width 14 height 14
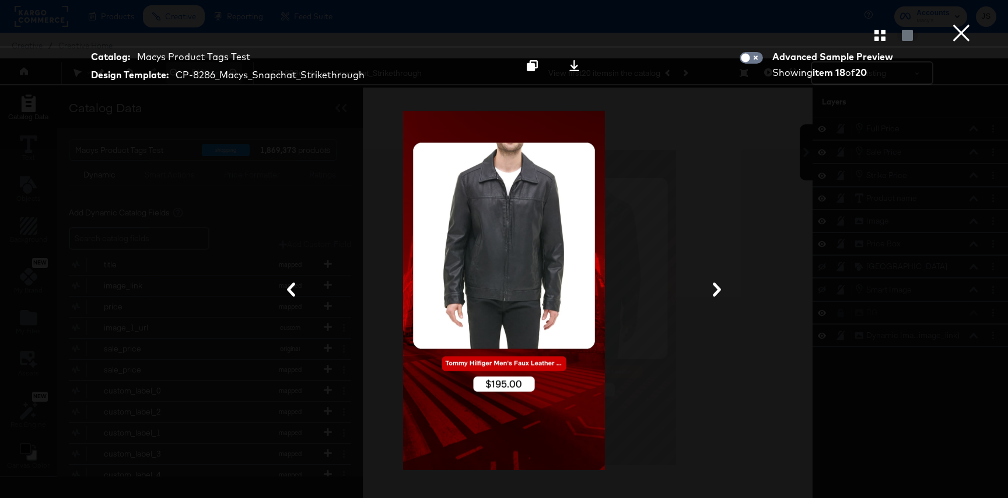
click at [288, 287] on icon at bounding box center [291, 289] width 14 height 14
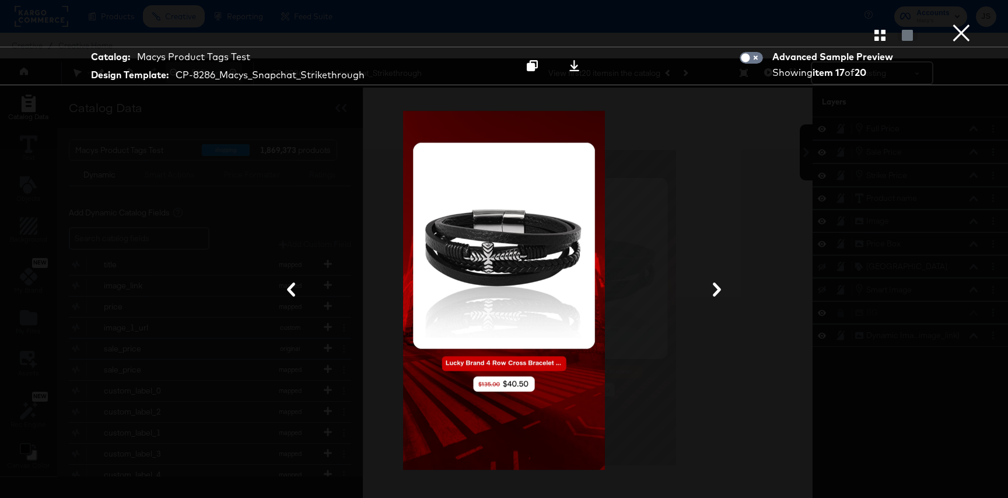
click at [288, 287] on icon at bounding box center [291, 289] width 14 height 14
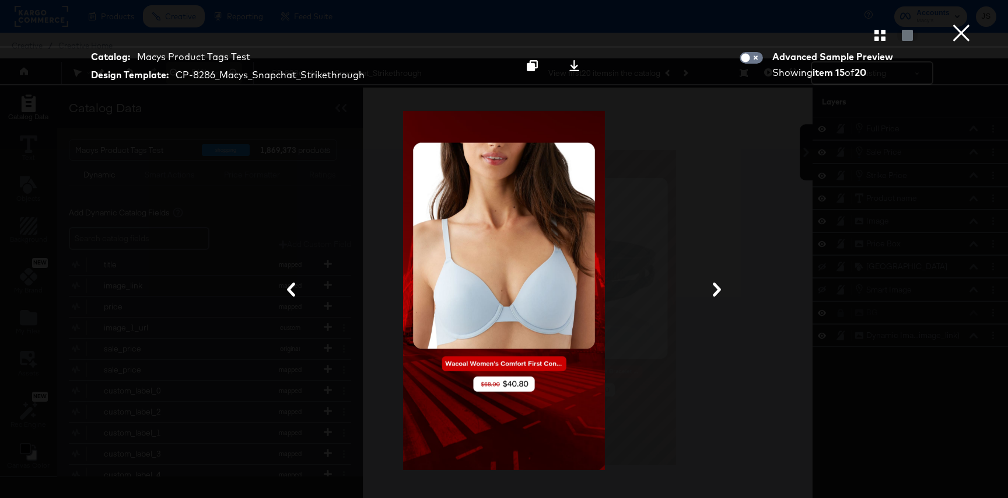
click at [288, 287] on icon at bounding box center [291, 289] width 14 height 14
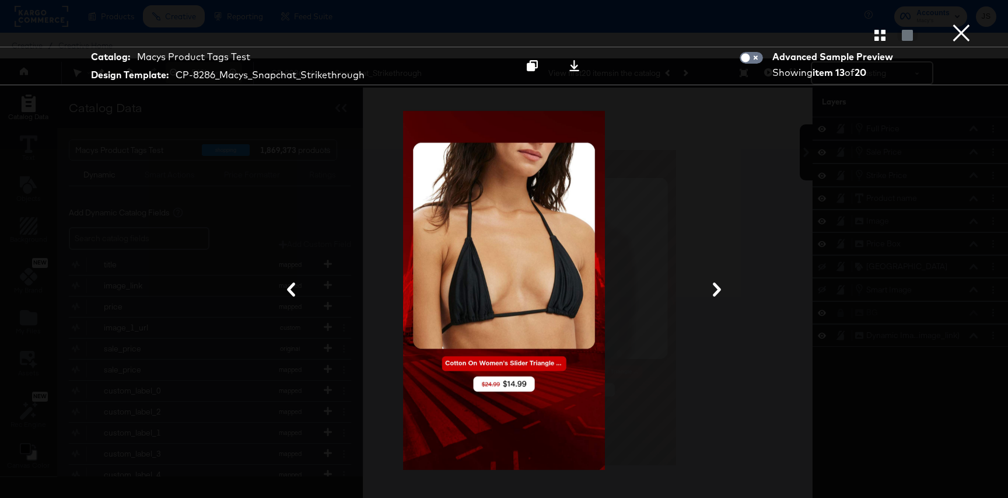
click at [286, 289] on icon at bounding box center [291, 289] width 14 height 14
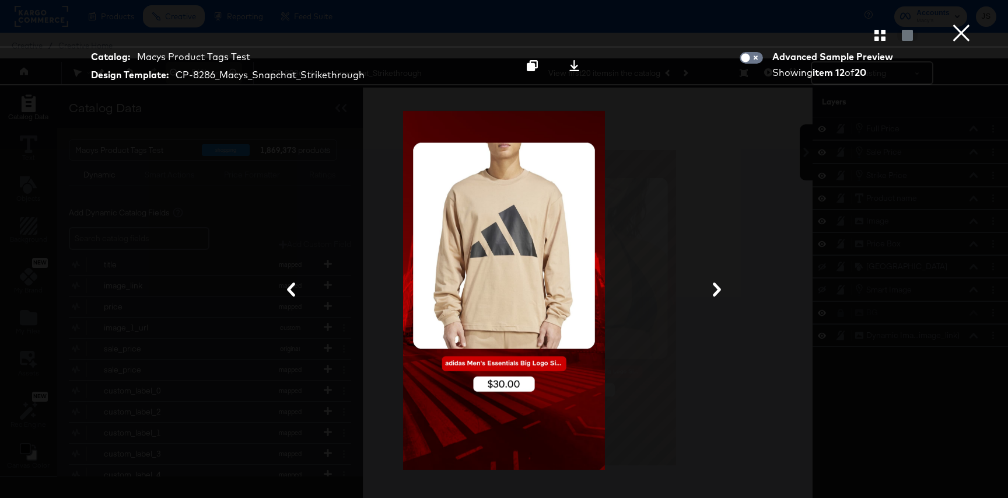
click at [961, 23] on button "×" at bounding box center [961, 11] width 23 height 23
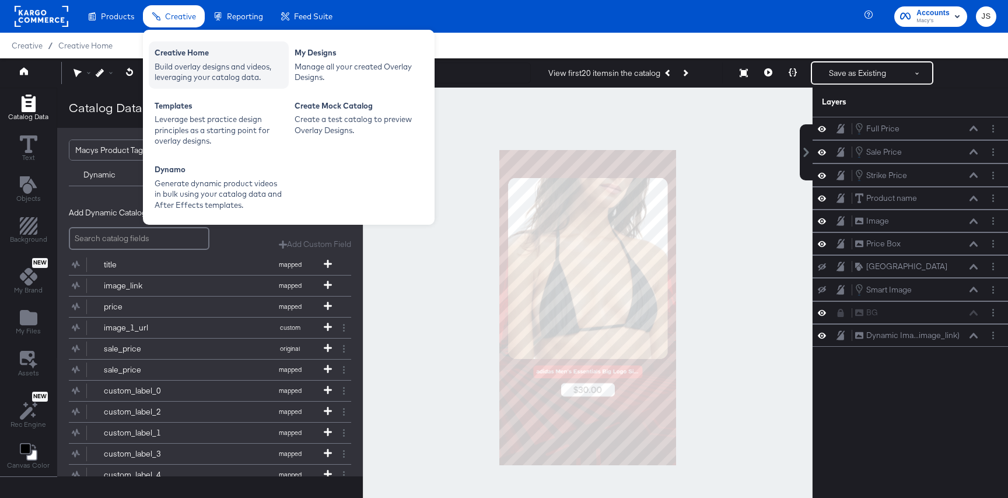
click at [185, 43] on div "Creative Home Build overlay designs and videos, leveraging your catalog data." at bounding box center [219, 64] width 140 height 47
click at [188, 57] on div "Creative Home" at bounding box center [219, 54] width 128 height 14
